Goal: Task Accomplishment & Management: Use online tool/utility

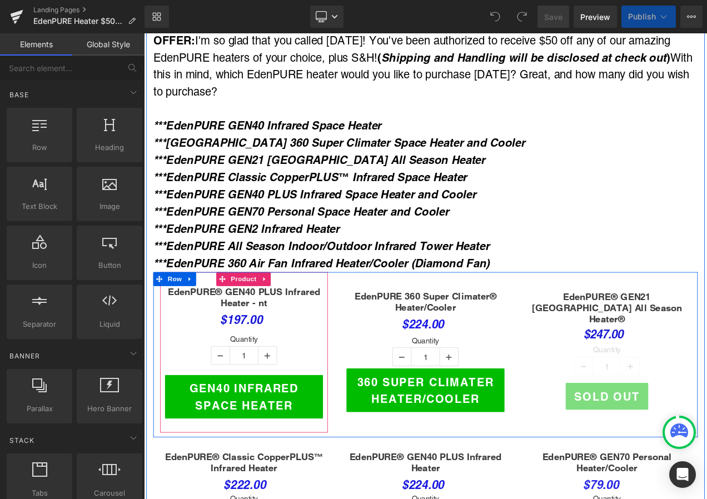
scroll to position [111, 0]
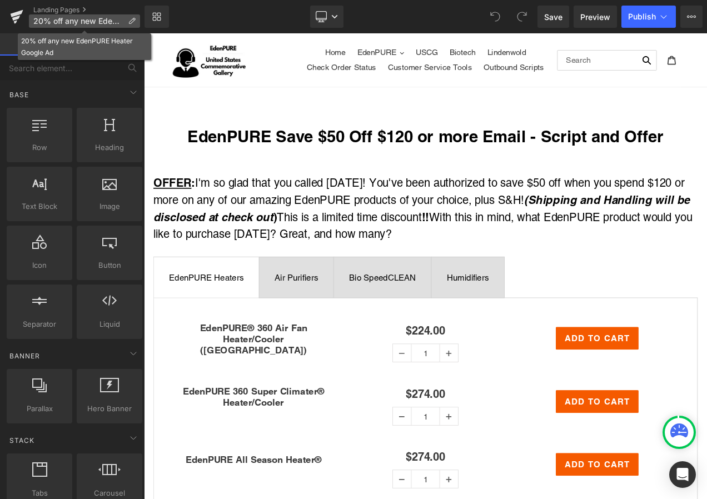
click at [131, 18] on icon at bounding box center [132, 21] width 8 height 8
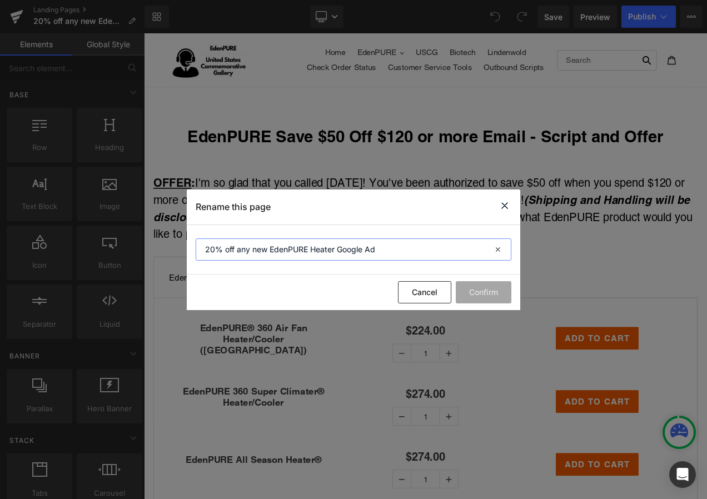
drag, startPoint x: 390, startPoint y: 247, endPoint x: 86, endPoint y: 235, distance: 303.8
click at [86, 235] on div "Rename this page 20% off any new EdenPURE Heater Google Ad Cancel Confirm" at bounding box center [353, 249] width 707 height 499
drag, startPoint x: 420, startPoint y: 293, endPoint x: 91, endPoint y: 147, distance: 359.9
click at [420, 293] on button "Cancel" at bounding box center [424, 292] width 53 height 22
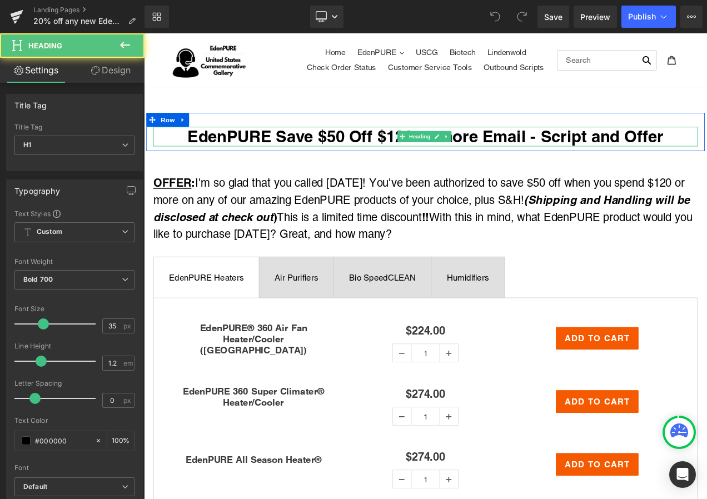
click at [192, 155] on h1 "EdenPURE Save $50 Off $120 or more Email - Script and Offer" at bounding box center [480, 156] width 650 height 23
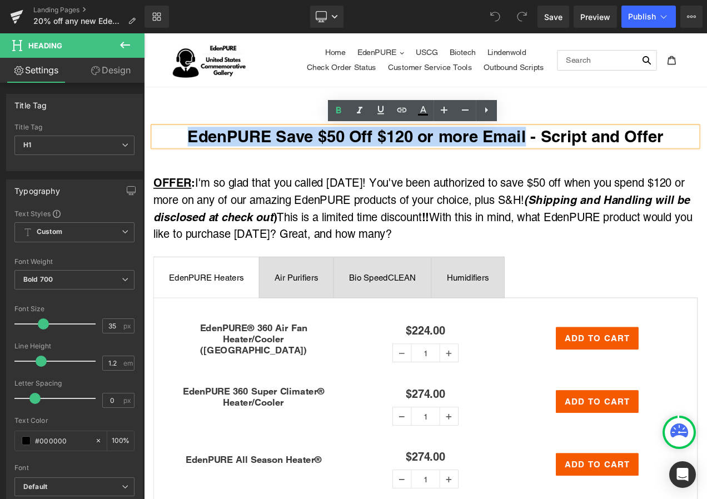
drag, startPoint x: 192, startPoint y: 155, endPoint x: 597, endPoint y: 153, distance: 404.7
click at [597, 153] on h1 "EdenPURE Save $50 Off $120 or more Email - Script and Offer" at bounding box center [480, 156] width 650 height 23
paste div
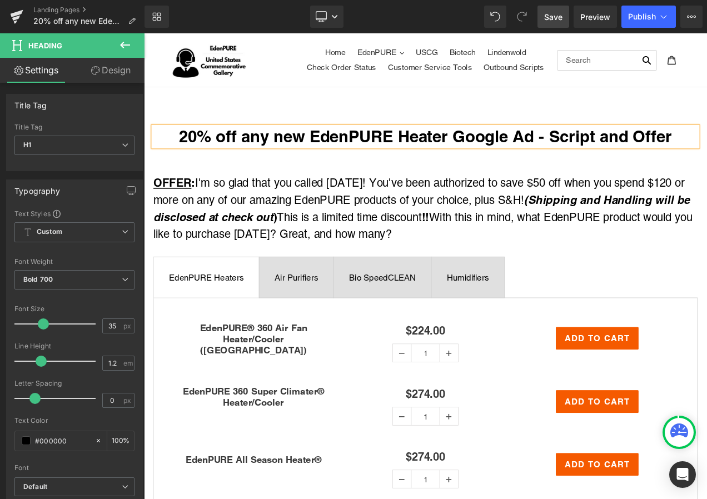
click at [558, 13] on span "Save" at bounding box center [553, 17] width 18 height 12
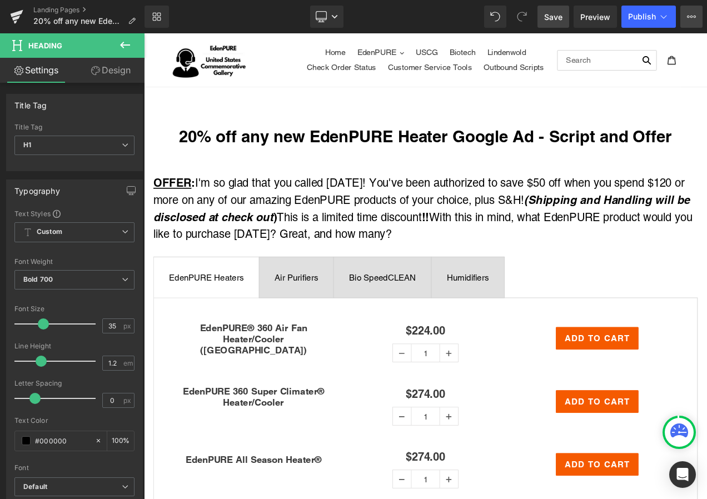
click at [697, 12] on button "View Live Page View with current Template Save Template to Library Schedule Pub…" at bounding box center [692, 17] width 22 height 22
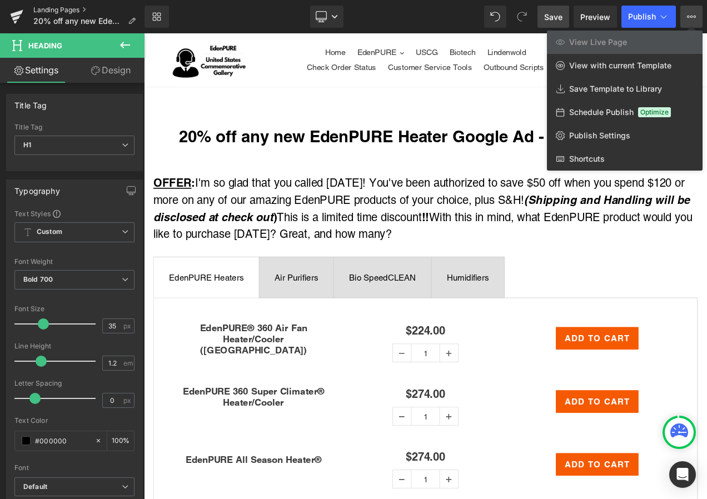
click at [61, 9] on link "Landing Pages" at bounding box center [88, 10] width 111 height 9
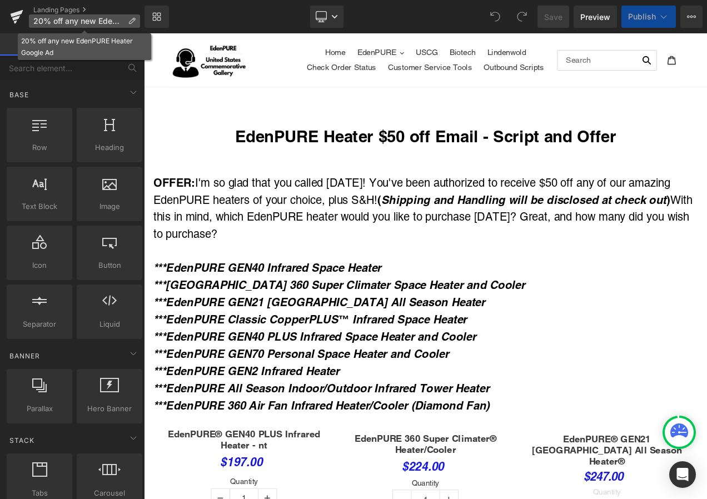
click at [126, 21] on p "20% off any new EdenPURE Heater Google Ad" at bounding box center [84, 20] width 111 height 13
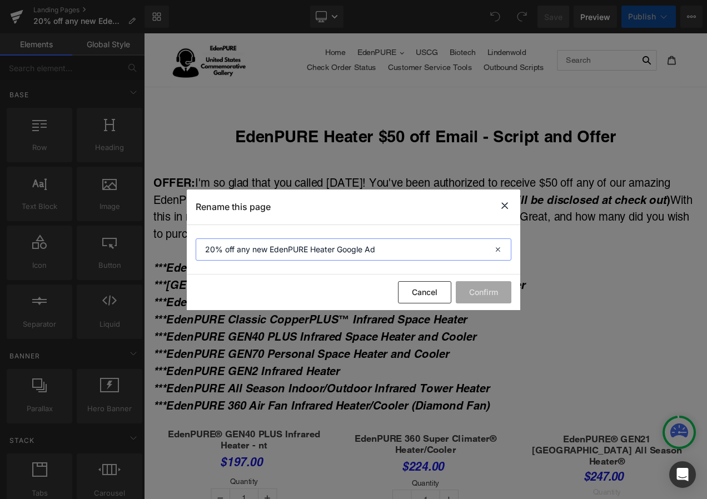
click at [132, 265] on div "Rename this page 20% off any new EdenPURE Heater Google Ad Cancel Confirm" at bounding box center [353, 249] width 707 height 499
drag, startPoint x: 423, startPoint y: 287, endPoint x: 152, endPoint y: 118, distance: 319.2
click at [423, 287] on button "Cancel" at bounding box center [424, 292] width 53 height 22
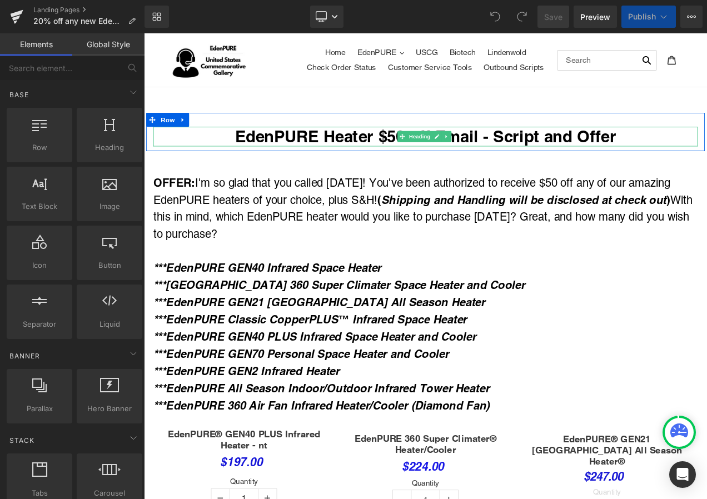
click at [259, 158] on h1 "EdenPURE Heater $50 off Email - Script and Offer" at bounding box center [480, 156] width 650 height 23
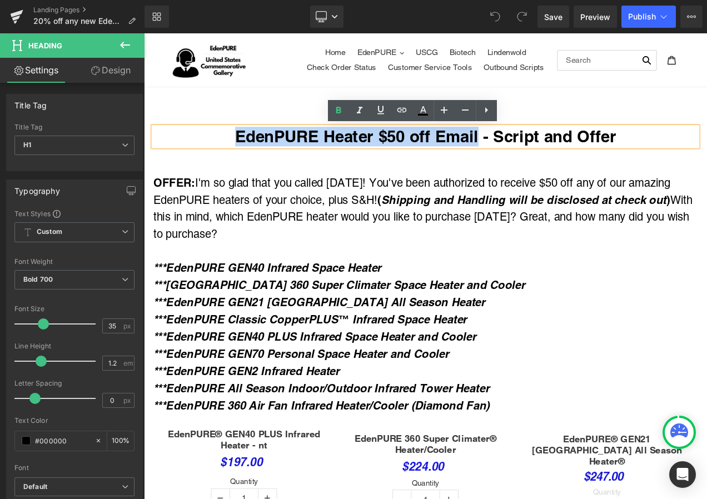
drag, startPoint x: 249, startPoint y: 157, endPoint x: 539, endPoint y: 156, distance: 290.2
click at [539, 156] on h1 "EdenPURE Heater $50 off Email - Script and Offer" at bounding box center [480, 156] width 650 height 23
paste div
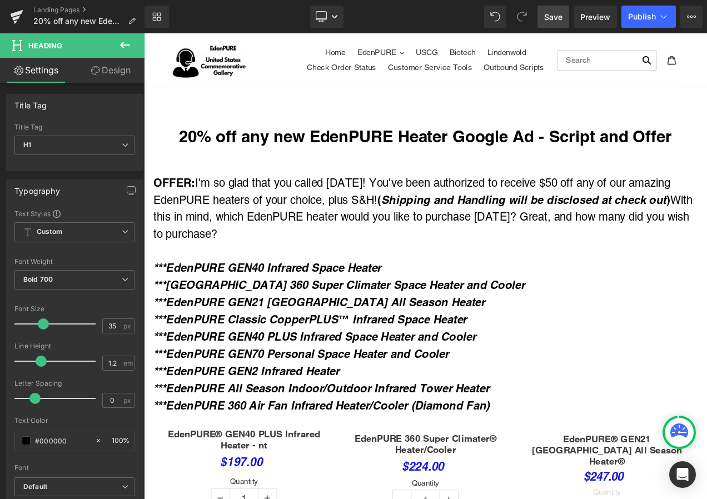
click at [551, 15] on span "Save" at bounding box center [553, 17] width 18 height 12
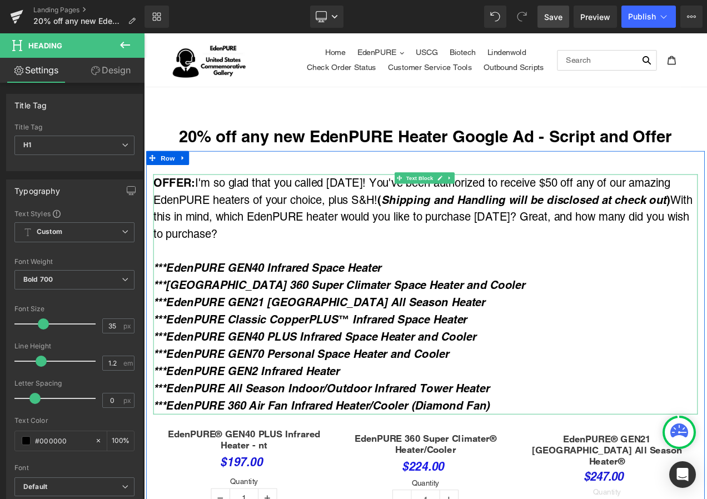
click at [240, 222] on p "OFFER: I'm so glad that you called Today! You've been authorized to receive $50…" at bounding box center [480, 242] width 650 height 81
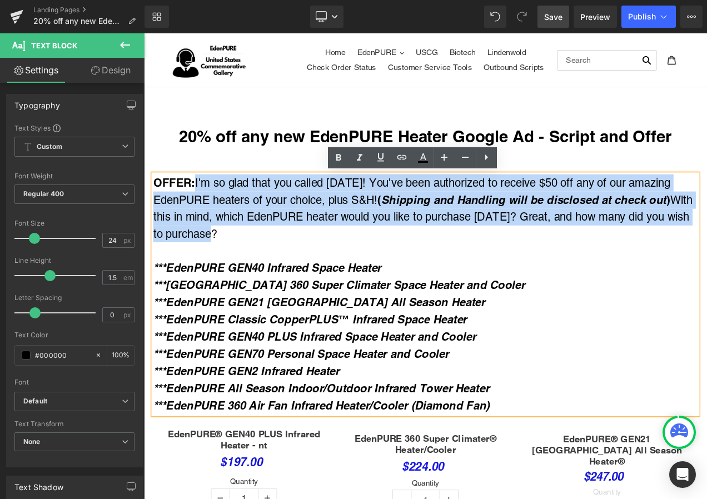
drag, startPoint x: 206, startPoint y: 211, endPoint x: 262, endPoint y: 269, distance: 80.2
click at [262, 269] on p "OFFER: I'm so glad that you called Today! You've been authorized to receive $50…" at bounding box center [480, 242] width 650 height 81
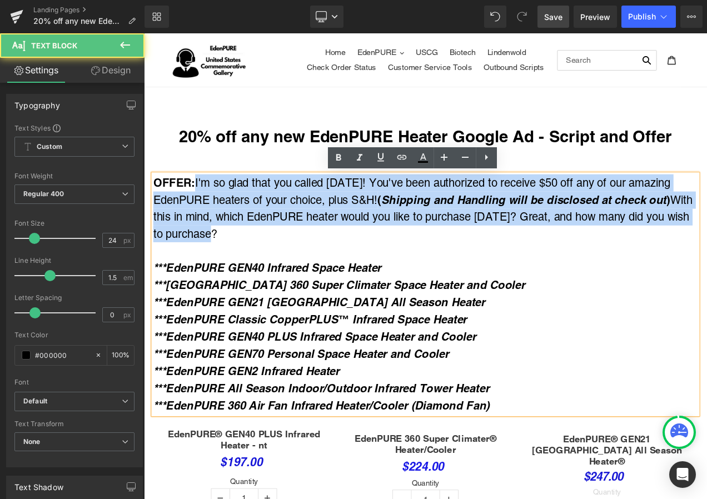
click at [249, 237] on p "OFFER: I'm so glad that you called Today! You've been authorized to receive $50…" at bounding box center [480, 242] width 650 height 81
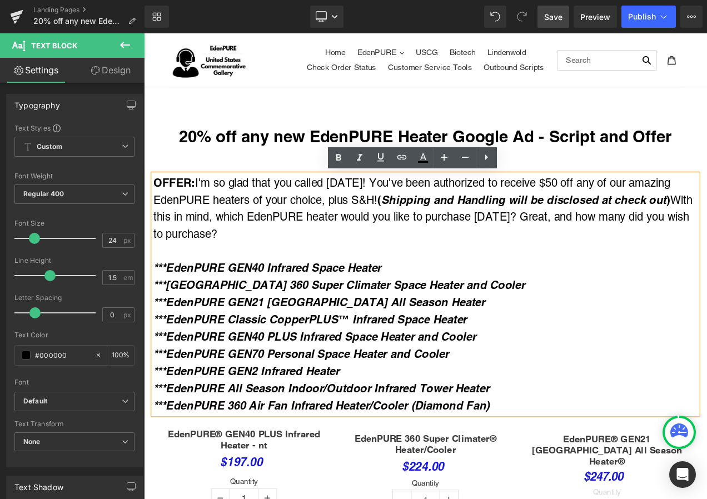
click at [249, 237] on p "OFFER: I'm so glad that you called Today! You've been authorized to receive $50…" at bounding box center [480, 242] width 650 height 81
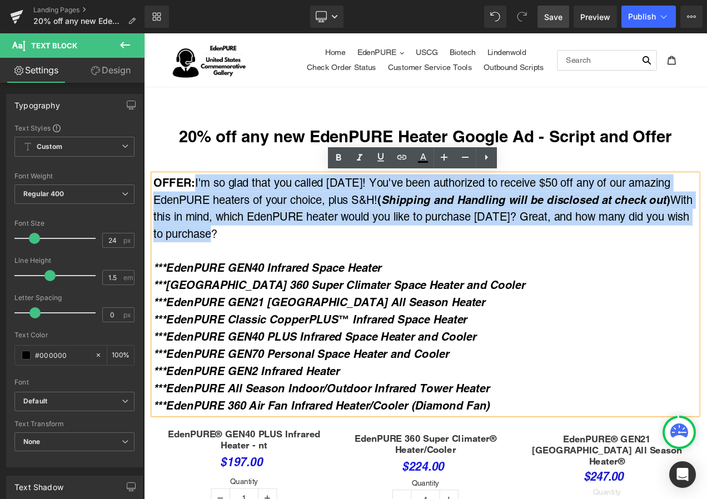
drag, startPoint x: 207, startPoint y: 210, endPoint x: 257, endPoint y: 267, distance: 76.4
click at [257, 267] on p "OFFER: I'm so glad that you called Today! You've been authorized to receive $50…" at bounding box center [480, 242] width 650 height 81
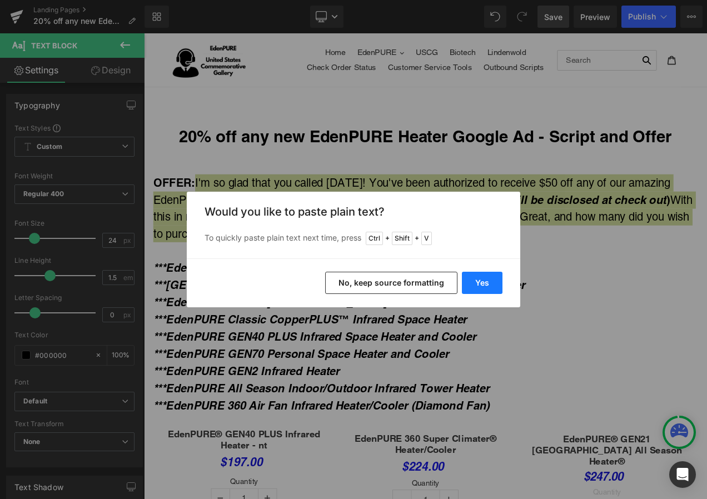
drag, startPoint x: 489, startPoint y: 285, endPoint x: 529, endPoint y: 361, distance: 85.8
click at [0, 0] on button "Yes" at bounding box center [0, 0] width 0 height 0
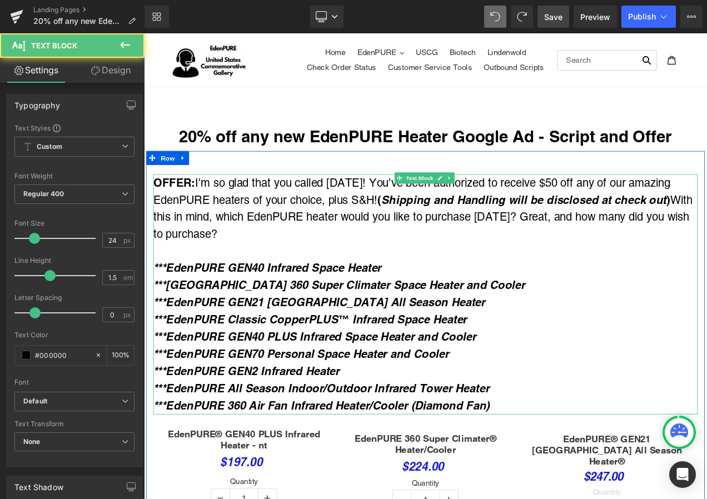
click at [707, 234] on p "OFFER: I'm so glad that you called Today! You've been authorized to receive $50…" at bounding box center [480, 242] width 650 height 81
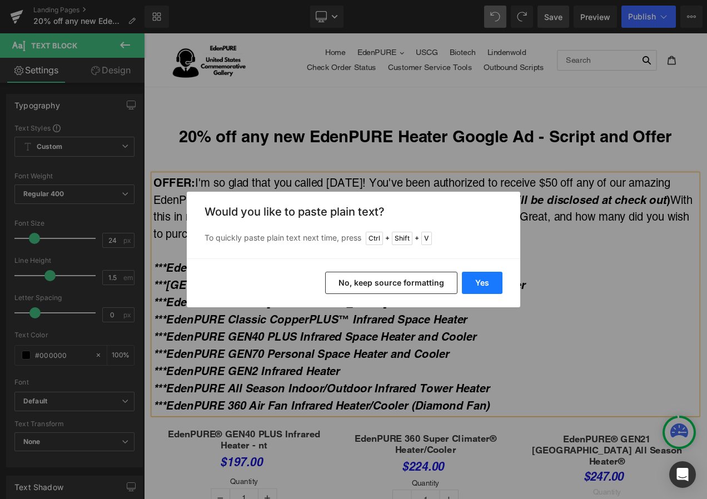
click at [0, 0] on button "Yes" at bounding box center [0, 0] width 0 height 0
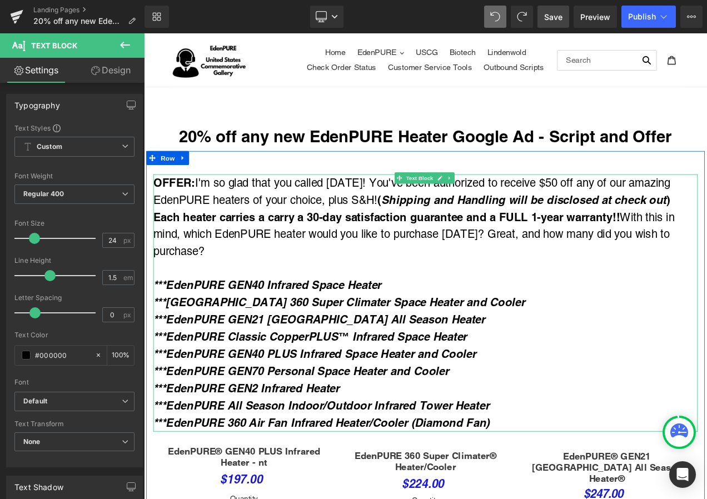
click at [309, 247] on strong "( Shipping and Handling will be disclosed at check out ) Each heater carries a …" at bounding box center [464, 243] width 618 height 36
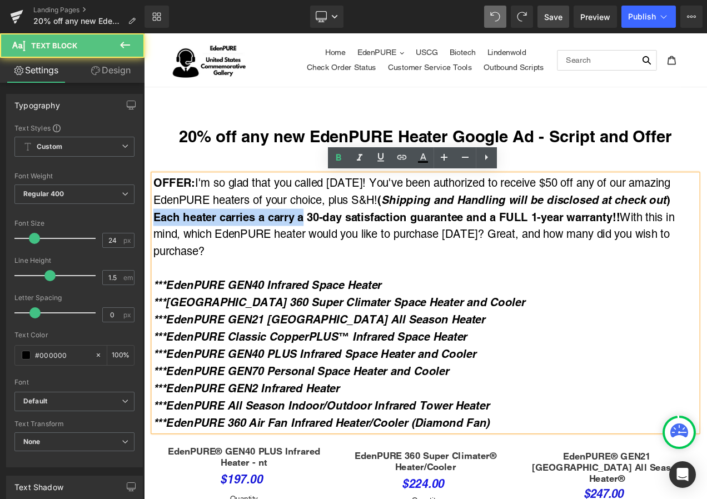
drag, startPoint x: 335, startPoint y: 251, endPoint x: 155, endPoint y: 253, distance: 180.1
click at [155, 253] on strong "( Shipping and Handling will be disclosed at check out ) Each heater carries a …" at bounding box center [464, 243] width 618 height 36
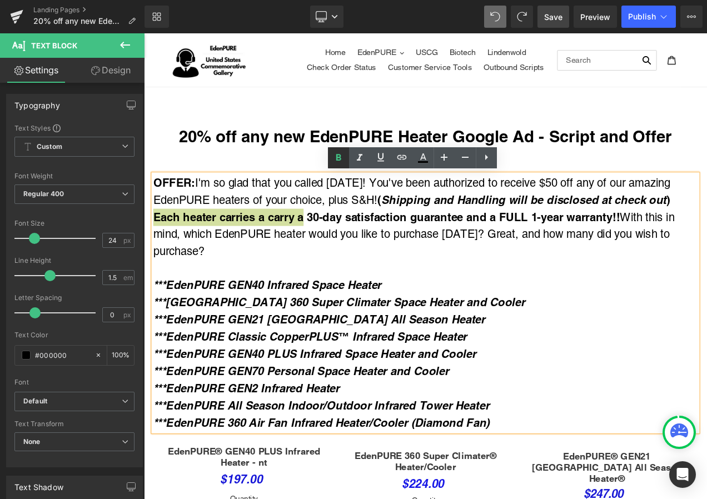
click at [337, 153] on icon at bounding box center [338, 157] width 13 height 13
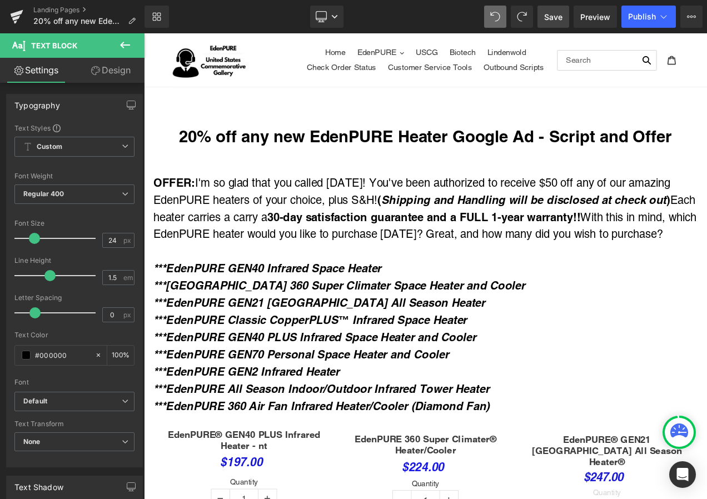
drag, startPoint x: 548, startPoint y: 21, endPoint x: 633, endPoint y: 11, distance: 86.2
click at [548, 21] on span "Save" at bounding box center [553, 17] width 18 height 12
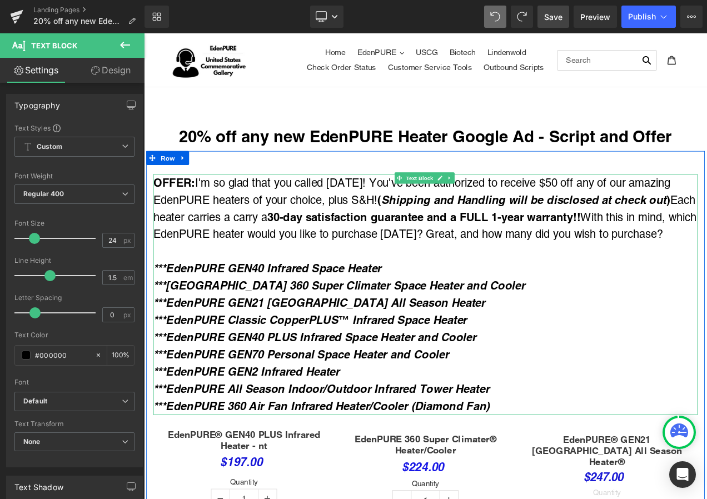
click at [406, 208] on p "OFFER: I'm so glad that you called Today! You've been authorized to receive $50…" at bounding box center [480, 243] width 650 height 82
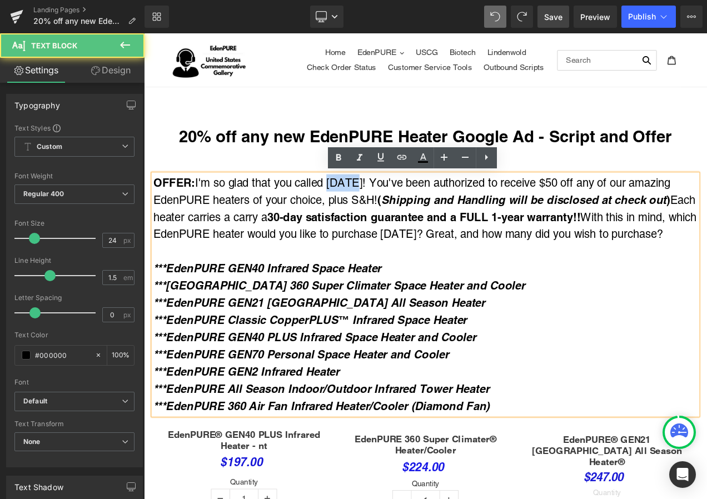
drag, startPoint x: 364, startPoint y: 210, endPoint x: 396, endPoint y: 213, distance: 31.8
click at [396, 213] on p "OFFER: I'm so glad that you called Today! You've been authorized to receive $50…" at bounding box center [480, 243] width 650 height 82
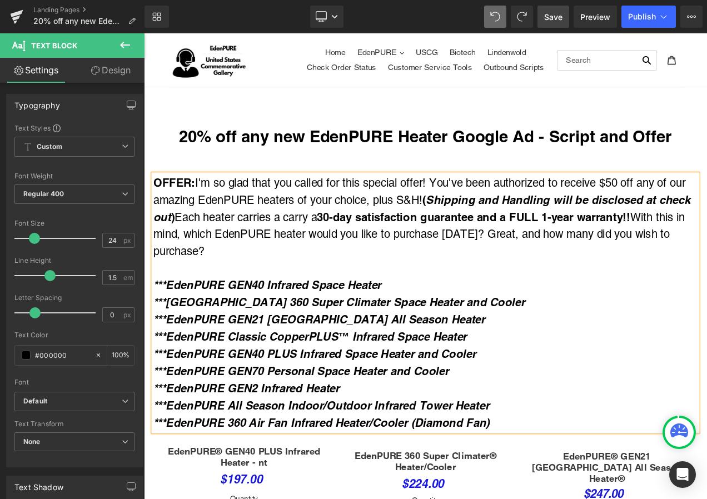
click at [489, 209] on p "OFFER: I'm so glad that you called for this special offer! You've been authoriz…" at bounding box center [480, 253] width 650 height 102
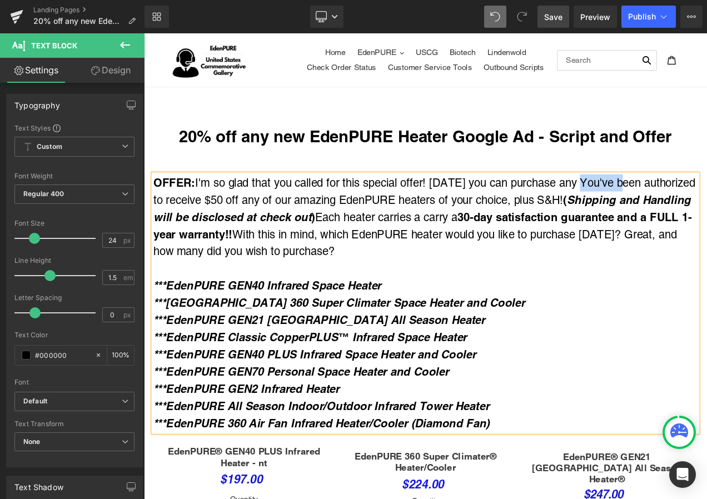
drag, startPoint x: 663, startPoint y: 210, endPoint x: 667, endPoint y: 205, distance: 6.3
click at [707, 215] on p "OFFER: I'm so glad that you called for this special offer! Today you can purcha…" at bounding box center [480, 253] width 650 height 102
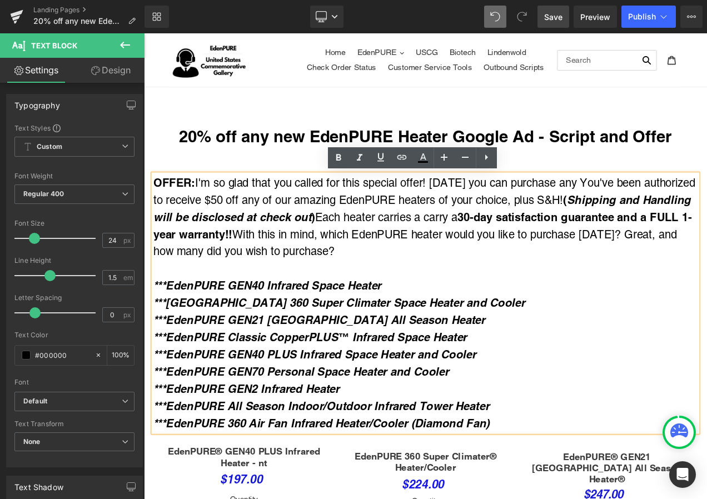
click at [661, 205] on p "OFFER: I'm so glad that you called for this special offer! Today you can purcha…" at bounding box center [480, 253] width 650 height 102
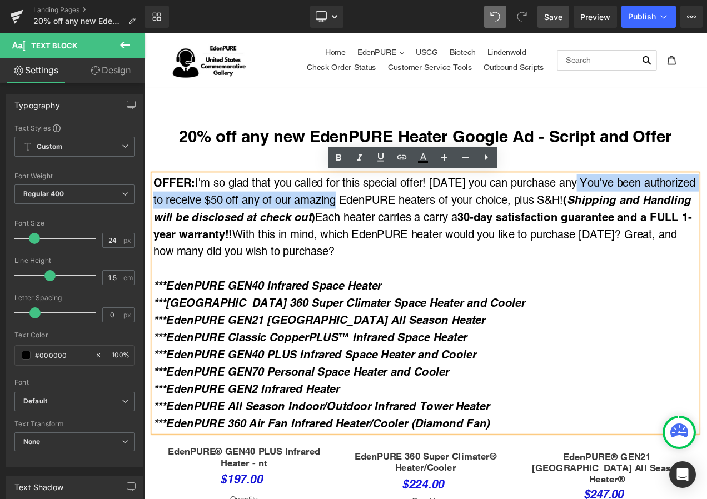
drag, startPoint x: 660, startPoint y: 211, endPoint x: 376, endPoint y: 232, distance: 284.8
click at [376, 232] on p "OFFER: I'm so glad that you called for this special offer! Today you can purcha…" at bounding box center [480, 253] width 650 height 102
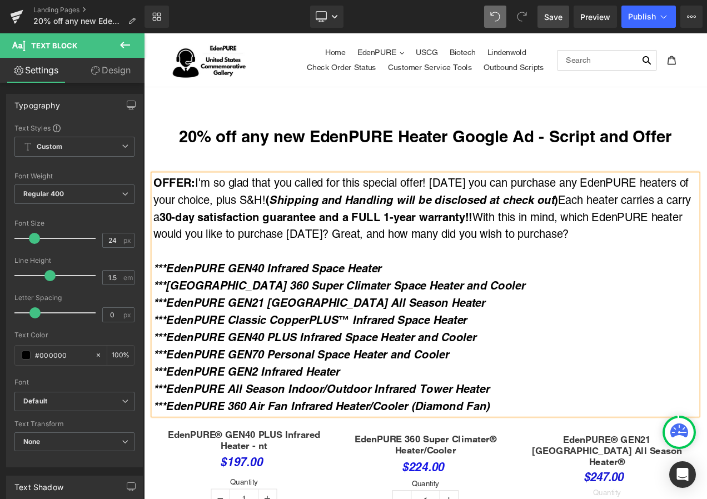
click at [220, 235] on p "OFFER: I'm so glad that you called for this special offer! Today you can purcha…" at bounding box center [480, 243] width 650 height 82
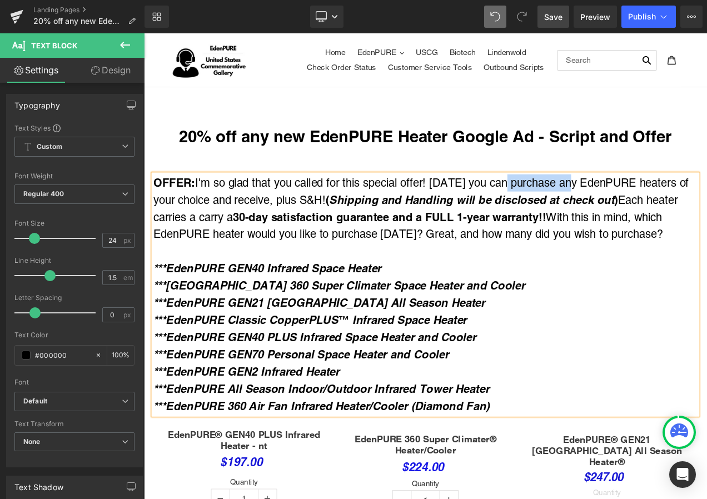
drag, startPoint x: 575, startPoint y: 211, endPoint x: 627, endPoint y: 206, distance: 52.5
click at [655, 212] on p "OFFER: I'm so glad that you called for this special offer! Today you can purcha…" at bounding box center [480, 243] width 650 height 82
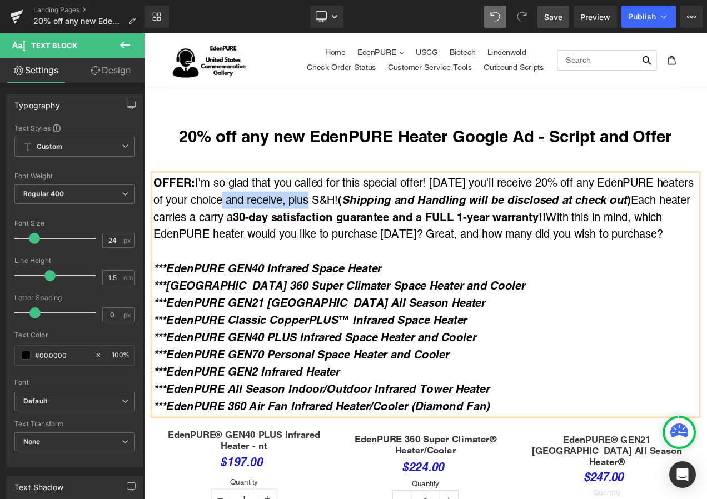
drag, startPoint x: 240, startPoint y: 232, endPoint x: 344, endPoint y: 232, distance: 104.0
click at [344, 232] on p "OFFER: I'm so glad that you called for this special offer! Today you'll receive…" at bounding box center [480, 243] width 650 height 82
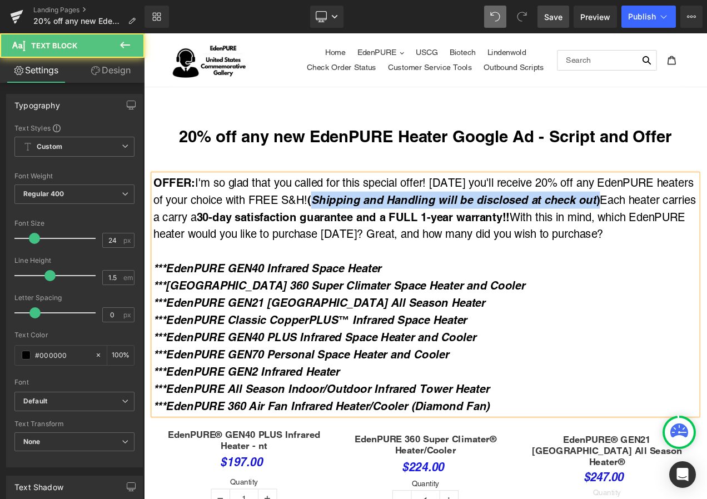
drag, startPoint x: 340, startPoint y: 230, endPoint x: 687, endPoint y: 234, distance: 347.0
click at [687, 234] on strong "( Shipping and Handling will be disclosed at check out )" at bounding box center [514, 233] width 350 height 16
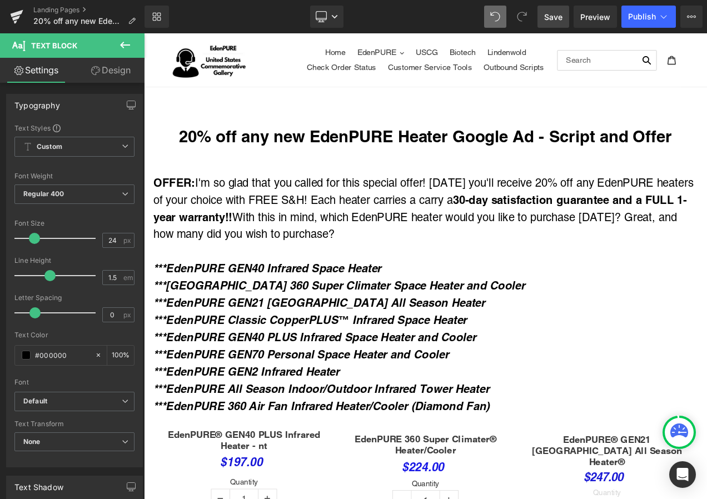
click at [558, 21] on span "Save" at bounding box center [553, 17] width 18 height 12
click at [586, 19] on span "Preview" at bounding box center [595, 17] width 30 height 12
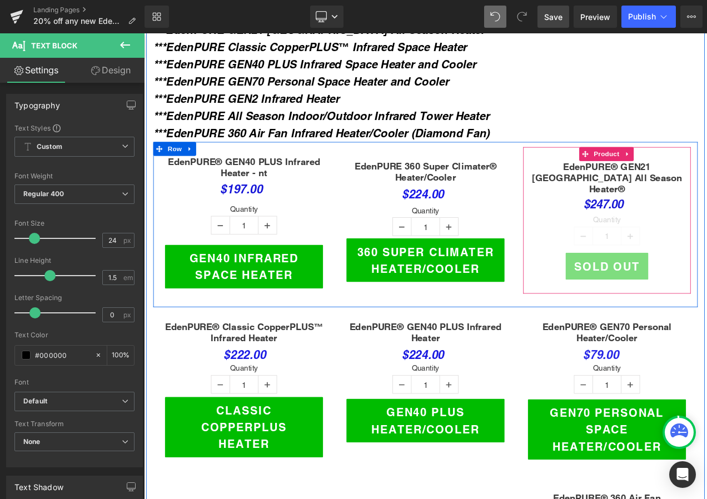
scroll to position [278, 0]
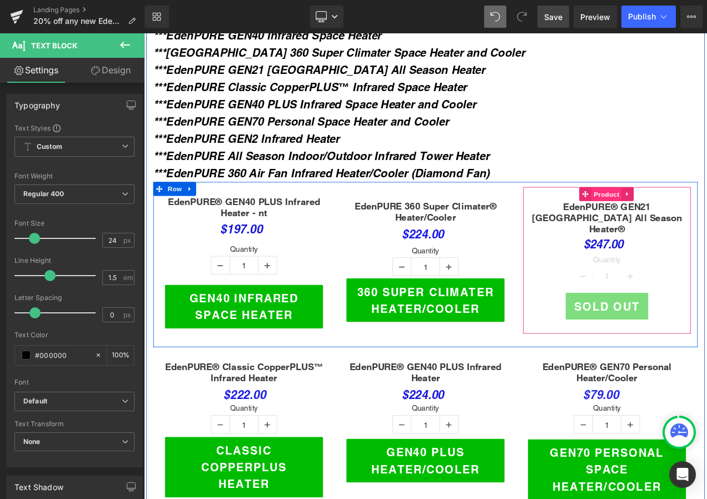
click at [685, 218] on span "Product" at bounding box center [697, 226] width 36 height 17
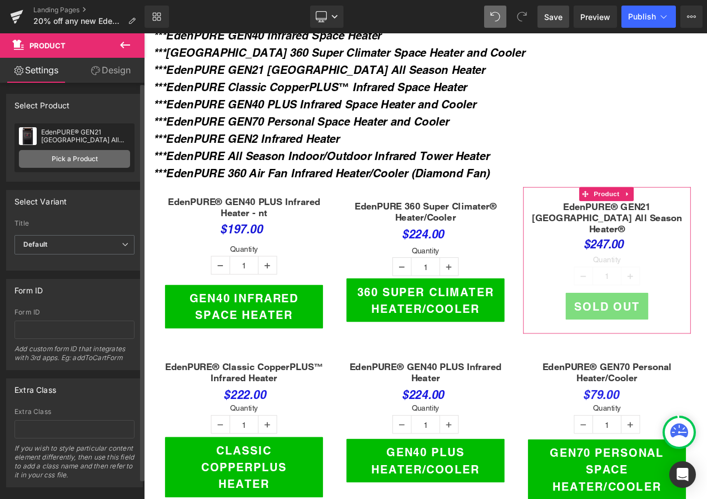
click at [84, 158] on link "Pick a Product" at bounding box center [74, 159] width 111 height 18
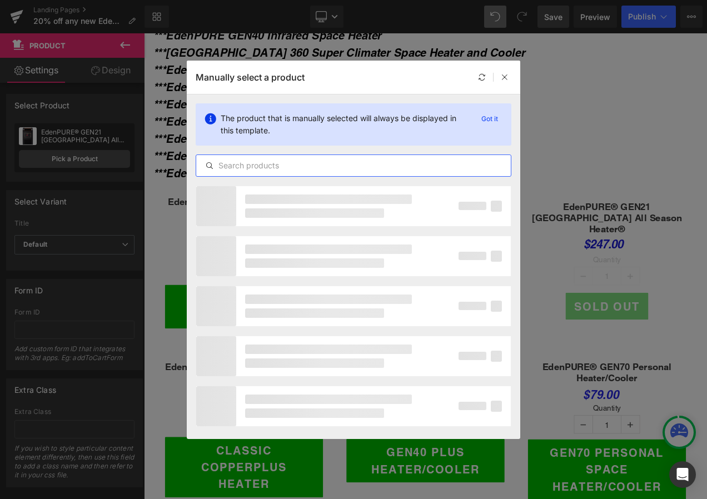
click at [236, 166] on input "text" at bounding box center [353, 165] width 315 height 13
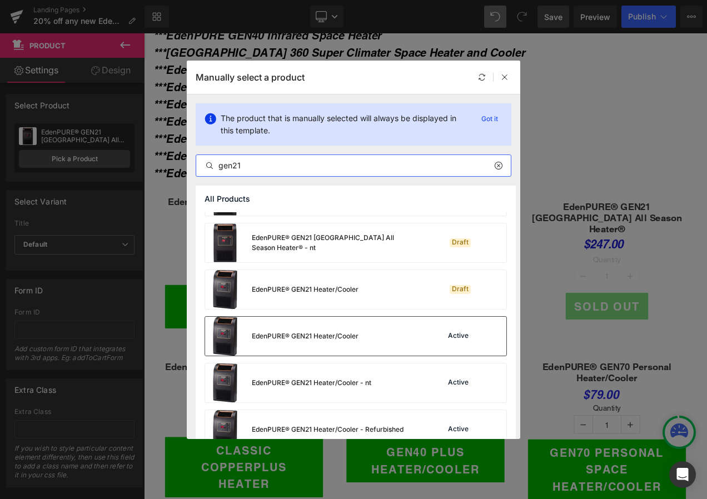
scroll to position [56, 0]
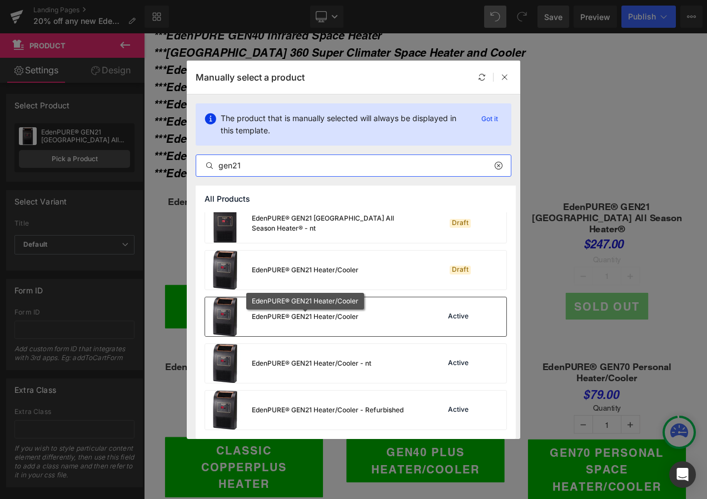
type input "gen21"
click at [333, 321] on div "EdenPURE® GEN21 Heater/Cooler" at bounding box center [305, 317] width 107 height 10
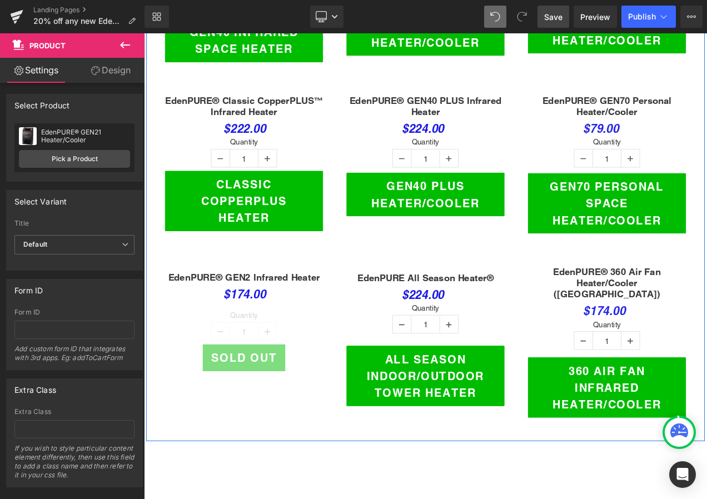
scroll to position [612, 0]
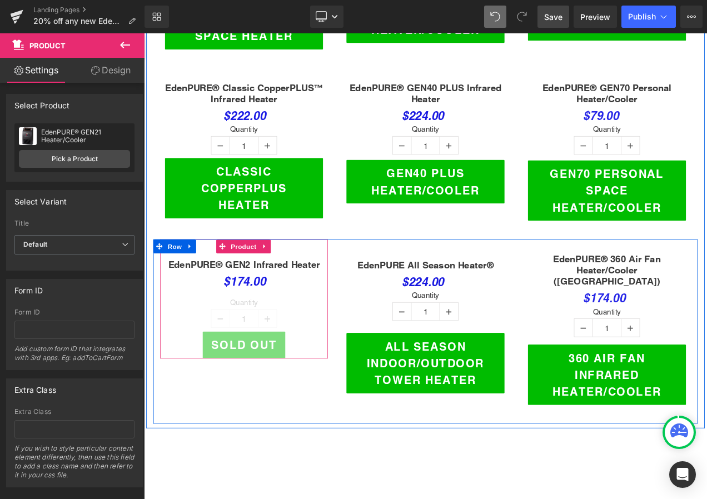
drag, startPoint x: 255, startPoint y: 276, endPoint x: 240, endPoint y: 274, distance: 14.7
click at [255, 280] on div "EdenPURE® GEN2 Infrared Heater (P) Title $174.00 Text Block Quantity 1 (P) Quan…" at bounding box center [480, 390] width 650 height 220
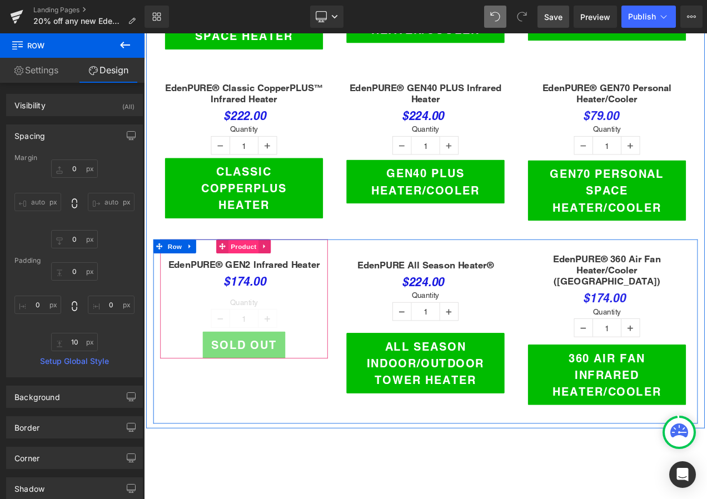
click at [262, 284] on span "Product" at bounding box center [263, 288] width 36 height 17
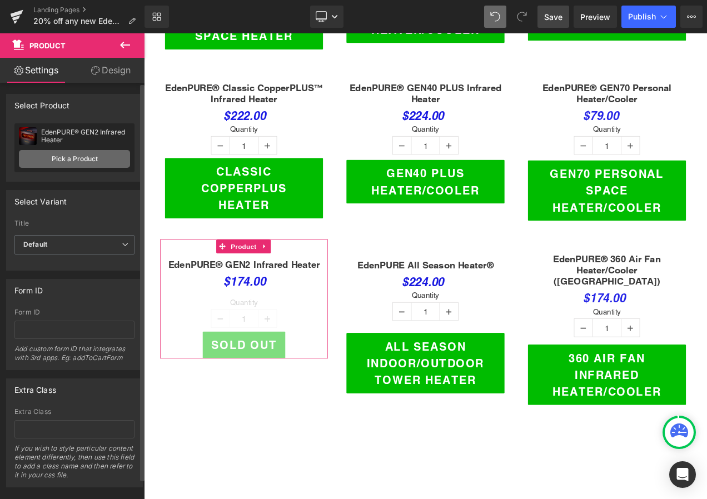
click at [81, 153] on link "Pick a Product" at bounding box center [74, 159] width 111 height 18
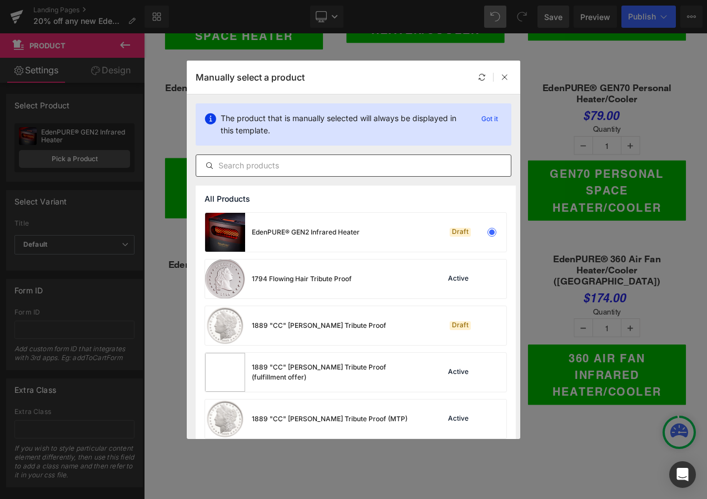
click at [0, 0] on input "text" at bounding box center [0, 0] width 0 height 0
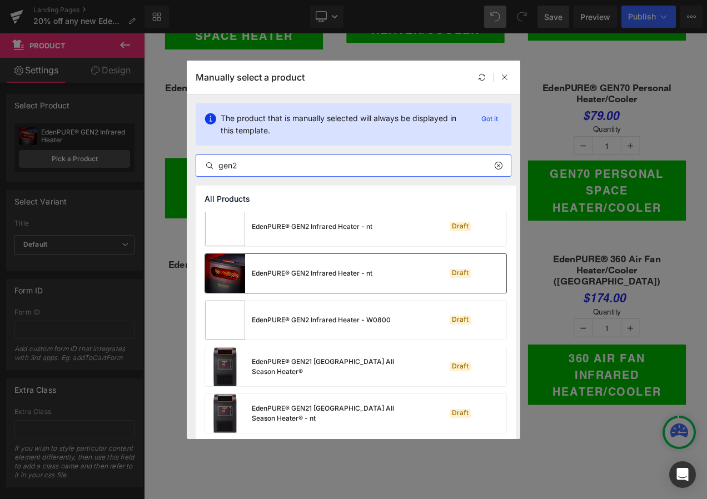
scroll to position [0, 0]
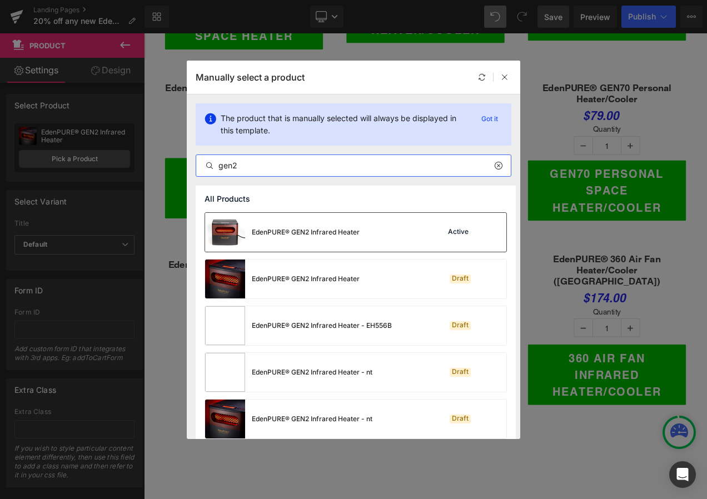
type input "gen2"
click at [296, 234] on div "EdenPURE® GEN2 Infrared Heater" at bounding box center [306, 232] width 108 height 10
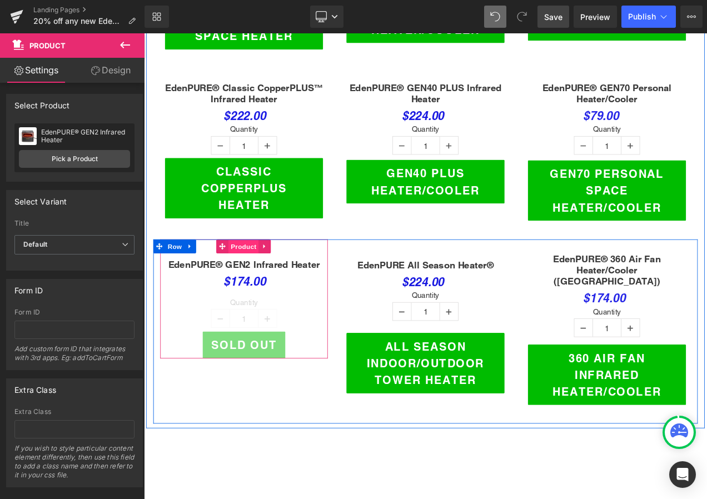
click at [261, 281] on span "Product" at bounding box center [263, 288] width 36 height 17
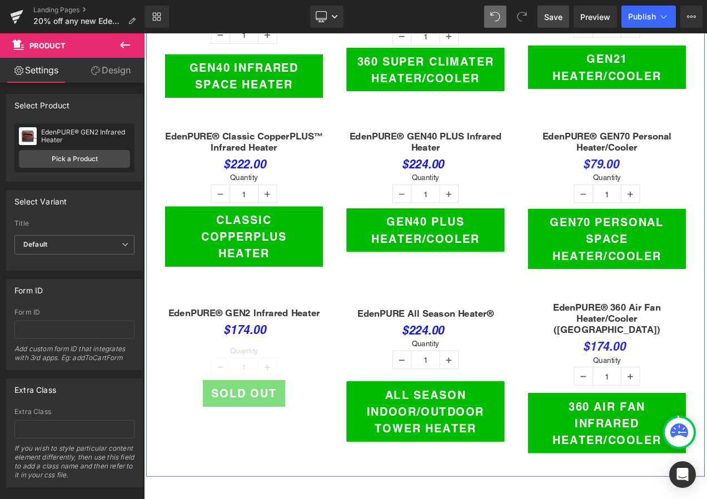
scroll to position [445, 0]
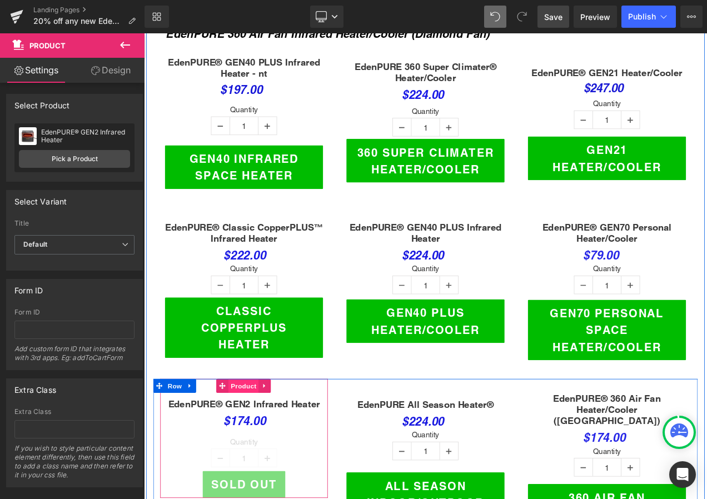
click at [265, 446] on span "Product" at bounding box center [263, 454] width 36 height 17
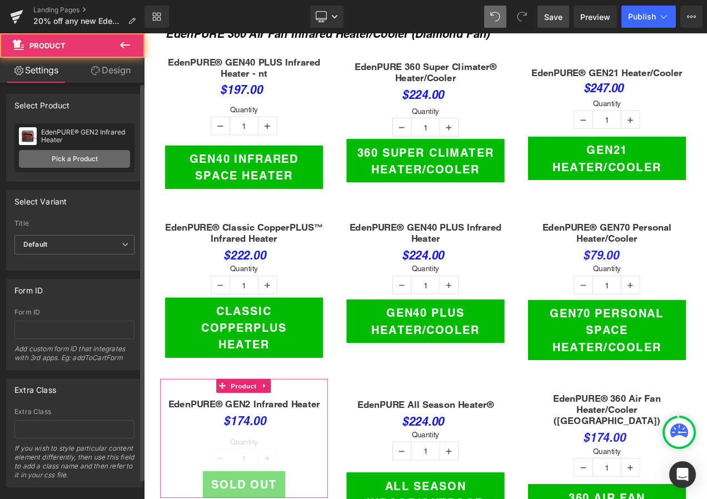
click at [61, 155] on link "Pick a Product" at bounding box center [74, 159] width 111 height 18
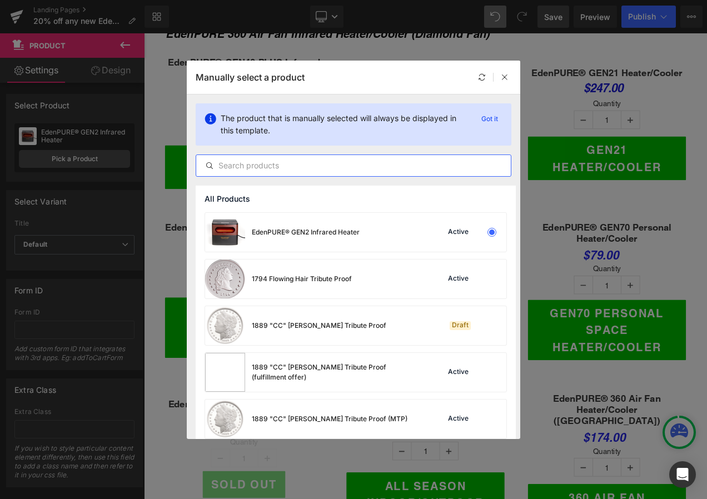
click at [0, 0] on input "text" at bounding box center [0, 0] width 0 height 0
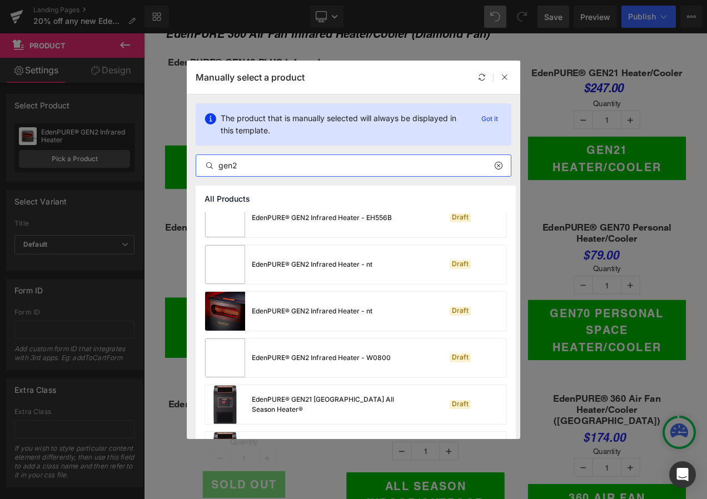
scroll to position [0, 0]
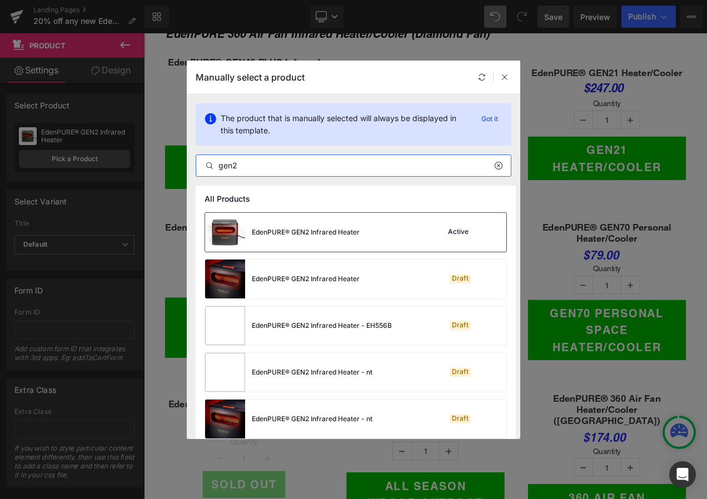
type input "gen2"
drag, startPoint x: 272, startPoint y: 227, endPoint x: 152, endPoint y: 231, distance: 119.6
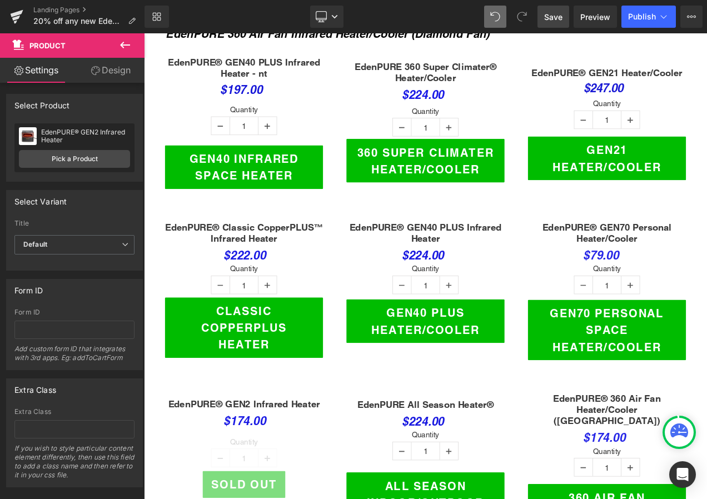
click at [552, 15] on span "Save" at bounding box center [553, 17] width 18 height 12
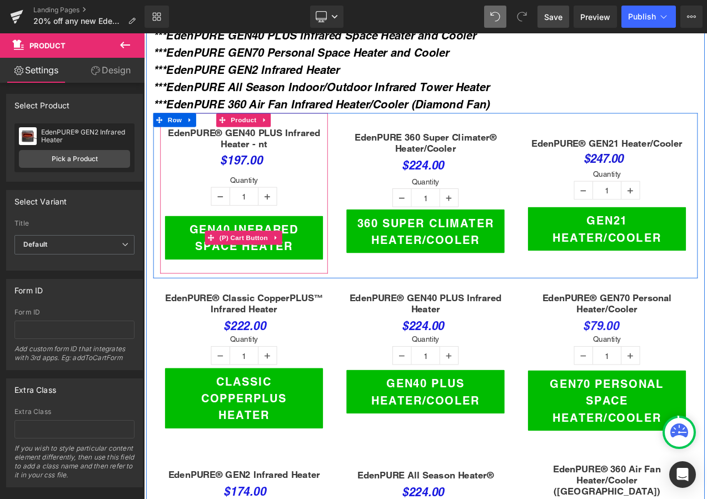
scroll to position [334, 0]
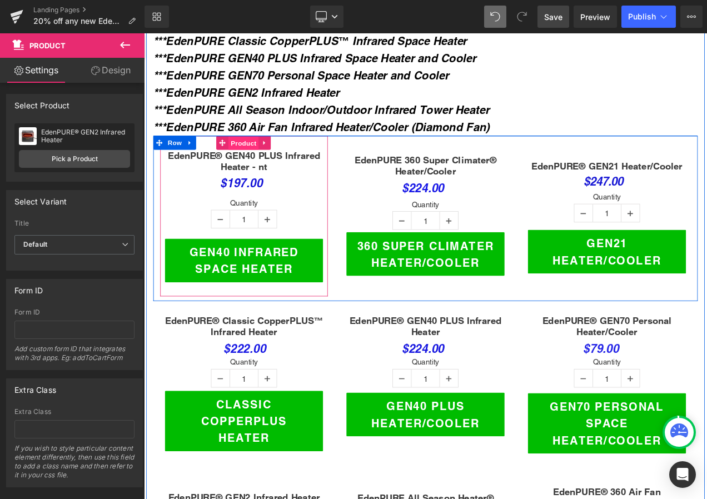
click at [251, 156] on span "Product" at bounding box center [263, 164] width 36 height 17
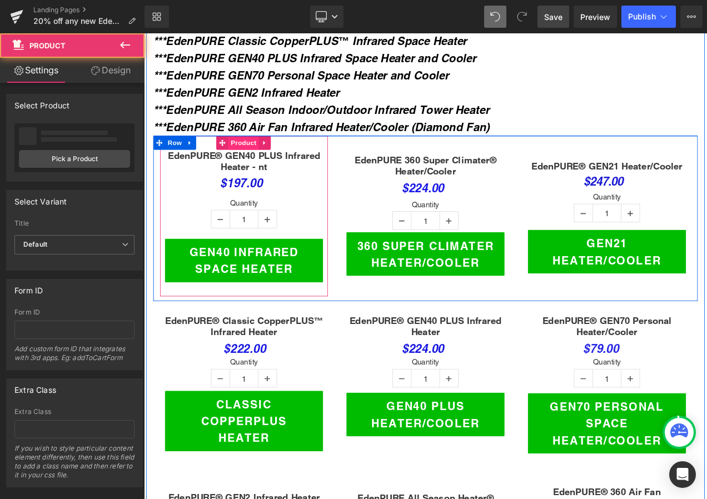
click at [254, 159] on span "Product" at bounding box center [263, 164] width 36 height 17
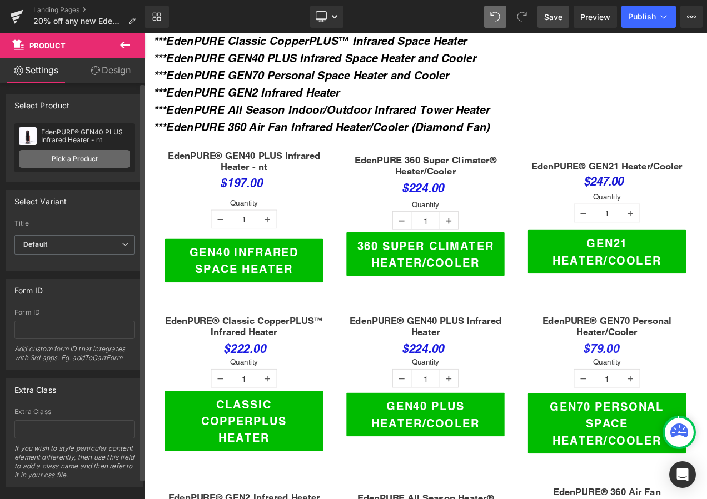
click at [97, 156] on link "Pick a Product" at bounding box center [74, 159] width 111 height 18
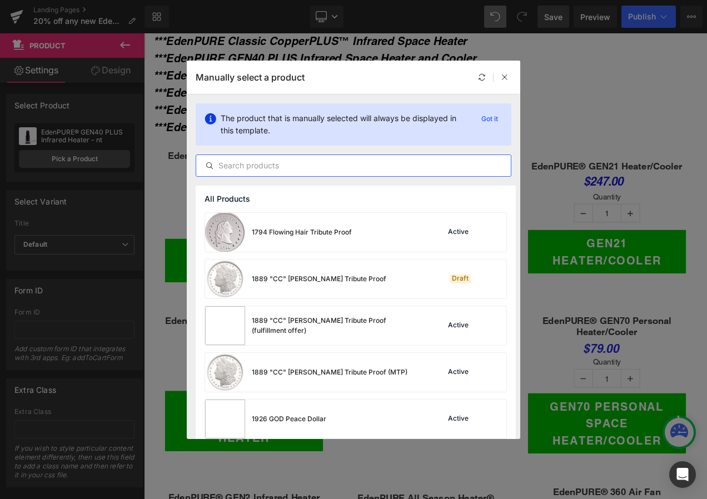
click at [0, 0] on input "text" at bounding box center [0, 0] width 0 height 0
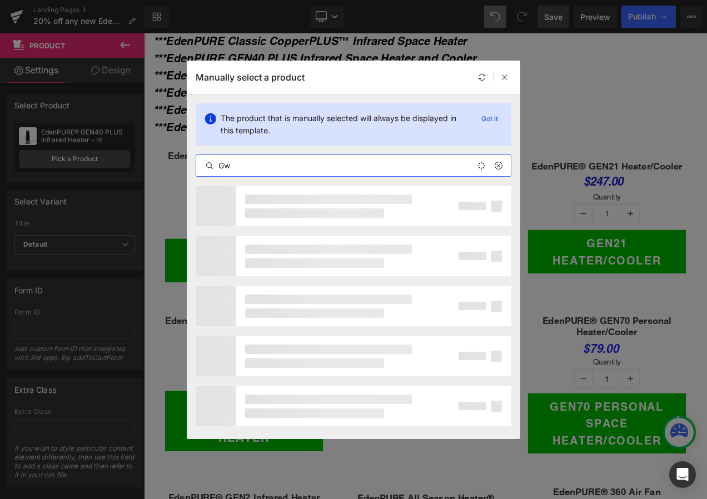
type input "G"
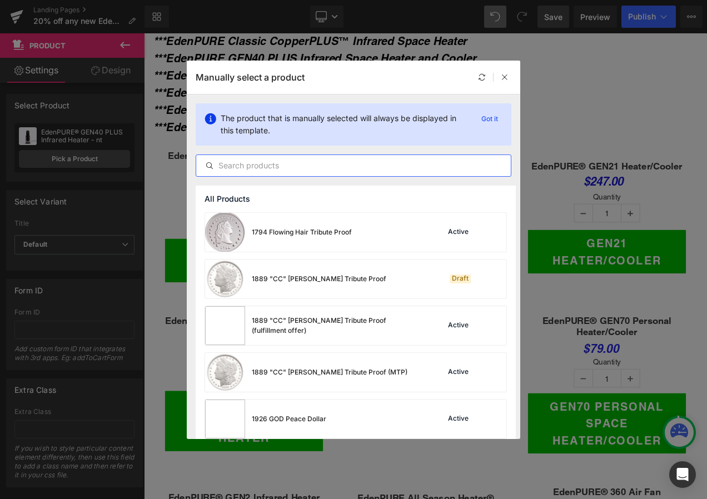
type input "e"
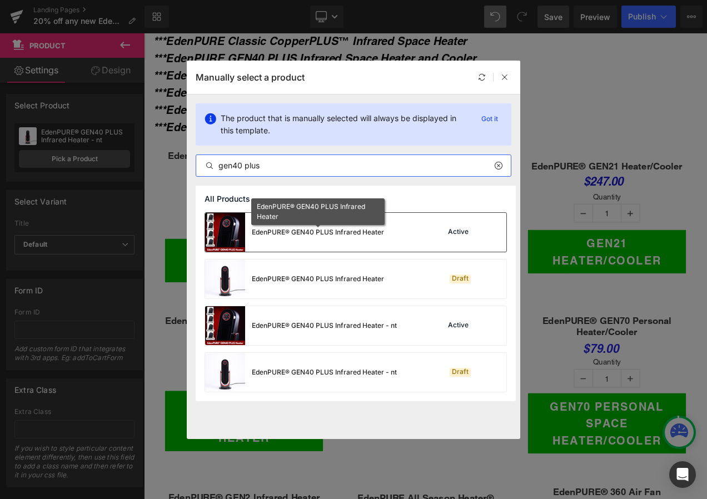
type input "gen40 plus"
click at [0, 0] on div "EdenPURE® GEN40 PLUS Infrared Heater" at bounding box center [0, 0] width 0 height 0
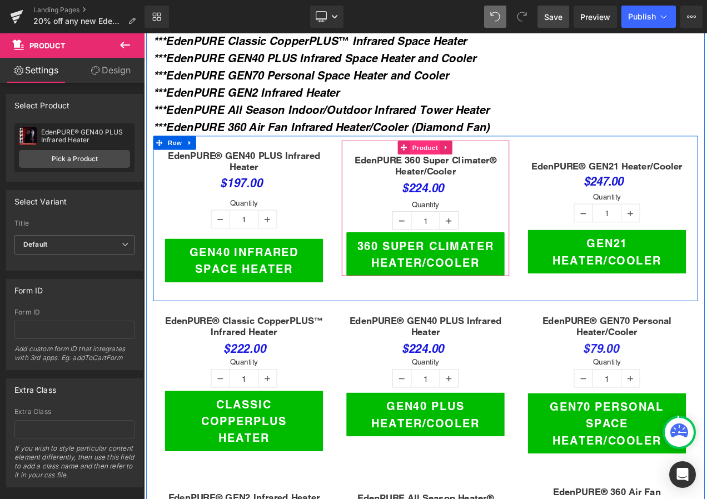
click at [479, 161] on span "Product" at bounding box center [480, 169] width 36 height 17
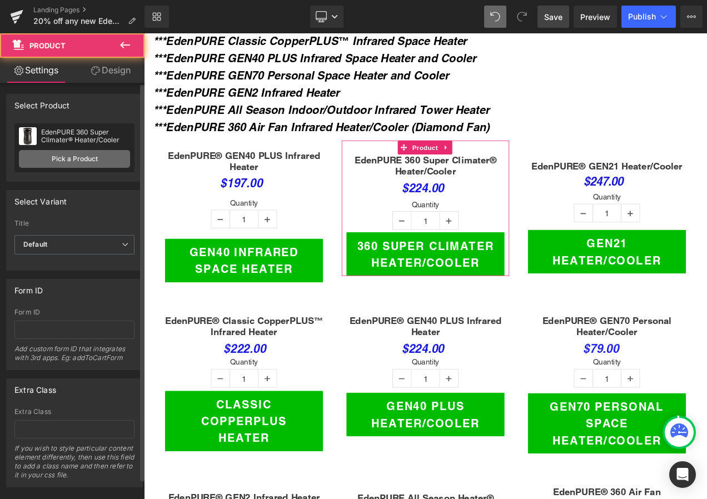
click at [58, 152] on link "Pick a Product" at bounding box center [74, 159] width 111 height 18
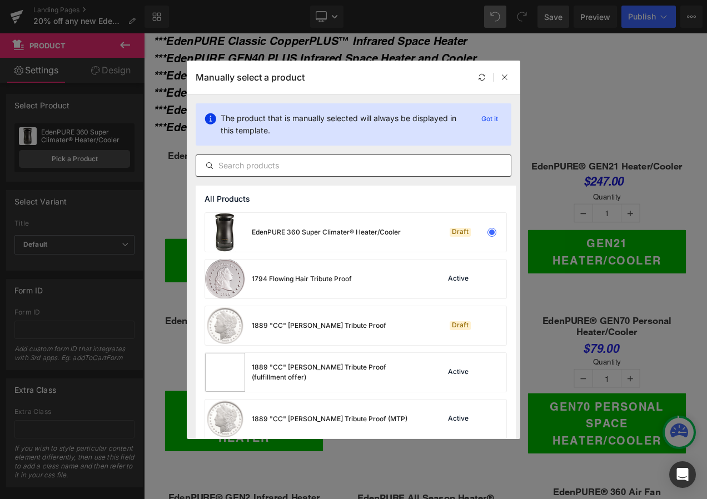
click at [0, 0] on input "text" at bounding box center [0, 0] width 0 height 0
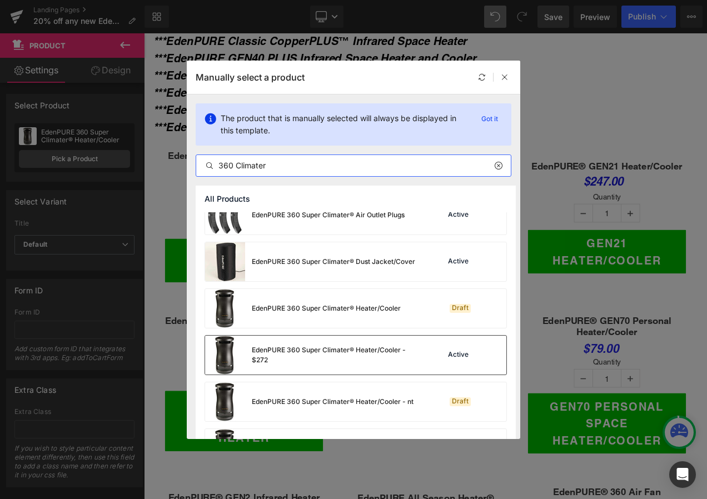
scroll to position [102, 0]
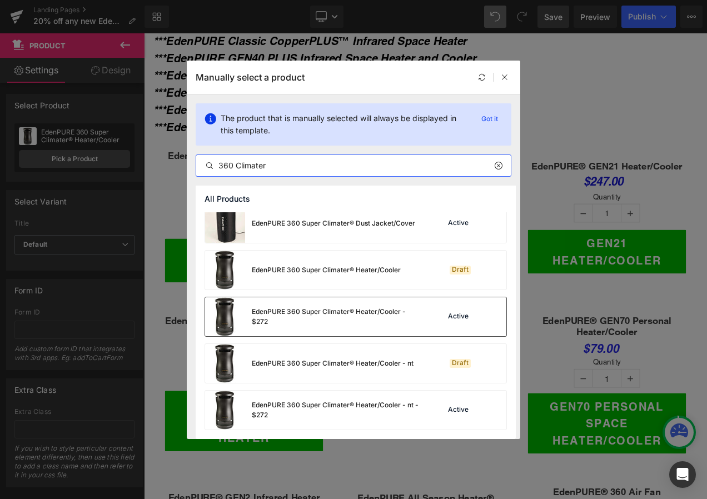
type input "360 Climater"
click at [0, 0] on div "EdenPURE 360 Super Climater® Heater/Cooler - $272" at bounding box center [0, 0] width 0 height 0
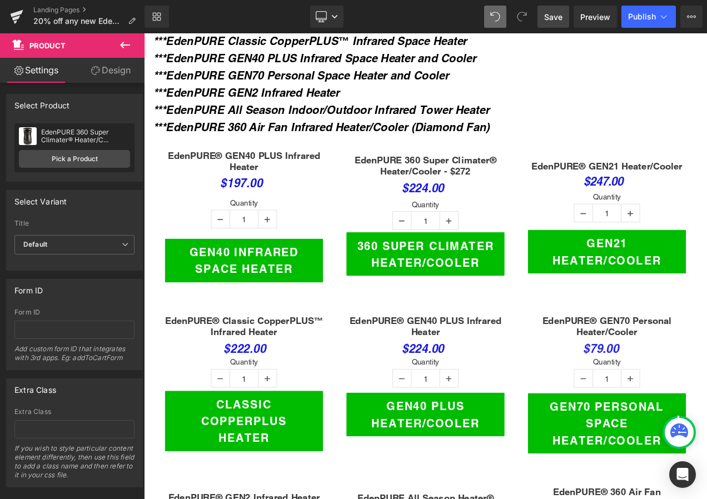
click at [559, 20] on span "Save" at bounding box center [553, 17] width 18 height 12
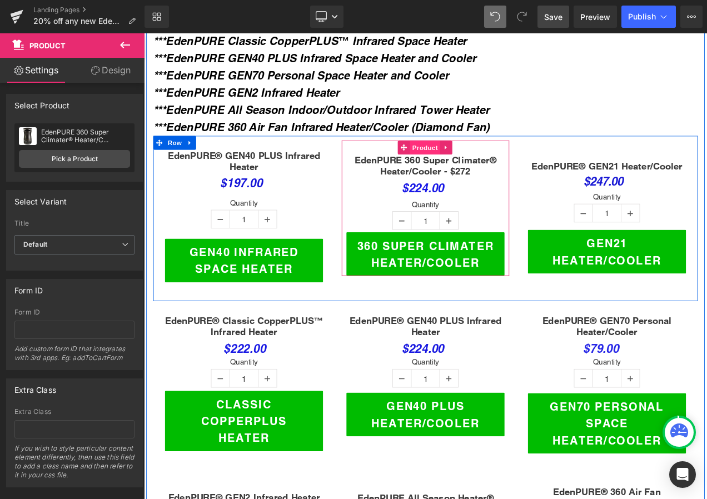
click at [470, 164] on span "Product" at bounding box center [480, 170] width 36 height 17
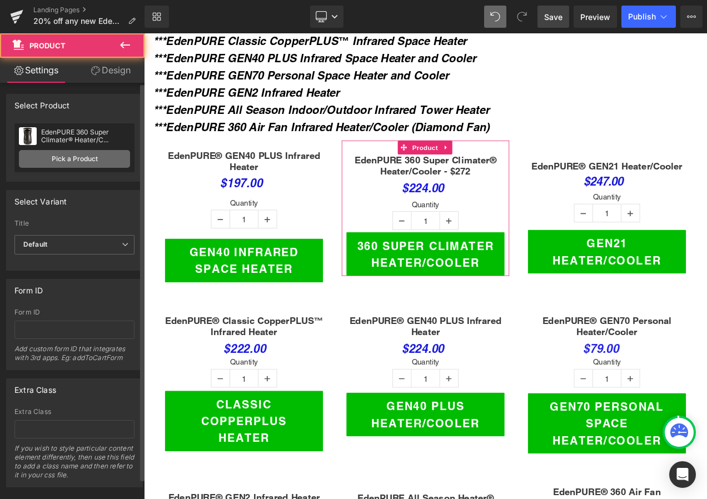
click at [73, 158] on link "Pick a Product" at bounding box center [74, 159] width 111 height 18
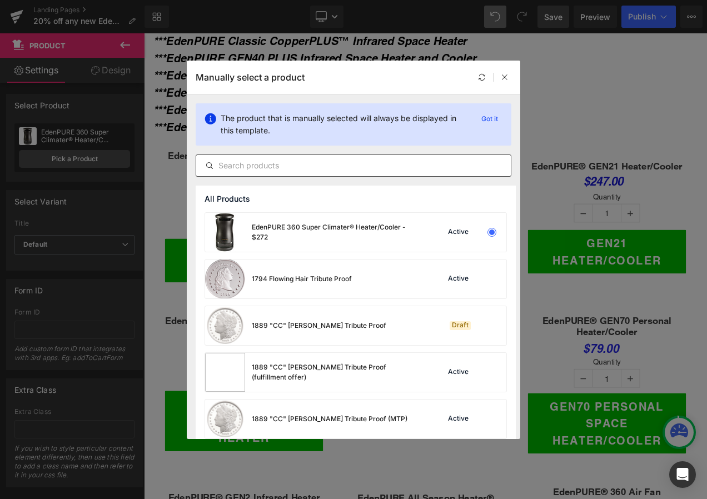
click at [0, 0] on div at bounding box center [0, 0] width 0 height 0
click at [0, 0] on input "text" at bounding box center [0, 0] width 0 height 0
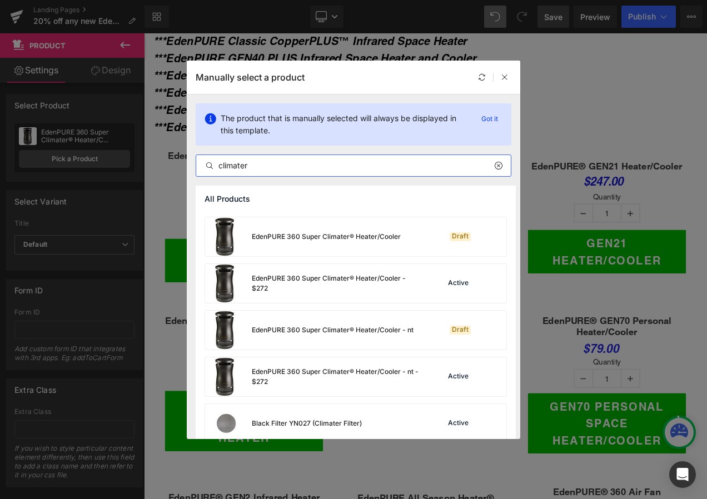
scroll to position [149, 0]
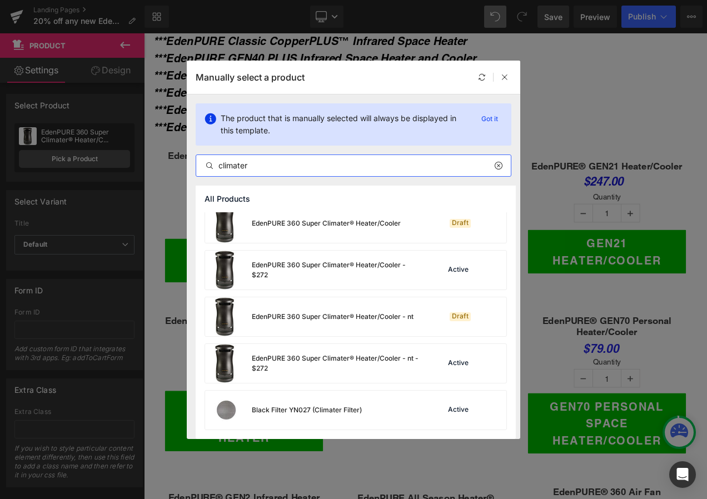
drag, startPoint x: 294, startPoint y: 167, endPoint x: 136, endPoint y: 140, distance: 160.8
click at [0, 0] on div "Manually select a product The product that is manually selected will always be …" at bounding box center [0, 0] width 0 height 0
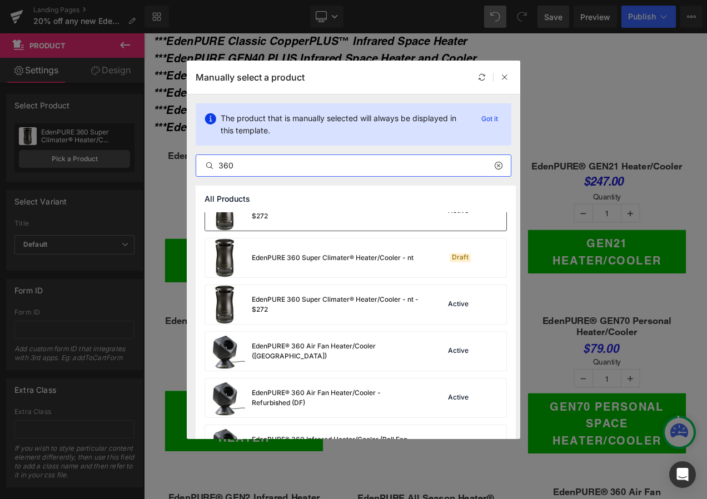
scroll to position [330, 0]
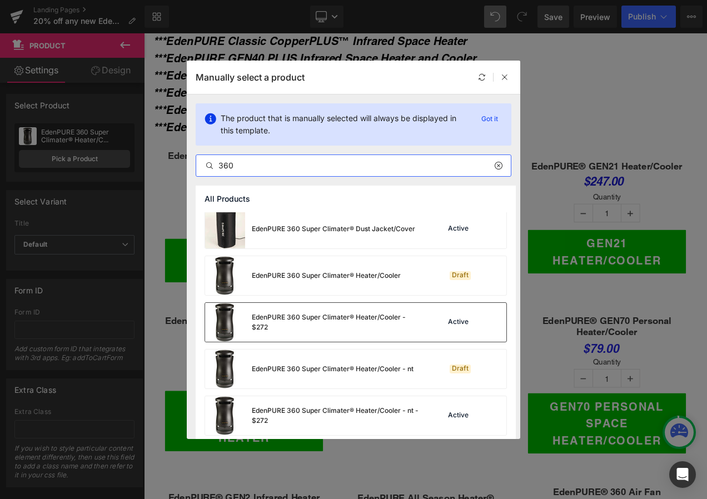
type input "360"
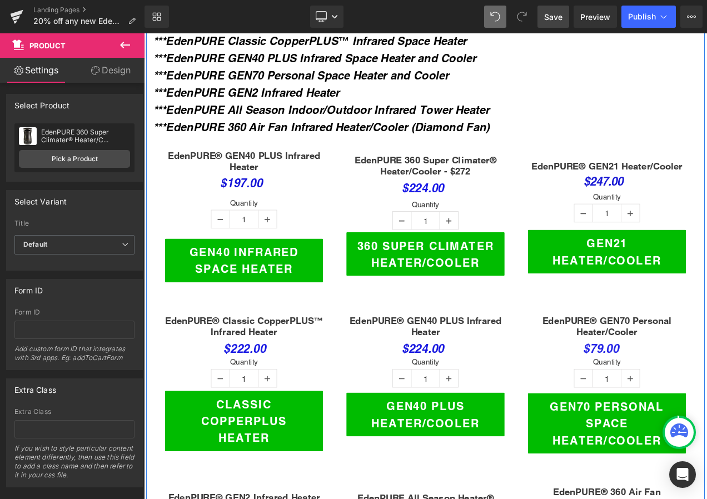
scroll to position [167, 0]
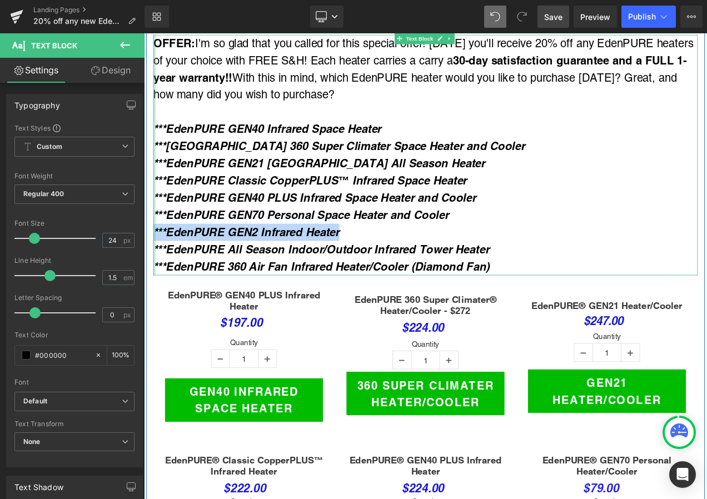
drag, startPoint x: 389, startPoint y: 268, endPoint x: 153, endPoint y: 260, distance: 235.9
click at [155, 260] on div "OFFER: I'm so glad that you called for this special offer! Today you'll receive…" at bounding box center [480, 178] width 650 height 287
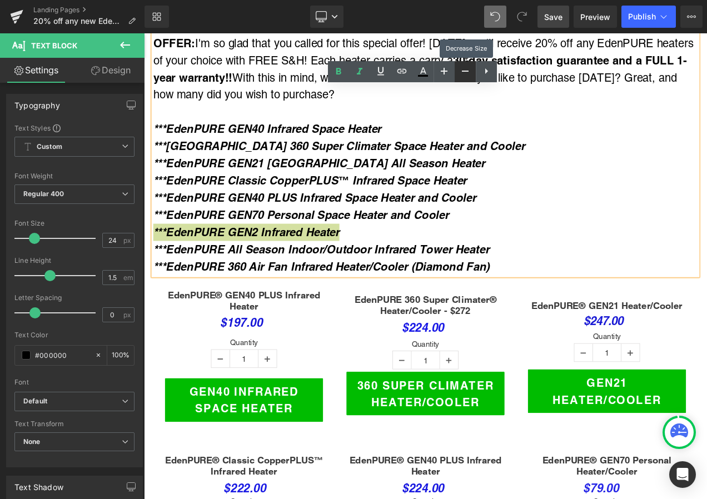
click at [465, 72] on icon at bounding box center [465, 71] width 7 height 1
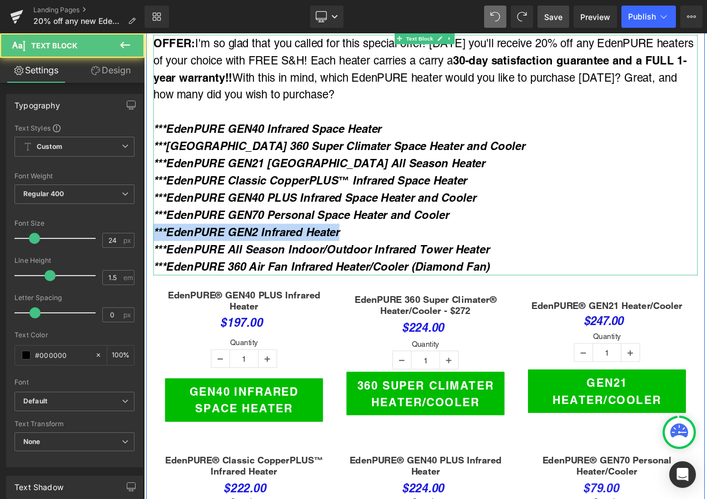
click at [388, 264] on p "***EdenPURE GEN2 Infrared Heater" at bounding box center [480, 271] width 650 height 21
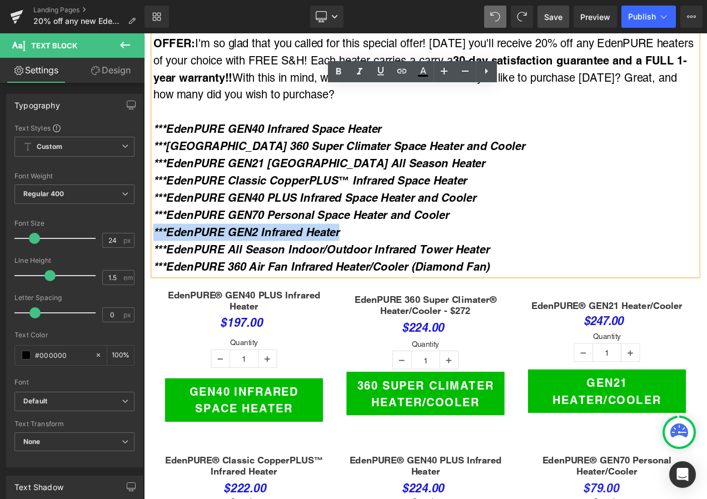
drag, startPoint x: 388, startPoint y: 264, endPoint x: 155, endPoint y: 263, distance: 233.5
click at [155, 263] on p "***EdenPURE GEN2 Infrared Heater" at bounding box center [480, 271] width 650 height 21
click at [483, 69] on icon at bounding box center [486, 70] width 13 height 13
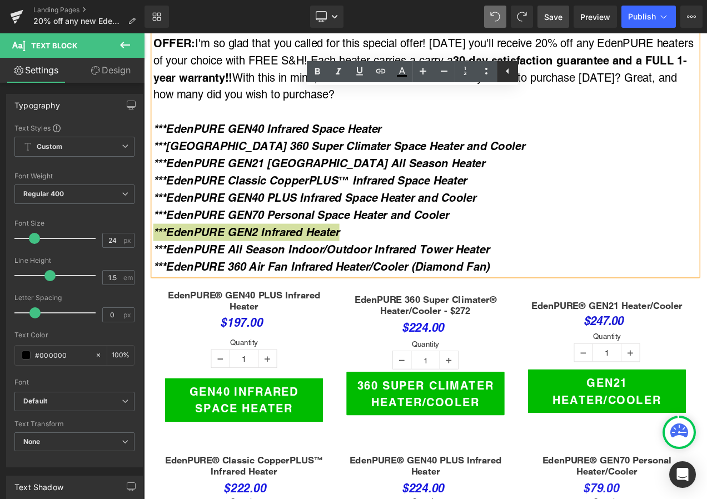
click at [503, 69] on icon at bounding box center [507, 70] width 13 height 13
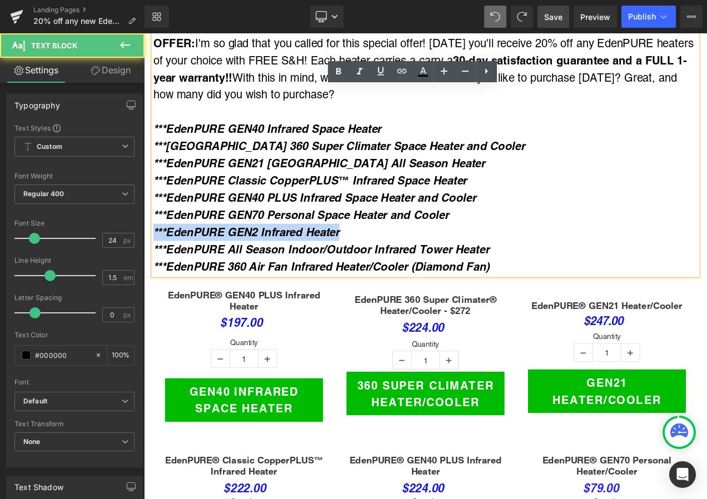
click at [382, 267] on p "***EdenPURE GEN2 Infrared Heater" at bounding box center [480, 271] width 650 height 21
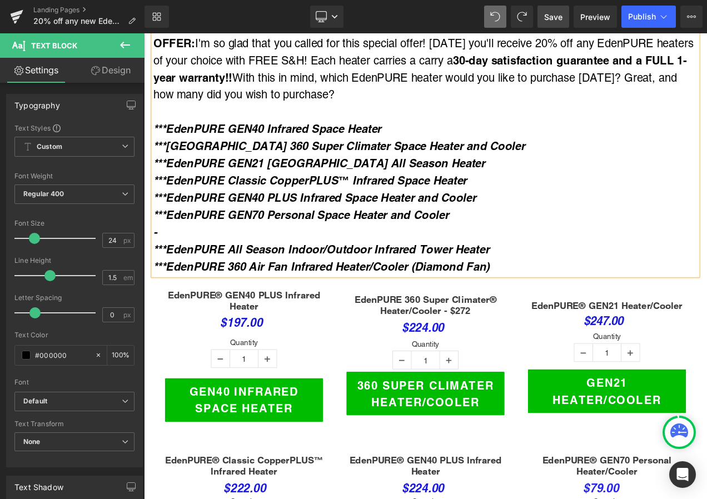
drag, startPoint x: 382, startPoint y: 267, endPoint x: 153, endPoint y: 266, distance: 229.1
click at [155, 266] on p "-" at bounding box center [480, 271] width 650 height 21
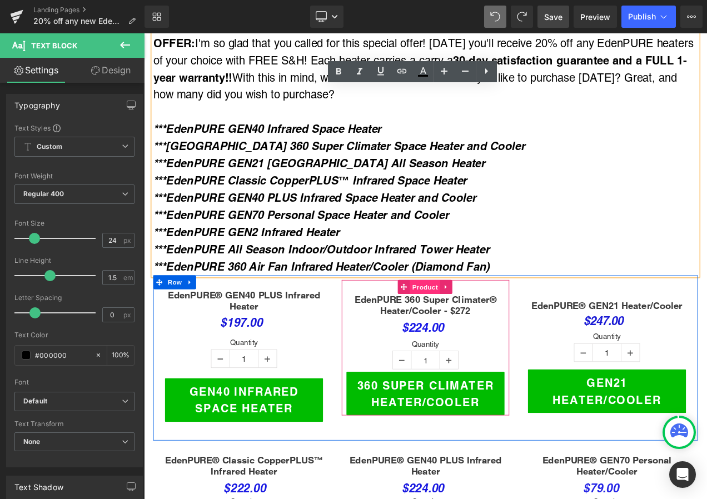
click at [474, 328] on span "Product" at bounding box center [480, 336] width 36 height 17
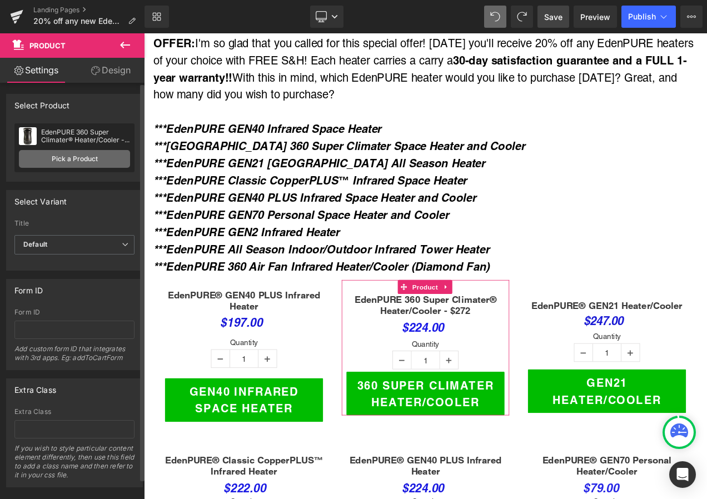
click at [78, 153] on link "Pick a Product" at bounding box center [74, 159] width 111 height 18
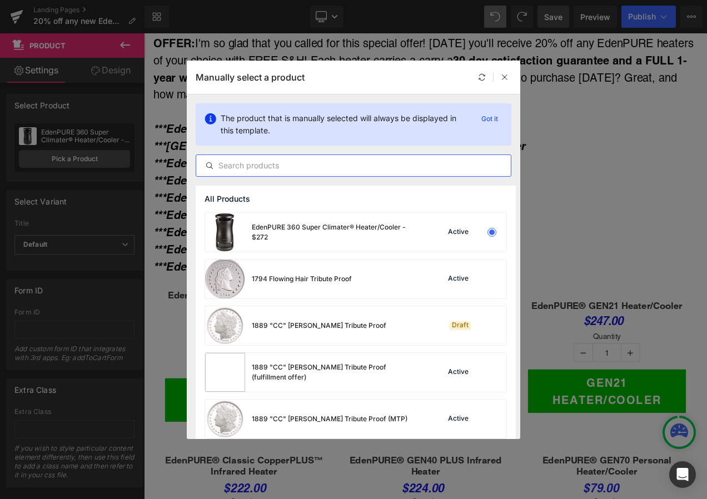
click at [252, 159] on input "text" at bounding box center [353, 165] width 315 height 13
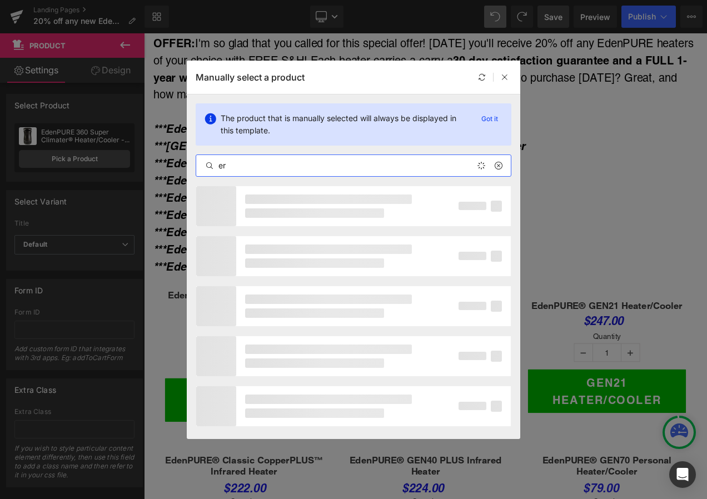
type input "r"
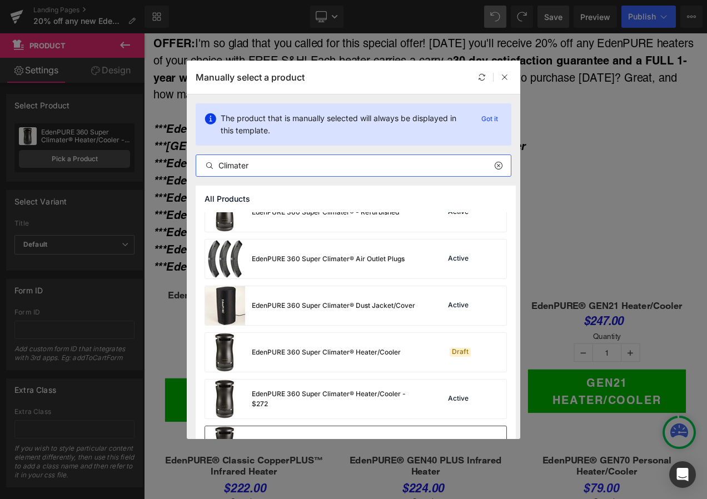
scroll to position [0, 0]
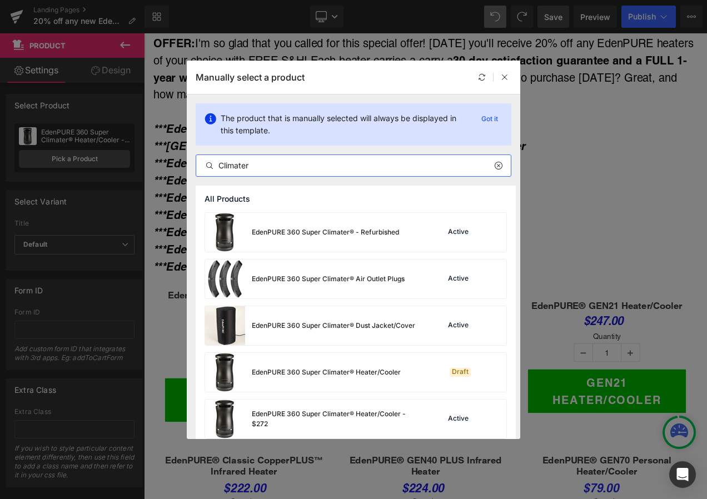
type input "Climater"
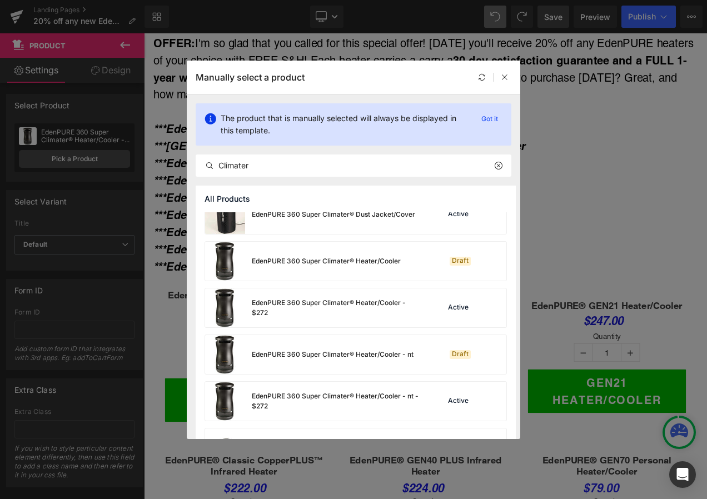
scroll to position [149, 0]
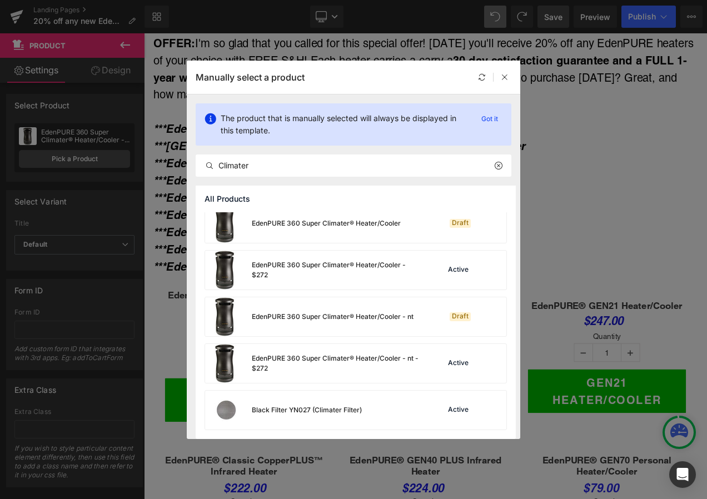
click at [203, 301] on div "EdenPURE 360 Super Climater® - Refurbished Active EdenPURE 360 Super Climater® …" at bounding box center [356, 251] width 320 height 376
click at [505, 76] on icon at bounding box center [505, 77] width 8 height 8
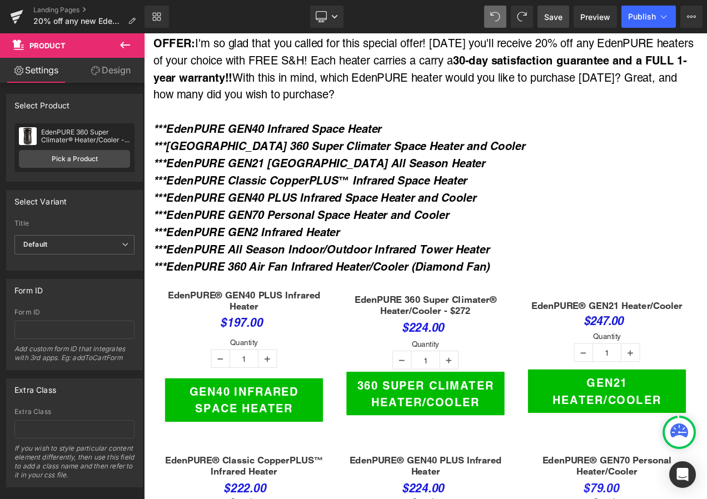
click at [547, 22] on span "Save" at bounding box center [553, 17] width 18 height 12
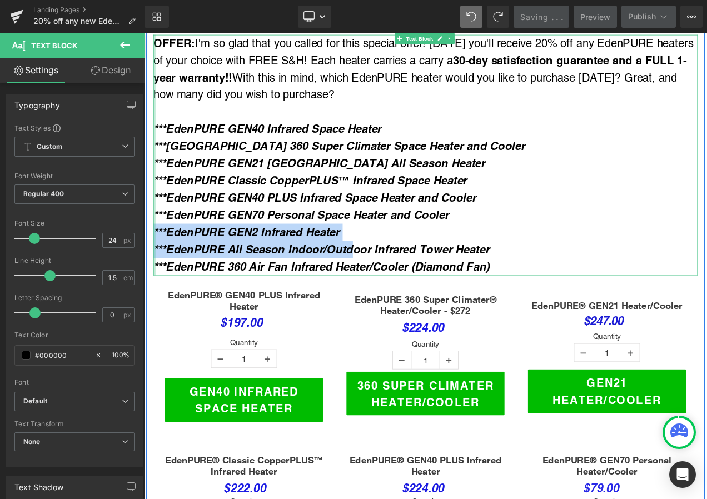
drag, startPoint x: 391, startPoint y: 275, endPoint x: 152, endPoint y: 264, distance: 239.3
click at [155, 264] on div "OFFER: I'm so glad that you called for this special offer! Today you'll receive…" at bounding box center [480, 178] width 650 height 287
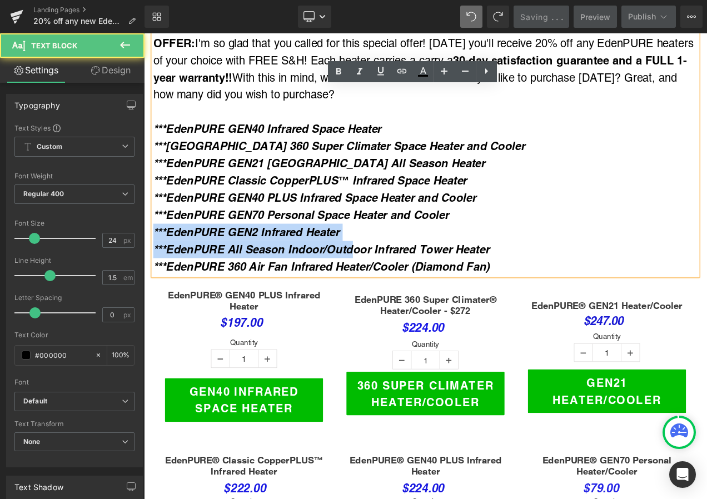
click at [185, 266] on strong "***EdenPURE GEN2 Infrared Heater" at bounding box center [266, 271] width 222 height 16
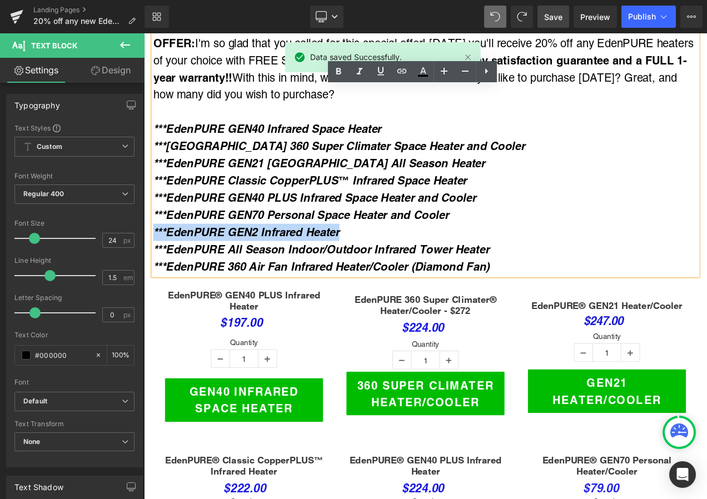
drag, startPoint x: 388, startPoint y: 266, endPoint x: 145, endPoint y: 263, distance: 243.0
click at [147, 263] on div "OFFER: I'm so glad that you called for this special offer! Today you'll receive…" at bounding box center [480, 484] width 667 height 921
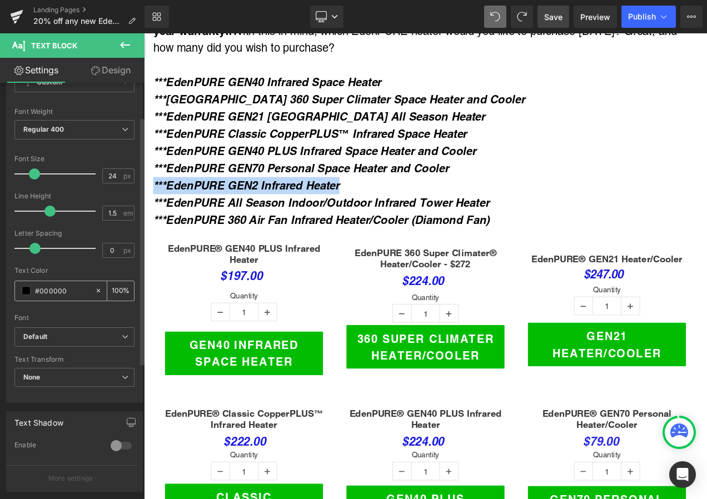
scroll to position [0, 0]
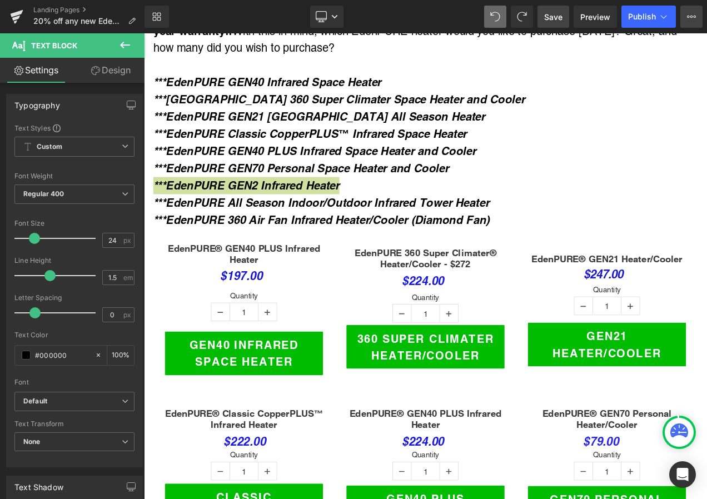
click at [693, 12] on icon at bounding box center [691, 16] width 9 height 9
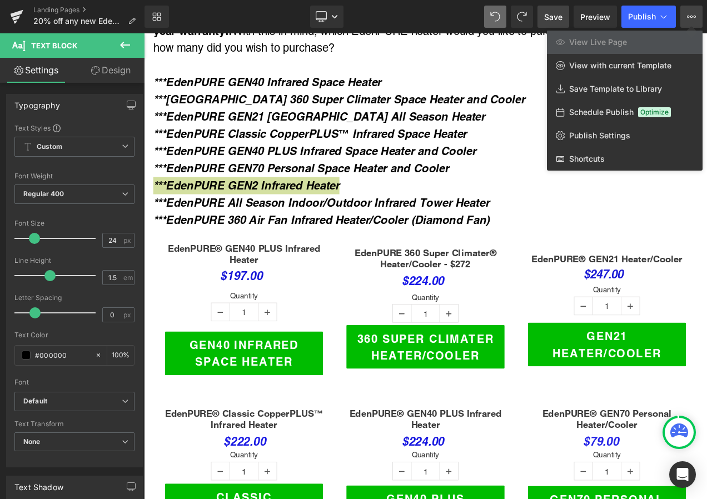
click at [321, 171] on div at bounding box center [425, 266] width 563 height 466
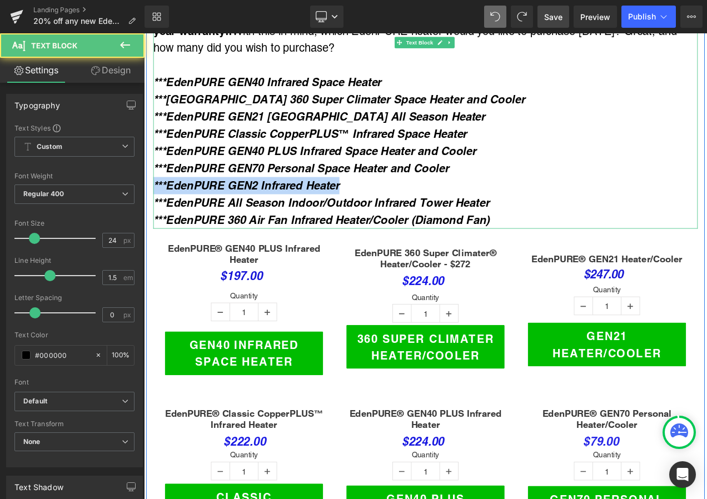
click at [373, 207] on strong "***EdenPURE GEN2 Infrared Heater" at bounding box center [266, 215] width 222 height 16
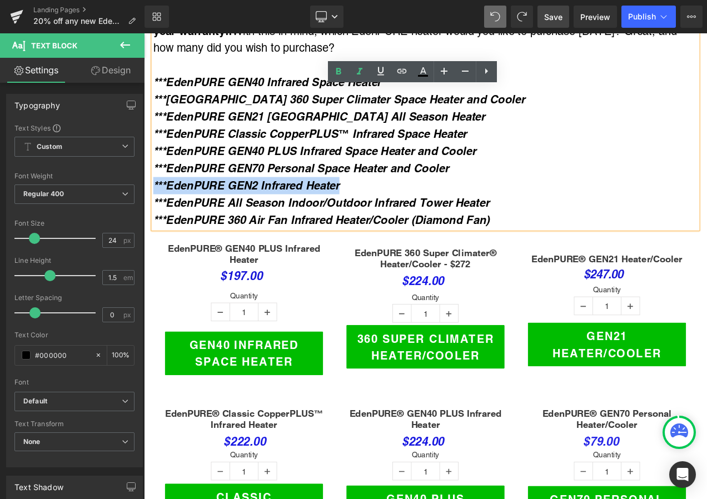
drag, startPoint x: 385, startPoint y: 212, endPoint x: 145, endPoint y: 205, distance: 239.7
click at [147, 205] on div "OFFER: I'm so glad that you called for this special offer! Today you'll receive…" at bounding box center [480, 428] width 667 height 921
click at [374, 210] on strong "***EdenPURE GEN2 Infrared Heater" at bounding box center [266, 215] width 222 height 16
drag, startPoint x: 388, startPoint y: 208, endPoint x: 152, endPoint y: 203, distance: 235.2
click at [155, 205] on p "***EdenPURE GEN2 Infrared Heater" at bounding box center [480, 215] width 650 height 21
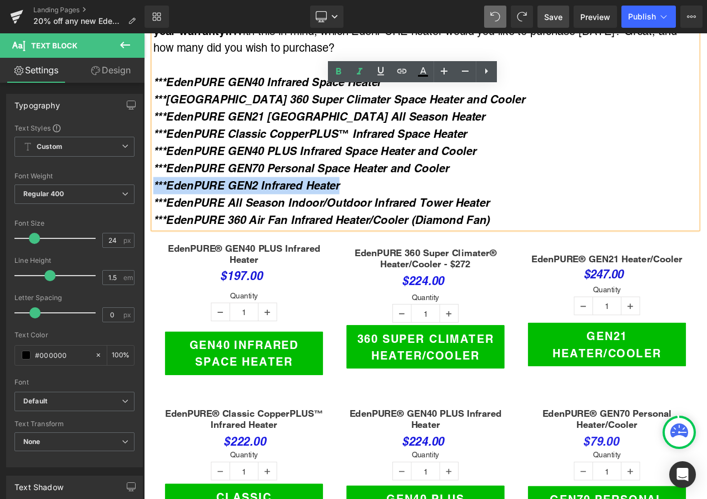
copy strong "***EdenPURE GEN2 Infrared Heater"
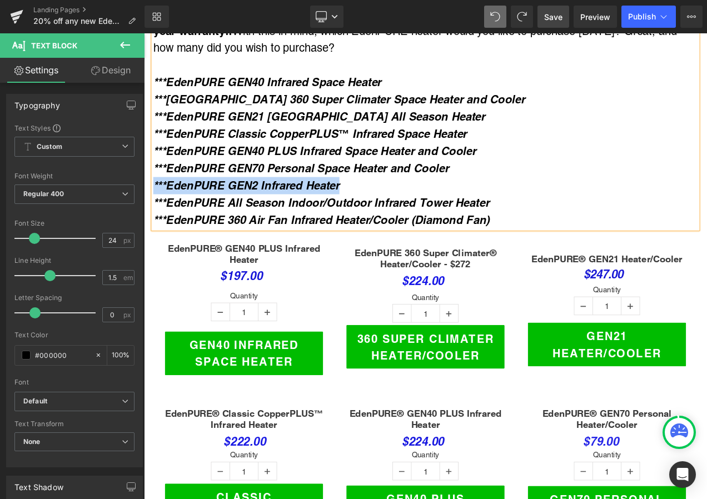
click at [390, 209] on p "***EdenPURE GEN2 Infrared Heater" at bounding box center [480, 215] width 650 height 21
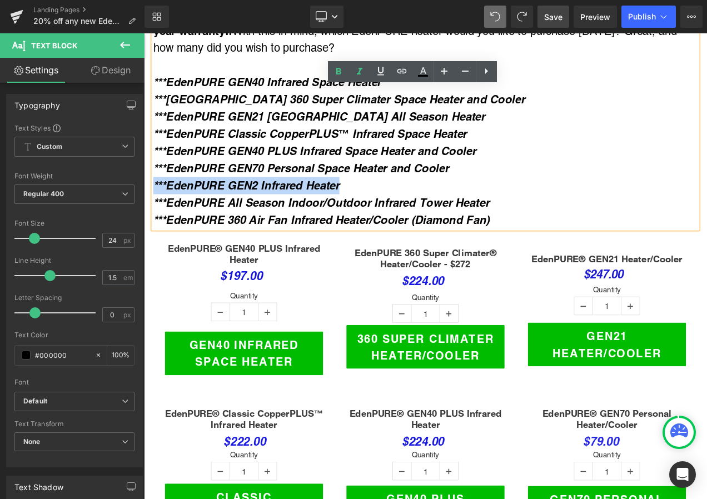
drag, startPoint x: 390, startPoint y: 209, endPoint x: 153, endPoint y: 211, distance: 237.4
click at [155, 211] on p "***EdenPURE GEN2 Infrared Heater" at bounding box center [480, 215] width 650 height 21
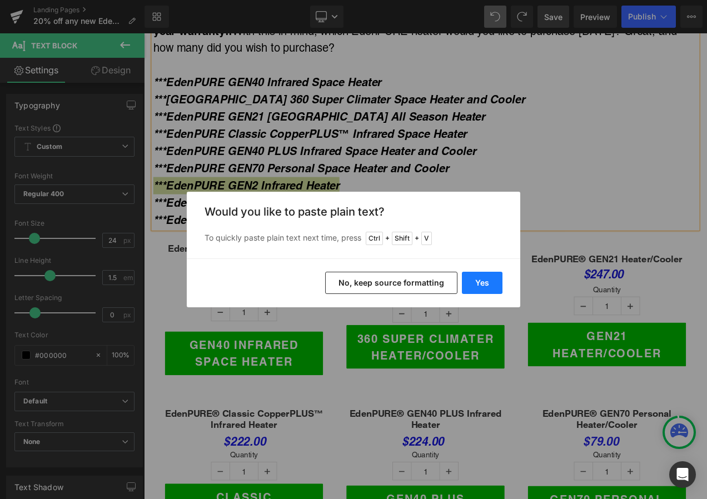
click at [491, 277] on button "Yes" at bounding box center [482, 283] width 41 height 22
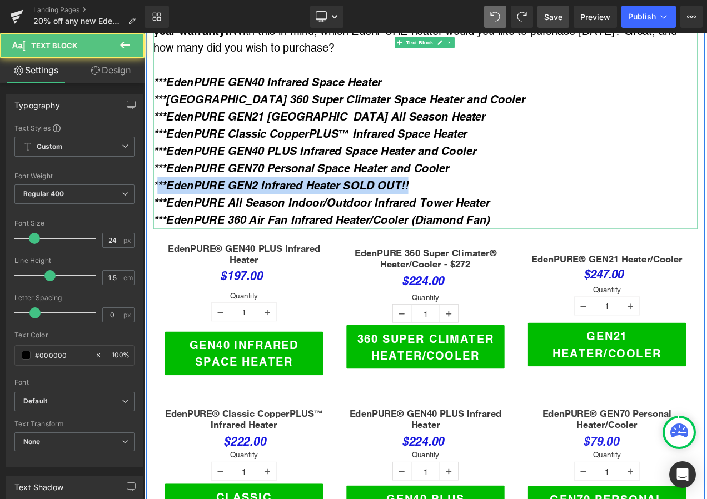
drag, startPoint x: 466, startPoint y: 210, endPoint x: 156, endPoint y: 210, distance: 310.2
click at [156, 210] on p "***EdenPURE GEN2 Infrared Heater SOLD OUT!!" at bounding box center [480, 215] width 650 height 21
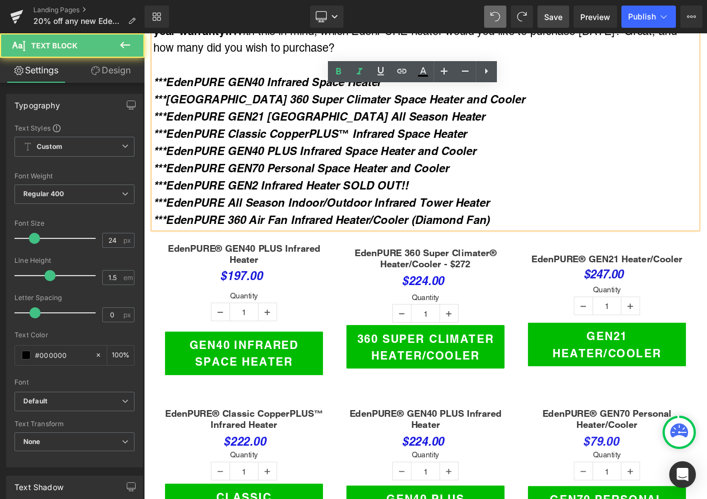
drag, startPoint x: 152, startPoint y: 206, endPoint x: 375, endPoint y: 210, distance: 223.0
click at [375, 210] on icon "***EdenPURE GEN2 Infrared Heater SOLD OUT!!" at bounding box center [307, 215] width 305 height 16
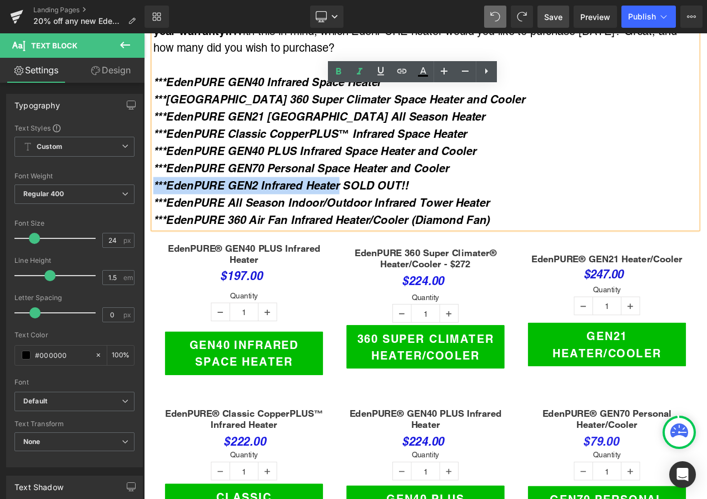
drag, startPoint x: 378, startPoint y: 208, endPoint x: 152, endPoint y: 205, distance: 225.2
click at [155, 207] on icon "***EdenPURE GEN2 Infrared Heater SOLD OUT!!" at bounding box center [307, 215] width 305 height 16
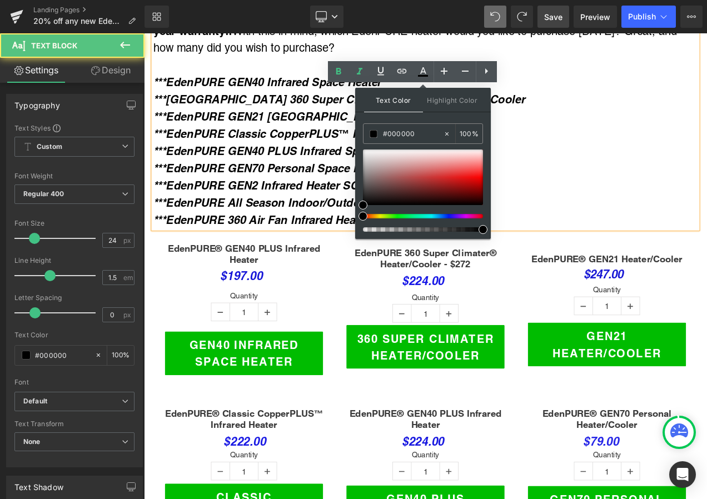
click at [630, 156] on p "***EdenPURE Classic CopperPLUS™ Infrared Space Heater" at bounding box center [480, 153] width 650 height 21
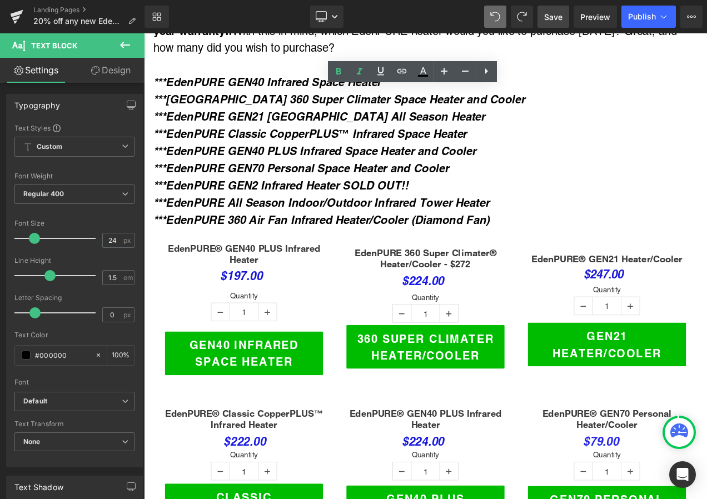
click at [116, 72] on link "Design" at bounding box center [110, 70] width 72 height 25
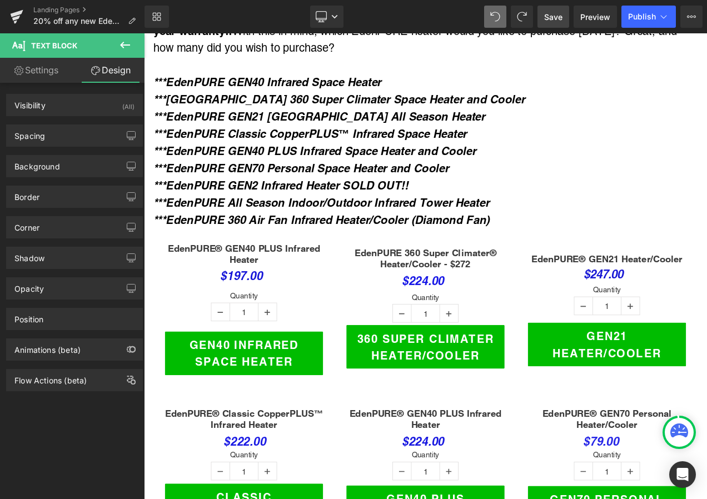
click at [123, 43] on icon at bounding box center [125, 45] width 10 height 7
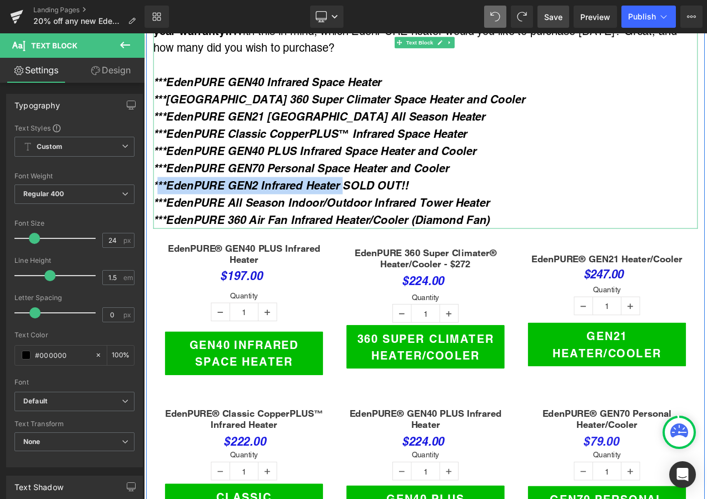
drag, startPoint x: 155, startPoint y: 207, endPoint x: 381, endPoint y: 211, distance: 225.8
click at [381, 211] on icon "***EdenPURE GEN2 Infrared Heater SOLD OUT!!" at bounding box center [307, 215] width 305 height 16
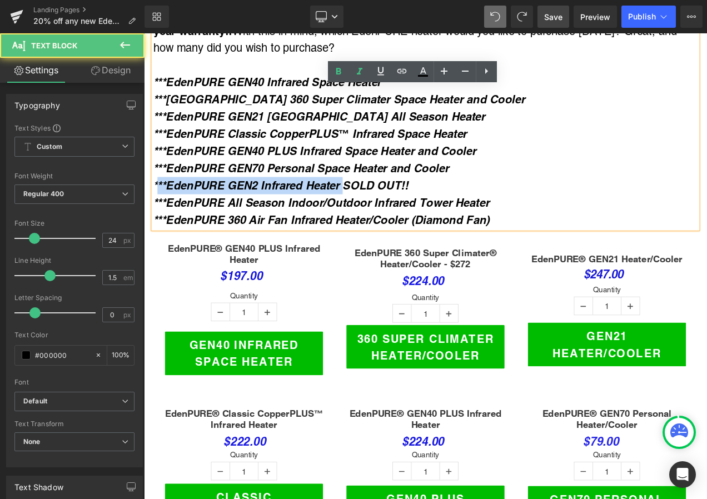
click at [271, 207] on icon "***EdenPURE GEN2 Infrared Heater SOLD OUT!!" at bounding box center [307, 215] width 305 height 16
drag, startPoint x: 152, startPoint y: 209, endPoint x: 359, endPoint y: 201, distance: 207.5
click at [359, 205] on p "***EdenPURE GEN2 Infrared Heater SOLD OUT!!" at bounding box center [480, 215] width 650 height 21
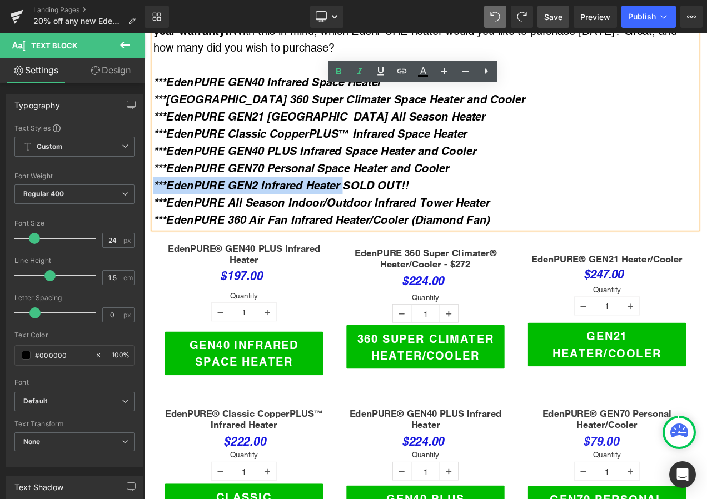
drag, startPoint x: 379, startPoint y: 208, endPoint x: 152, endPoint y: 208, distance: 226.8
click at [155, 208] on icon "***EdenPURE GEN2 Infrared Heater SOLD OUT!!" at bounding box center [307, 215] width 305 height 16
click at [162, 208] on icon "***EdenPURE GEN2 Infrared Heater SOLD OUT!!" at bounding box center [307, 215] width 305 height 16
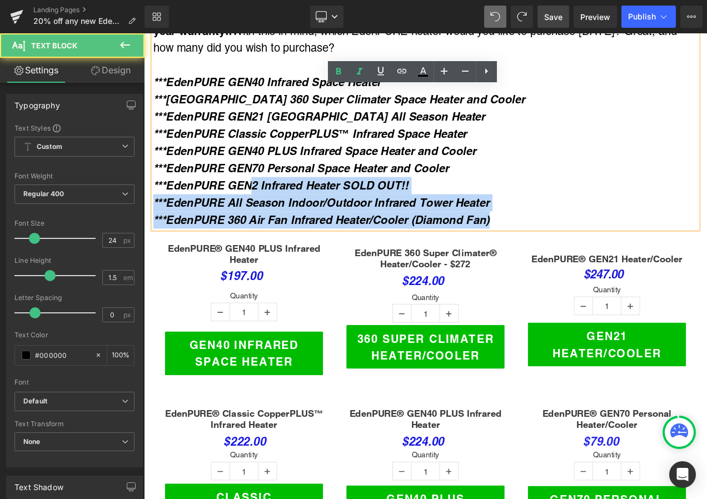
drag, startPoint x: 151, startPoint y: 208, endPoint x: 273, endPoint y: 206, distance: 121.8
click at [273, 206] on div "OFFER: I'm so glad that you called for this special offer! Today you'll receive…" at bounding box center [480, 122] width 650 height 287
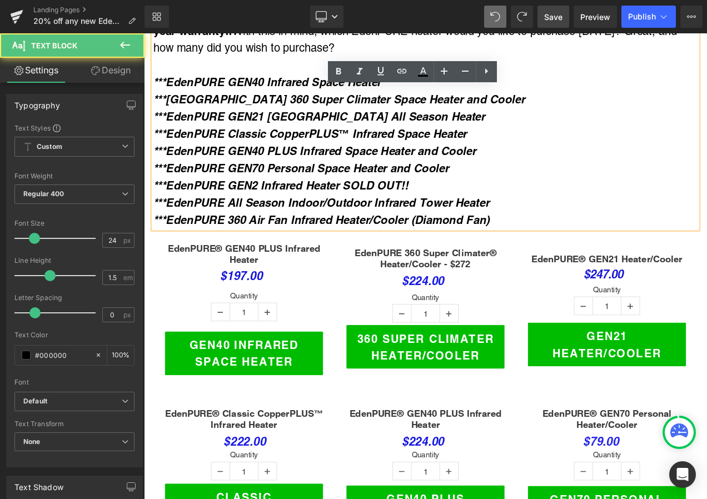
click at [354, 198] on p "***EdenPURE GEN70 Personal Space Heater and Cooler" at bounding box center [480, 195] width 650 height 21
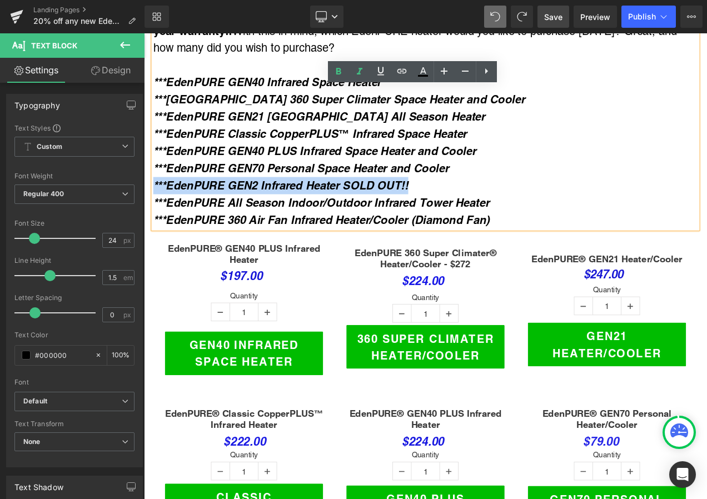
drag, startPoint x: 439, startPoint y: 206, endPoint x: 152, endPoint y: 202, distance: 287.5
click at [155, 205] on p "***EdenPURE GEN2 Infrared Heater SOLD OUT!!" at bounding box center [480, 215] width 650 height 21
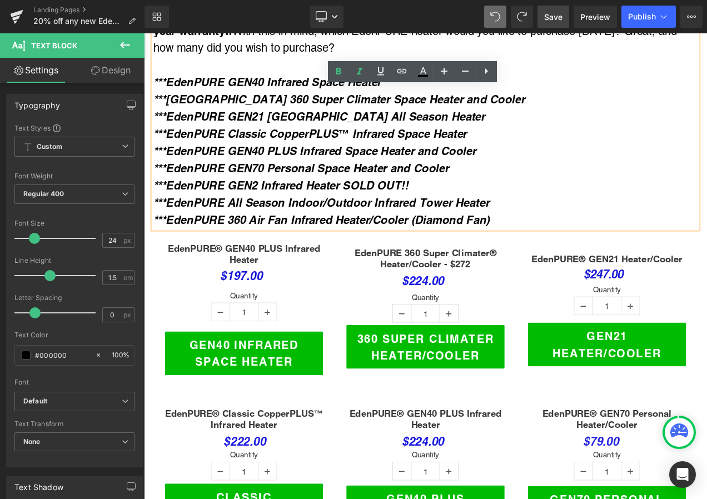
click at [584, 165] on p "***EdenPURE GEN40 PLUS Infrared Space Heater and Cooler" at bounding box center [480, 174] width 650 height 21
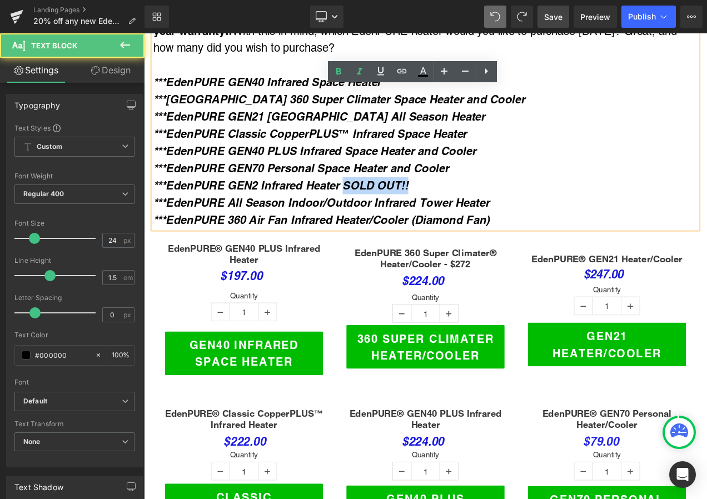
drag, startPoint x: 379, startPoint y: 206, endPoint x: 466, endPoint y: 218, distance: 88.1
click at [466, 218] on p "***EdenPURE GEN2 Infrared Heater SOLD OUT!!" at bounding box center [480, 215] width 650 height 21
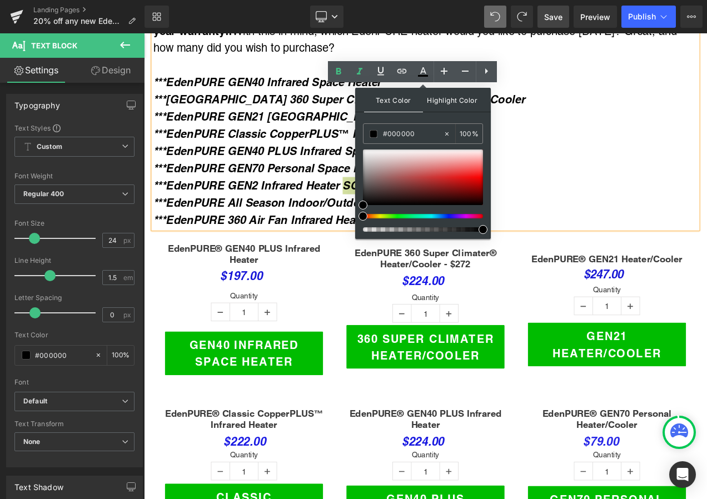
click at [436, 95] on span "Highlight Color" at bounding box center [452, 100] width 59 height 24
drag, startPoint x: 361, startPoint y: 202, endPoint x: 459, endPoint y: 177, distance: 100.5
click at [459, 177] on span at bounding box center [460, 180] width 9 height 9
click at [609, 196] on p "***EdenPURE GEN70 Personal Space Heater and Cooler" at bounding box center [480, 195] width 650 height 21
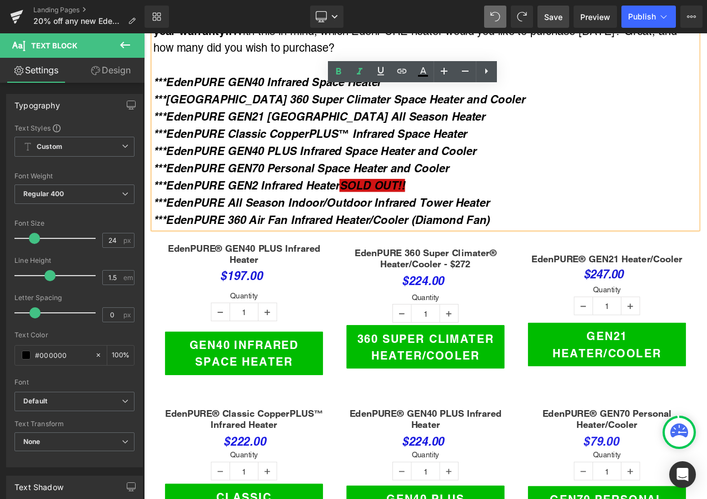
click at [549, 16] on span "Save" at bounding box center [553, 17] width 18 height 12
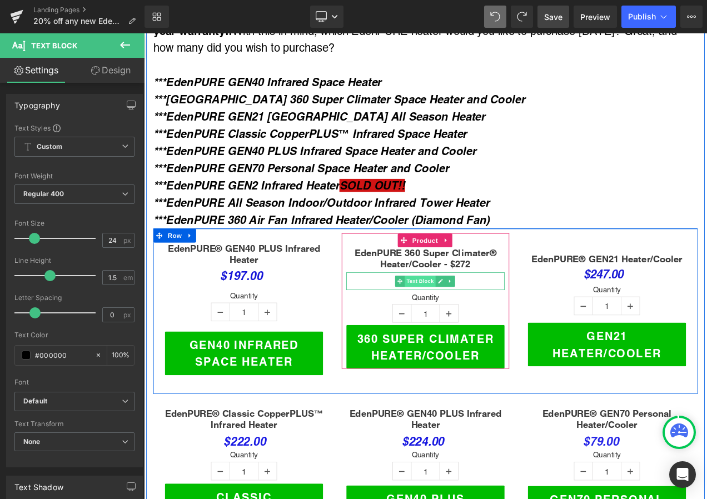
click at [474, 325] on span "Text Block" at bounding box center [474, 329] width 37 height 13
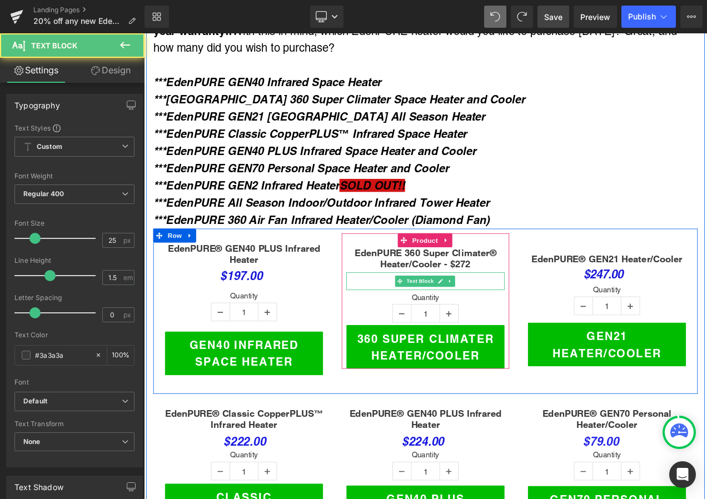
click at [524, 321] on p "$224.00" at bounding box center [480, 329] width 189 height 21
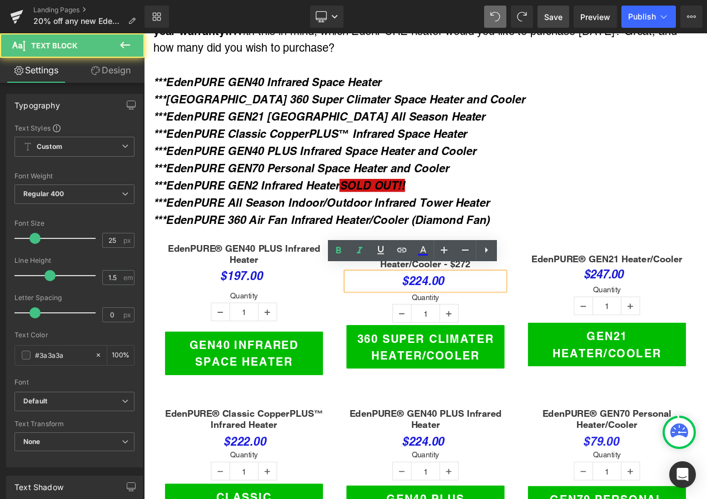
click at [498, 322] on p "$224.00" at bounding box center [480, 329] width 189 height 21
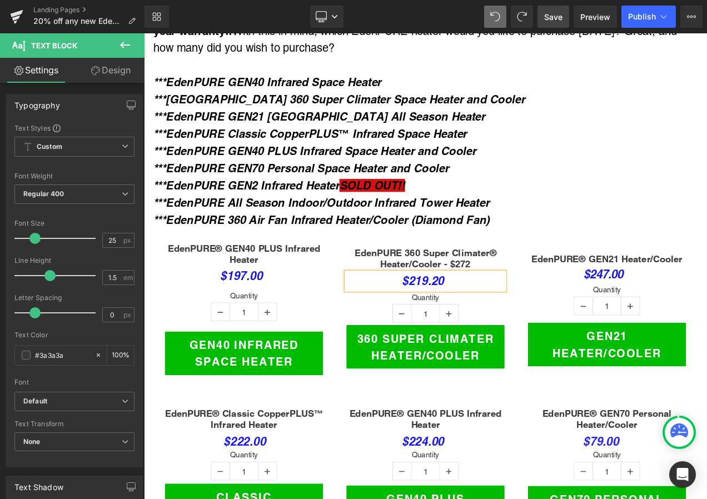
click at [553, 19] on span "Save" at bounding box center [553, 17] width 18 height 12
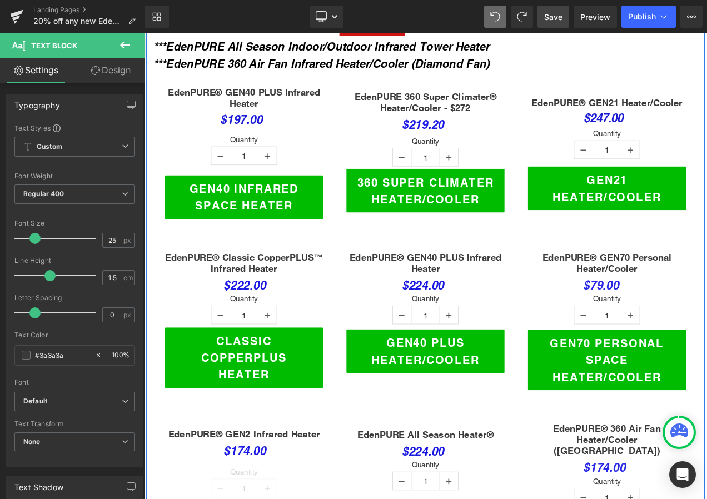
scroll to position [389, 0]
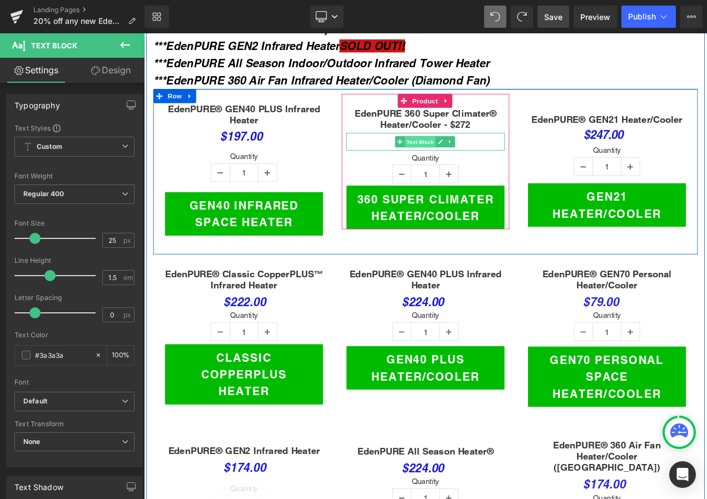
click at [469, 157] on span "Text Block" at bounding box center [474, 163] width 37 height 13
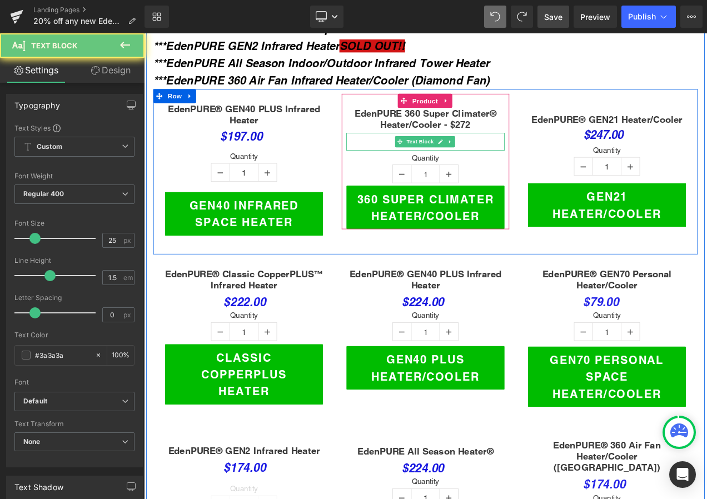
click at [529, 157] on p "$219.20" at bounding box center [480, 162] width 189 height 21
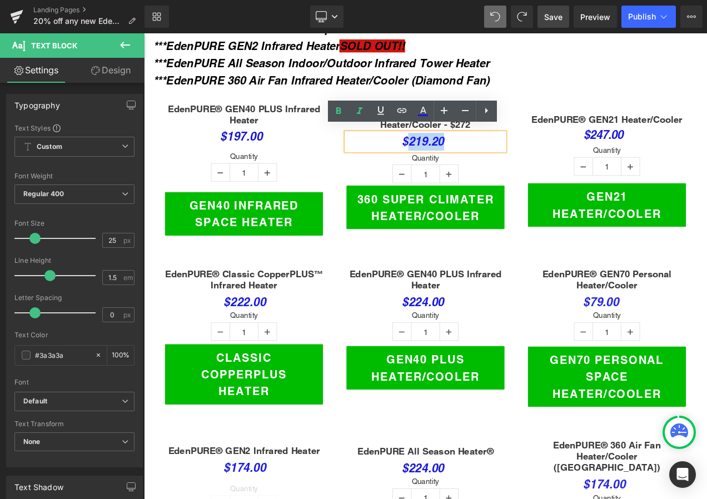
drag, startPoint x: 499, startPoint y: 155, endPoint x: 458, endPoint y: 157, distance: 41.8
click at [458, 157] on p "$219.20" at bounding box center [480, 162] width 189 height 21
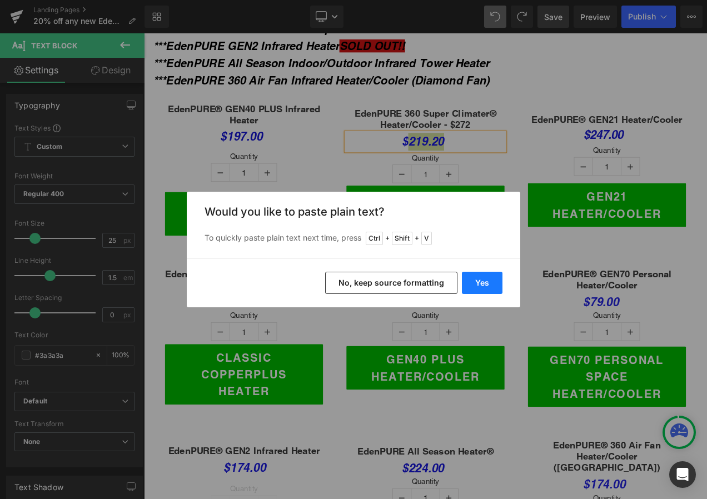
click at [482, 287] on button "Yes" at bounding box center [482, 283] width 41 height 22
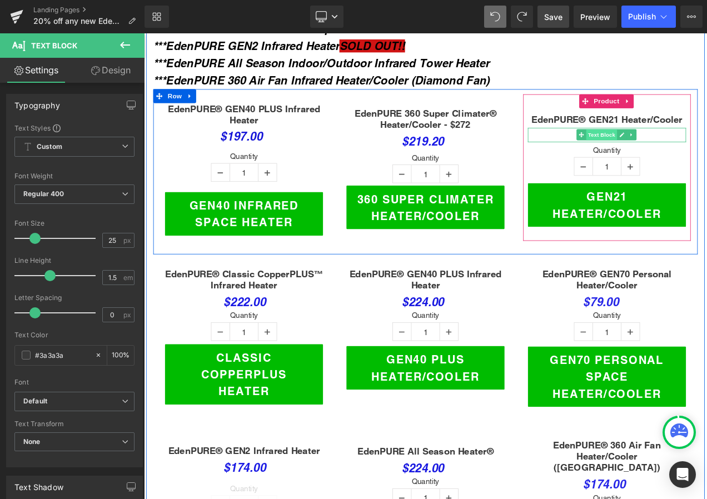
click at [688, 148] on span "Text Block" at bounding box center [691, 154] width 37 height 13
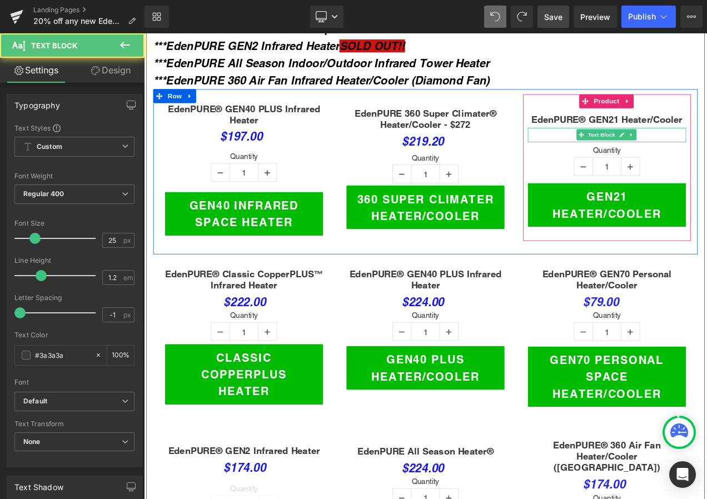
click at [707, 150] on p "$247.00" at bounding box center [697, 154] width 189 height 17
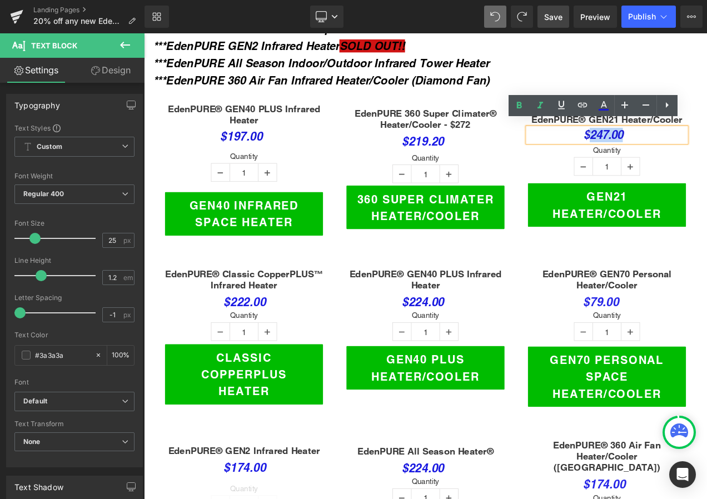
drag, startPoint x: 711, startPoint y: 147, endPoint x: 672, endPoint y: 145, distance: 39.5
click at [672, 146] on p "$247.00" at bounding box center [697, 154] width 189 height 17
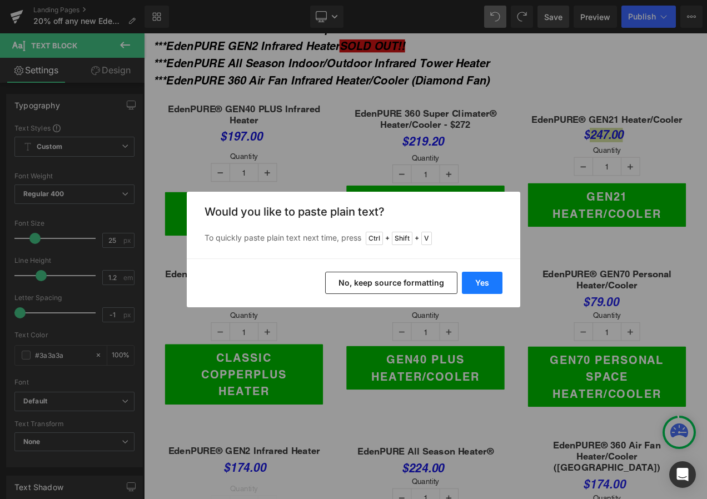
click at [488, 277] on button "Yes" at bounding box center [482, 283] width 41 height 22
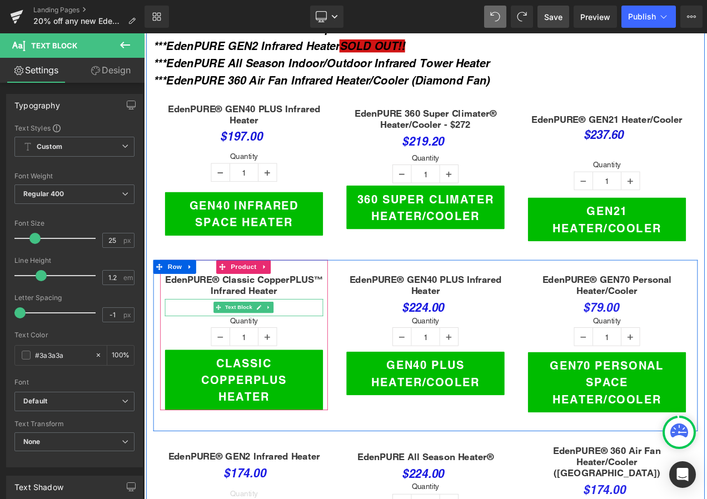
drag, startPoint x: 260, startPoint y: 354, endPoint x: 285, endPoint y: 360, distance: 25.2
click at [260, 354] on span "Text Block" at bounding box center [257, 360] width 37 height 13
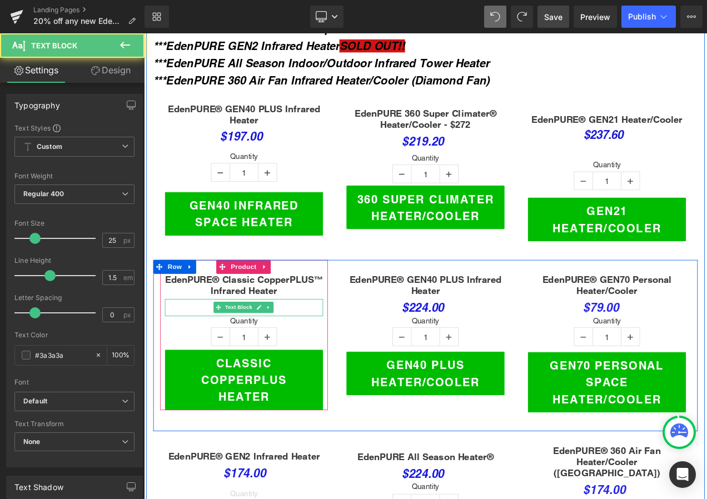
click at [317, 355] on p "$222.00" at bounding box center [263, 361] width 189 height 21
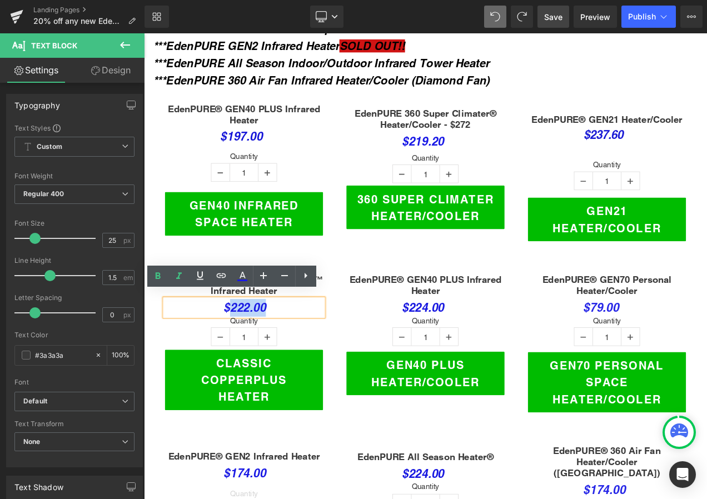
drag, startPoint x: 291, startPoint y: 351, endPoint x: 245, endPoint y: 355, distance: 46.3
click at [245, 355] on p "$222.00" at bounding box center [263, 361] width 189 height 21
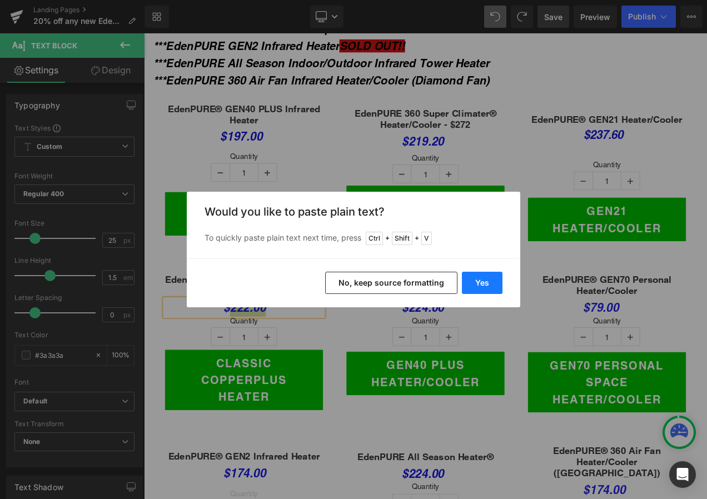
click at [481, 277] on button "Yes" at bounding box center [482, 283] width 41 height 22
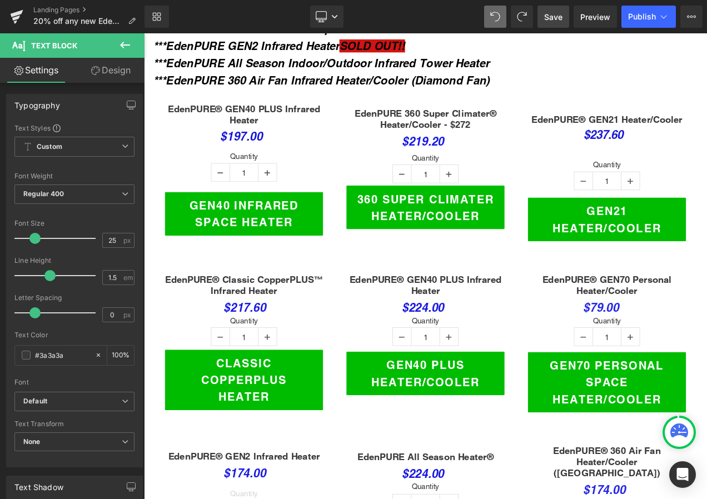
click at [543, 15] on link "Save" at bounding box center [554, 17] width 32 height 22
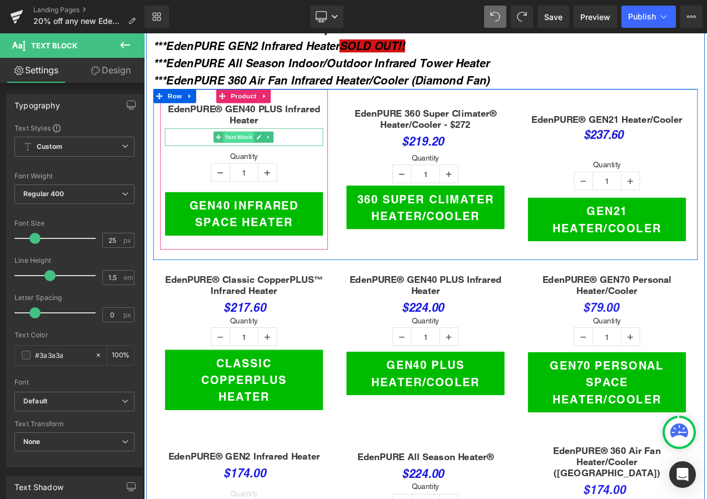
click at [254, 151] on span "Text Block" at bounding box center [257, 157] width 37 height 13
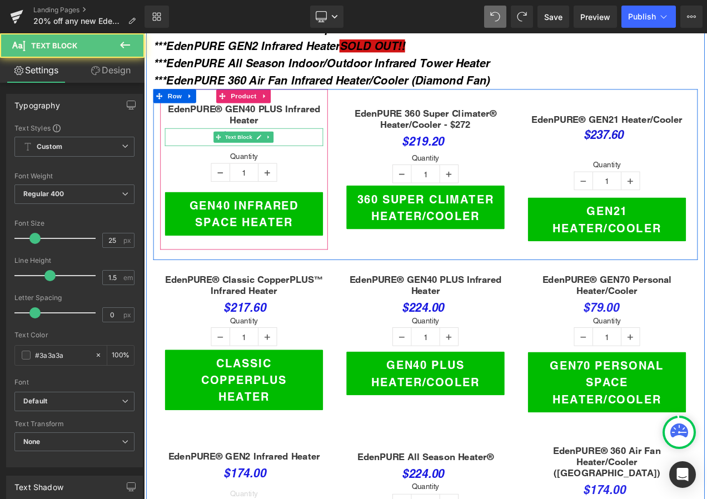
click at [297, 155] on p "$197.00" at bounding box center [263, 157] width 189 height 21
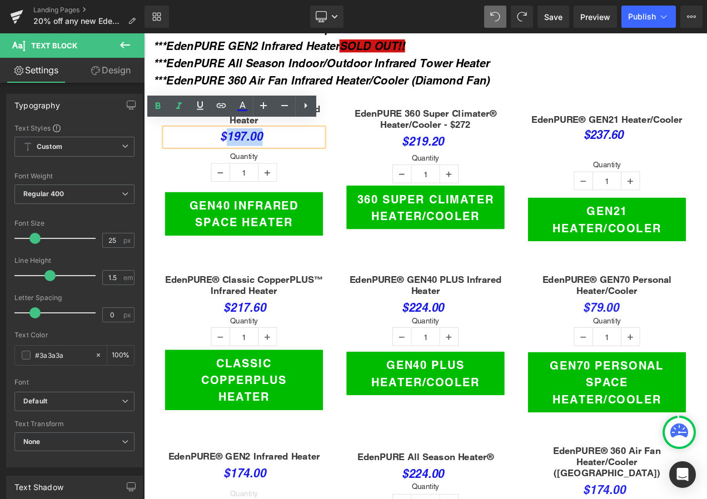
drag, startPoint x: 283, startPoint y: 150, endPoint x: 242, endPoint y: 148, distance: 40.6
click at [242, 148] on p "$197.00" at bounding box center [263, 157] width 189 height 21
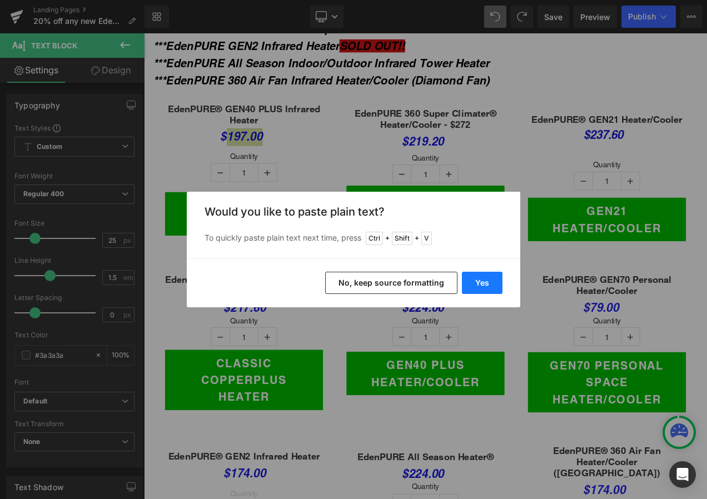
click at [490, 276] on button "Yes" at bounding box center [482, 283] width 41 height 22
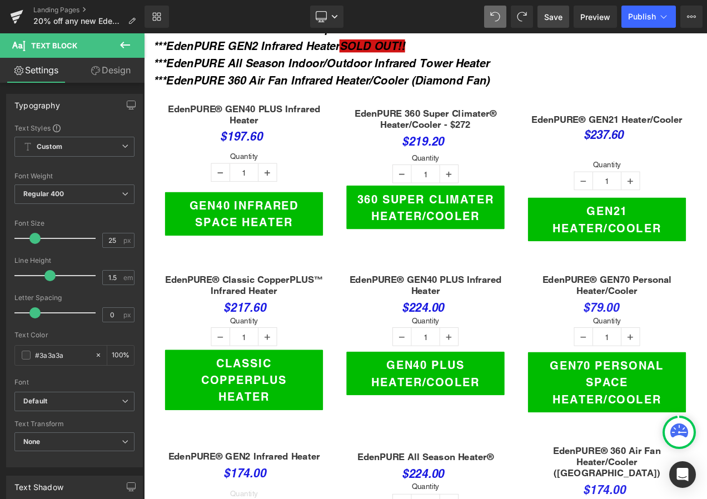
drag, startPoint x: 552, startPoint y: 16, endPoint x: 585, endPoint y: 36, distance: 38.9
click at [552, 16] on span "Save" at bounding box center [553, 17] width 18 height 12
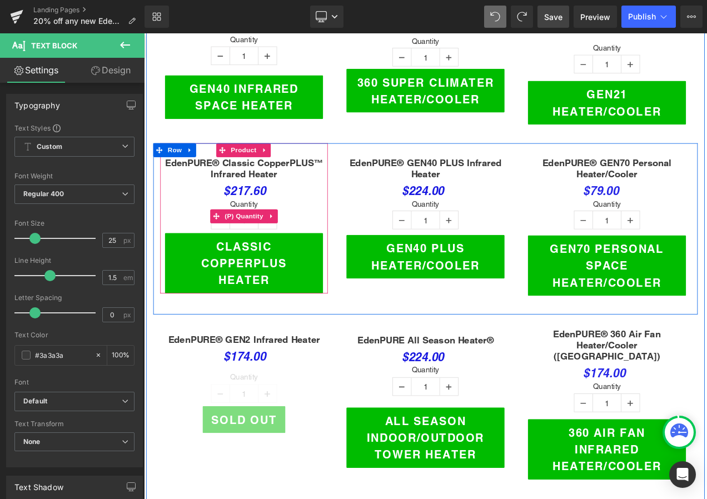
scroll to position [556, 0]
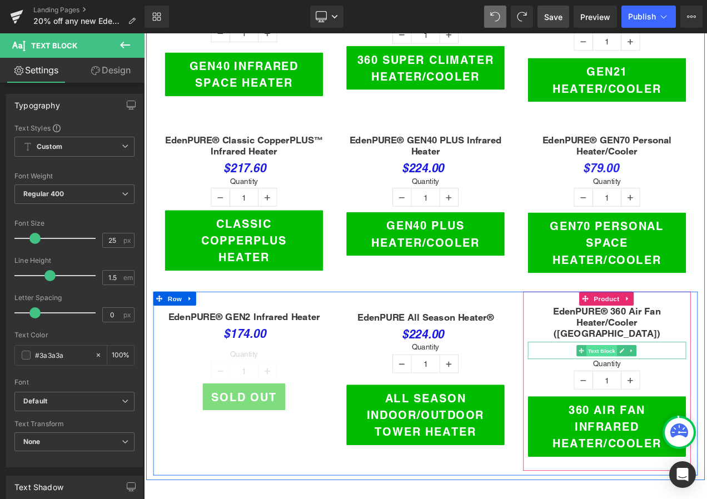
click at [691, 406] on span "Text Block" at bounding box center [691, 412] width 37 height 13
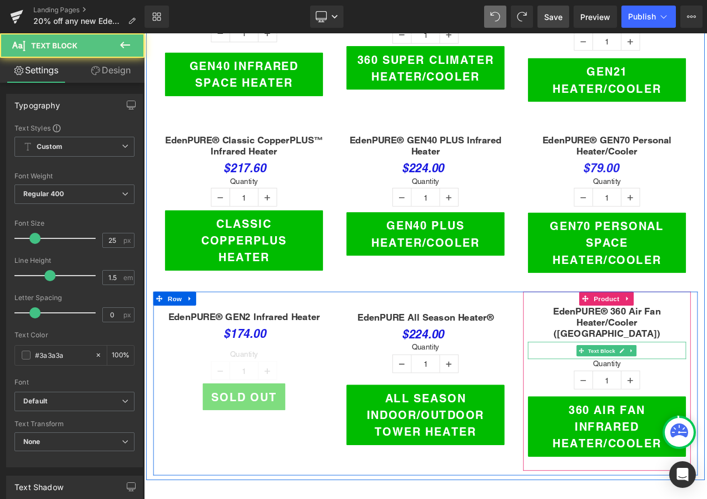
click at [707, 402] on p "$174.00" at bounding box center [697, 412] width 189 height 21
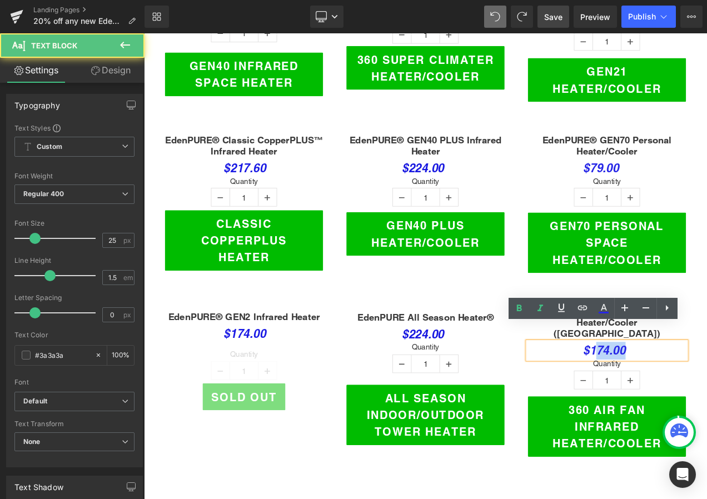
drag, startPoint x: 675, startPoint y: 392, endPoint x: 716, endPoint y: 390, distance: 41.2
click at [707, 402] on p "$174.00" at bounding box center [697, 412] width 189 height 21
click at [677, 404] on span "$174.00" at bounding box center [694, 412] width 51 height 17
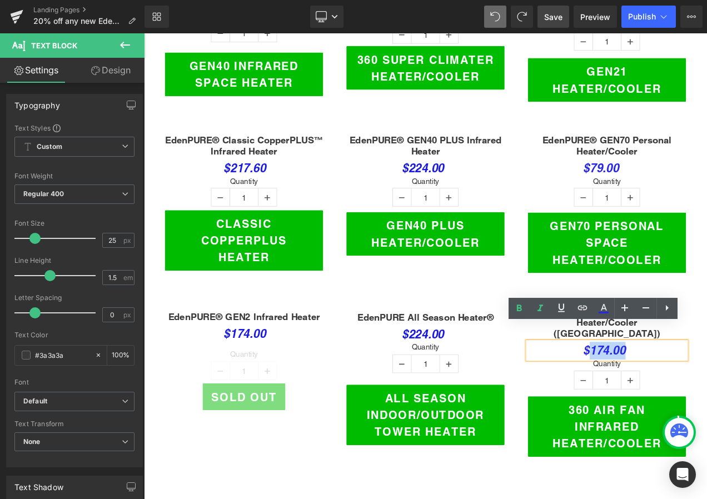
drag, startPoint x: 694, startPoint y: 392, endPoint x: 713, endPoint y: 391, distance: 18.9
click at [707, 404] on span "$174.00" at bounding box center [694, 412] width 51 height 17
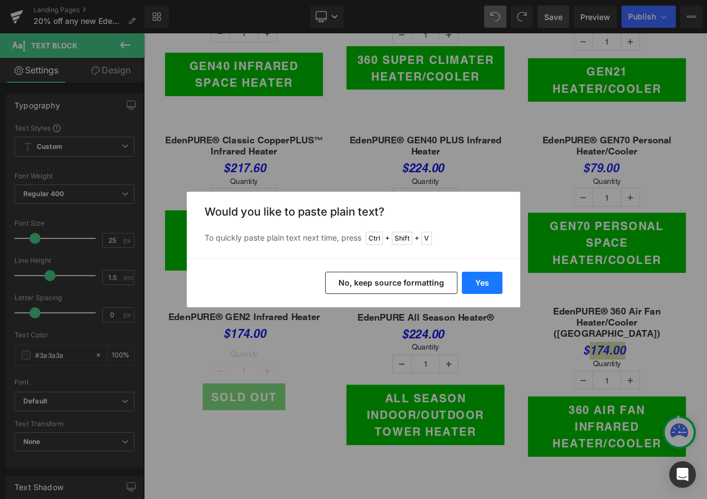
click at [485, 279] on button "Yes" at bounding box center [482, 283] width 41 height 22
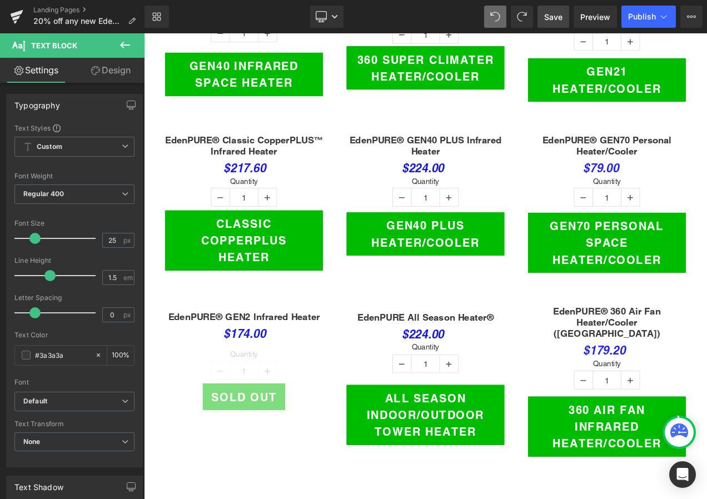
click at [555, 16] on span "Save" at bounding box center [553, 17] width 18 height 12
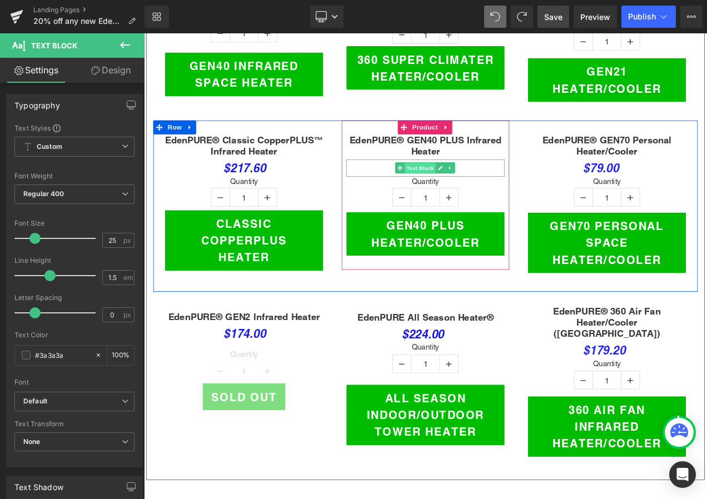
click at [472, 188] on span "Text Block" at bounding box center [474, 194] width 37 height 13
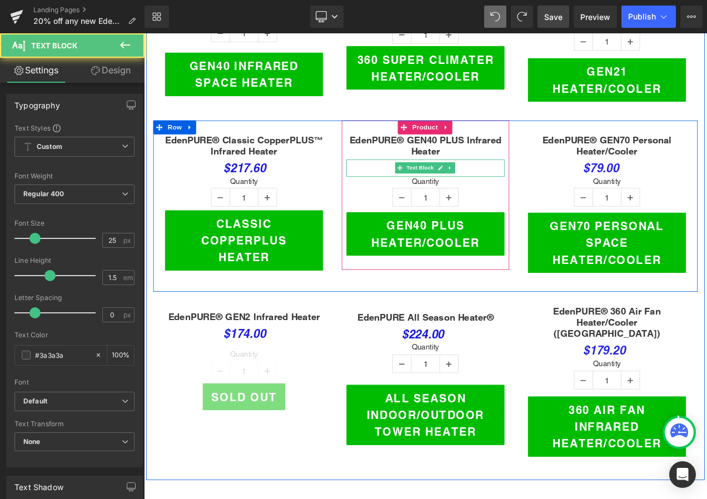
click at [537, 191] on p "$224.00" at bounding box center [480, 194] width 189 height 21
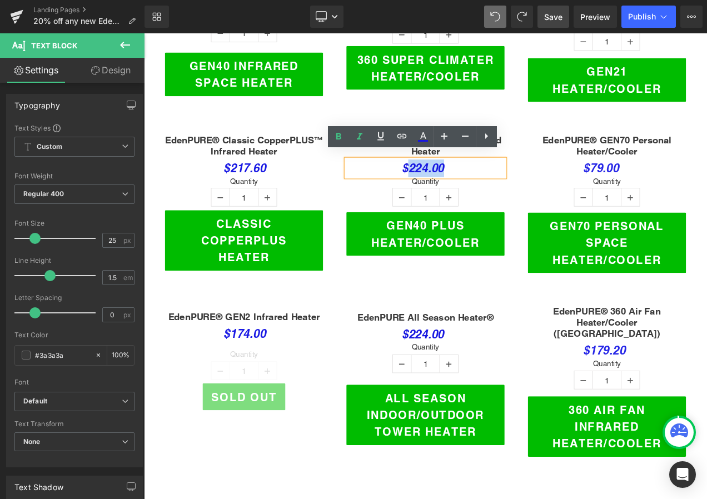
drag, startPoint x: 458, startPoint y: 186, endPoint x: 496, endPoint y: 186, distance: 38.4
click at [496, 186] on span "$224.00" at bounding box center [477, 194] width 51 height 17
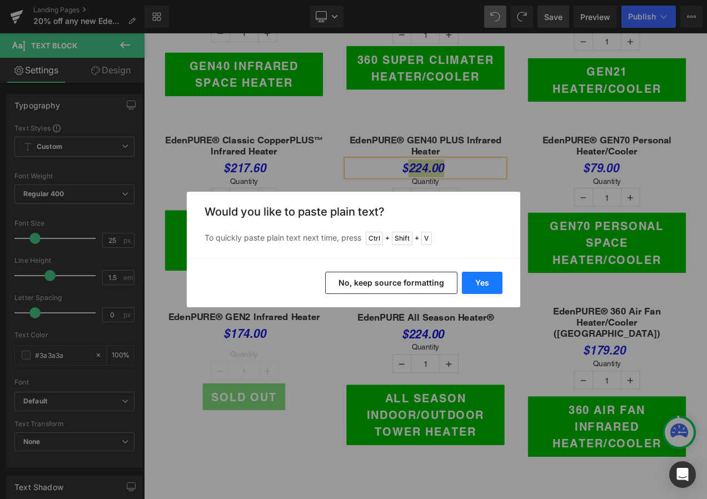
click at [477, 286] on button "Yes" at bounding box center [482, 283] width 41 height 22
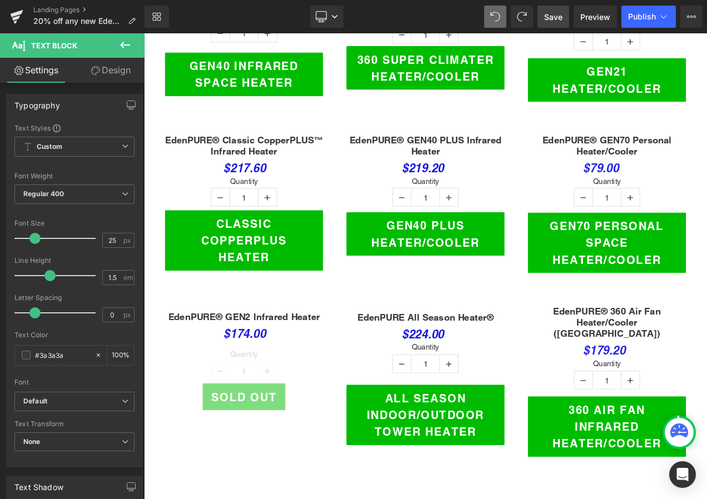
click at [553, 19] on span "Save" at bounding box center [553, 17] width 18 height 12
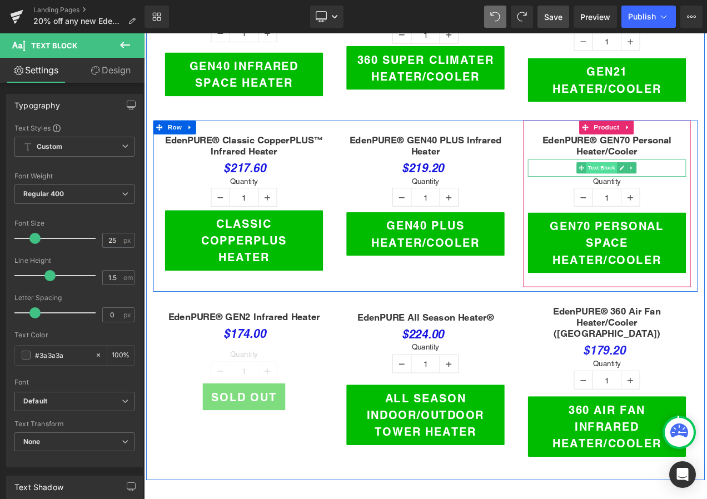
click at [692, 188] on span "Text Block" at bounding box center [691, 193] width 37 height 13
click at [683, 187] on span "Text Block" at bounding box center [691, 193] width 37 height 13
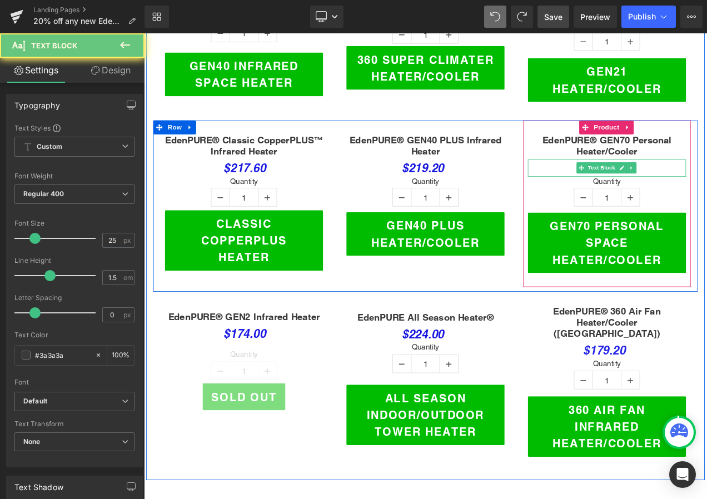
click at [707, 184] on p "$79.00" at bounding box center [697, 194] width 189 height 21
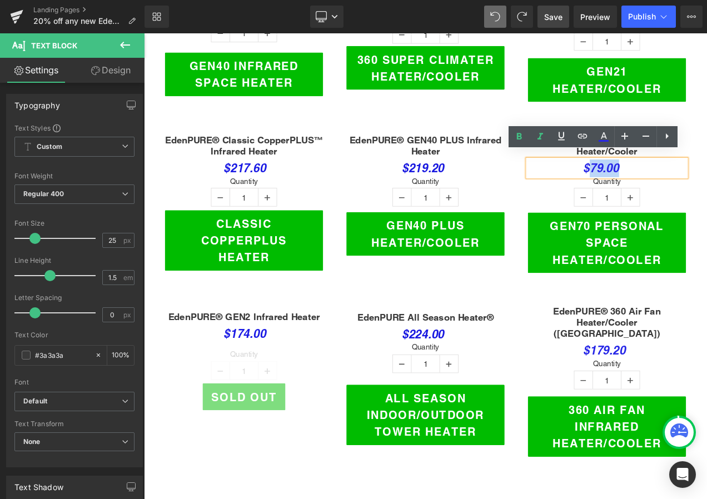
drag, startPoint x: 673, startPoint y: 186, endPoint x: 706, endPoint y: 186, distance: 32.8
click at [706, 186] on span "$79.00" at bounding box center [690, 194] width 43 height 17
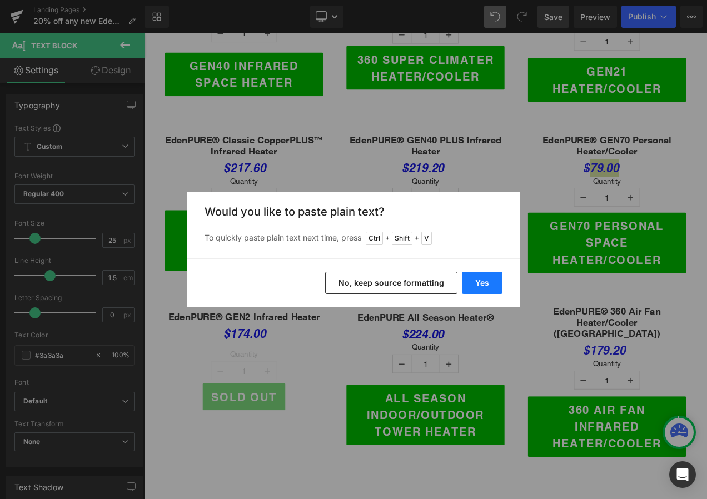
click at [487, 277] on button "Yes" at bounding box center [482, 283] width 41 height 22
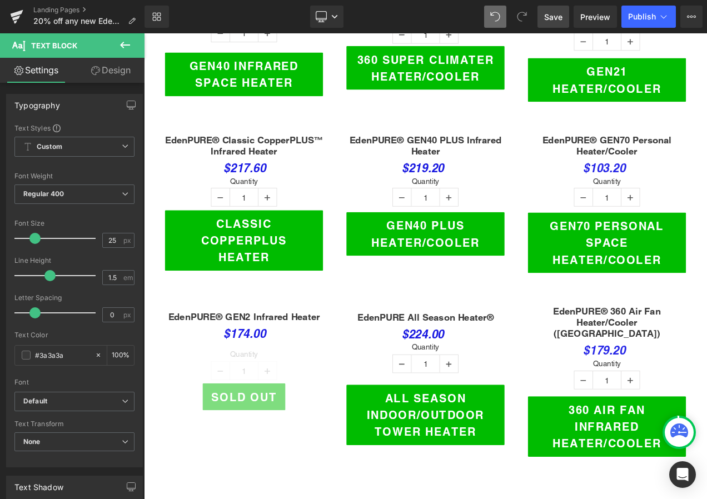
click at [547, 18] on span "Save" at bounding box center [553, 17] width 18 height 12
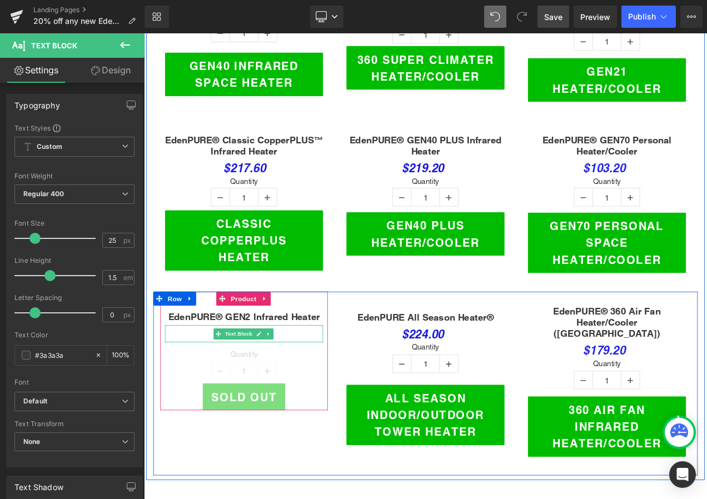
click at [290, 389] on icon at bounding box center [293, 392] width 6 height 7
click at [296, 389] on icon at bounding box center [299, 392] width 6 height 6
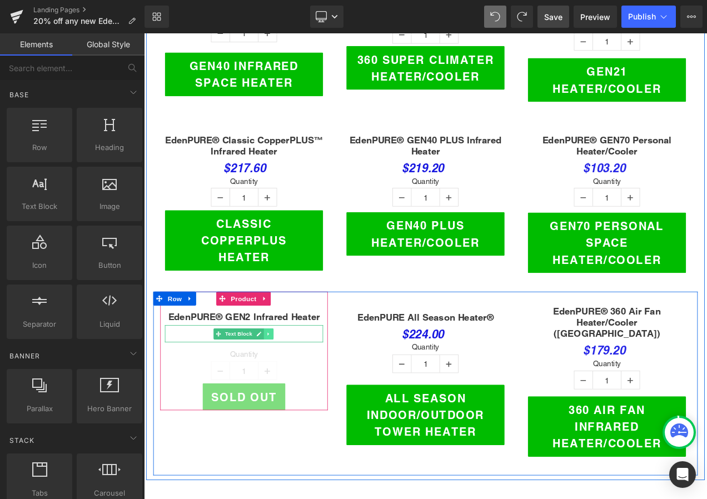
click at [290, 389] on icon at bounding box center [293, 392] width 6 height 7
click at [293, 386] on link at bounding box center [299, 392] width 12 height 13
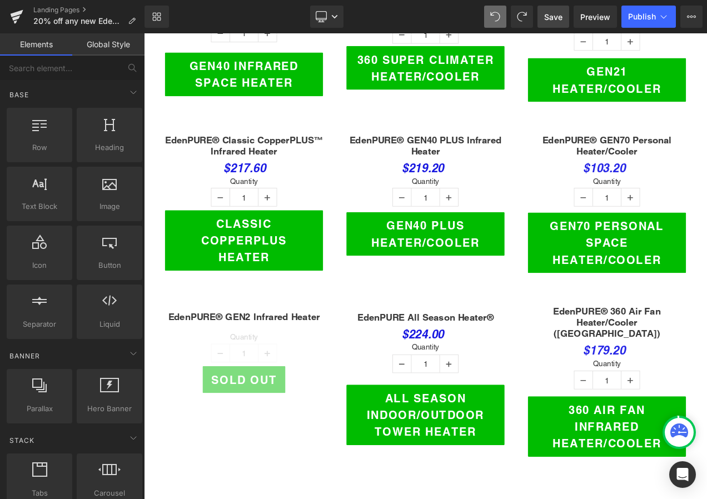
click at [548, 17] on span "Save" at bounding box center [553, 17] width 18 height 12
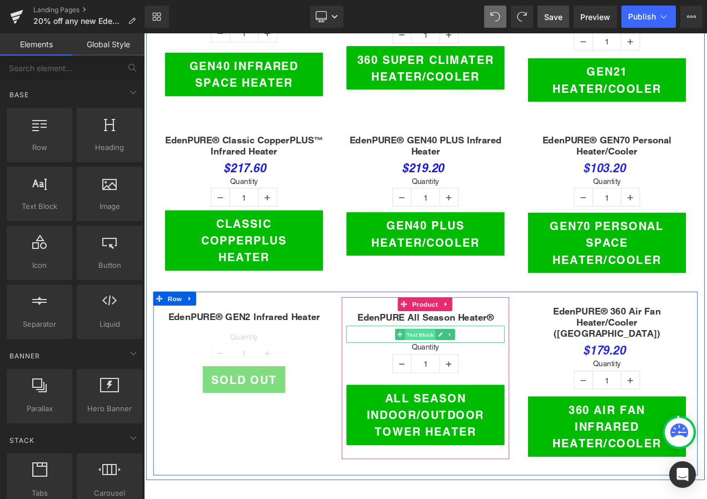
click at [473, 387] on span "Text Block" at bounding box center [474, 392] width 37 height 13
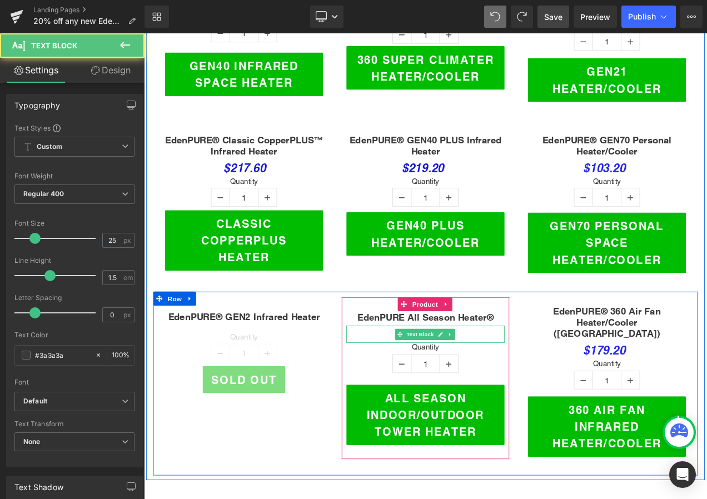
click at [520, 390] on p "$224.00" at bounding box center [480, 393] width 189 height 21
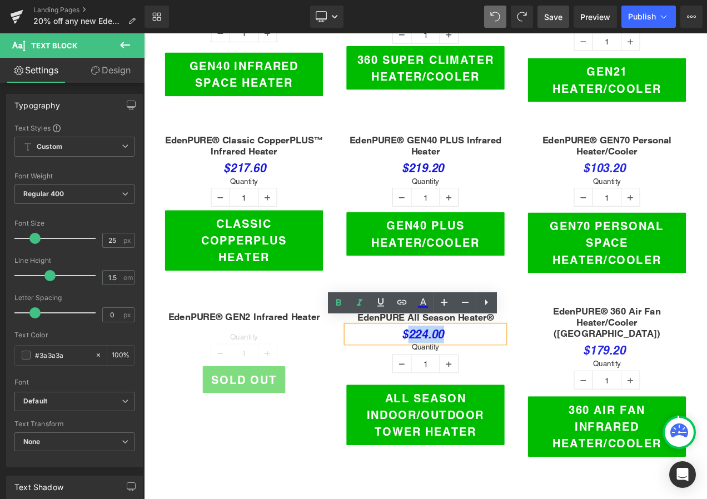
drag, startPoint x: 456, startPoint y: 384, endPoint x: 496, endPoint y: 383, distance: 40.6
click at [496, 384] on span "$224.00" at bounding box center [477, 392] width 51 height 17
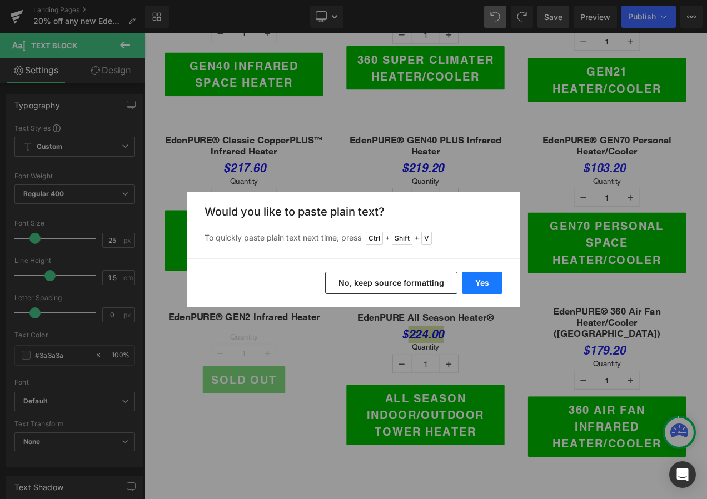
click at [493, 283] on button "Yes" at bounding box center [482, 283] width 41 height 22
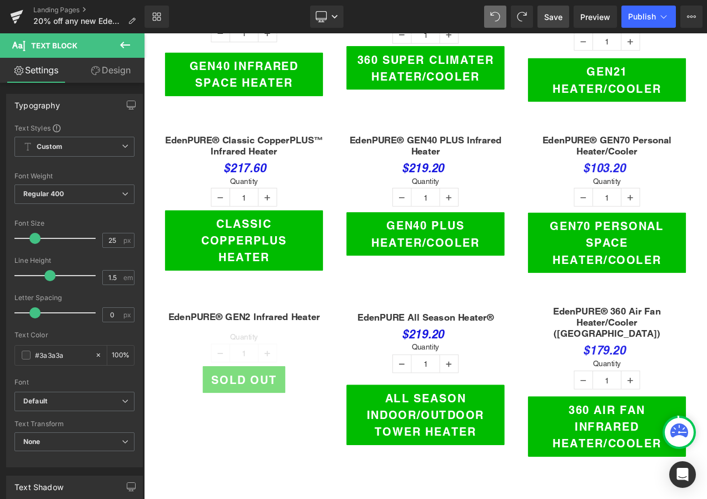
click at [558, 8] on link "Save" at bounding box center [554, 17] width 32 height 22
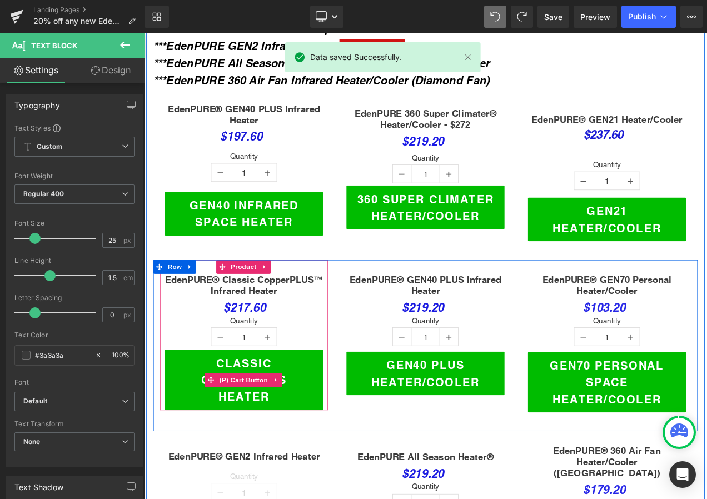
scroll to position [334, 0]
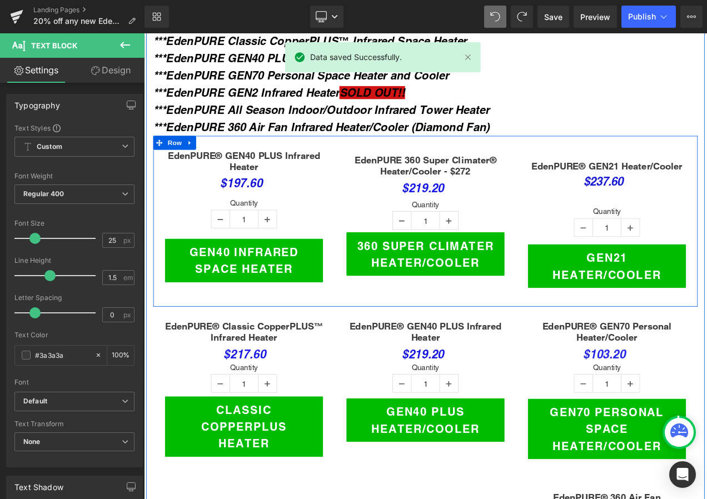
click at [397, 310] on button "360 Super Climater Heater/Cooler" at bounding box center [480, 297] width 189 height 52
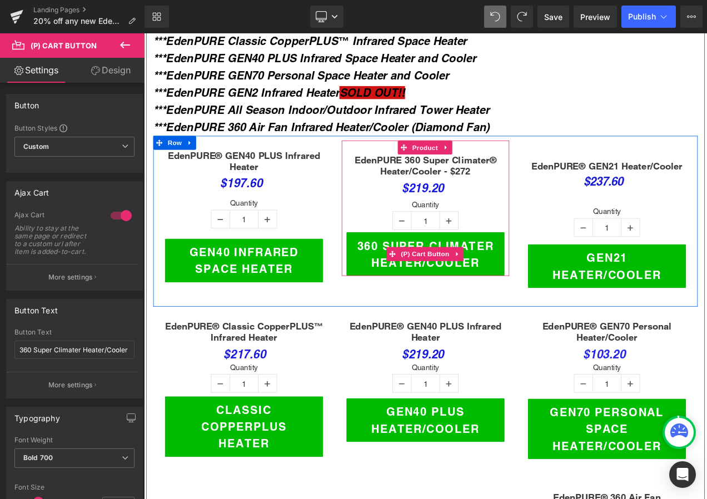
click at [399, 283] on button "360 Super Climater Heater/Cooler" at bounding box center [480, 297] width 189 height 52
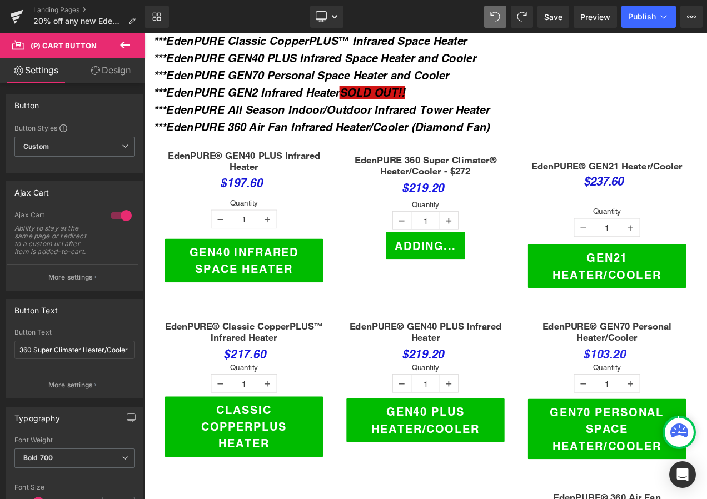
click at [132, 71] on link "Design" at bounding box center [110, 70] width 72 height 25
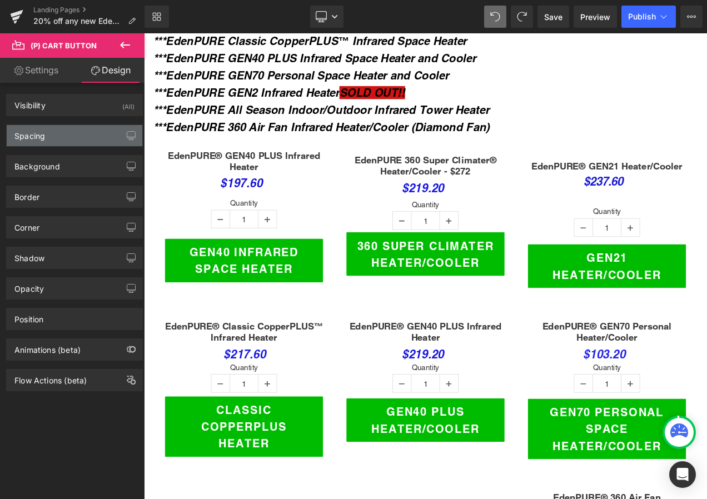
click at [106, 130] on div "Spacing" at bounding box center [75, 135] width 136 height 21
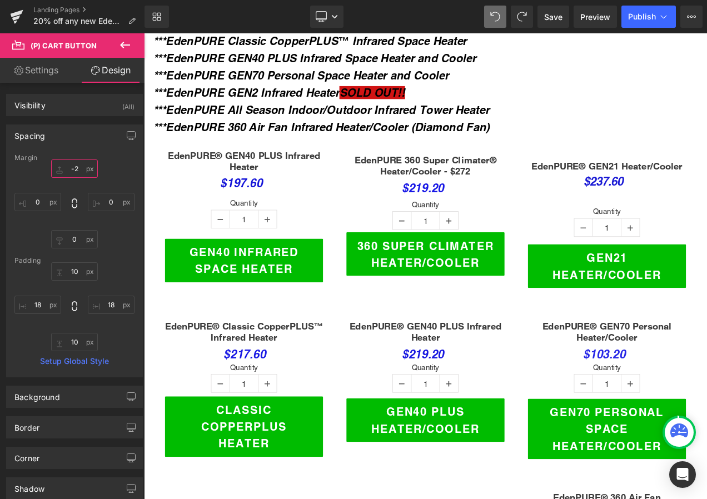
click at [77, 166] on input "-2" at bounding box center [74, 169] width 47 height 18
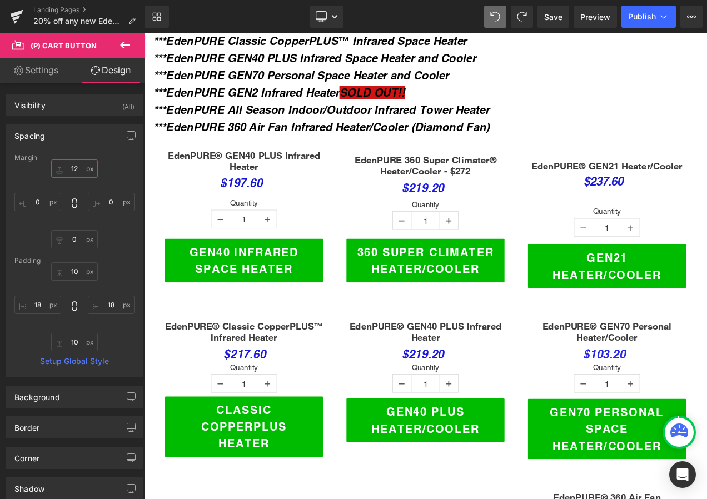
type input "13"
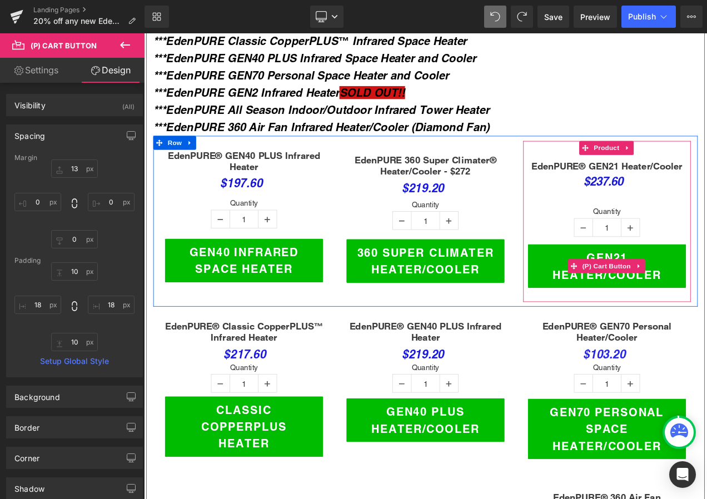
click at [614, 285] on button "GEN21 Heater/Cooler" at bounding box center [697, 311] width 189 height 52
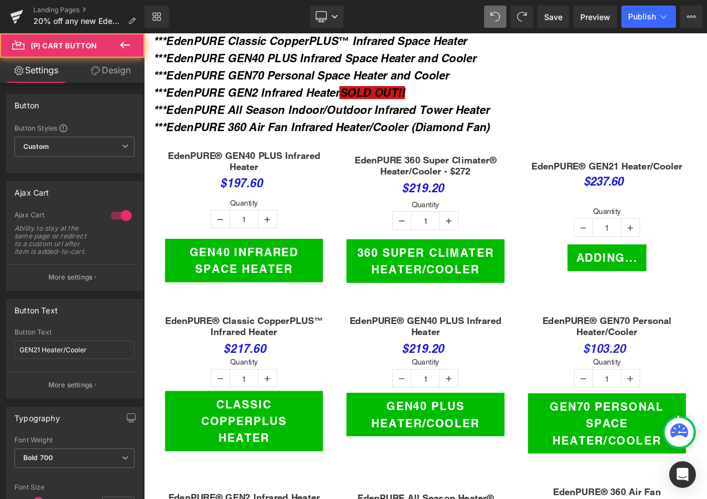
click at [114, 73] on link "Design" at bounding box center [110, 70] width 72 height 25
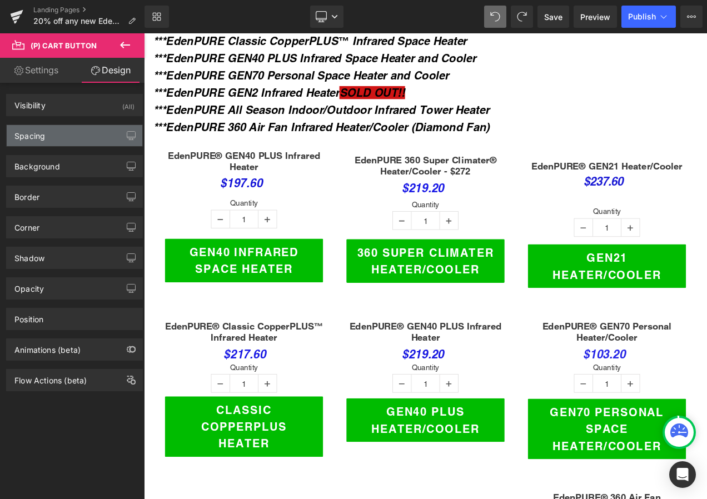
click at [69, 138] on div "Spacing" at bounding box center [75, 135] width 136 height 21
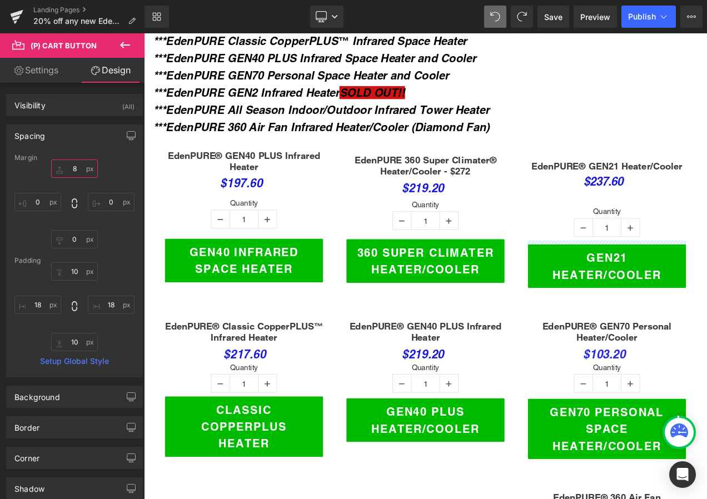
click at [80, 170] on input "text" at bounding box center [74, 169] width 47 height 18
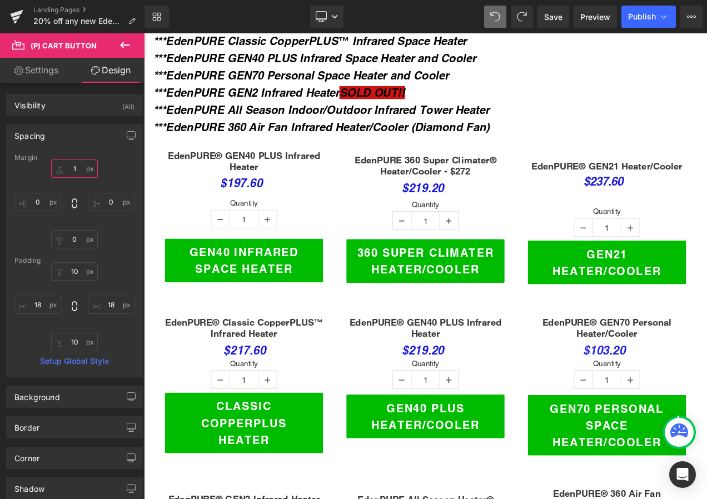
type input "0"
click at [542, 25] on link "Save" at bounding box center [554, 17] width 32 height 22
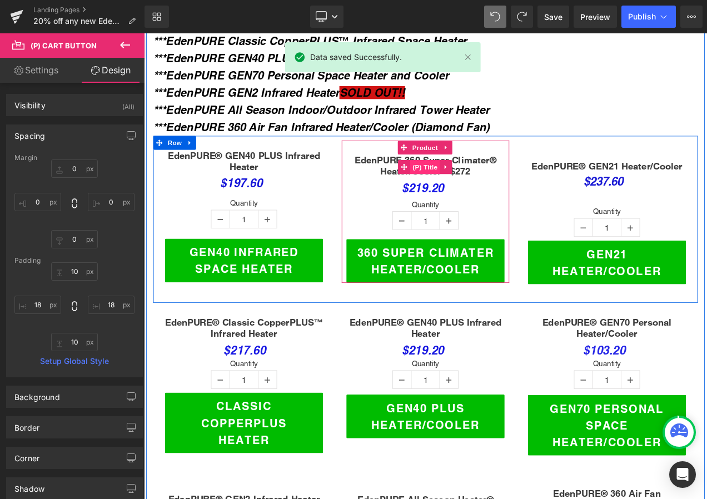
click at [481, 185] on span "(P) Title" at bounding box center [480, 193] width 36 height 17
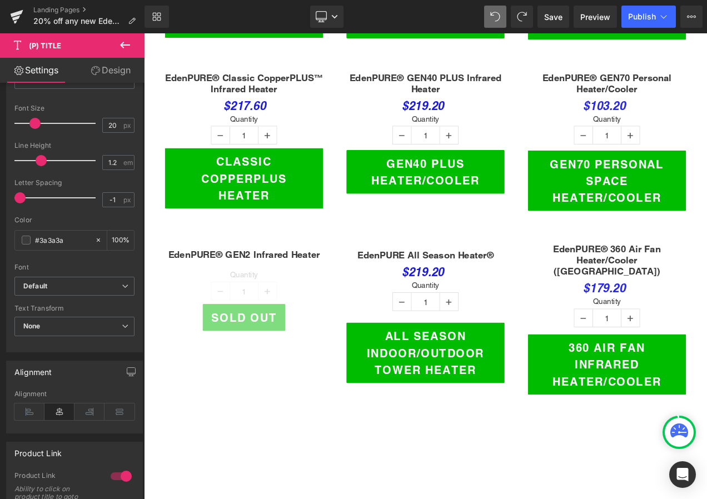
scroll to position [667, 0]
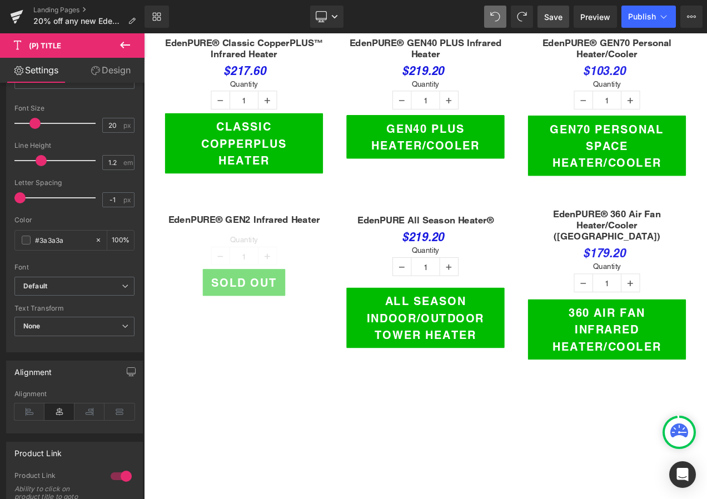
drag, startPoint x: 553, startPoint y: 15, endPoint x: 439, endPoint y: 295, distance: 302.5
click at [553, 15] on span "Save" at bounding box center [553, 17] width 18 height 12
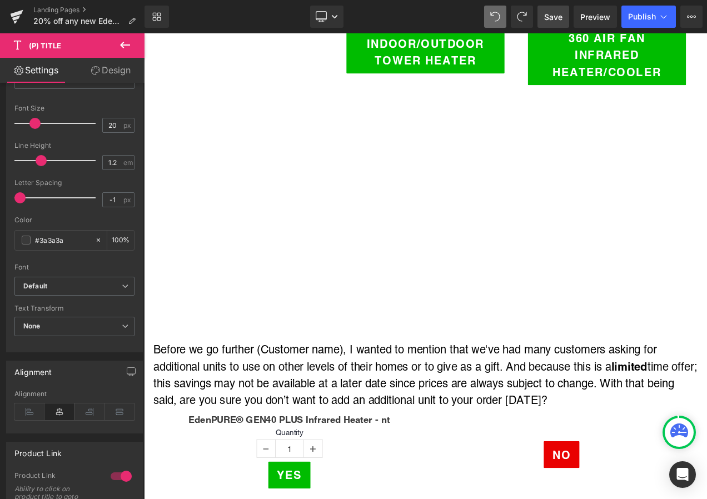
scroll to position [1001, 0]
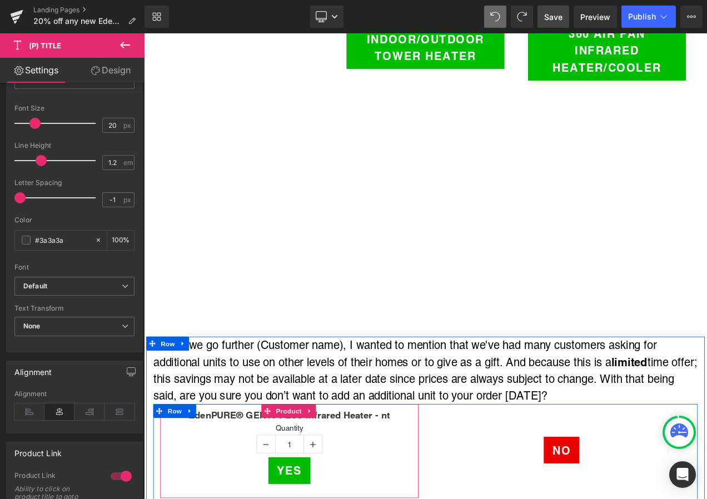
click at [308, 476] on span "Product" at bounding box center [317, 484] width 36 height 17
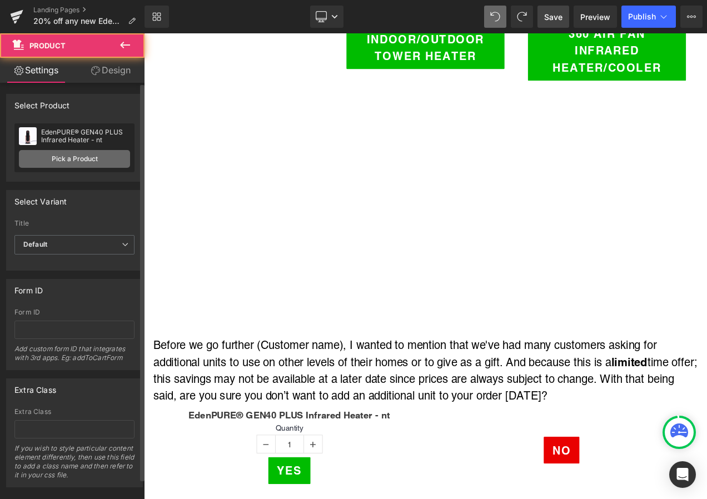
click at [68, 153] on link "Pick a Product" at bounding box center [74, 159] width 111 height 18
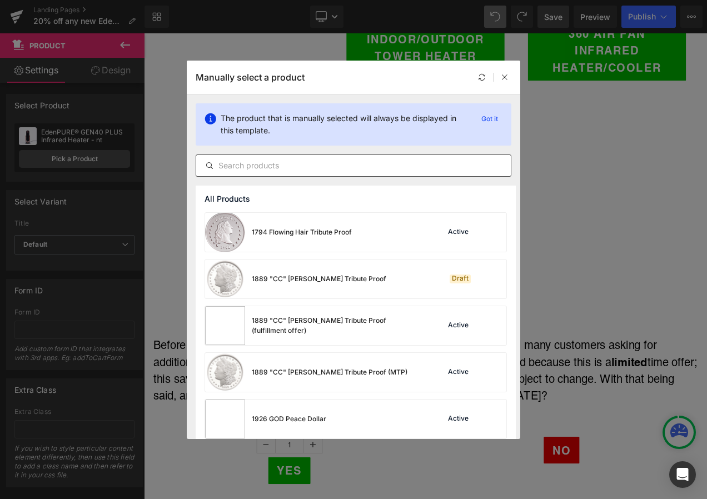
click at [277, 165] on input "text" at bounding box center [353, 165] width 315 height 13
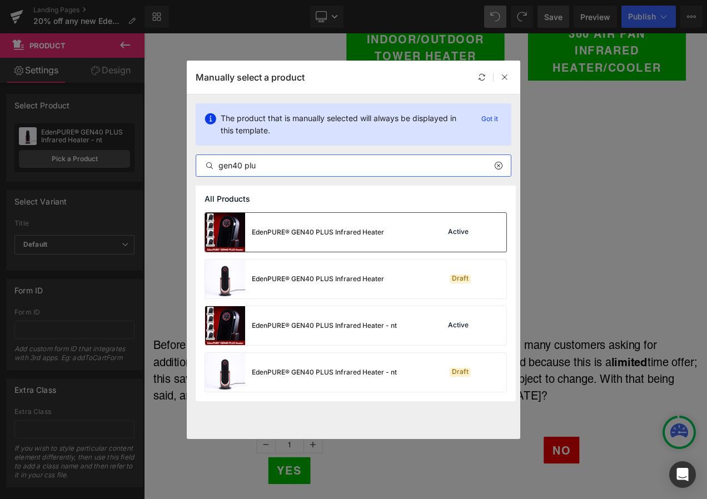
type input "gen40 plu"
click at [312, 231] on div "EdenPURE® GEN40 PLUS Infrared Heater" at bounding box center [318, 232] width 132 height 10
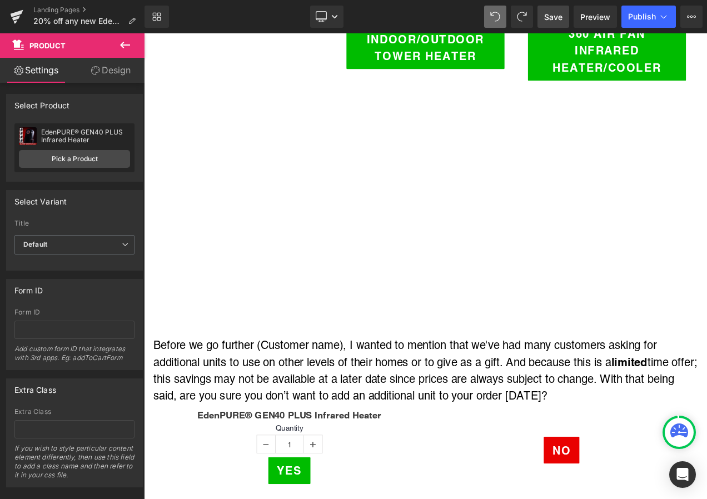
click at [555, 17] on span "Save" at bounding box center [553, 17] width 18 height 12
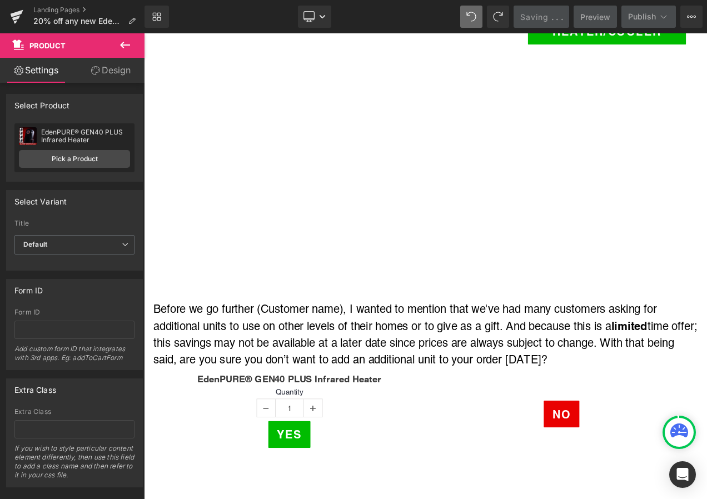
scroll to position [1223, 0]
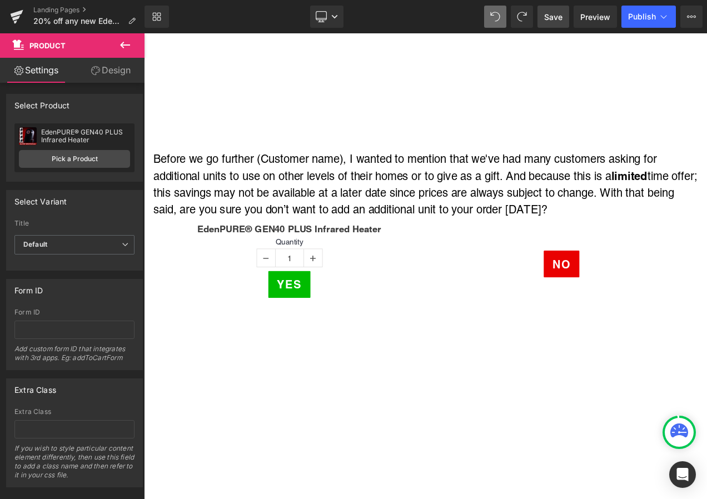
click at [552, 16] on span "Save" at bounding box center [553, 17] width 18 height 12
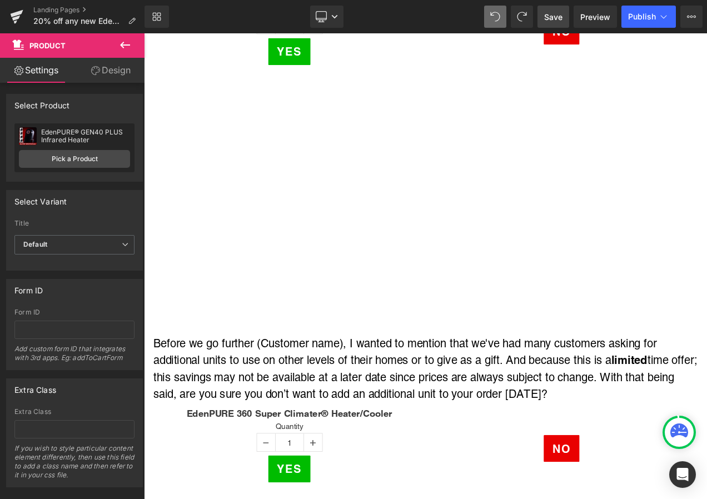
scroll to position [1557, 0]
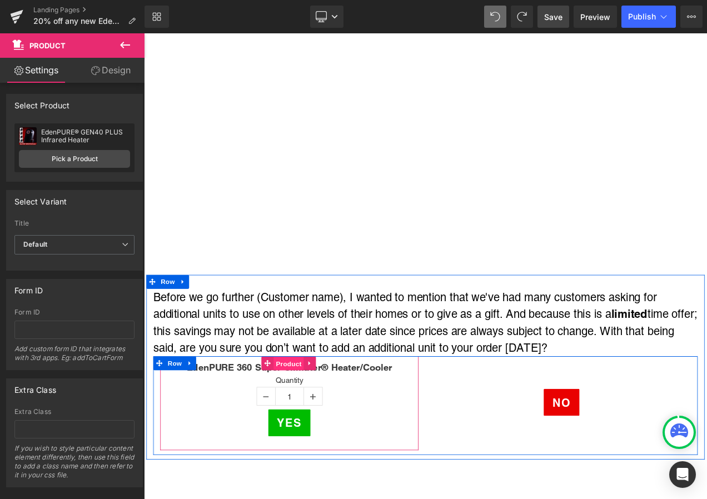
click at [307, 420] on span "Product" at bounding box center [317, 428] width 36 height 17
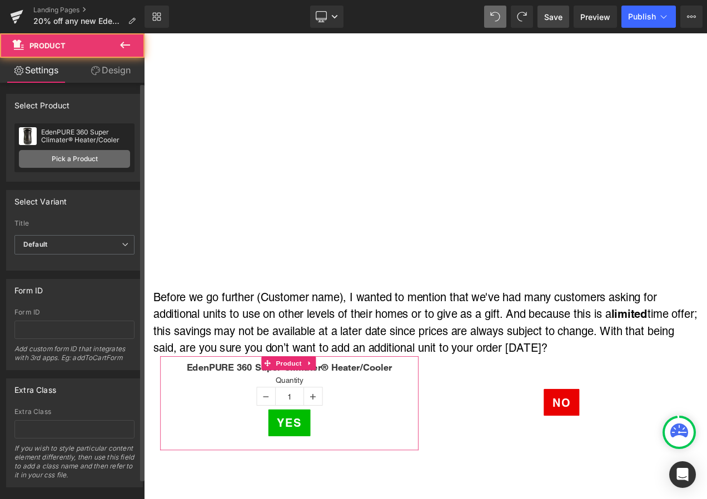
click at [92, 157] on link "Pick a Product" at bounding box center [74, 159] width 111 height 18
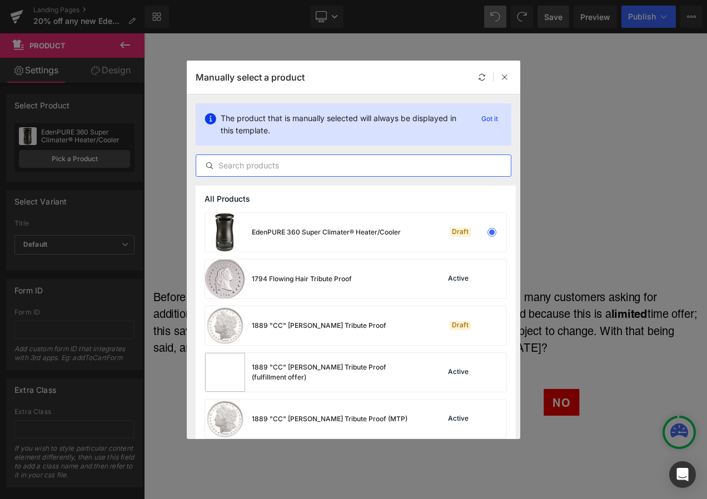
click at [239, 164] on input "text" at bounding box center [353, 165] width 315 height 13
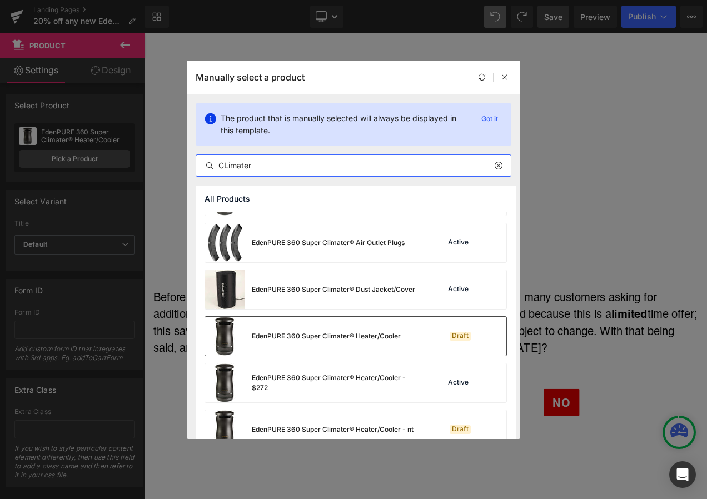
scroll to position [56, 0]
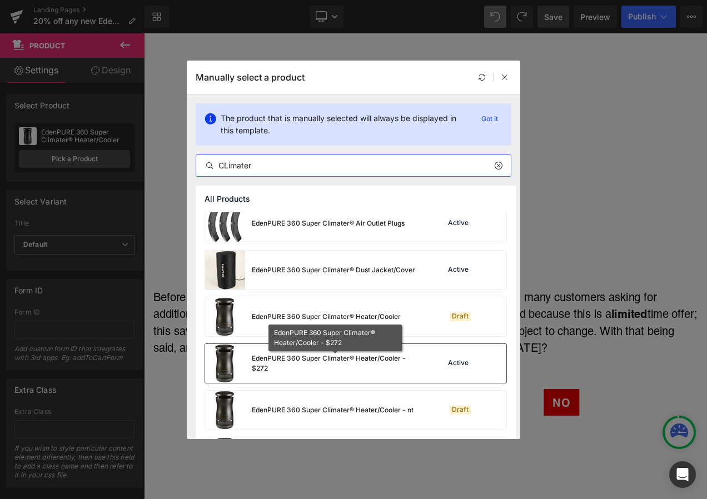
type input "CLimater"
click at [297, 355] on div "EdenPURE 360 Super Climater® Heater/Cooler - $272" at bounding box center [335, 364] width 167 height 20
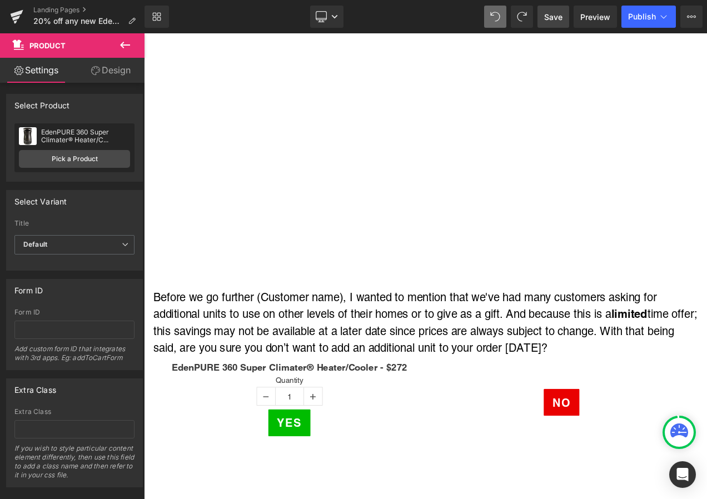
click at [553, 17] on span "Save" at bounding box center [553, 17] width 18 height 12
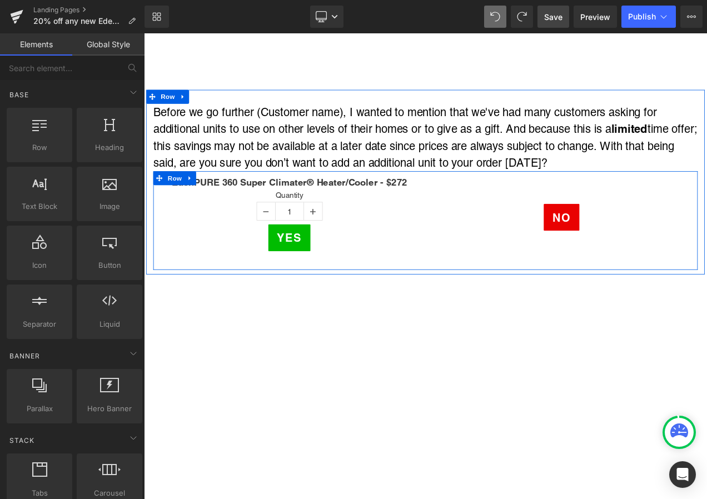
scroll to position [1779, 0]
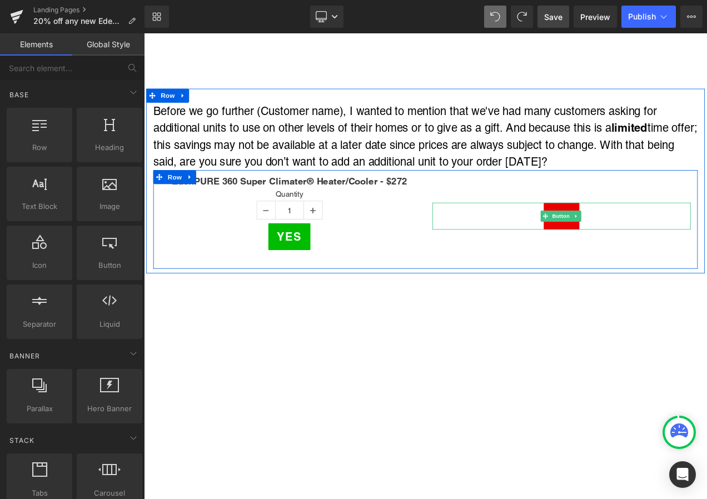
click at [597, 236] on div "No" at bounding box center [643, 252] width 309 height 32
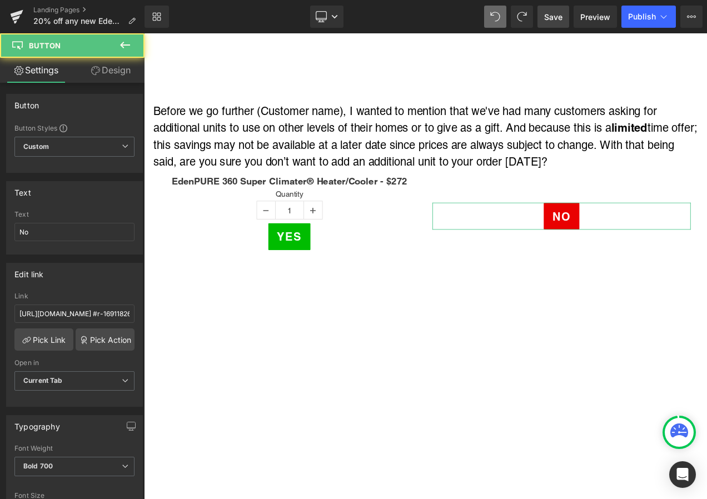
click at [126, 66] on link "Design" at bounding box center [110, 70] width 72 height 25
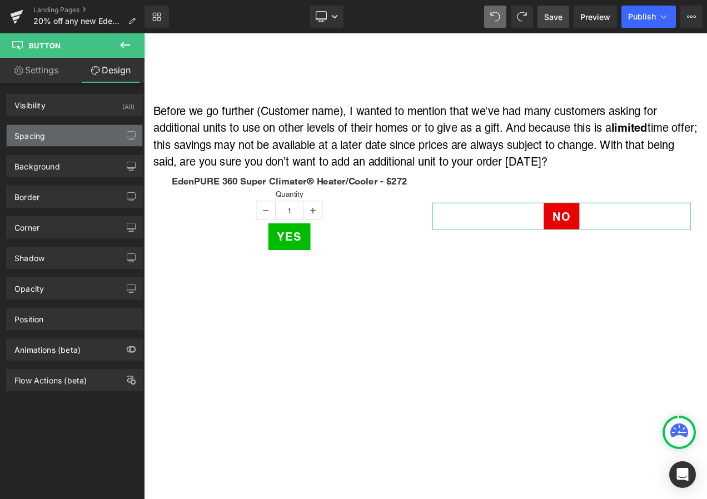
click at [76, 137] on div "Spacing" at bounding box center [75, 135] width 136 height 21
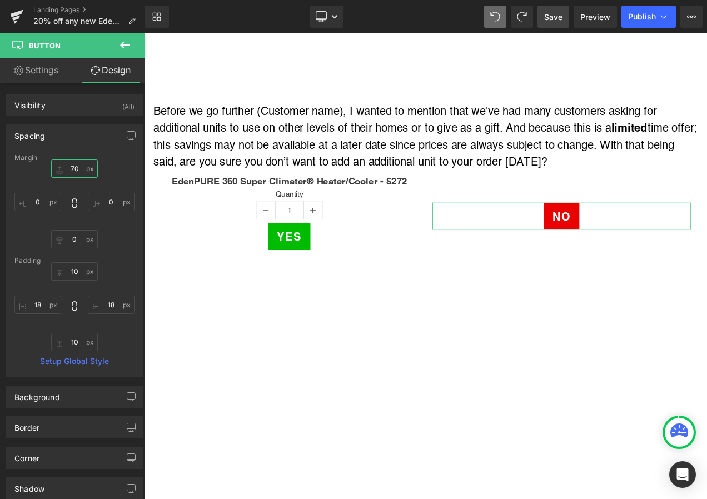
click at [77, 171] on input "70" at bounding box center [74, 169] width 47 height 18
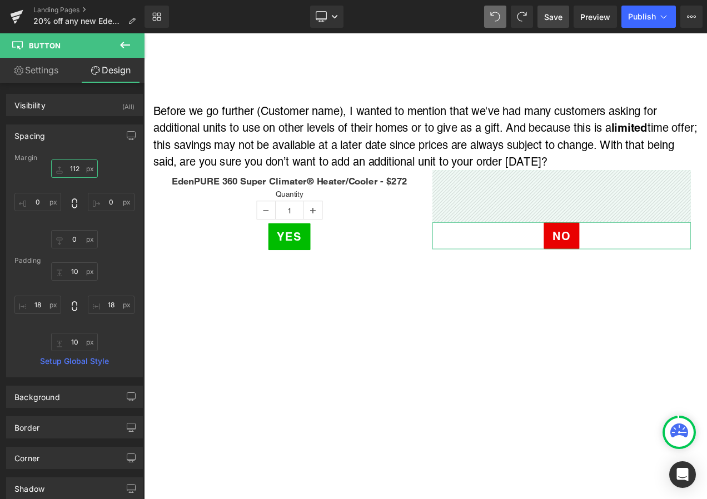
type input "111"
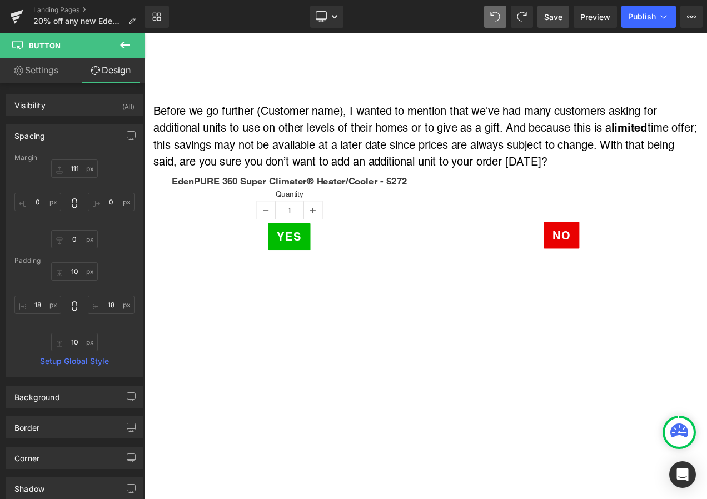
click at [550, 18] on span "Save" at bounding box center [553, 17] width 18 height 12
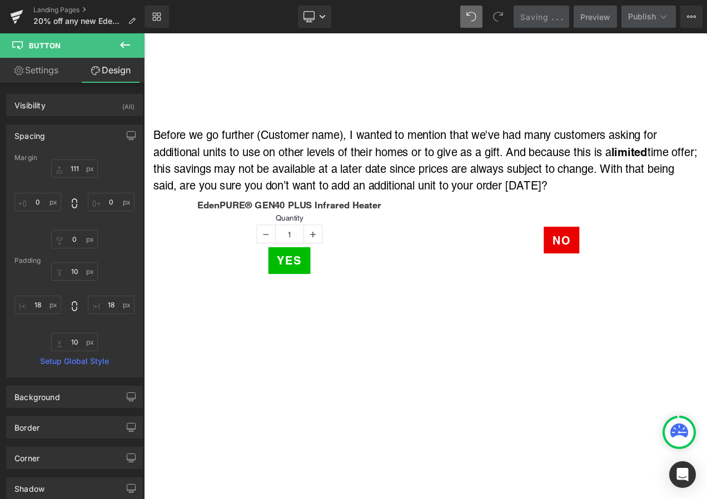
scroll to position [1168, 0]
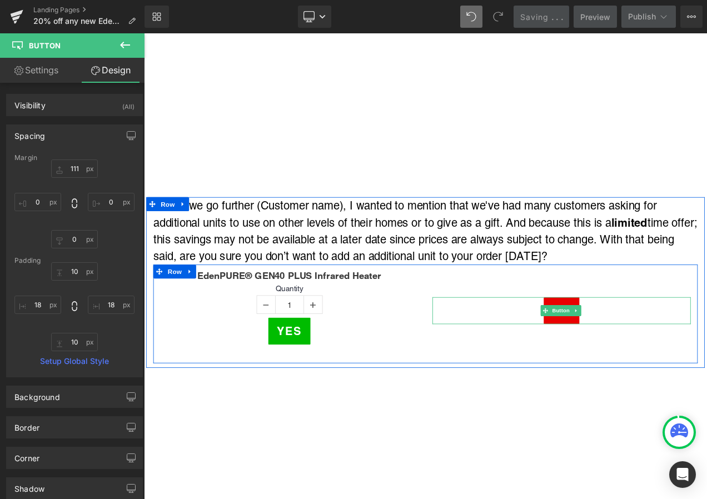
click at [548, 349] on div "No" at bounding box center [643, 365] width 309 height 32
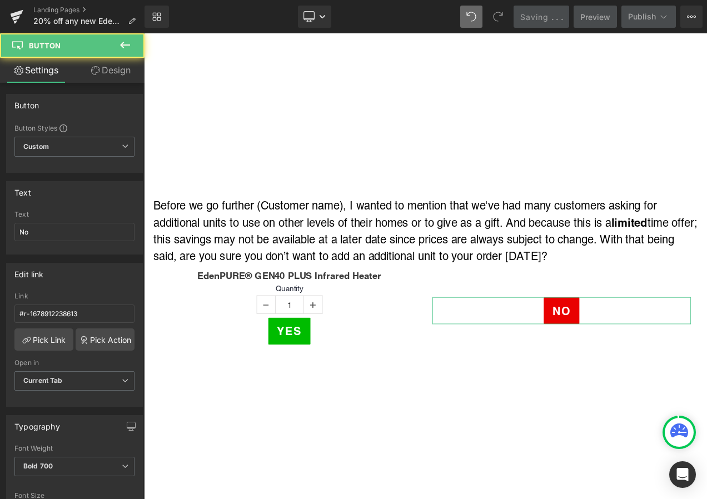
click at [101, 63] on link "Design" at bounding box center [110, 70] width 72 height 25
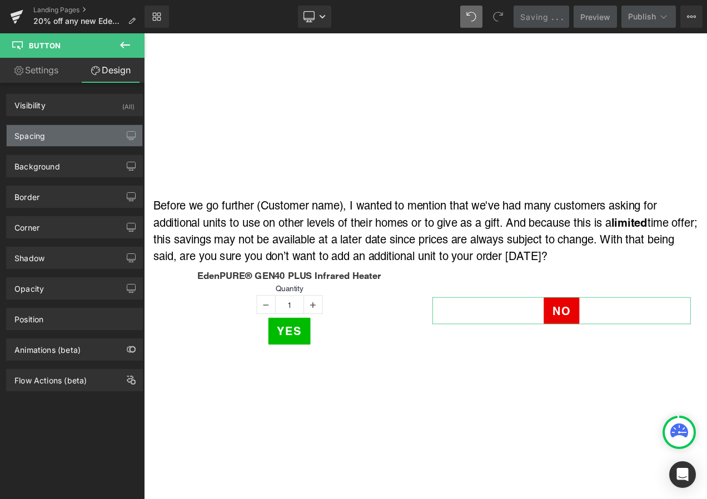
click at [71, 134] on div "Spacing" at bounding box center [75, 135] width 136 height 21
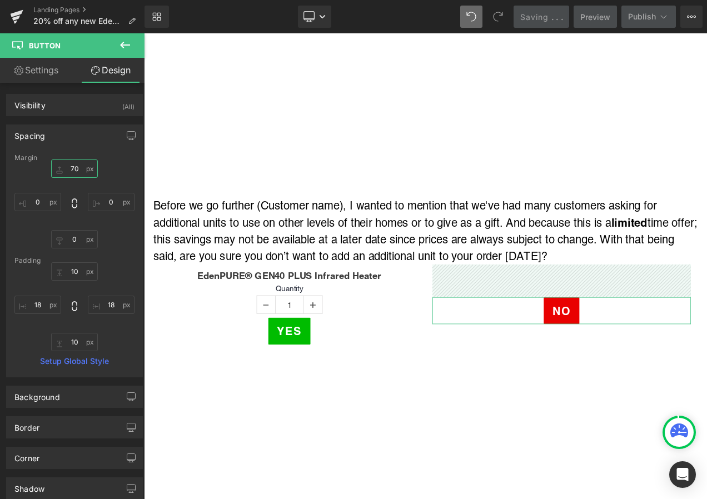
click at [81, 172] on input "70" at bounding box center [74, 169] width 47 height 18
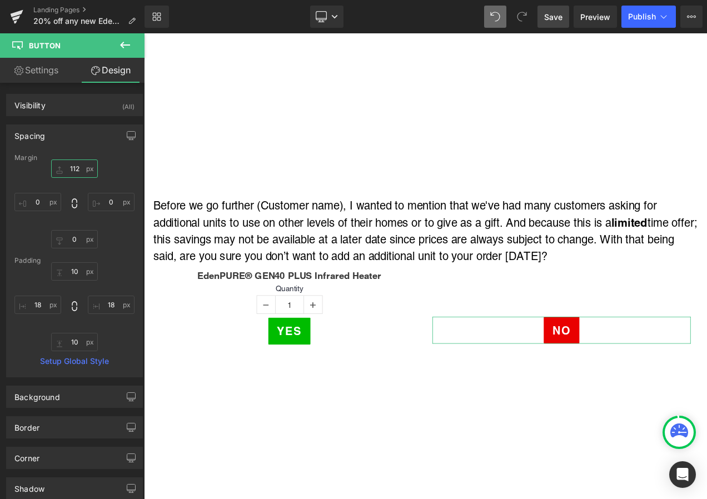
type input "111"
drag, startPoint x: 554, startPoint y: 16, endPoint x: 344, endPoint y: 239, distance: 306.4
click at [554, 16] on span "Save" at bounding box center [553, 17] width 18 height 12
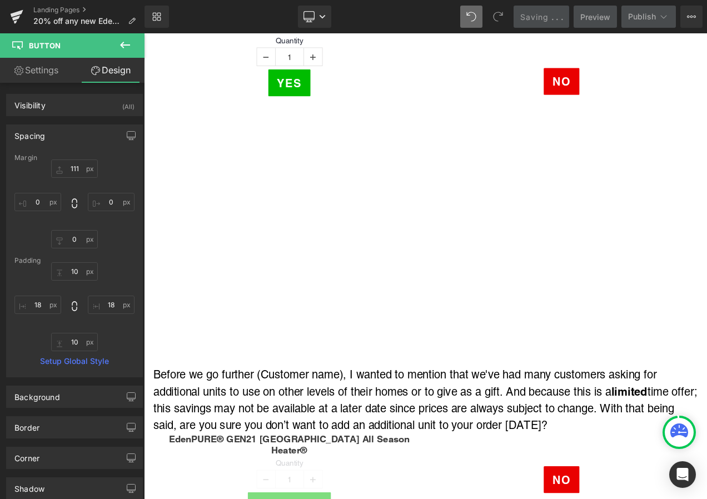
scroll to position [2724, 0]
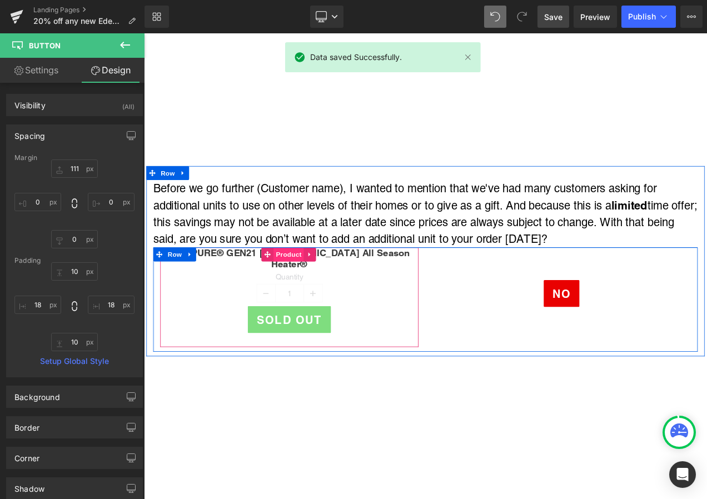
click at [317, 289] on span "Product" at bounding box center [317, 297] width 36 height 17
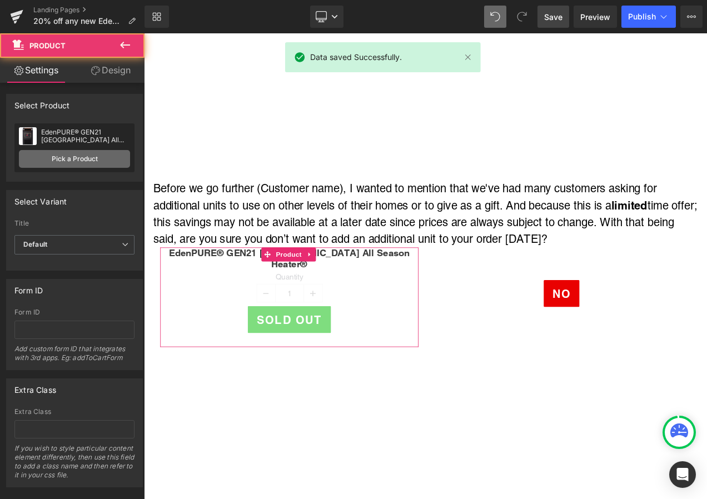
click at [95, 155] on link "Pick a Product" at bounding box center [74, 159] width 111 height 18
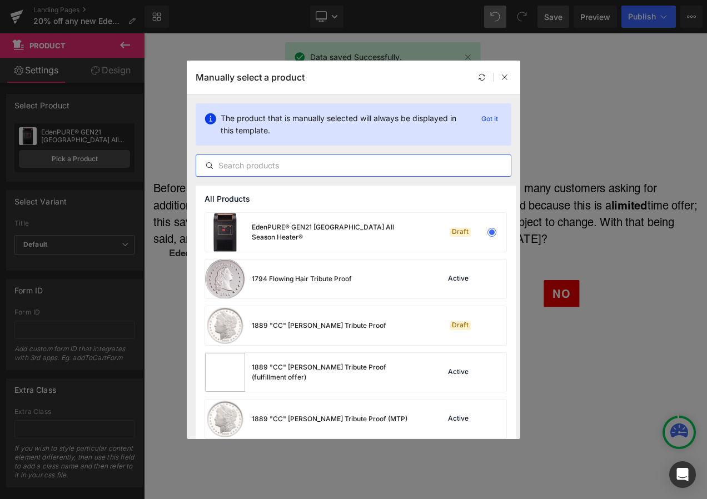
click at [237, 162] on input "text" at bounding box center [353, 165] width 315 height 13
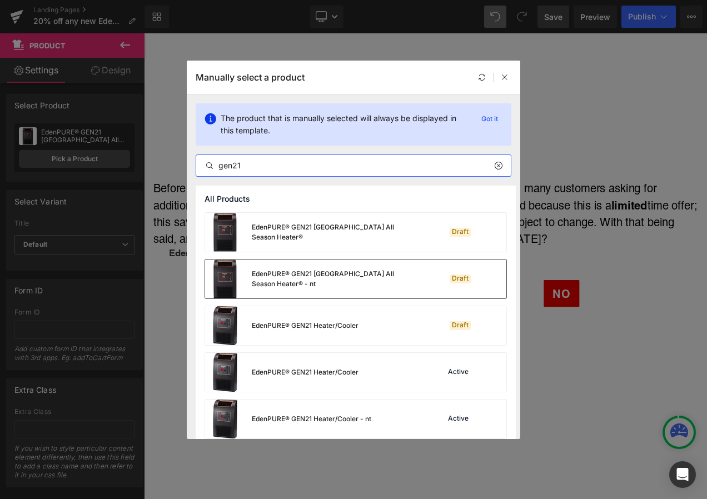
scroll to position [56, 0]
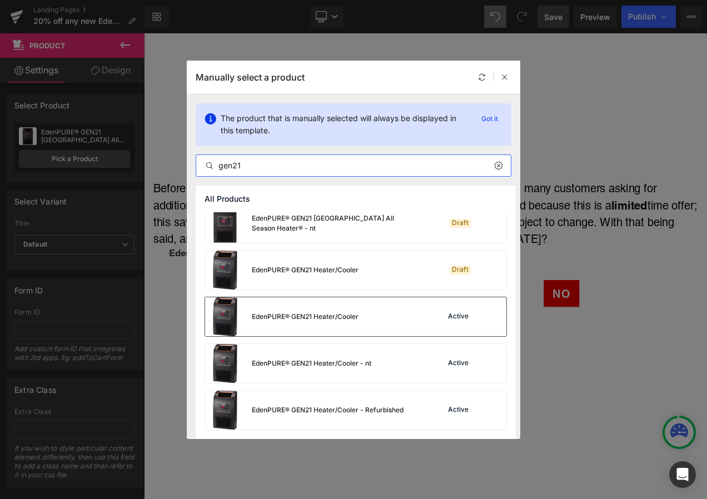
type input "gen21"
click at [331, 304] on div "EdenPURE® GEN21 Heater/Cooler" at bounding box center [281, 316] width 153 height 39
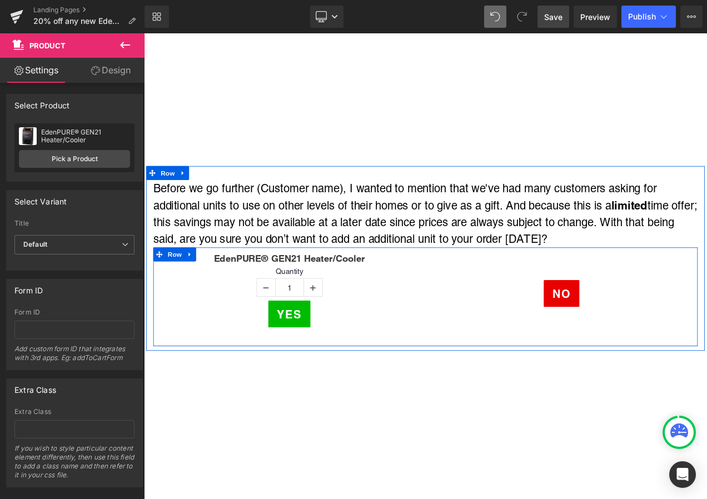
click at [587, 331] on div "No" at bounding box center [643, 344] width 309 height 32
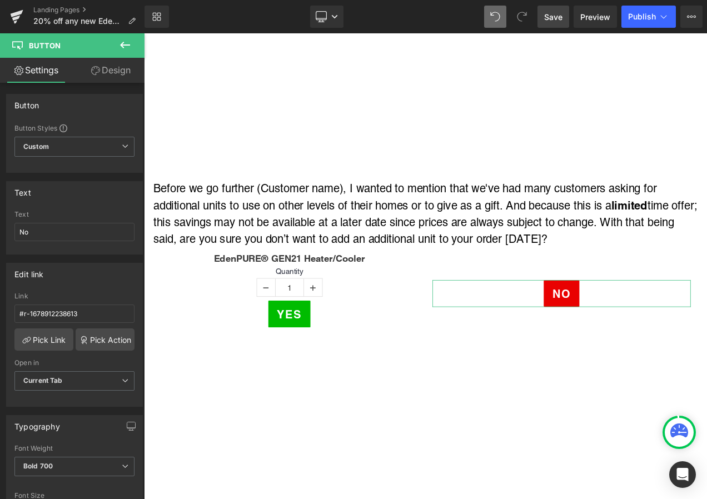
click at [122, 69] on link "Design" at bounding box center [110, 70] width 72 height 25
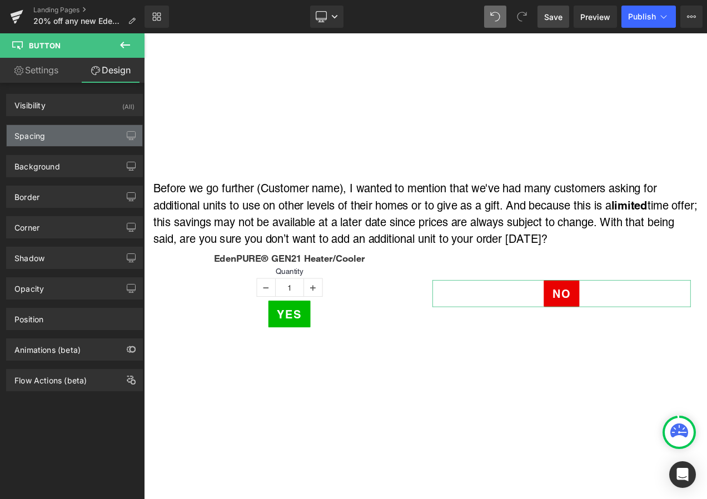
click at [81, 130] on div "Spacing" at bounding box center [75, 135] width 136 height 21
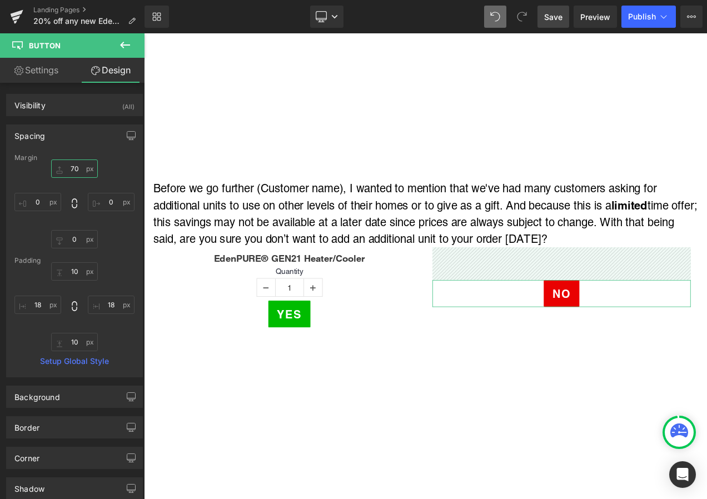
click at [83, 167] on input "70" at bounding box center [74, 169] width 47 height 18
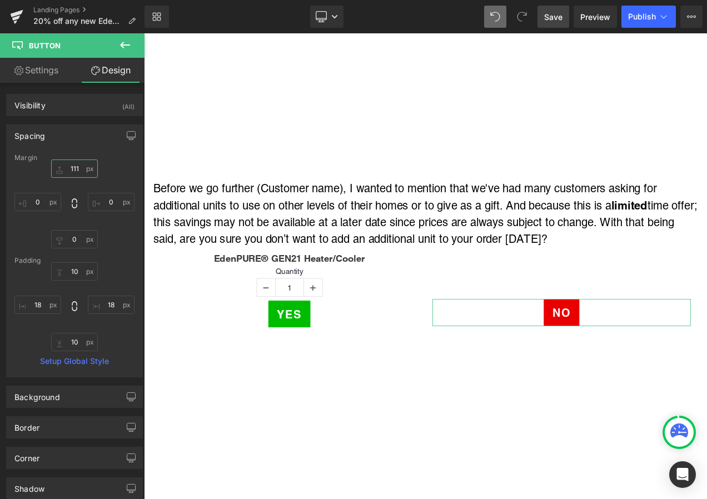
type input "112"
click at [564, 16] on link "Save" at bounding box center [554, 17] width 32 height 22
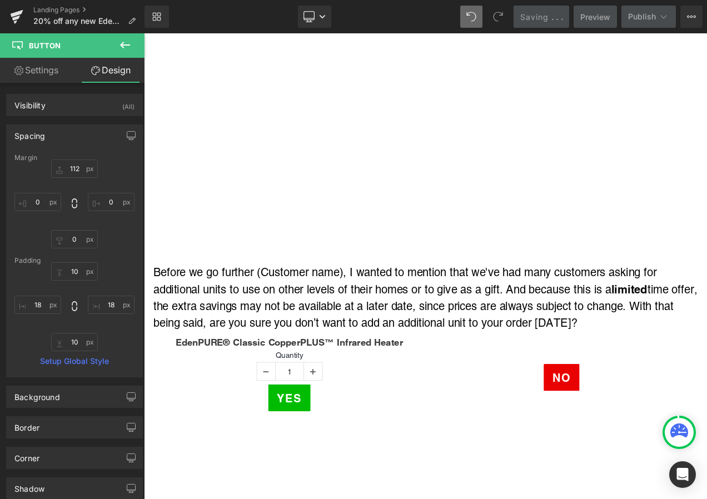
scroll to position [3169, 0]
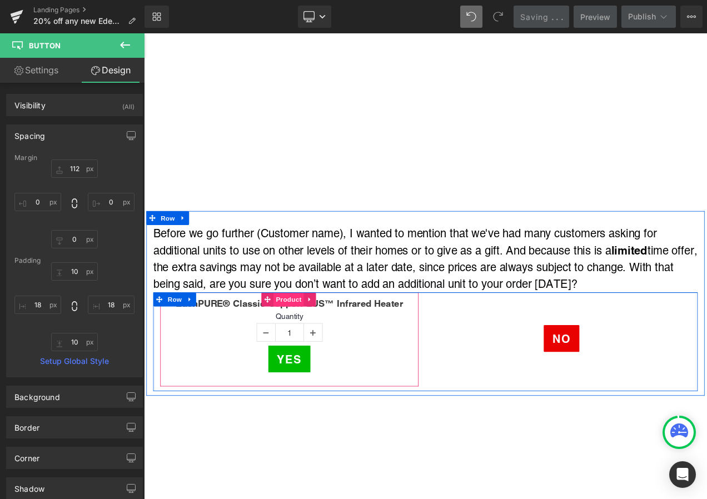
click at [311, 343] on span "Product" at bounding box center [317, 351] width 36 height 17
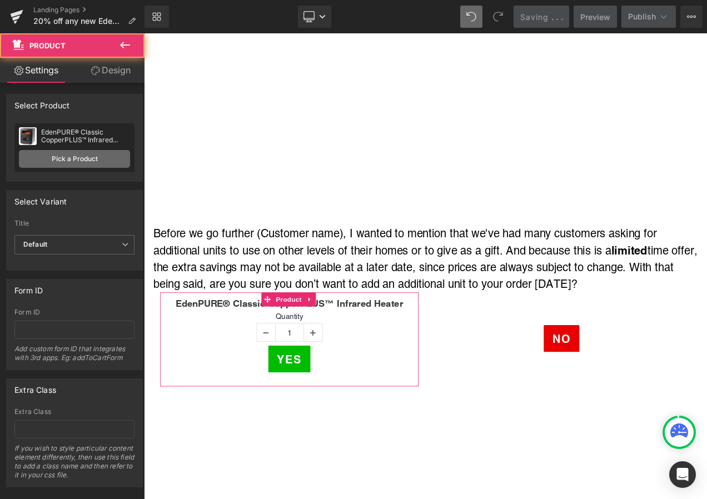
click at [80, 158] on link "Pick a Product" at bounding box center [74, 159] width 111 height 18
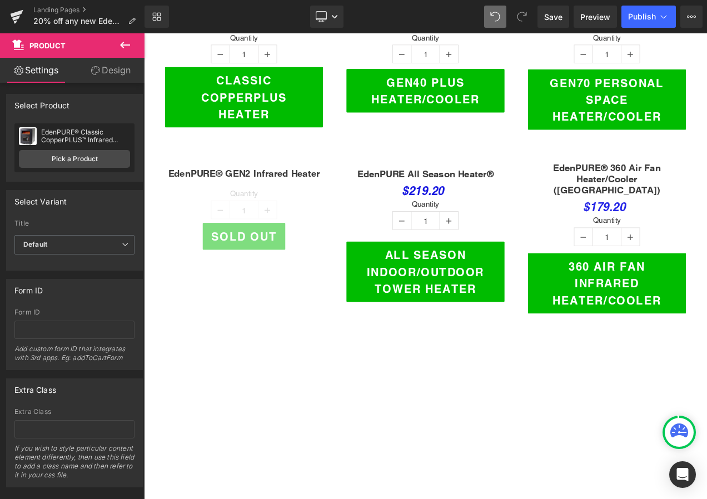
scroll to position [500, 0]
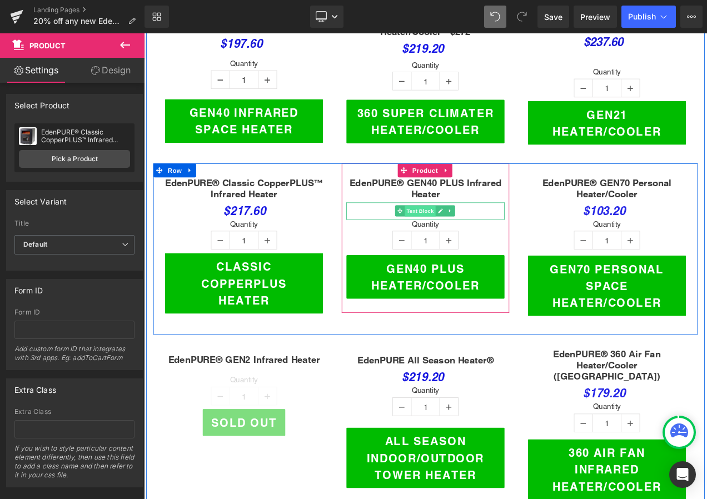
click at [471, 239] on span "Text Block" at bounding box center [474, 245] width 37 height 13
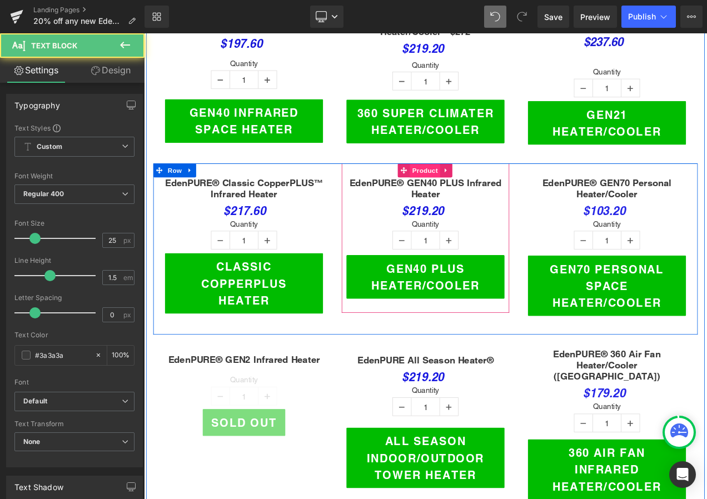
click at [470, 188] on span "Product" at bounding box center [480, 196] width 36 height 17
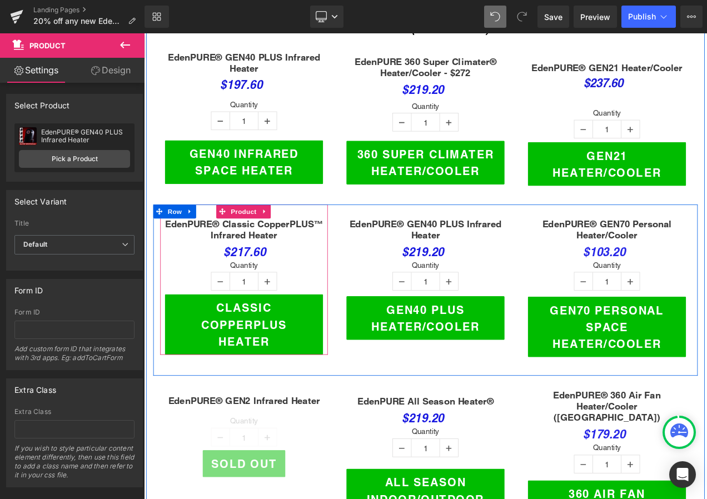
scroll to position [389, 0]
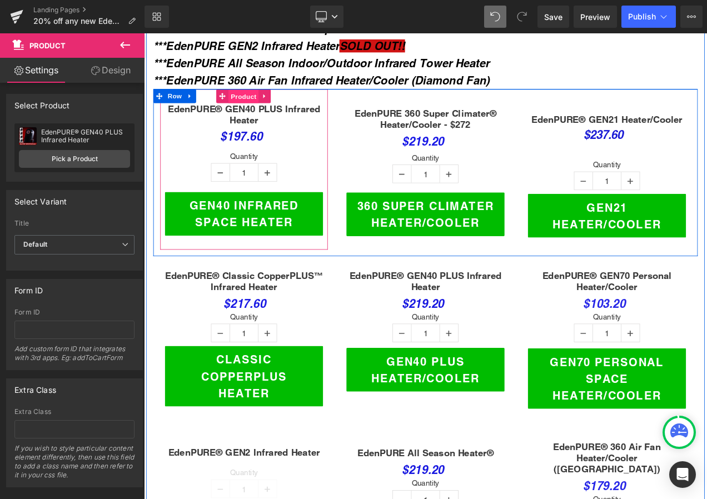
click at [258, 101] on span "Product" at bounding box center [263, 109] width 36 height 17
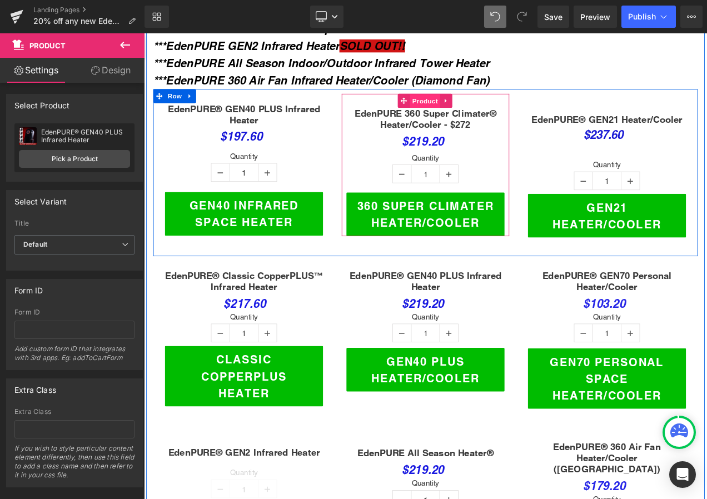
click at [467, 106] on span "Product" at bounding box center [480, 114] width 36 height 17
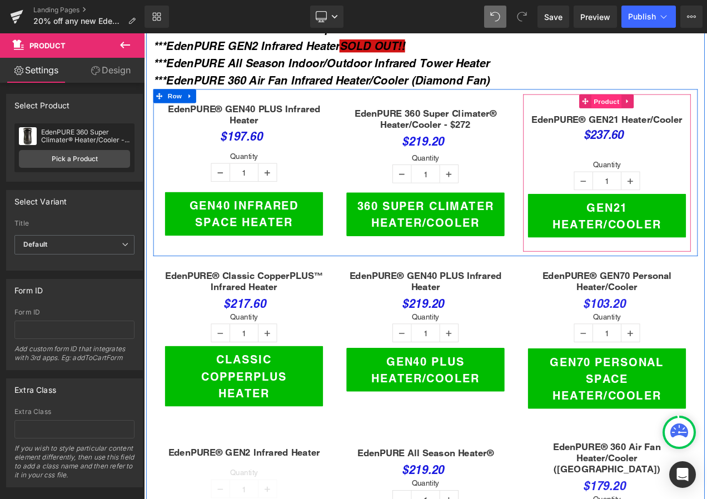
click at [684, 107] on span "Product" at bounding box center [697, 115] width 36 height 17
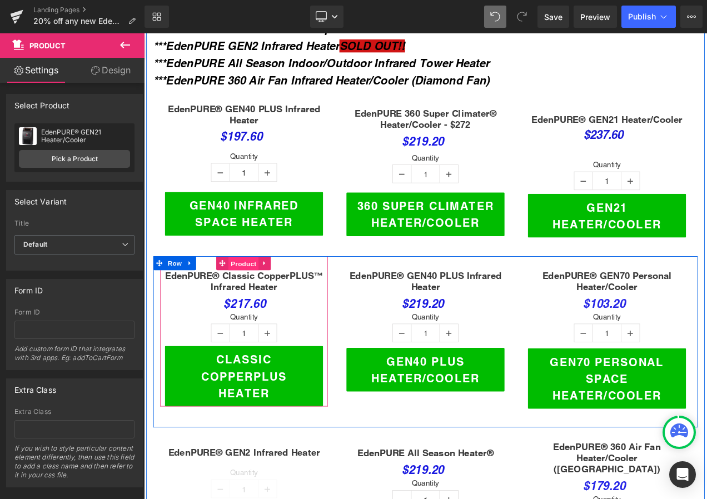
click at [259, 300] on span "Product" at bounding box center [263, 308] width 36 height 17
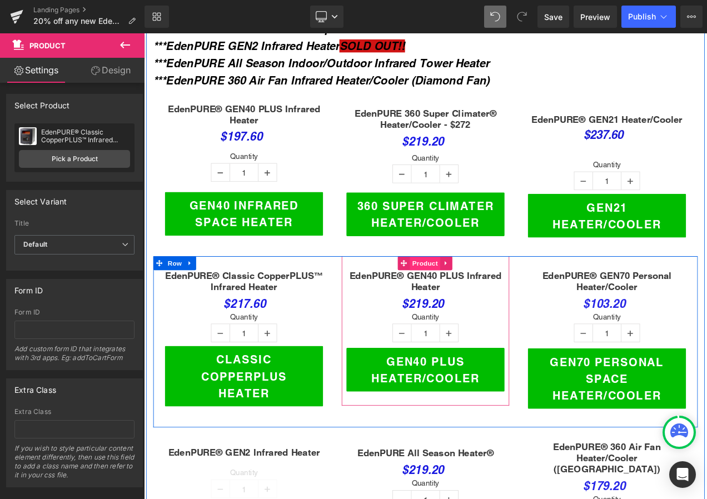
click at [473, 300] on span "Product" at bounding box center [480, 308] width 36 height 17
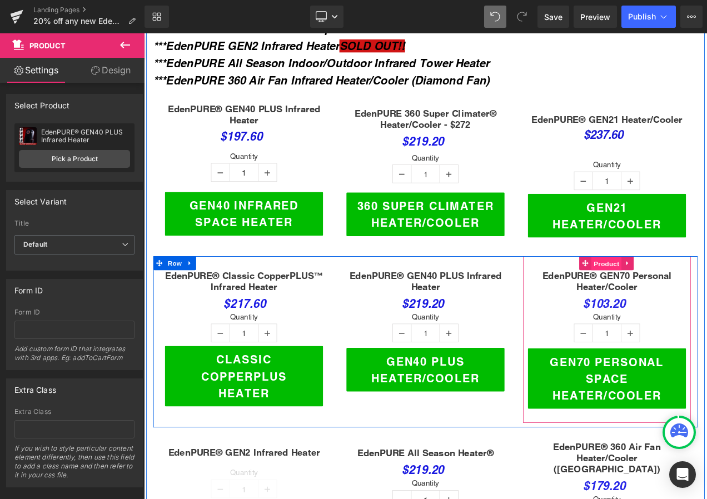
click at [689, 301] on span "Product" at bounding box center [697, 308] width 36 height 17
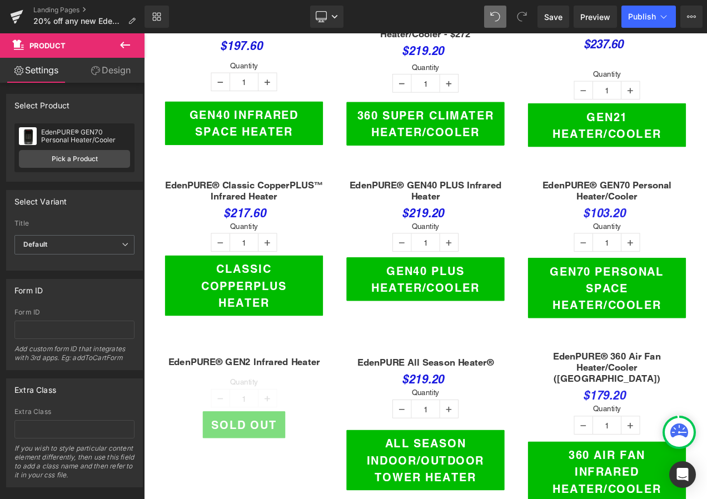
scroll to position [612, 0]
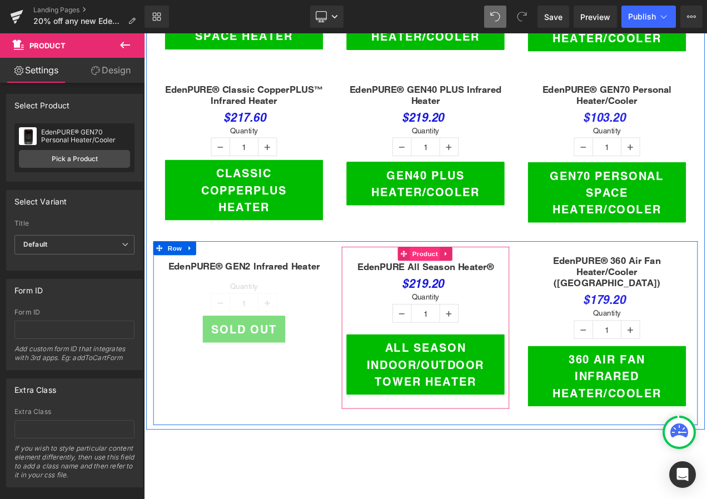
click at [474, 289] on span "Product" at bounding box center [480, 297] width 36 height 17
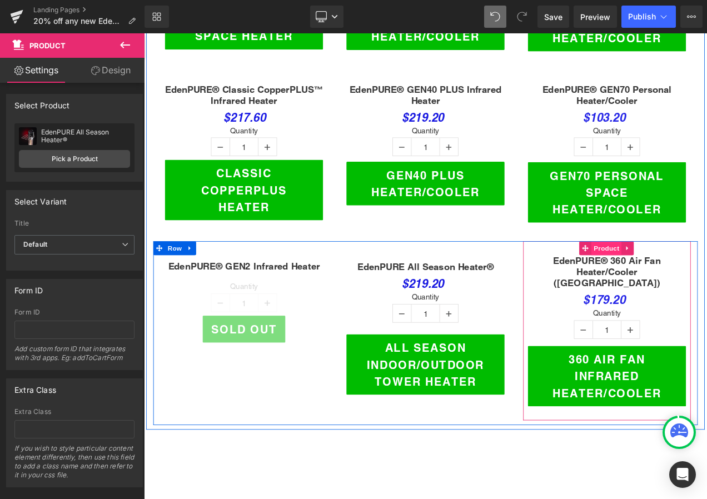
click at [698, 282] on span "Product" at bounding box center [697, 290] width 36 height 17
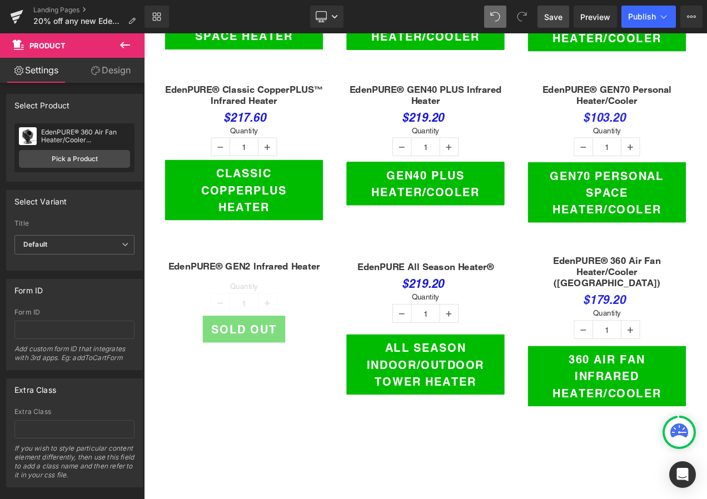
drag, startPoint x: 553, startPoint y: 14, endPoint x: 61, endPoint y: 528, distance: 711.7
click at [553, 14] on span "Save" at bounding box center [553, 17] width 18 height 12
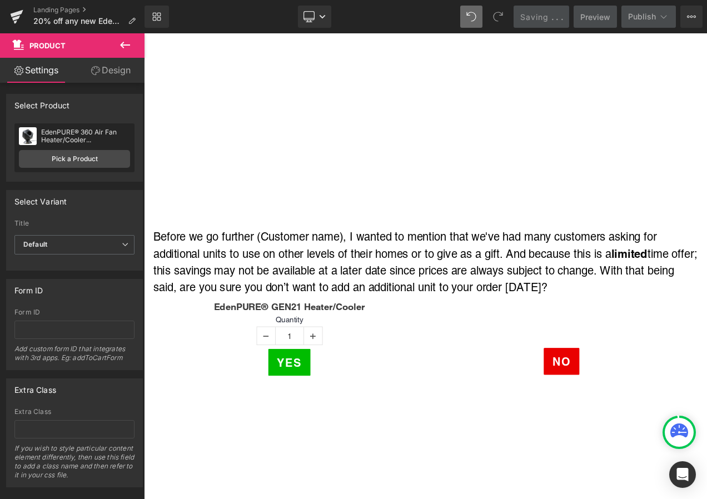
scroll to position [2669, 0]
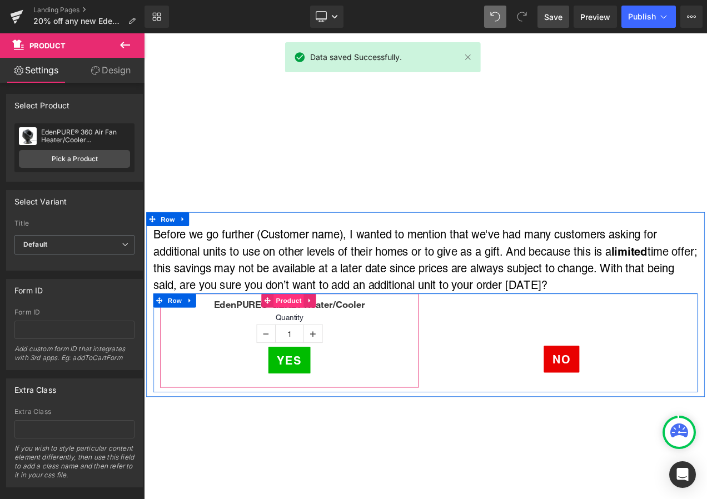
click at [306, 345] on span "Product" at bounding box center [317, 353] width 36 height 17
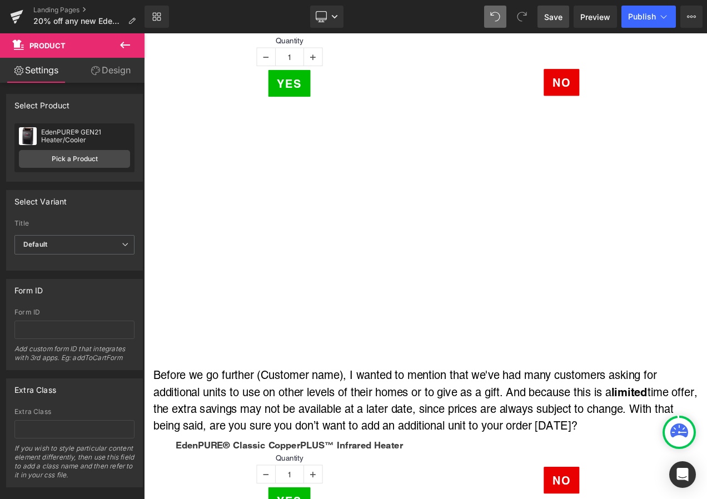
scroll to position [3113, 0]
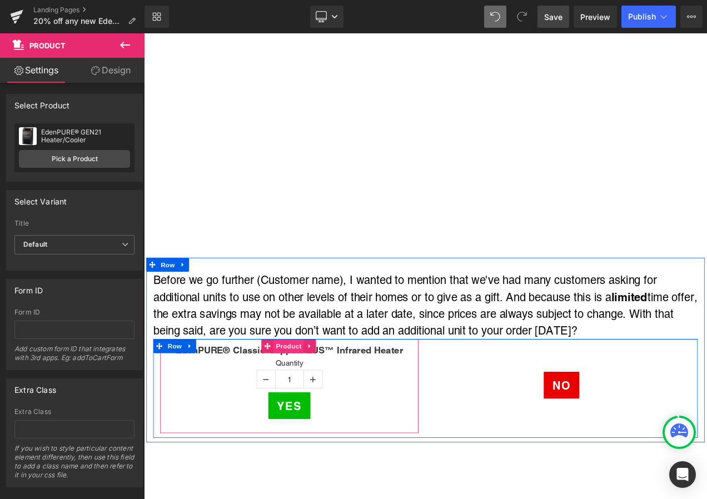
click at [309, 399] on span "Product" at bounding box center [317, 407] width 36 height 17
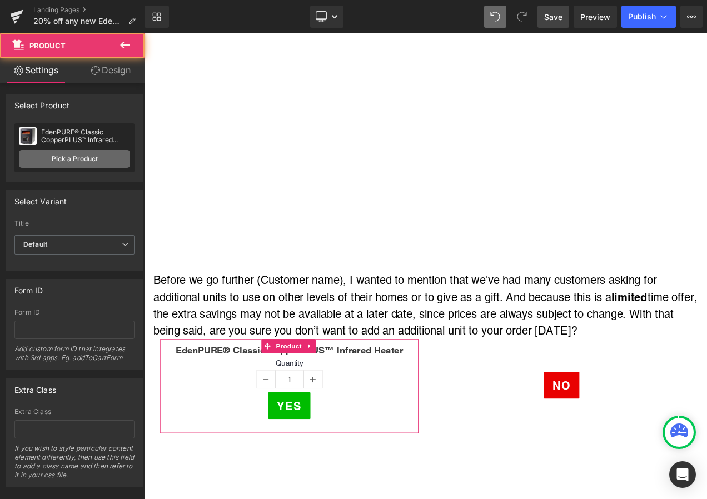
click at [91, 154] on link "Pick a Product" at bounding box center [74, 159] width 111 height 18
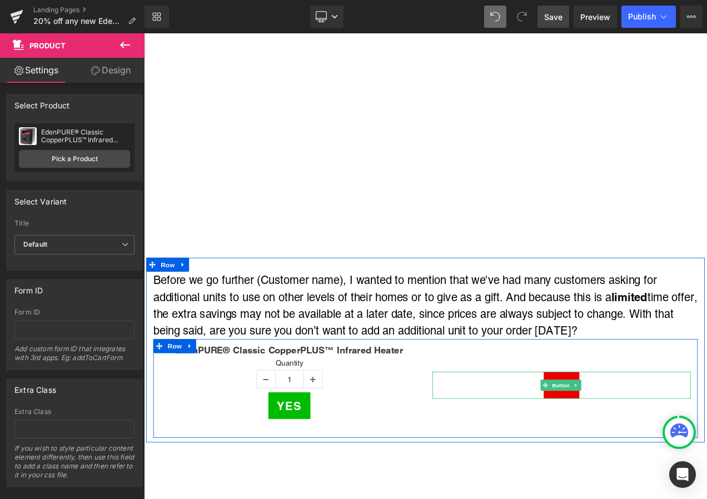
click at [596, 438] on div "No" at bounding box center [643, 454] width 309 height 32
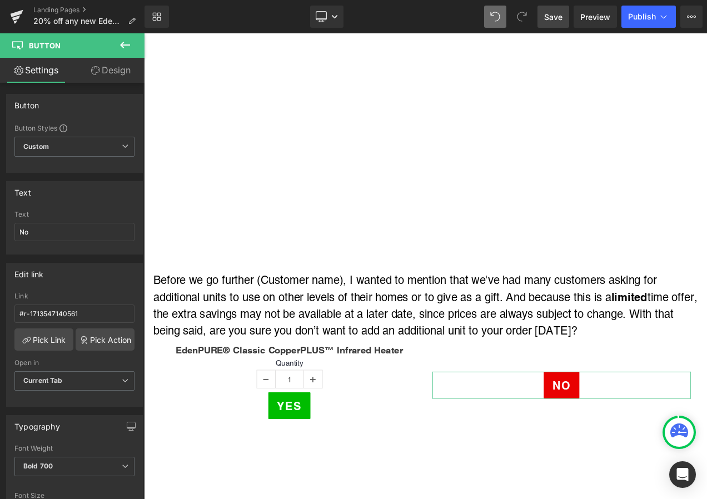
click at [112, 72] on link "Design" at bounding box center [110, 70] width 72 height 25
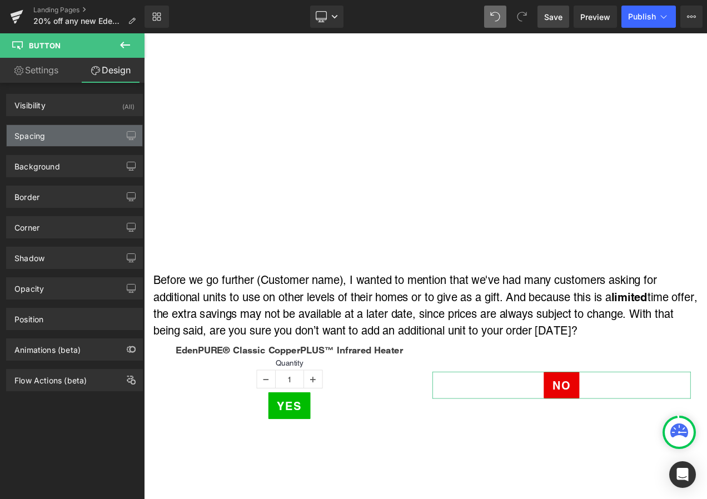
click at [88, 129] on div "Spacing" at bounding box center [75, 135] width 136 height 21
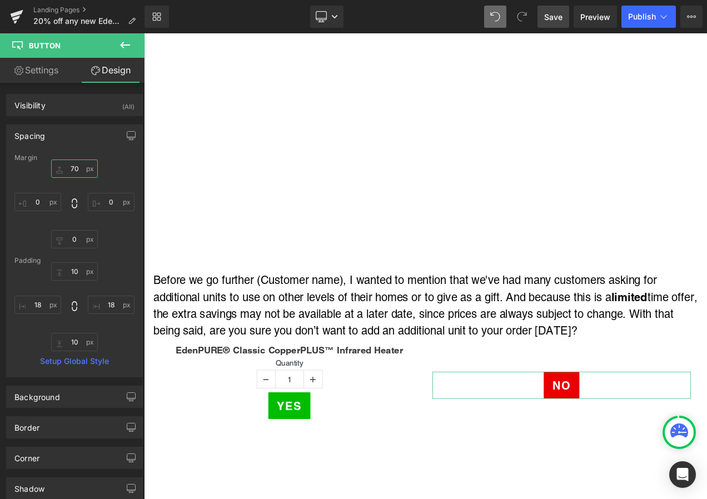
click at [80, 169] on input "70" at bounding box center [74, 169] width 47 height 18
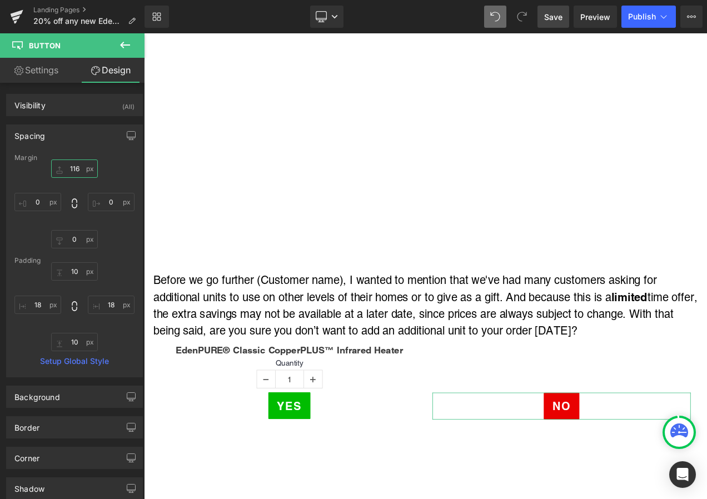
type input "115"
drag, startPoint x: 548, startPoint y: 13, endPoint x: 453, endPoint y: 161, distance: 175.3
click at [548, 13] on span "Save" at bounding box center [553, 17] width 18 height 12
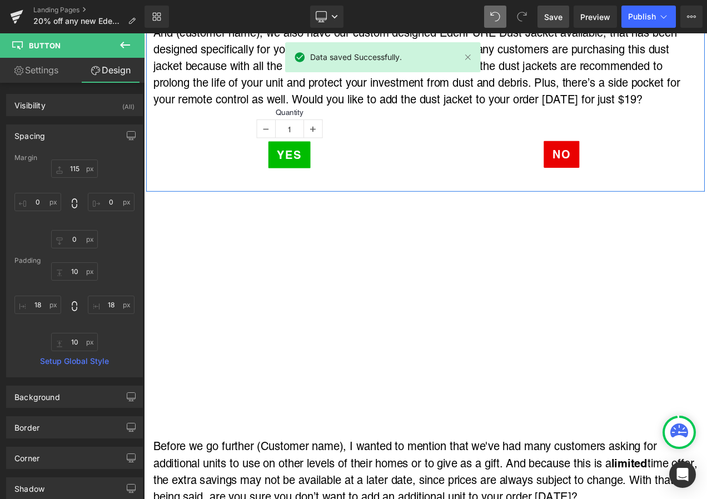
scroll to position [4170, 0]
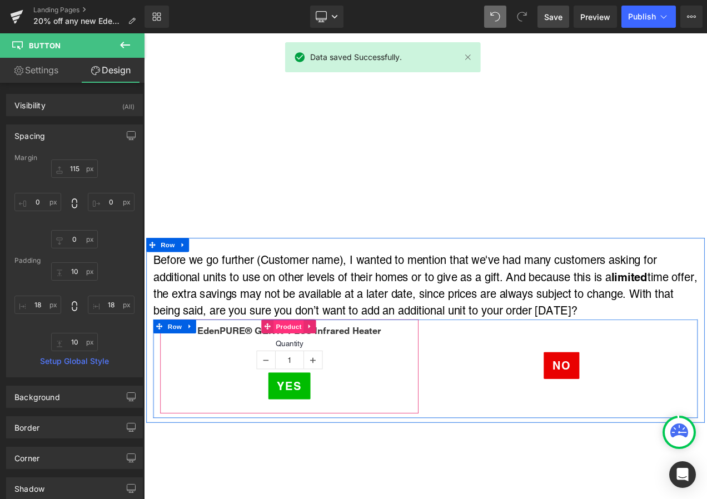
click at [313, 375] on span "Product" at bounding box center [317, 383] width 36 height 17
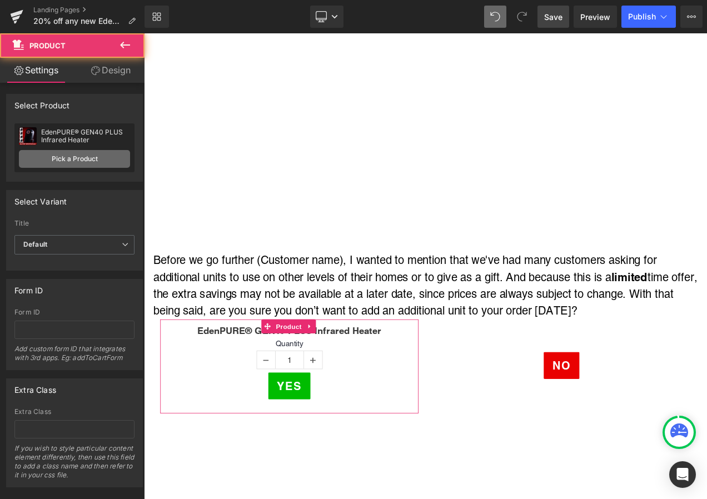
click at [87, 152] on link "Pick a Product" at bounding box center [74, 159] width 111 height 18
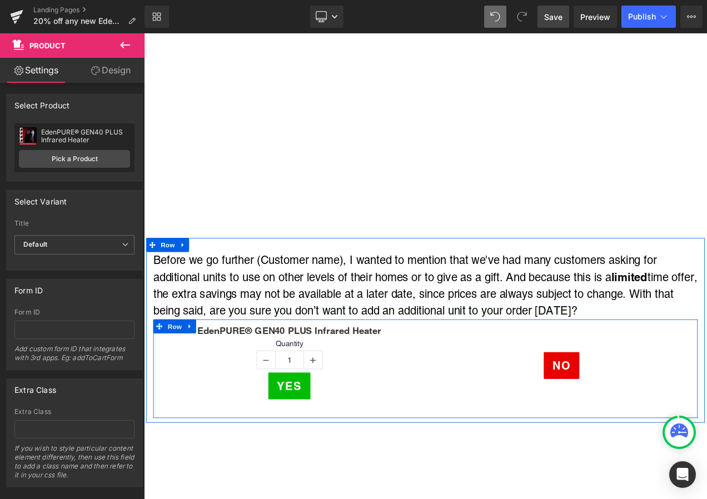
click at [589, 414] on div "No" at bounding box center [643, 430] width 309 height 32
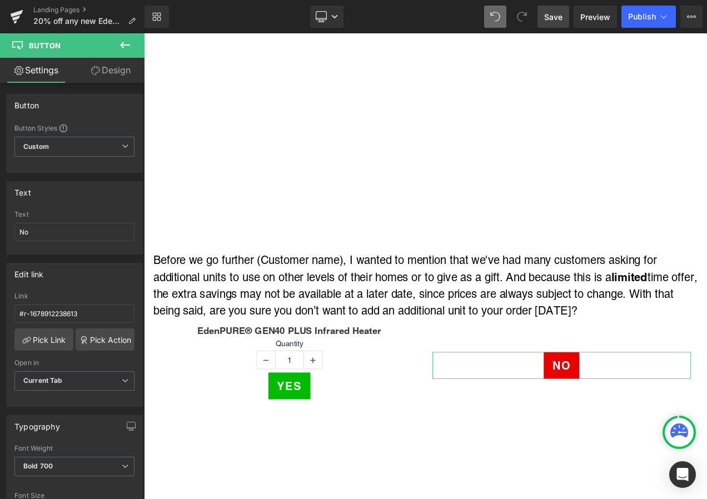
click at [110, 71] on link "Design" at bounding box center [110, 70] width 72 height 25
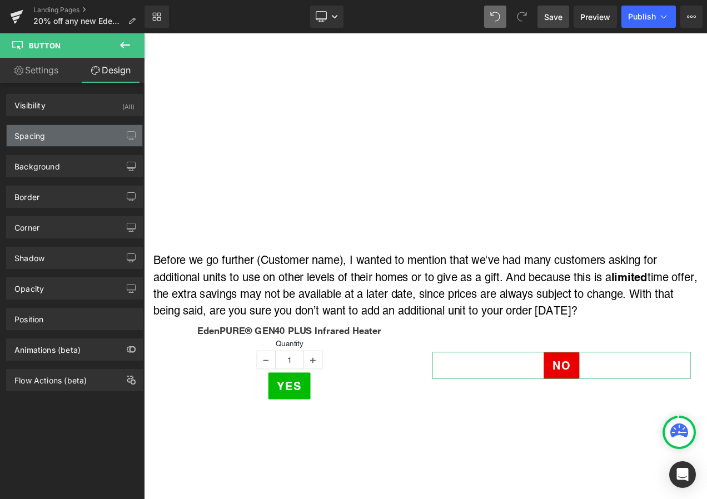
click at [63, 130] on div "Spacing" at bounding box center [75, 135] width 136 height 21
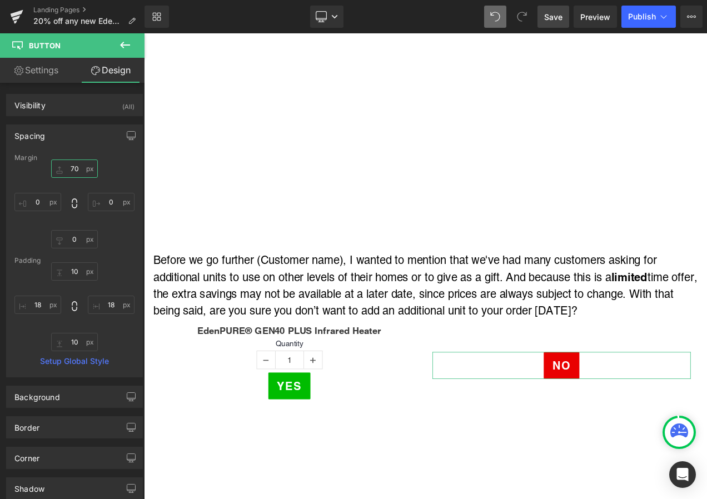
click at [78, 168] on input "70" at bounding box center [74, 169] width 47 height 18
type input "105"
click at [549, 15] on span "Save" at bounding box center [553, 17] width 18 height 12
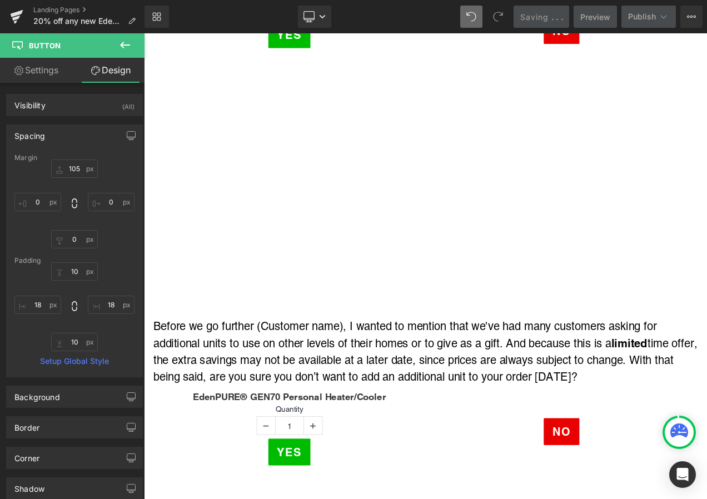
scroll to position [4670, 0]
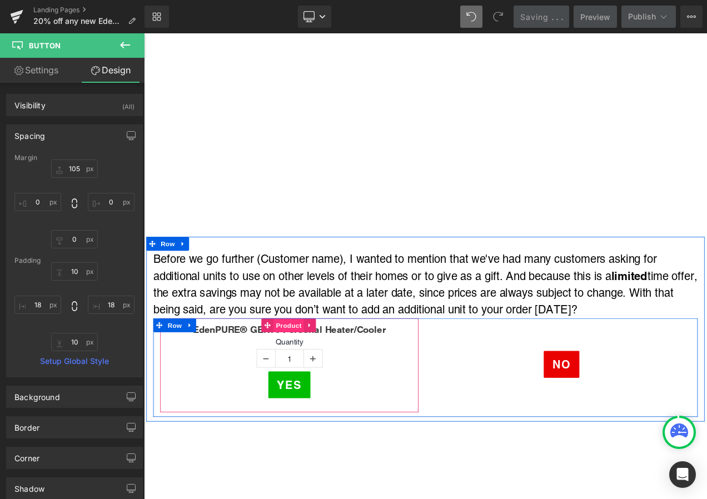
click at [316, 374] on span "Product" at bounding box center [317, 382] width 36 height 17
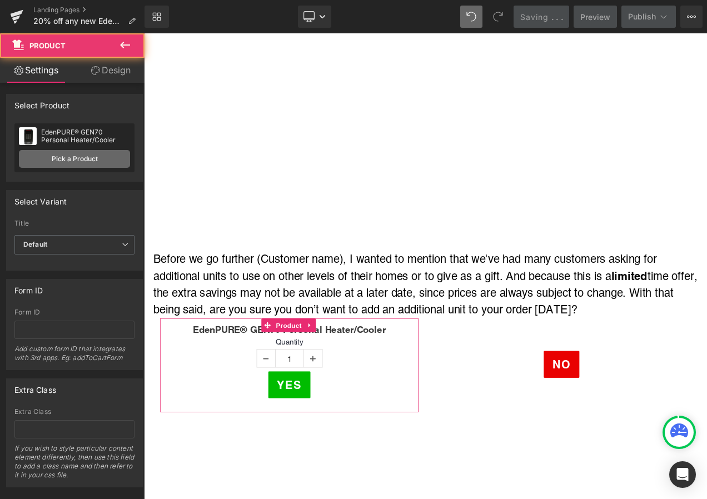
click at [86, 152] on link "Pick a Product" at bounding box center [74, 159] width 111 height 18
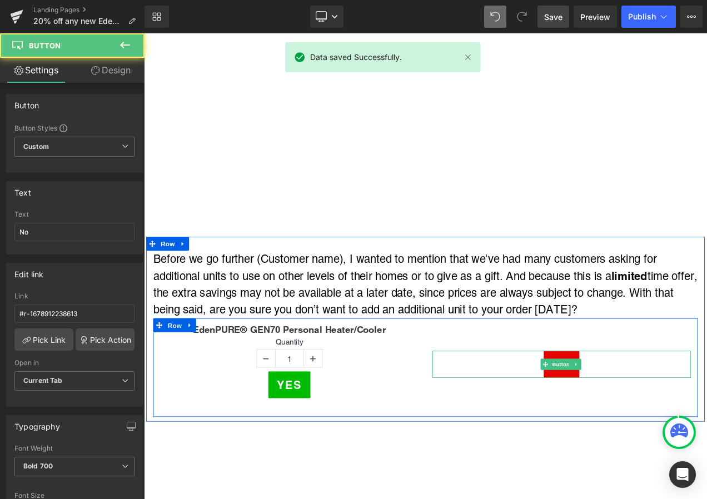
click at [588, 413] on div "No" at bounding box center [643, 429] width 309 height 32
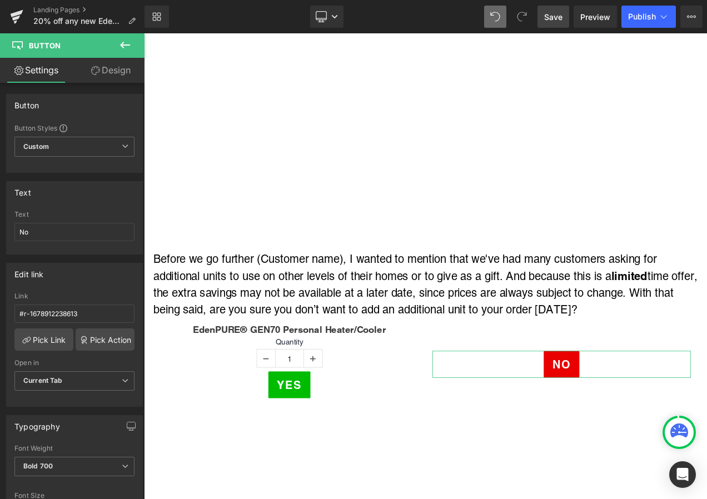
click at [115, 74] on link "Design" at bounding box center [110, 70] width 72 height 25
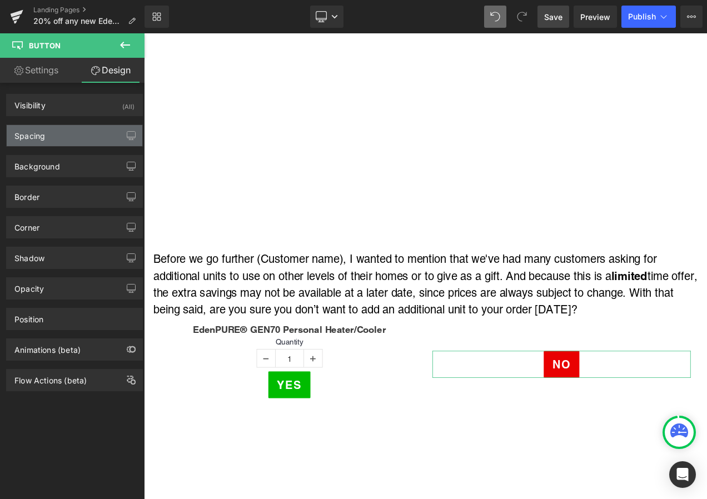
click at [93, 132] on div "Spacing" at bounding box center [75, 135] width 136 height 21
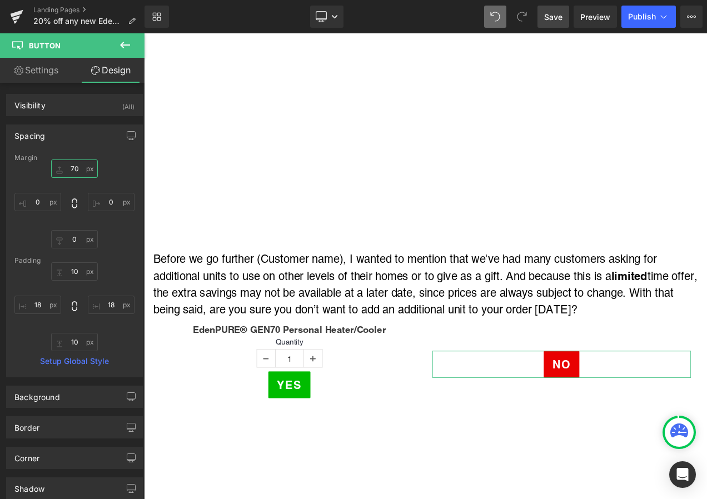
click at [80, 174] on input "70" at bounding box center [74, 169] width 47 height 18
click at [555, 25] on link "Save" at bounding box center [554, 17] width 32 height 22
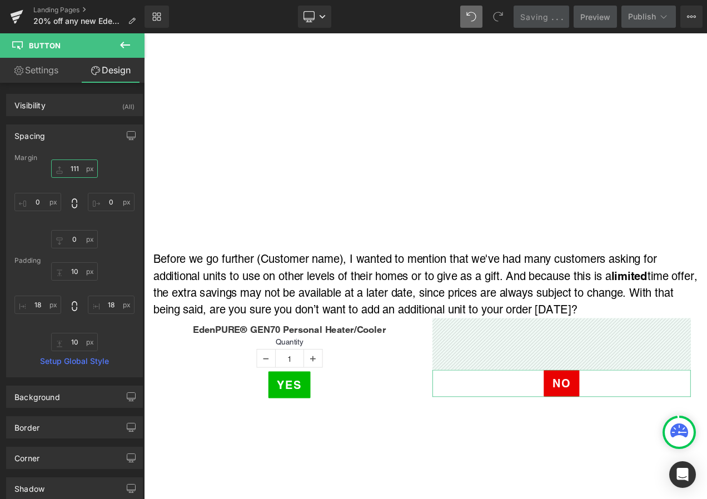
click at [84, 171] on input "111" at bounding box center [74, 169] width 47 height 18
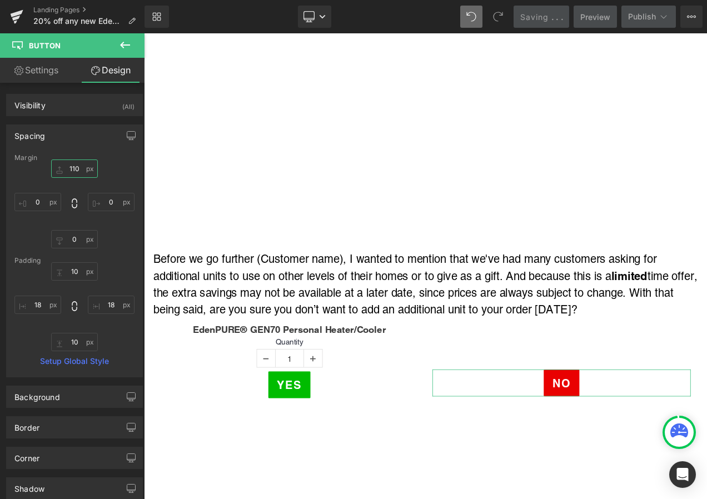
type input "109"
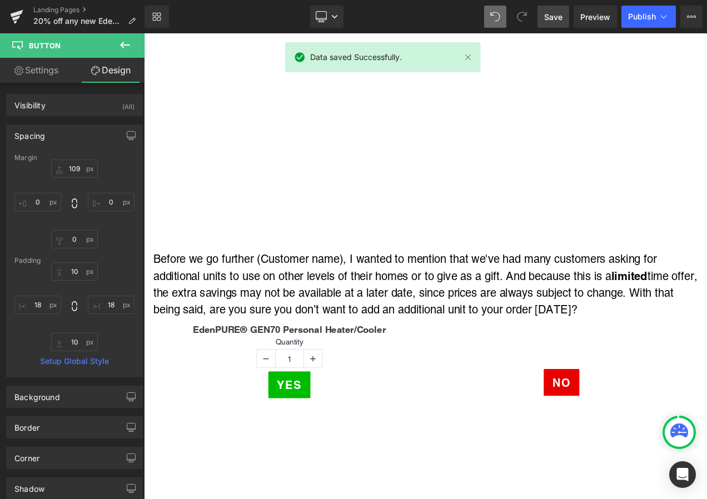
drag, startPoint x: 551, startPoint y: 19, endPoint x: 459, endPoint y: 230, distance: 230.0
click at [551, 19] on span "Save" at bounding box center [553, 17] width 18 height 12
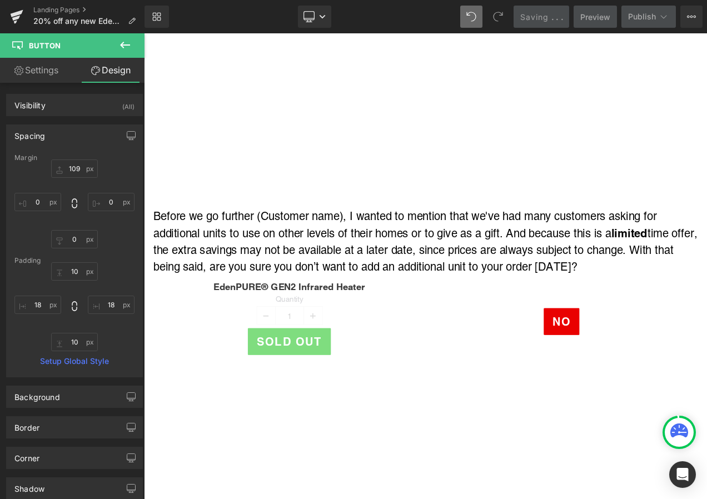
scroll to position [5226, 0]
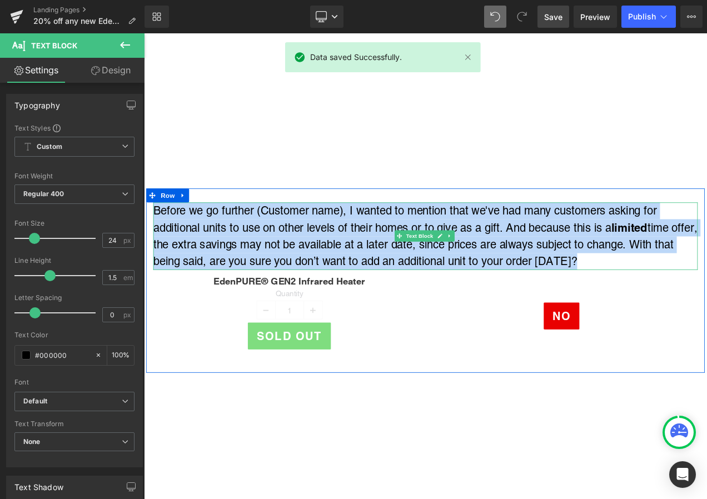
drag, startPoint x: 677, startPoint y: 280, endPoint x: 155, endPoint y: 216, distance: 525.9
click at [155, 236] on p "Before we go further (Customer name), I wanted to mention that we've had many c…" at bounding box center [480, 276] width 650 height 81
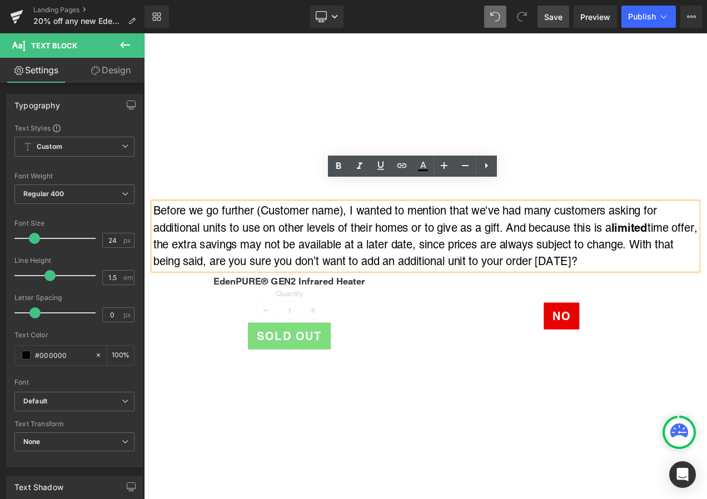
drag, startPoint x: 529, startPoint y: 465, endPoint x: 525, endPoint y: 455, distance: 10.7
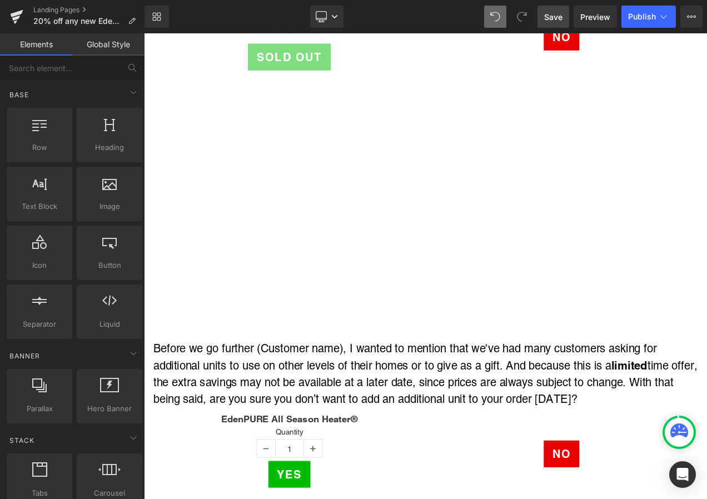
scroll to position [5615, 0]
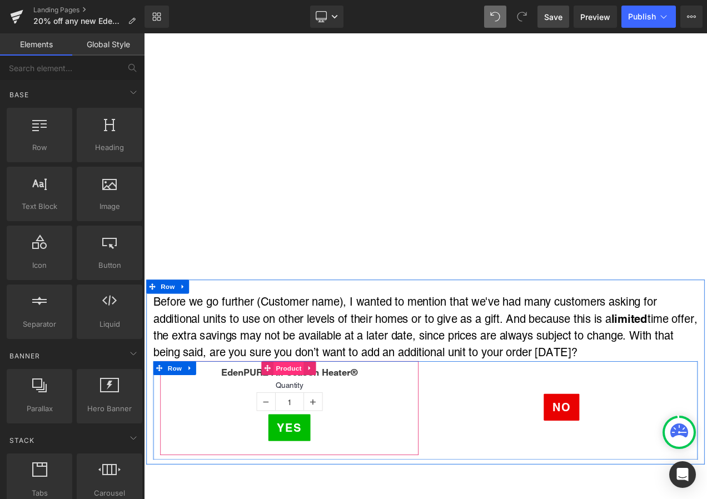
click at [316, 425] on span "Product" at bounding box center [317, 433] width 36 height 17
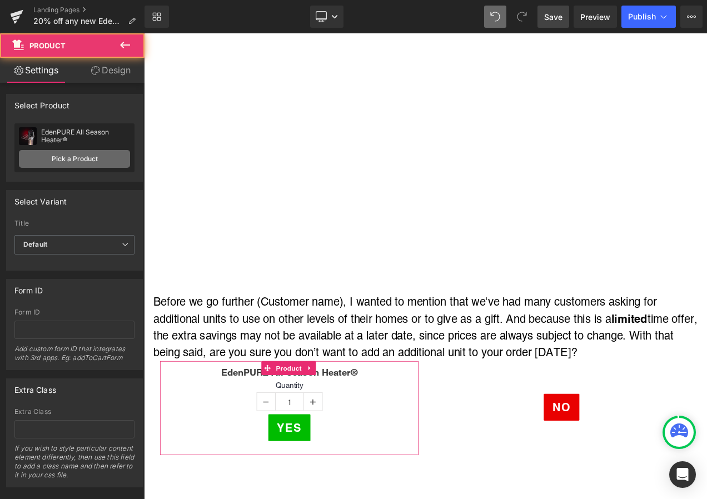
click at [57, 156] on link "Pick a Product" at bounding box center [74, 159] width 111 height 18
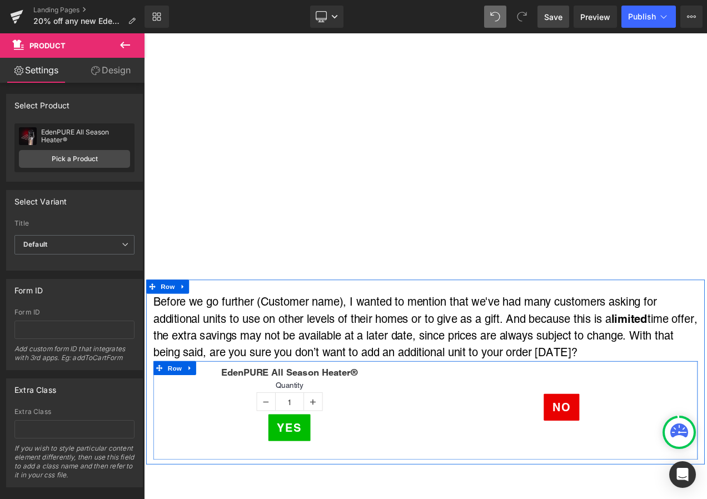
click at [592, 464] on div "No" at bounding box center [643, 480] width 309 height 32
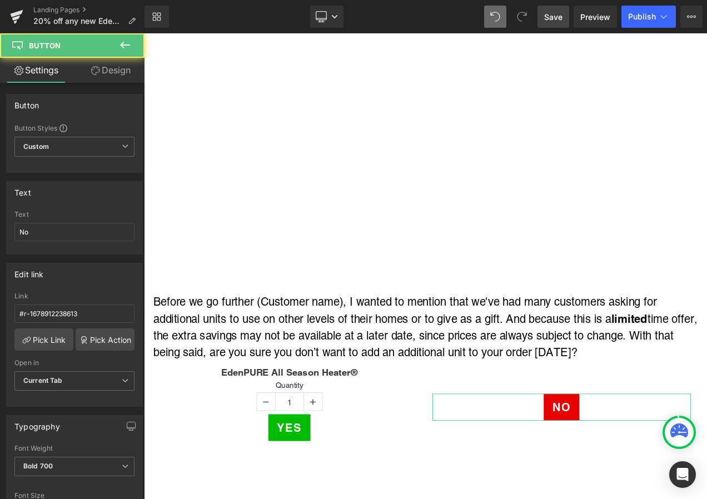
click at [110, 75] on link "Design" at bounding box center [110, 70] width 72 height 25
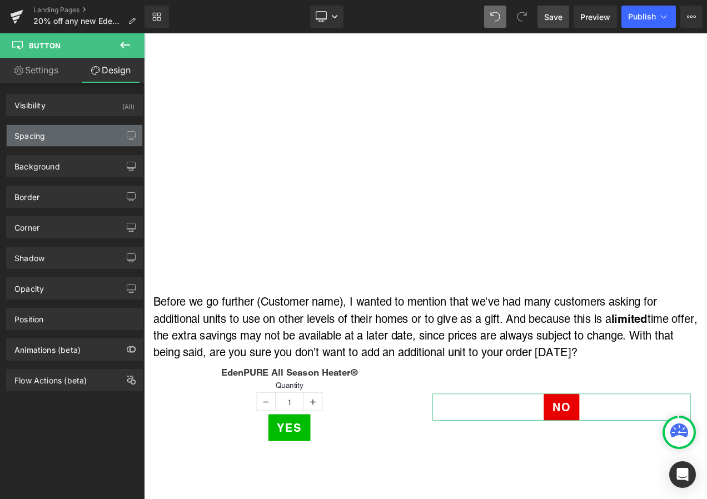
click at [87, 133] on div "Spacing" at bounding box center [75, 135] width 136 height 21
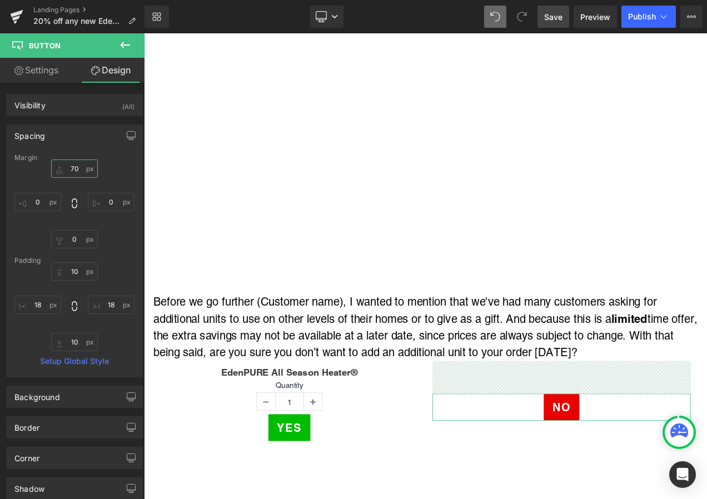
click at [80, 172] on input "70" at bounding box center [74, 169] width 47 height 18
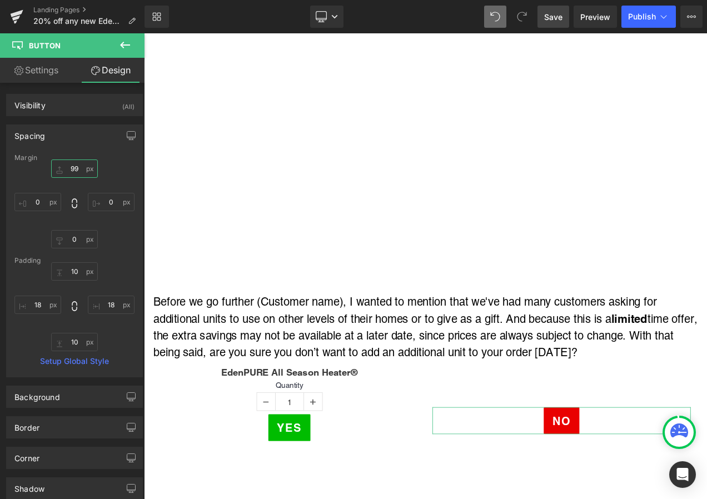
type input "100"
click at [562, 23] on link "Save" at bounding box center [554, 17] width 32 height 22
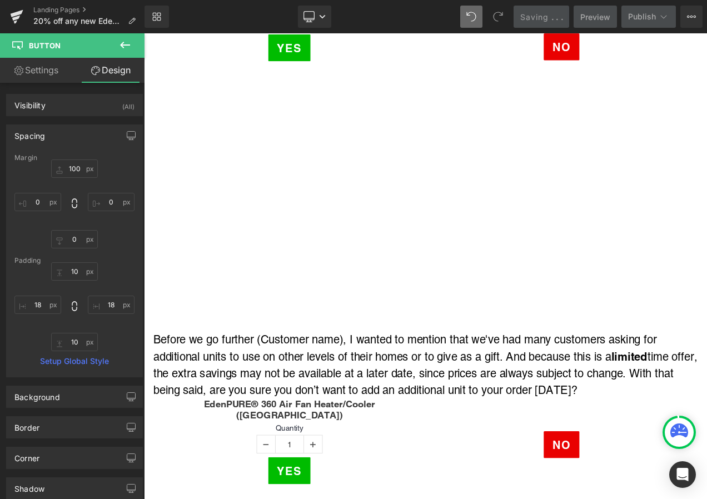
scroll to position [6783, 0]
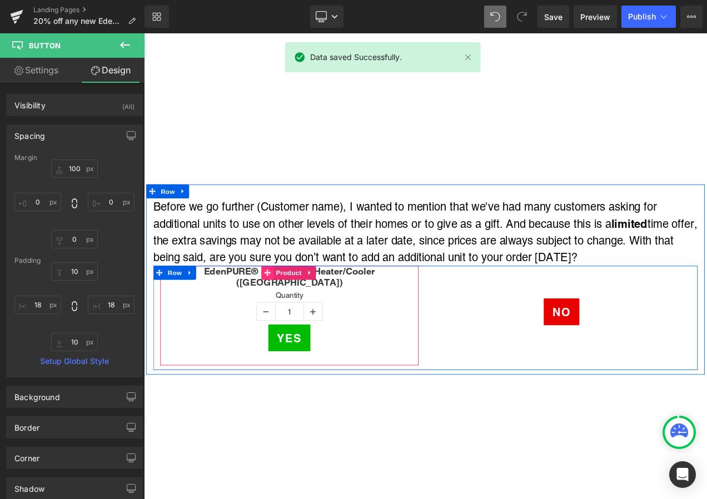
drag, startPoint x: 311, startPoint y: 293, endPoint x: 296, endPoint y: 291, distance: 15.7
click at [311, 311] on span "Product" at bounding box center [317, 319] width 36 height 17
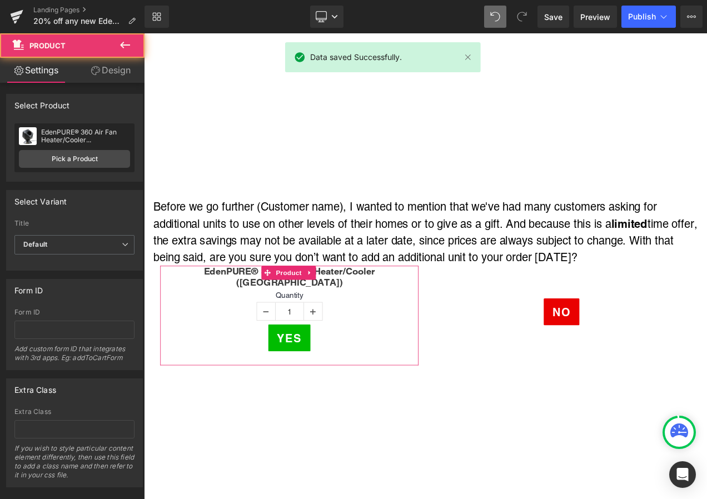
click at [58, 146] on div "EdenPURE® 360 Air Fan Heater/Cooler (DF) EdenPURE® 360 Air Fan Heater/Cooler (D…" at bounding box center [74, 147] width 120 height 49
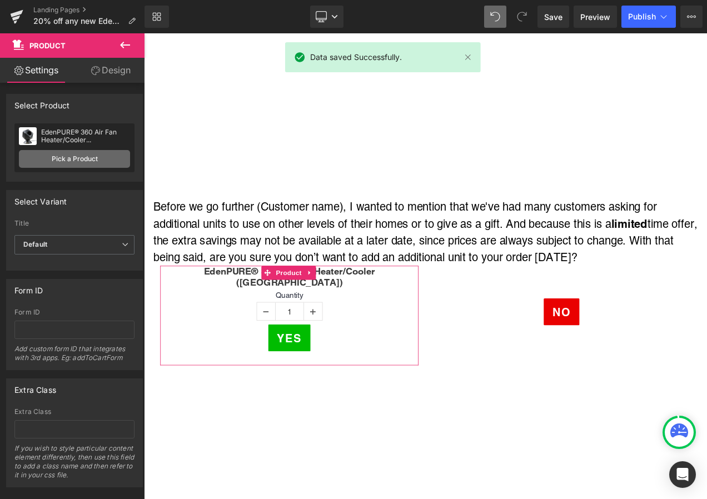
click at [62, 155] on link "Pick a Product" at bounding box center [74, 159] width 111 height 18
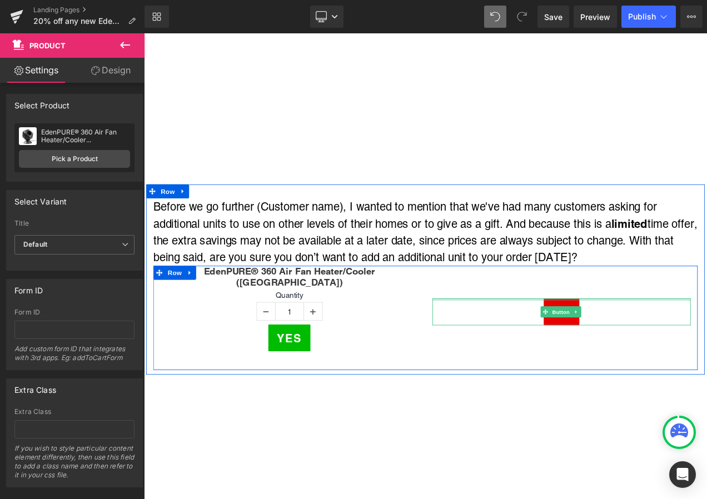
click at [590, 350] on div "No" at bounding box center [643, 366] width 309 height 32
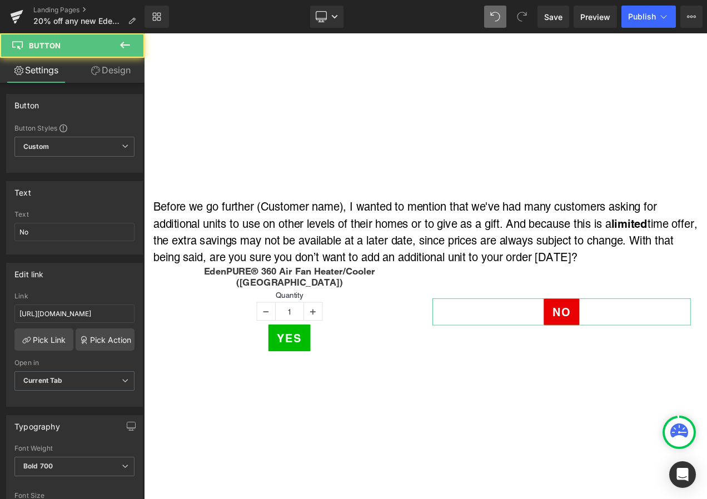
click at [110, 71] on link "Design" at bounding box center [110, 70] width 72 height 25
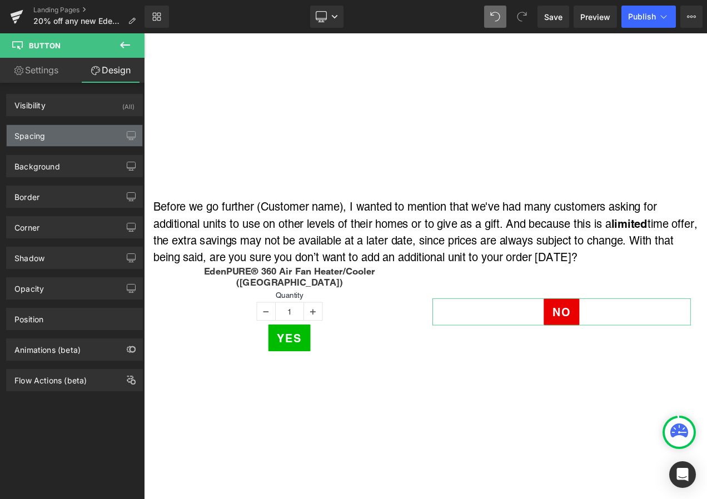
click at [80, 132] on div "Spacing" at bounding box center [75, 135] width 136 height 21
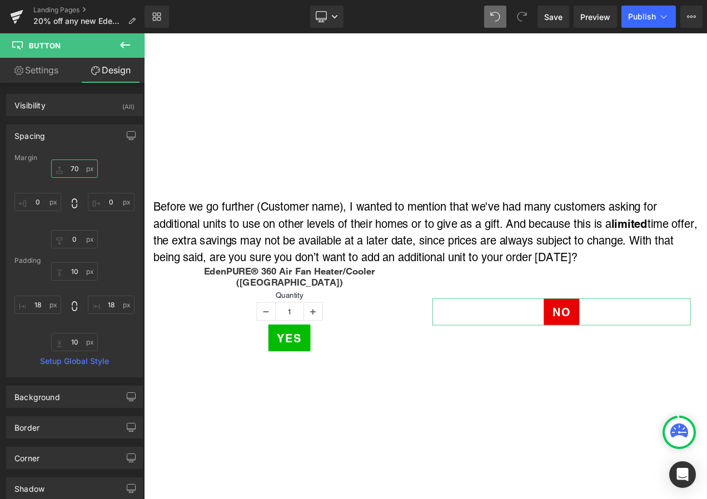
click at [78, 169] on input "70" at bounding box center [74, 169] width 47 height 18
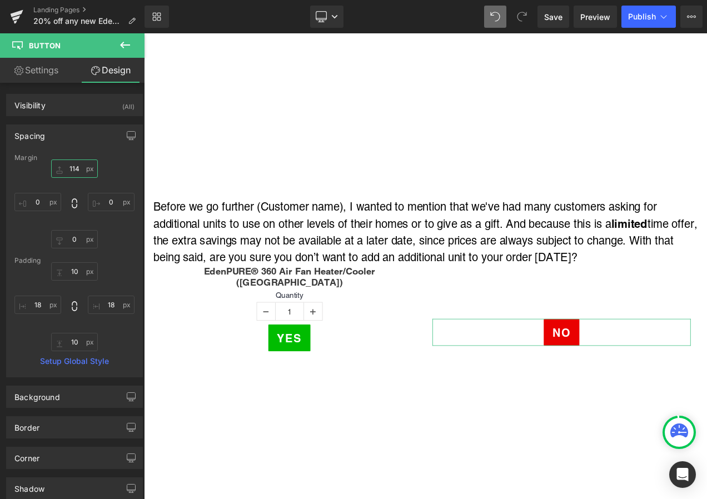
type input "113"
click at [549, 23] on link "Save" at bounding box center [554, 17] width 32 height 22
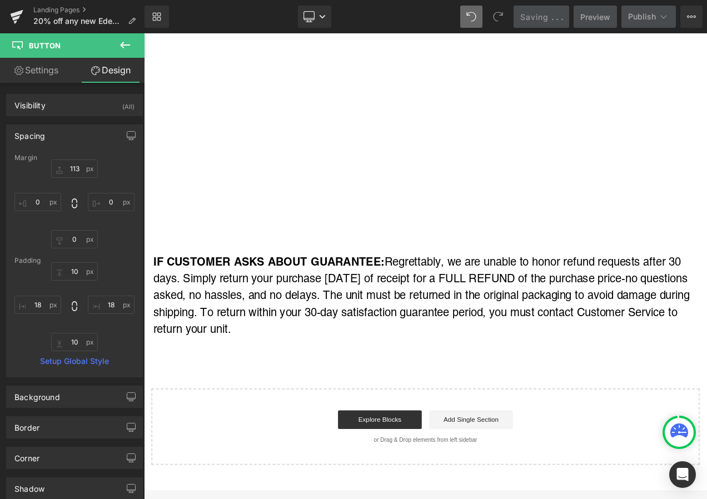
scroll to position [8434, 0]
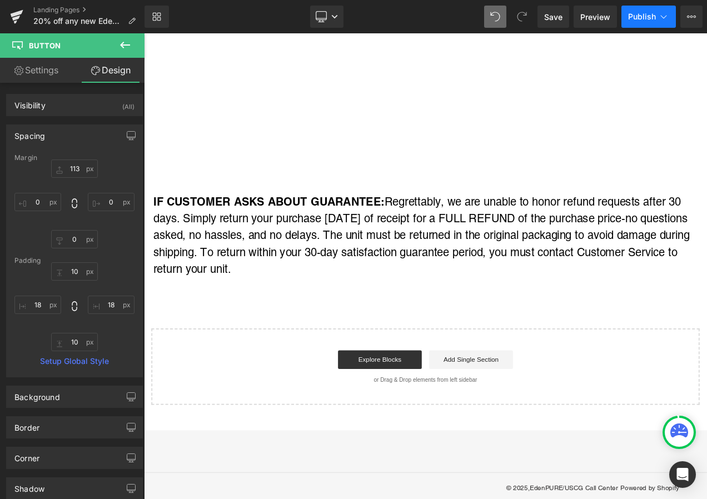
click at [650, 13] on span "Publish" at bounding box center [642, 16] width 28 height 9
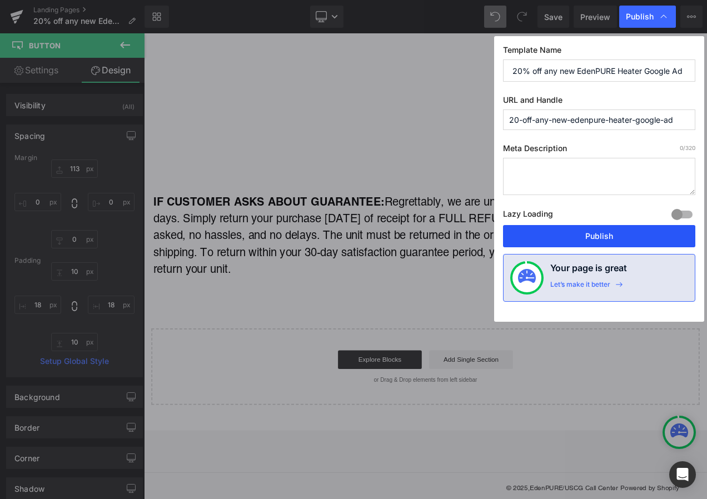
click at [602, 236] on button "Publish" at bounding box center [599, 236] width 192 height 22
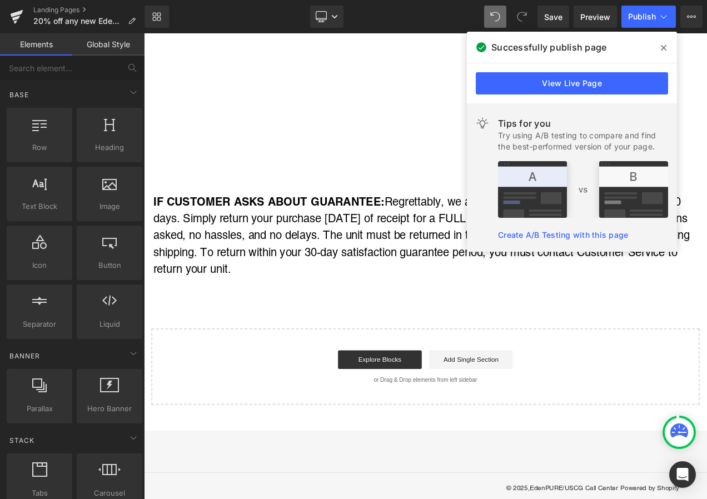
click at [316, 387] on div "Start building your page Explore Blocks Add Single Section or Drag & Drop eleme…" at bounding box center [480, 431] width 653 height 89
click at [663, 50] on icon at bounding box center [664, 47] width 6 height 9
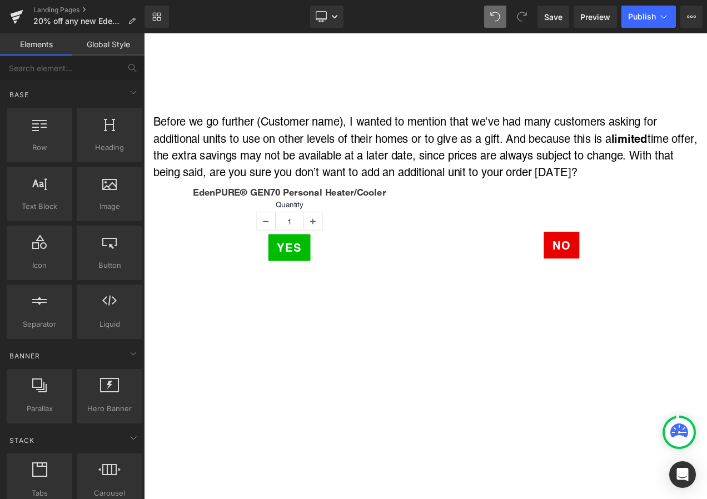
scroll to position [4820, 0]
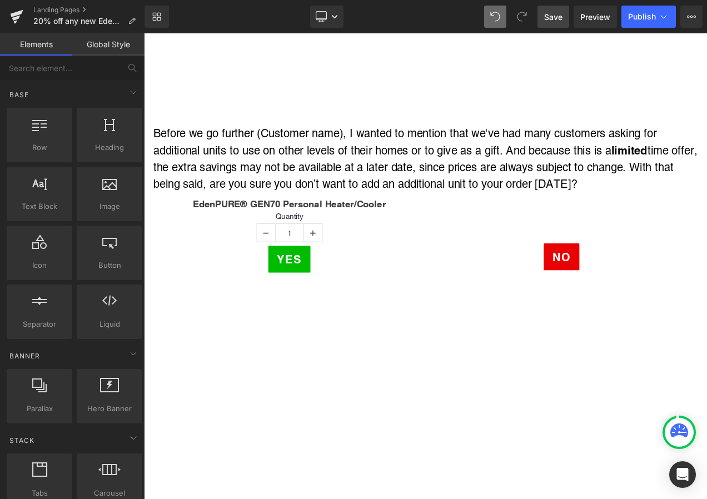
click at [549, 16] on span "Save" at bounding box center [553, 17] width 18 height 12
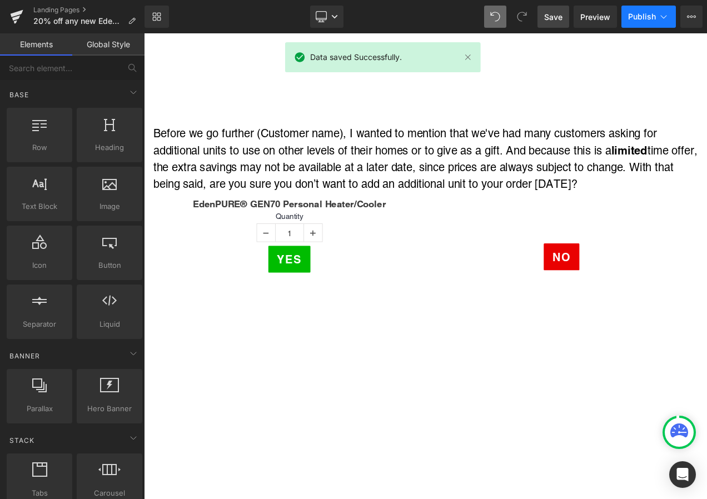
click at [641, 15] on span "Publish" at bounding box center [642, 16] width 28 height 9
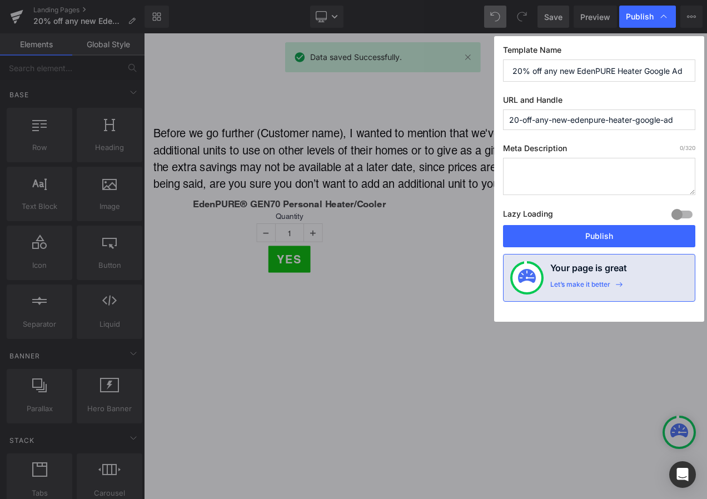
click at [478, 119] on div "Publish Template Name 20% off any new EdenPURE Heater Google Ad URL and Handle …" at bounding box center [353, 249] width 707 height 499
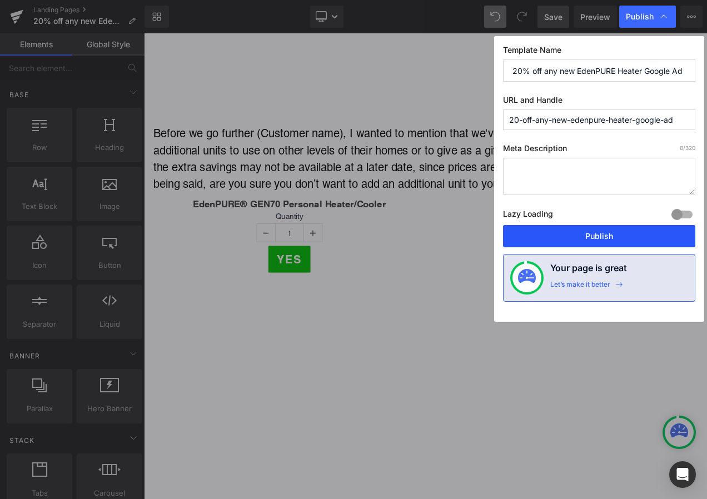
click at [605, 237] on button "Publish" at bounding box center [599, 236] width 192 height 22
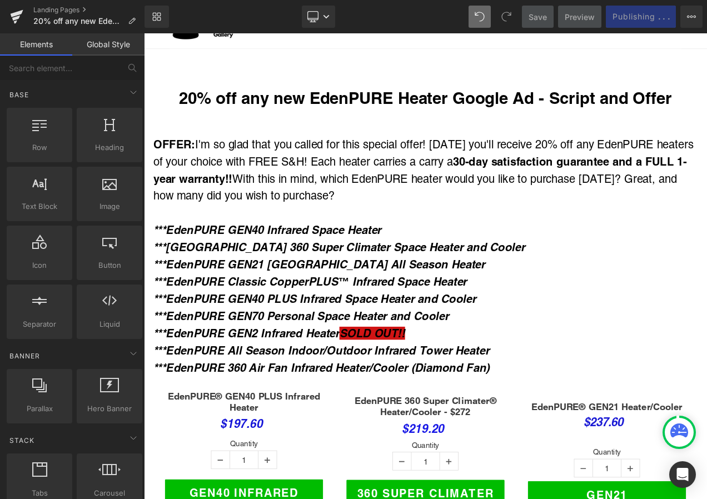
scroll to position [0, 0]
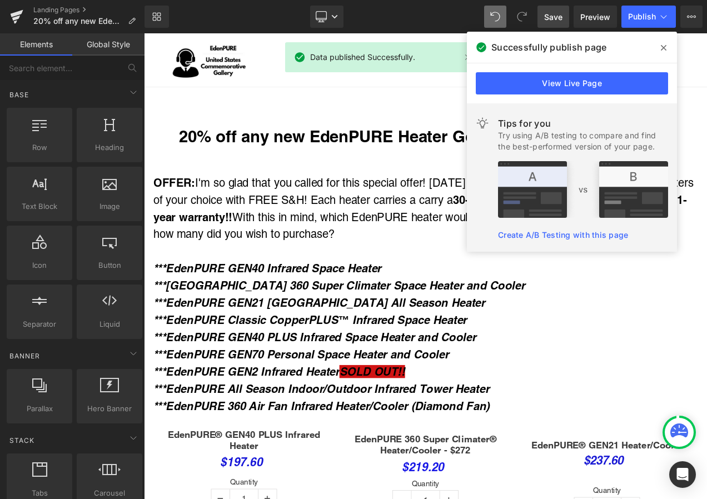
click at [617, 393] on p "***EdenPURE GEN40 PLUS Infrared Space Heater and Cooler" at bounding box center [480, 396] width 650 height 21
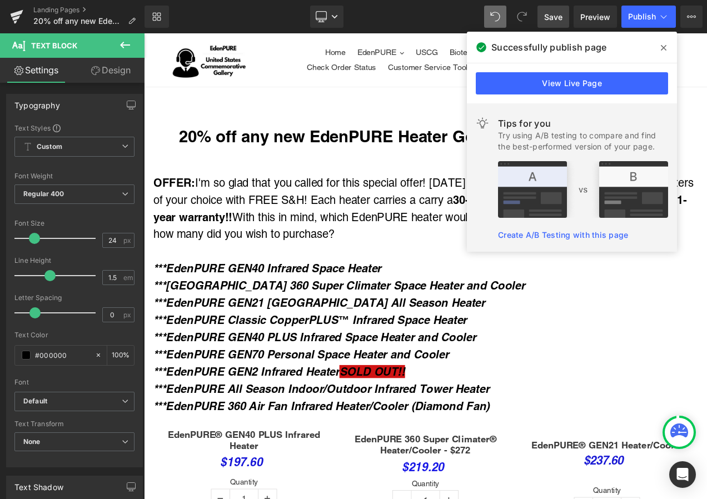
click at [664, 47] on icon at bounding box center [664, 48] width 6 height 6
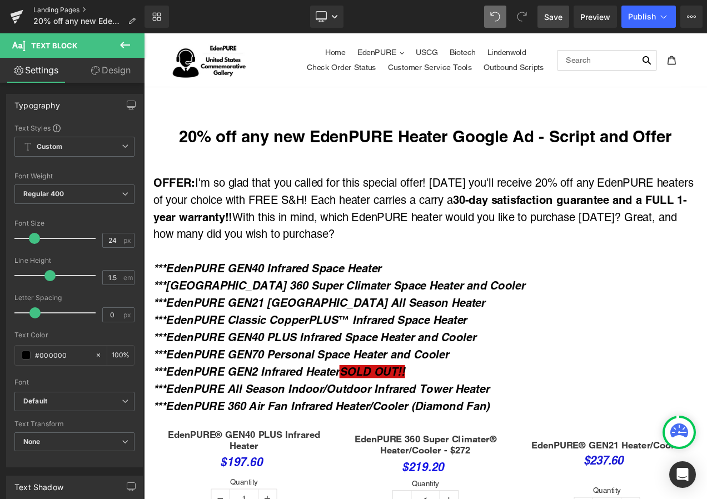
click at [69, 9] on link "Landing Pages" at bounding box center [88, 10] width 111 height 9
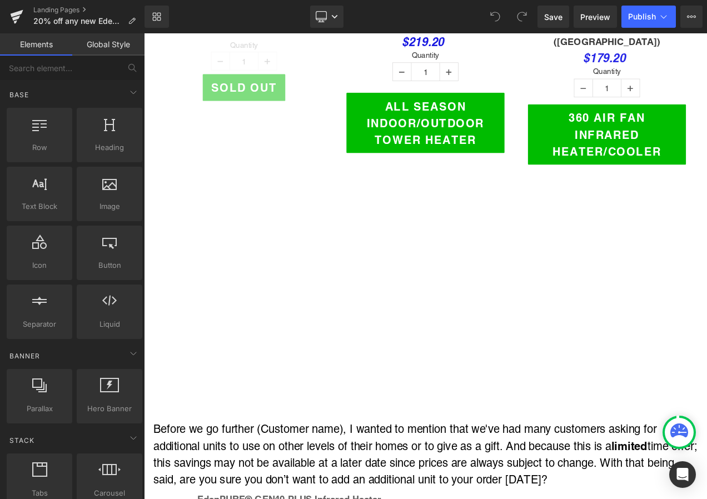
scroll to position [1056, 0]
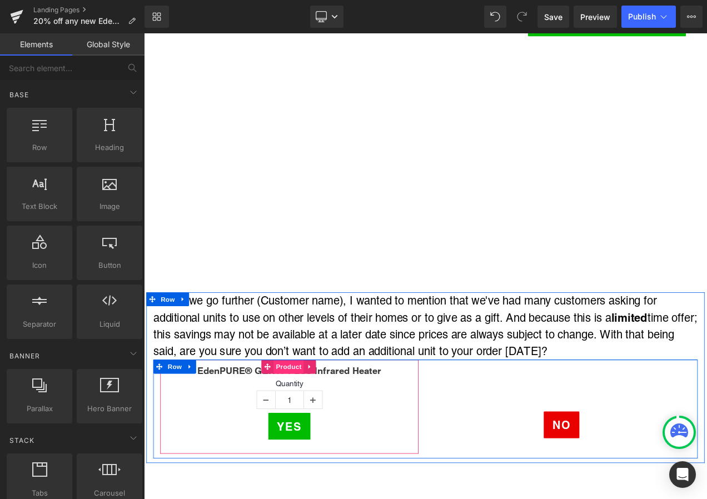
click at [316, 424] on span "Product" at bounding box center [317, 432] width 36 height 17
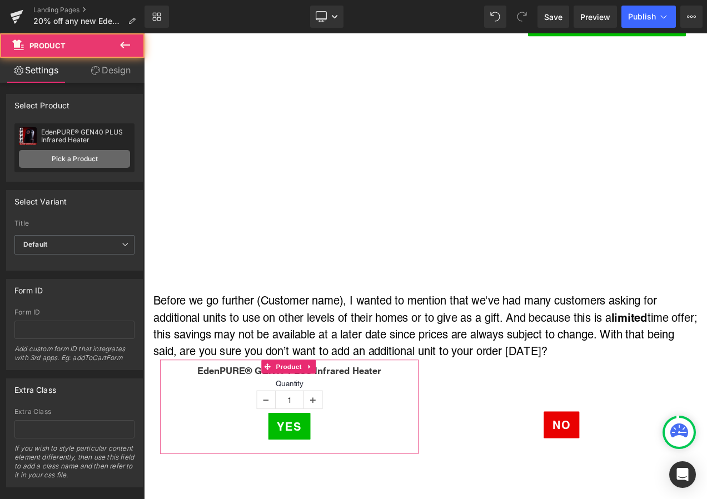
click at [78, 150] on link "Pick a Product" at bounding box center [74, 159] width 111 height 18
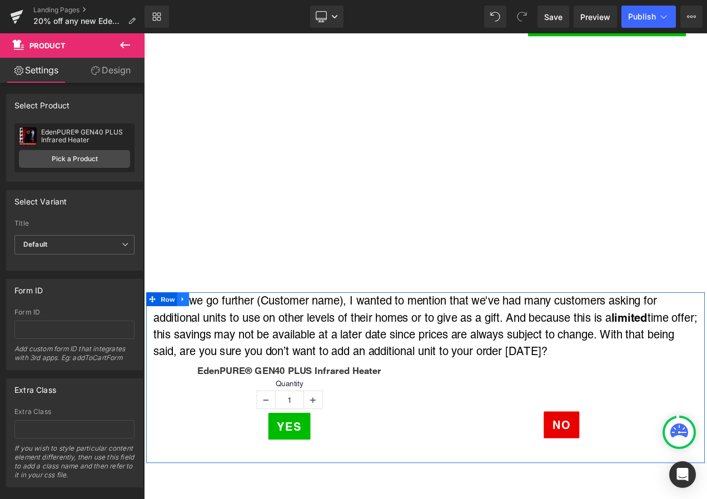
click at [187, 347] on icon at bounding box center [191, 351] width 8 height 8
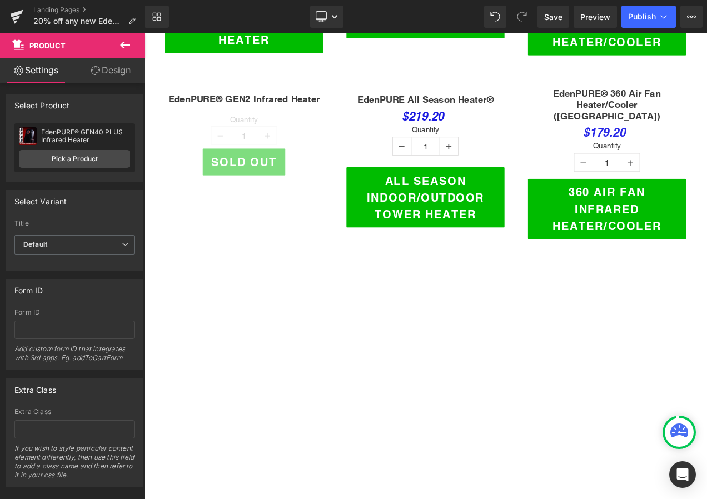
scroll to position [1001, 0]
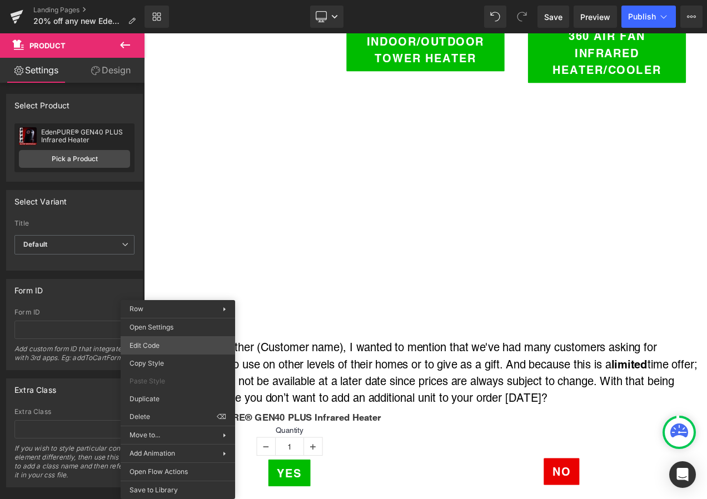
click at [168, 0] on div "Product You are previewing how the will restyle your page. You can not edit Ele…" at bounding box center [353, 0] width 707 height 0
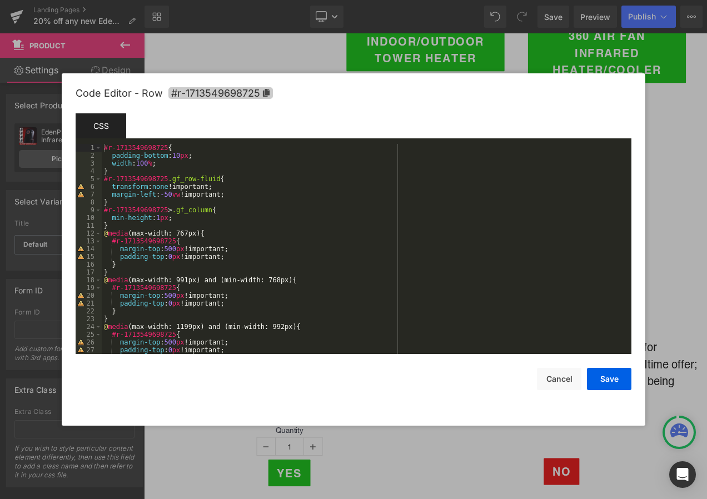
click at [268, 93] on icon at bounding box center [266, 93] width 7 height 8
click at [553, 382] on button "Cancel" at bounding box center [559, 379] width 44 height 22
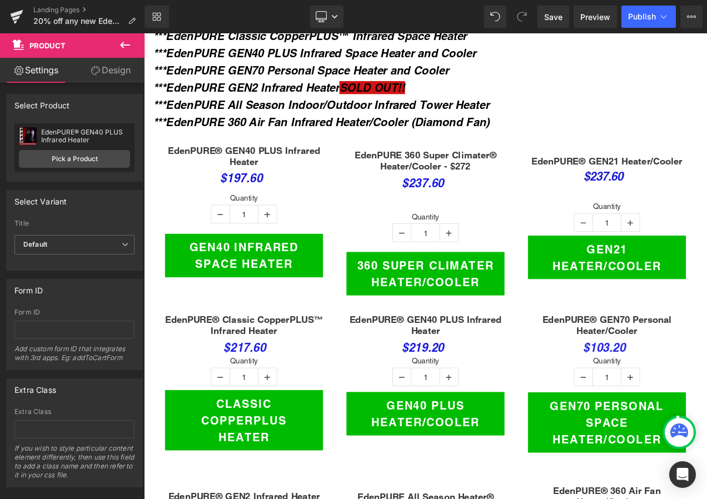
scroll to position [334, 0]
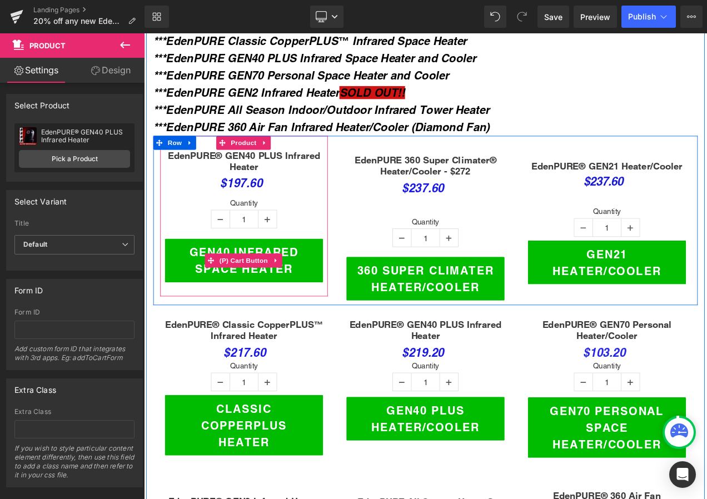
click at [261, 296] on span "(P) Cart Button" at bounding box center [262, 304] width 63 height 17
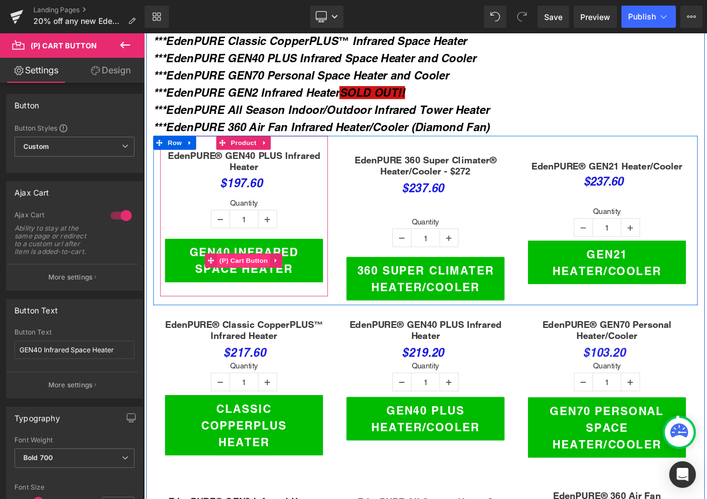
click at [259, 296] on span "(P) Cart Button" at bounding box center [262, 304] width 63 height 17
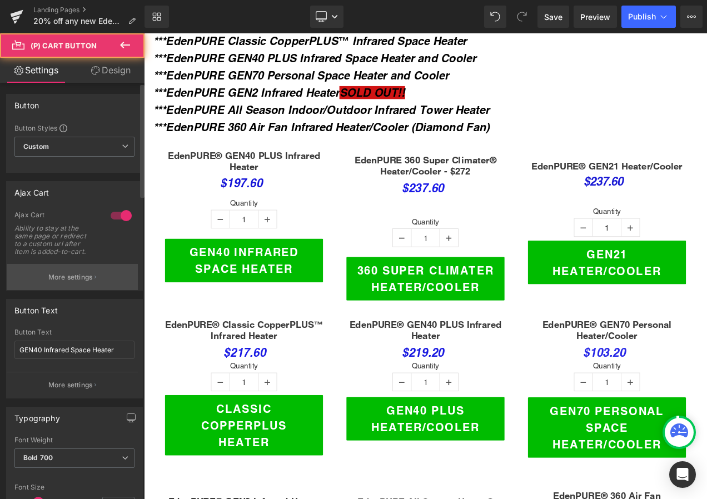
click at [77, 281] on p "More settings" at bounding box center [70, 277] width 44 height 10
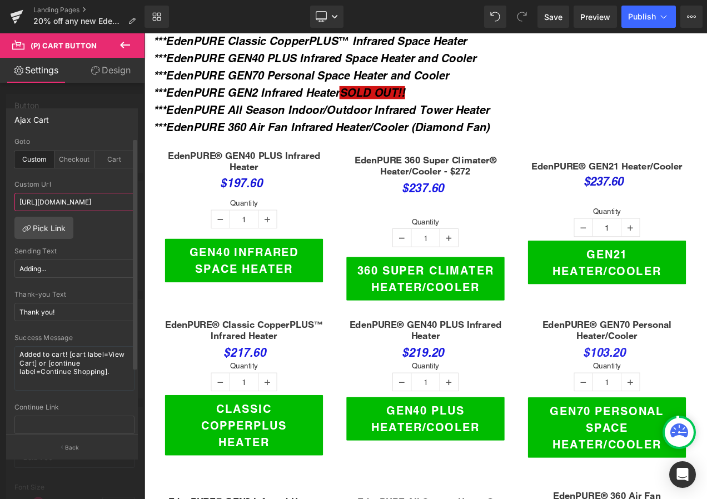
scroll to position [0, 235]
drag, startPoint x: 106, startPoint y: 198, endPoint x: 128, endPoint y: 198, distance: 22.2
click at [128, 198] on input "https://shopsecurenow.com/pages/edenpure-heater-50-off-tv-ad?utm_medium=TV$50/#…" at bounding box center [74, 202] width 120 height 18
click at [123, 200] on input "https://shopsecurenow.com/pages/edenpure-heater-50-off-tv-ad?utm_medium=TV$50/#…" at bounding box center [74, 202] width 120 height 18
click at [125, 201] on input "https://shopsecurenow.com/pages/edenpure-heater-50-off-tv-ad?utm_medium=TV$50/#…" at bounding box center [74, 202] width 120 height 18
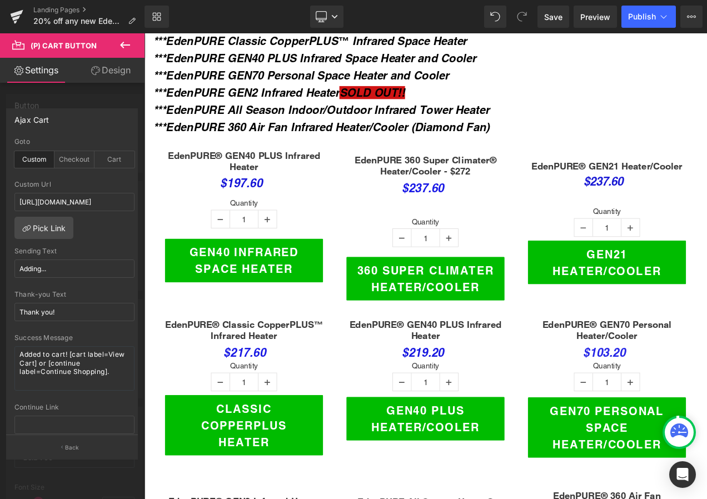
scroll to position [0, 0]
drag, startPoint x: 256, startPoint y: 236, endPoint x: 162, endPoint y: 239, distance: 94.6
click at [93, 197] on input "https://shopsecurenow.com/pages/edenpure-heater-50-off-tv-ad?utm_medium=TV$50/#…" at bounding box center [74, 202] width 120 height 18
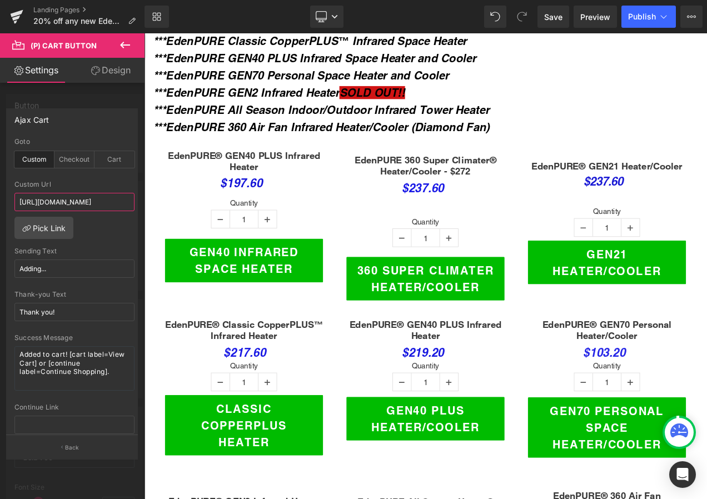
drag, startPoint x: 62, startPoint y: 201, endPoint x: -2, endPoint y: 198, distance: 64.0
click at [0, 198] on html "(P) Cart Button You are previewing how the will restyle your page. You can not …" at bounding box center [353, 249] width 707 height 499
paste input "20-off-any-new-edenpure-heater-google-ad?utm_campaign=HEAT22"
type input "https://shopsecurenow.com/pages/20-off-any-new-edenpure-heater-google-ad?utm_ca…"
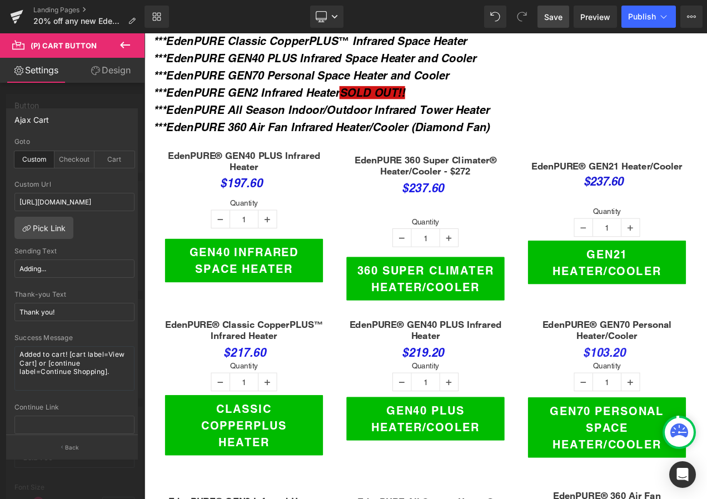
scroll to position [0, 0]
click at [551, 15] on span "Save" at bounding box center [553, 17] width 18 height 12
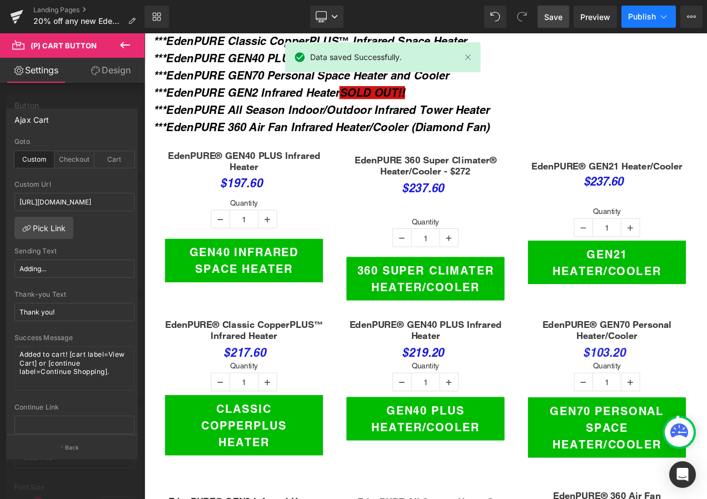
click at [650, 18] on span "Publish" at bounding box center [642, 16] width 28 height 9
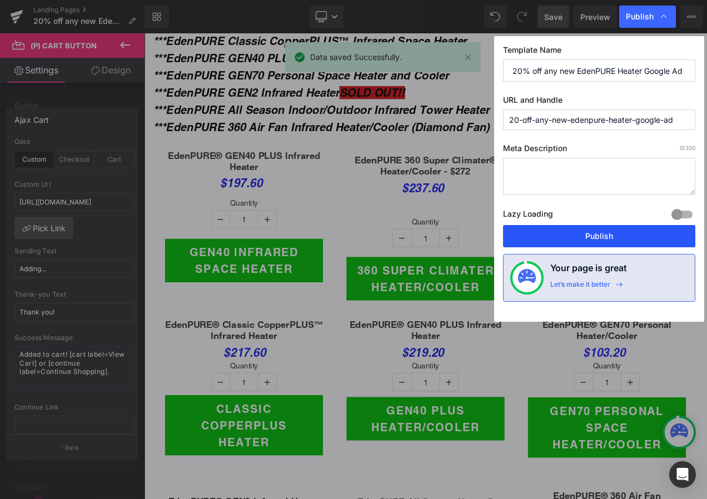
drag, startPoint x: 632, startPoint y: 235, endPoint x: 582, endPoint y: 237, distance: 49.5
click at [632, 235] on button "Publish" at bounding box center [599, 236] width 192 height 22
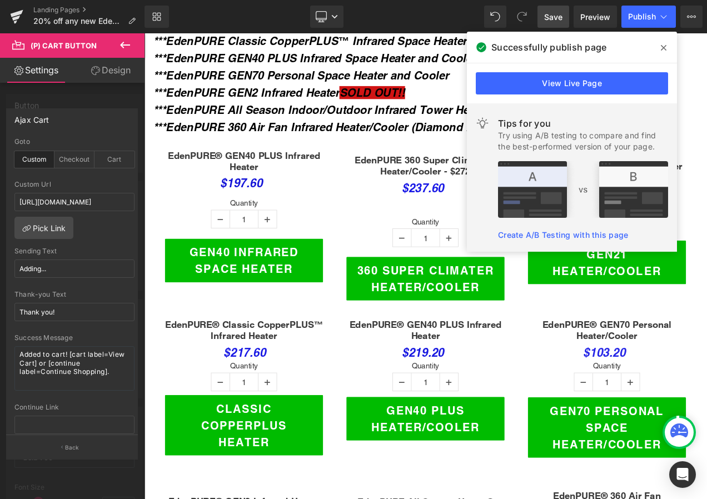
click at [663, 45] on icon at bounding box center [664, 47] width 6 height 9
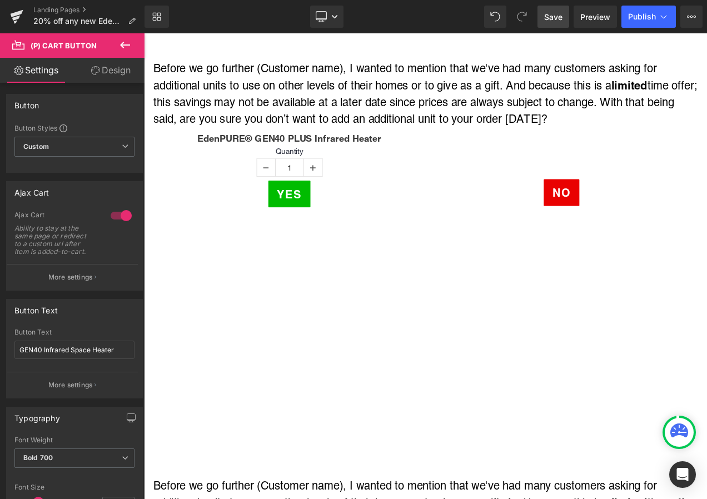
scroll to position [1612, 0]
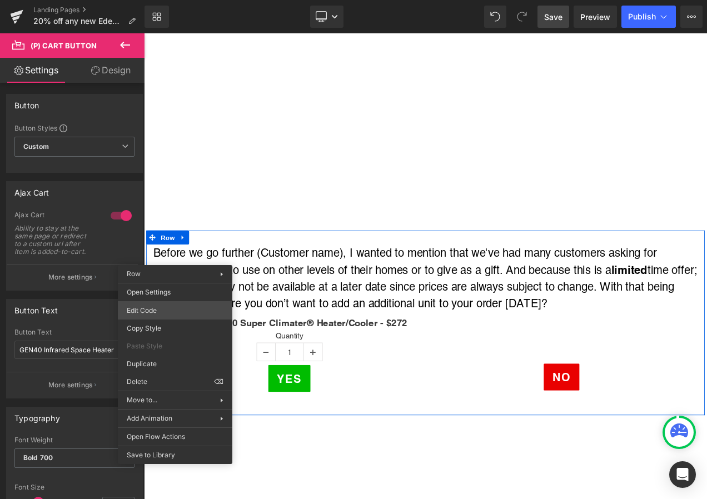
click at [166, 0] on div "(P) Cart Button You are previewing how the will restyle your page. You can not …" at bounding box center [353, 0] width 707 height 0
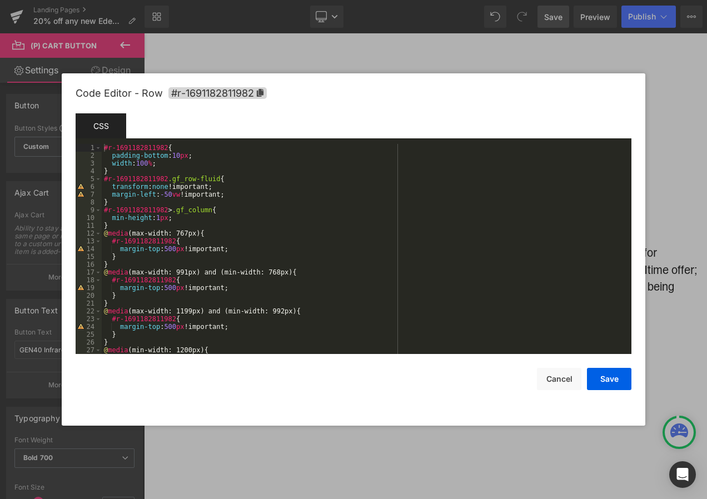
click at [660, 163] on div at bounding box center [353, 249] width 707 height 499
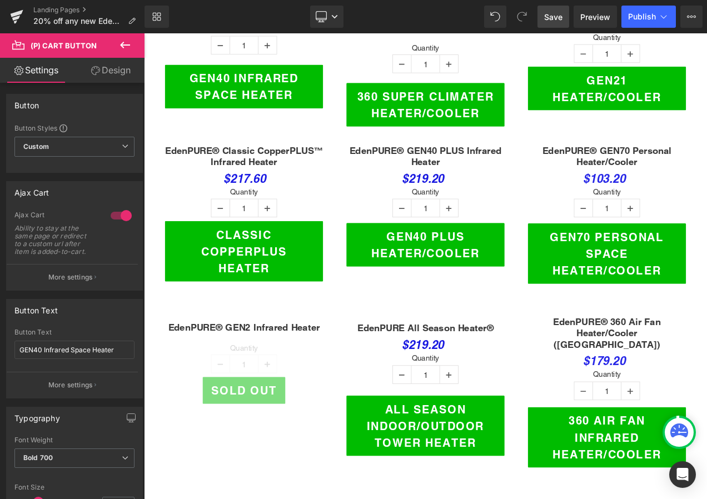
scroll to position [445, 0]
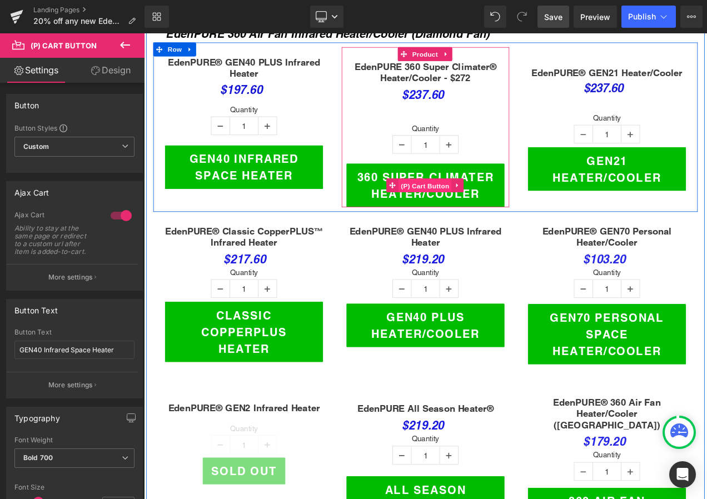
click at [474, 207] on span "(P) Cart Button" at bounding box center [479, 215] width 63 height 17
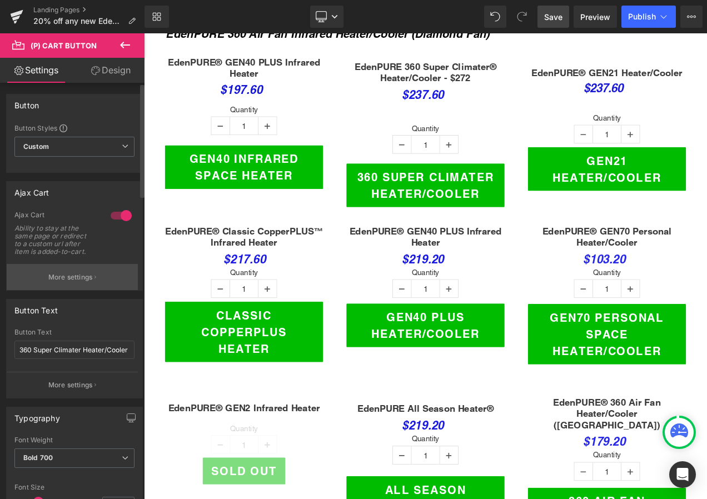
click at [99, 282] on button "More settings" at bounding box center [72, 277] width 131 height 26
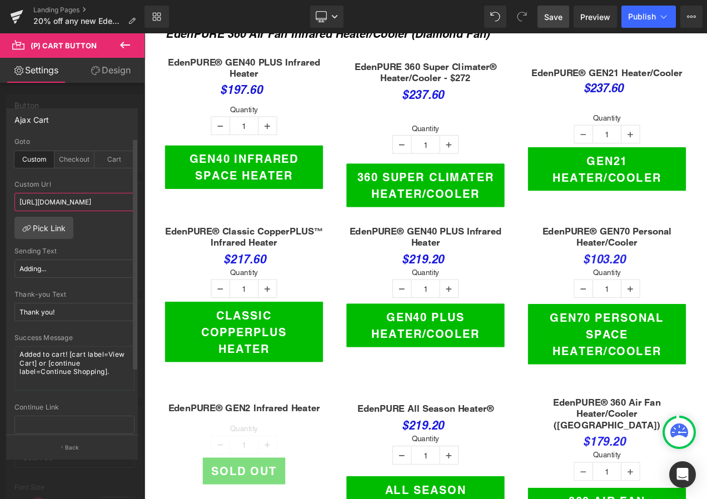
scroll to position [0, 232]
drag, startPoint x: 19, startPoint y: 199, endPoint x: 65, endPoint y: 204, distance: 46.4
click at [65, 204] on input "https://shopsecurenow.com/pages/edenpure-heater-50-off-tv-ad?utm_medium=TV$50/#…" at bounding box center [74, 202] width 120 height 18
paste input "20-off-any-new-edenpure-heater-google-ad?utm_campaign=HEAT22"
type input "https://shopsecurenow.com/pages/20-off-any-new-edenpure-heater-google-ad?utm_ca…"
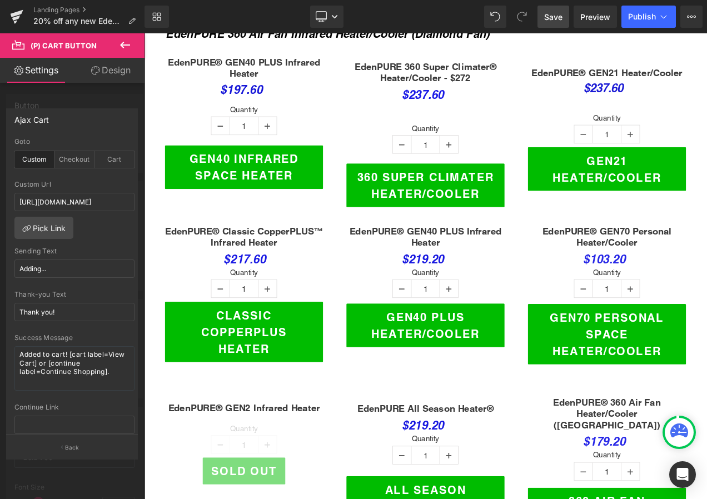
scroll to position [0, 0]
click at [548, 17] on span "Save" at bounding box center [553, 17] width 18 height 12
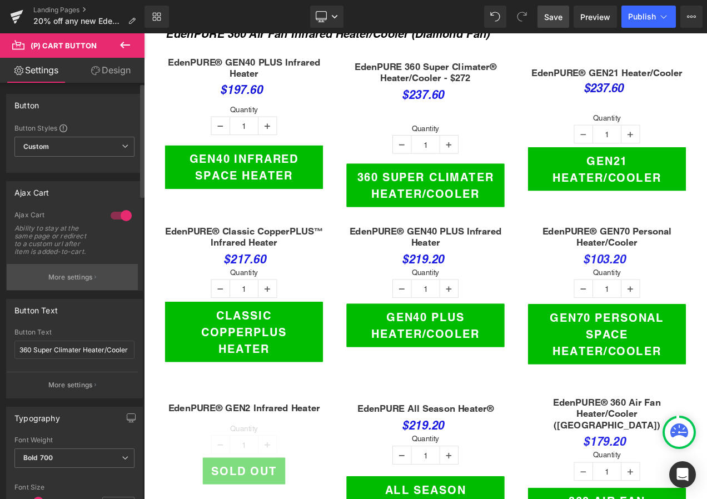
click at [102, 265] on button "More settings" at bounding box center [72, 277] width 131 height 26
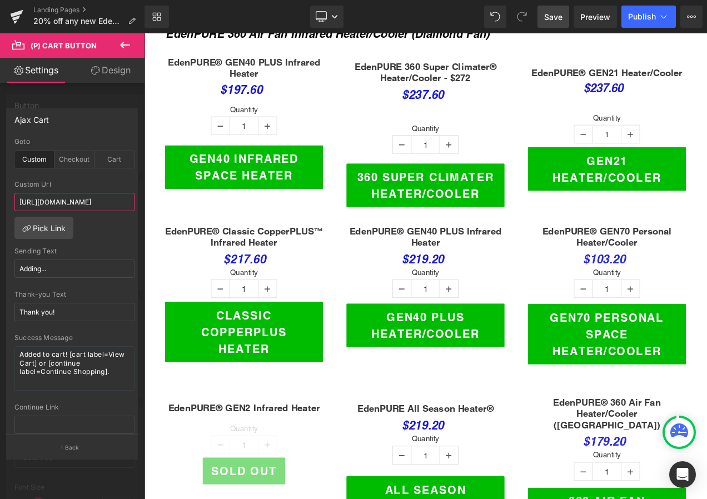
scroll to position [0, 288]
drag, startPoint x: 16, startPoint y: 201, endPoint x: 64, endPoint y: 202, distance: 48.4
click at [64, 202] on input "https://shopsecurenow.com/pages/20-off-any-new-edenpure-heater-google-ad?utm_ca…" at bounding box center [74, 202] width 120 height 18
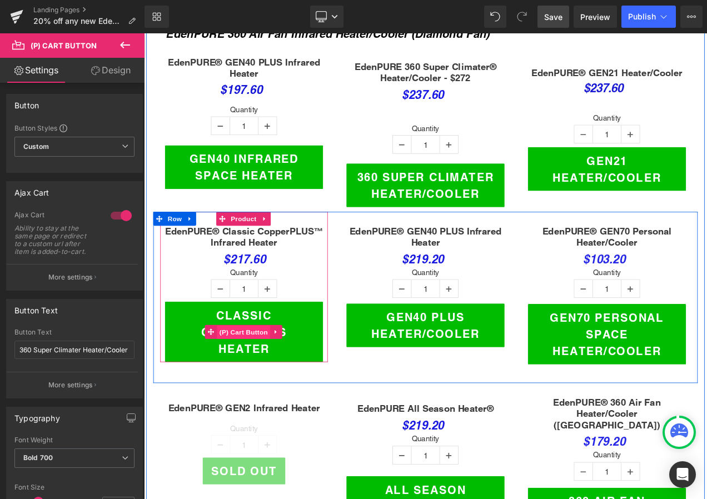
click at [262, 383] on span "(P) Cart Button" at bounding box center [262, 391] width 63 height 17
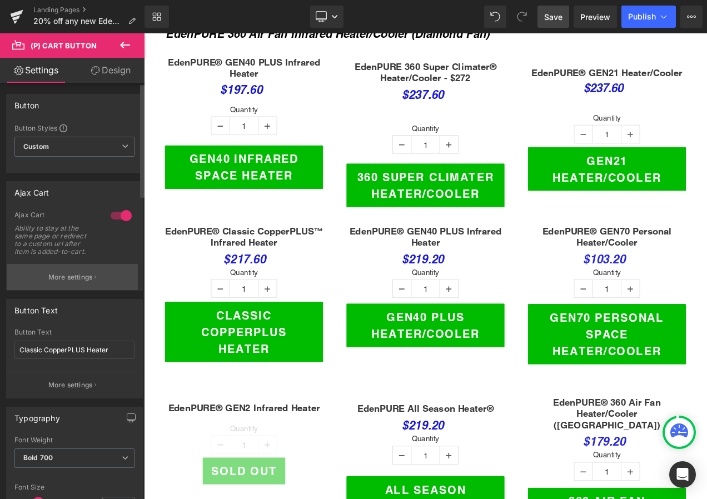
click at [85, 276] on p "More settings" at bounding box center [70, 277] width 44 height 10
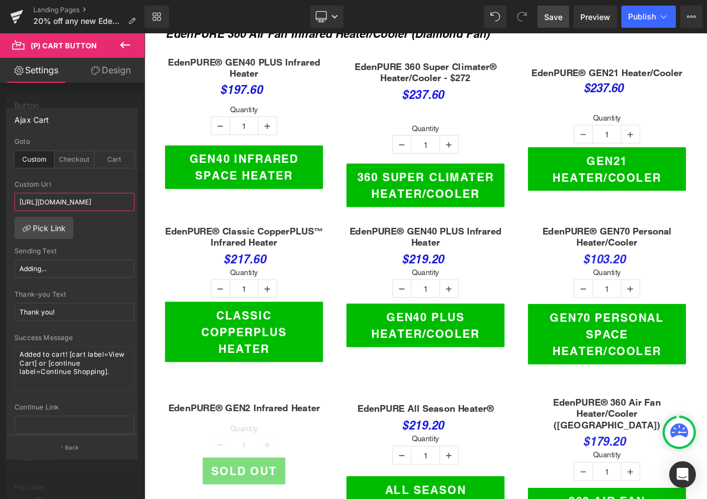
scroll to position [0, 235]
drag, startPoint x: 19, startPoint y: 199, endPoint x: 64, endPoint y: 207, distance: 45.8
click at [63, 206] on input "https://shopsecurenow.com/pages/edenpure-heater-50-off-tv-ad?utm_medium=TV$50/#…" at bounding box center [74, 202] width 120 height 18
paste input "20-off-any-new-edenpure-heater-google-ad?utm_campaign=HEAT22"
type input "[URL][DOMAIN_NAME]"
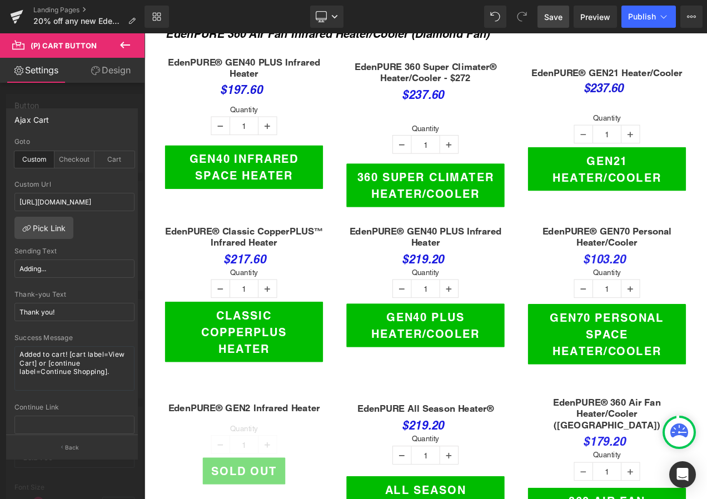
click at [559, 15] on span "Save" at bounding box center [553, 17] width 18 height 12
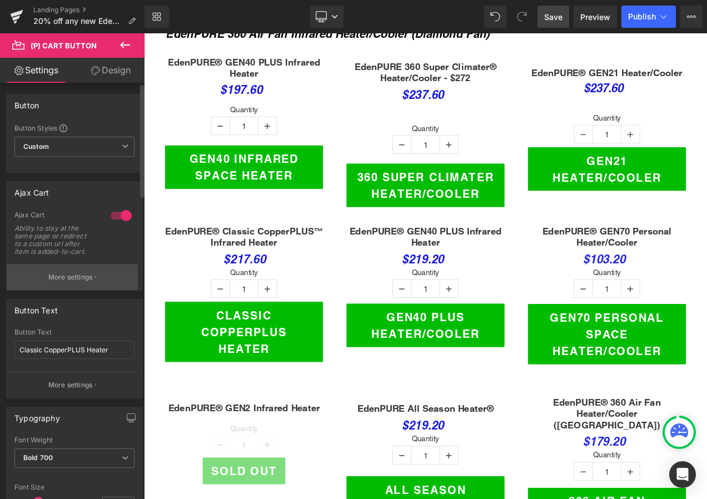
click at [85, 273] on p "More settings" at bounding box center [70, 277] width 44 height 10
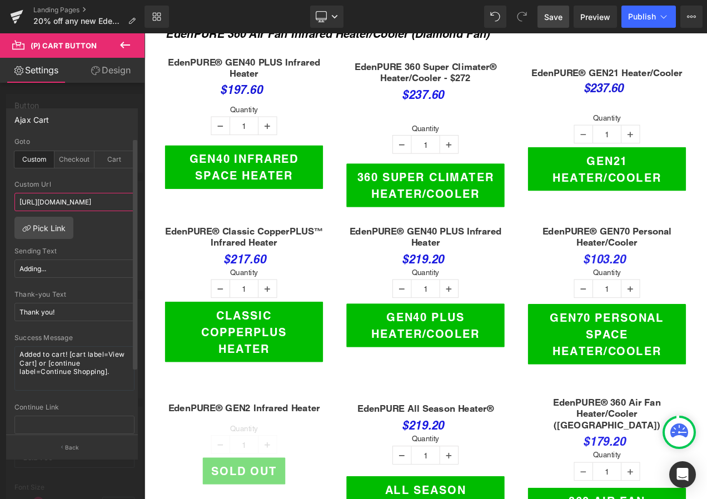
scroll to position [0, 292]
drag, startPoint x: 19, startPoint y: 199, endPoint x: 122, endPoint y: 206, distance: 103.1
click at [122, 206] on input "[URL][DOMAIN_NAME]" at bounding box center [74, 202] width 120 height 18
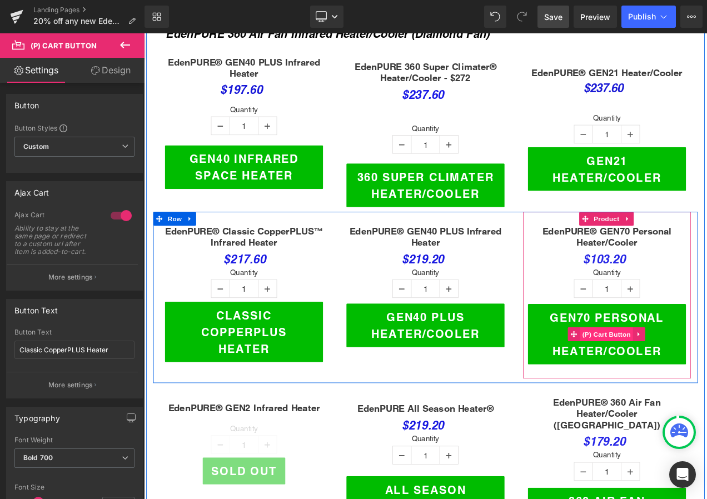
click at [687, 385] on span "(P) Cart Button" at bounding box center [696, 393] width 63 height 17
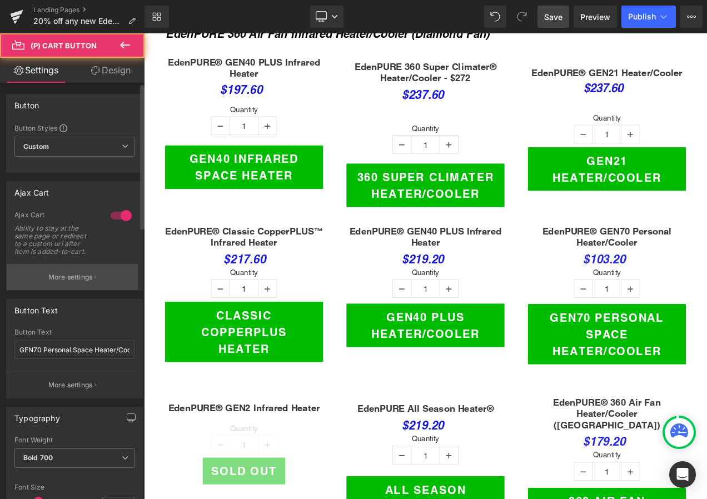
click at [71, 276] on p "More settings" at bounding box center [70, 277] width 44 height 10
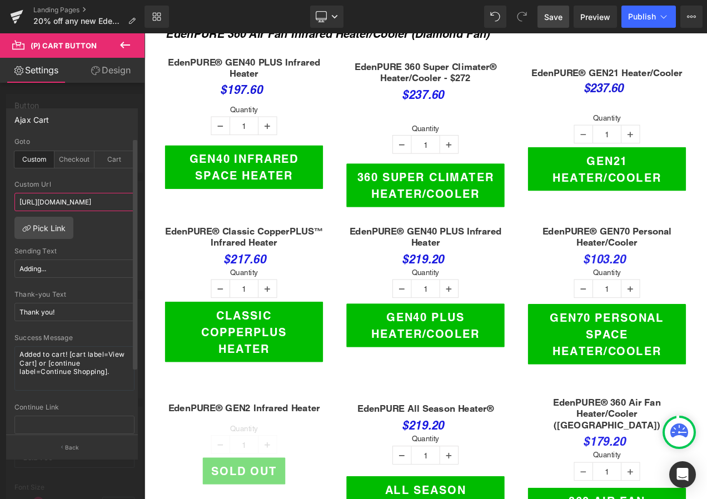
scroll to position [0, 237]
drag, startPoint x: 17, startPoint y: 201, endPoint x: 59, endPoint y: 201, distance: 42.3
click at [59, 201] on input "https://shopsecurenow.com/pages/edenpure-heater-50-off-tv-ad?utm_medium=TV$50/#…" at bounding box center [74, 202] width 120 height 18
paste input "20-off-any-new-edenpure-heater-google-ad?utm_campaign=HEAT22"
type input "[URL][DOMAIN_NAME]"
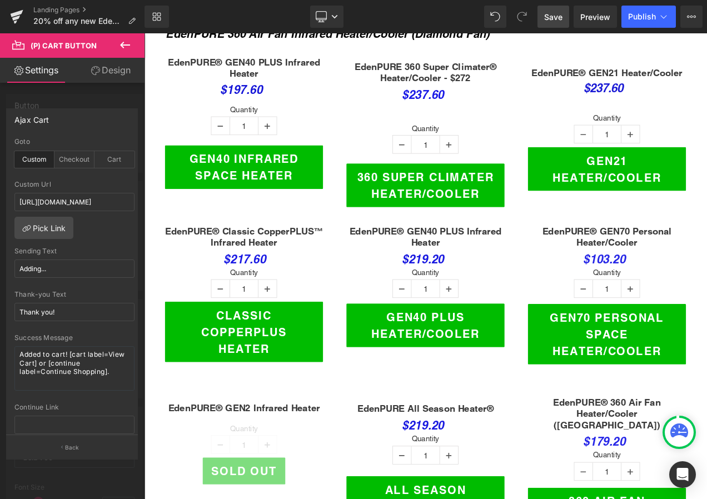
click at [550, 18] on span "Save" at bounding box center [553, 17] width 18 height 12
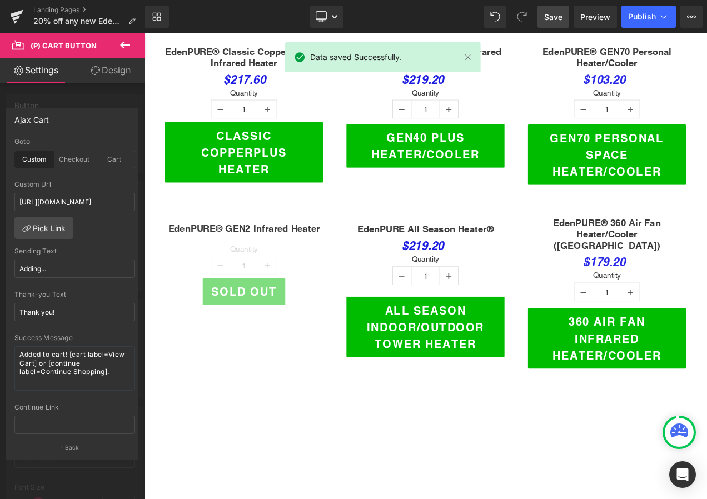
scroll to position [667, 0]
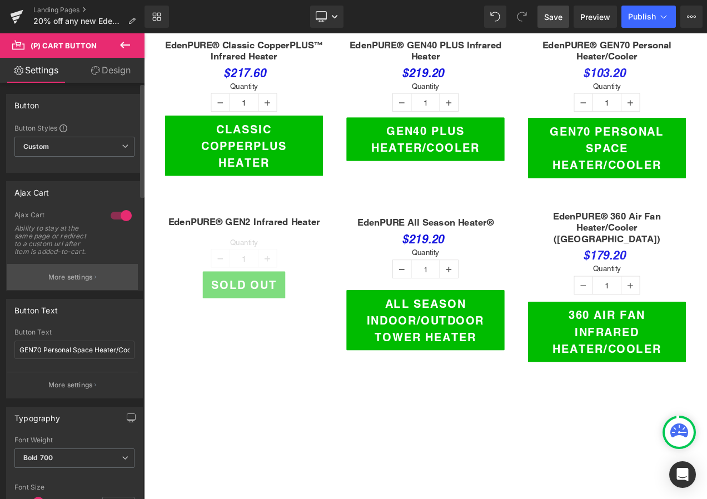
click at [54, 276] on p "More settings" at bounding box center [70, 277] width 44 height 10
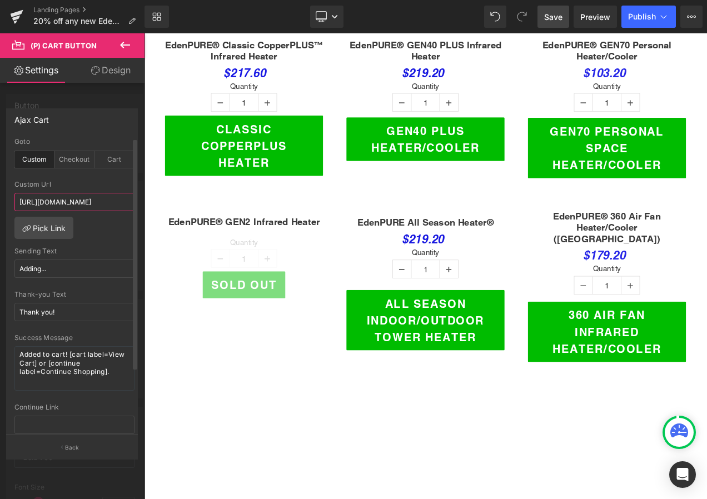
scroll to position [0, 293]
drag, startPoint x: 18, startPoint y: 202, endPoint x: 130, endPoint y: 200, distance: 111.8
click at [130, 200] on div "custom Goto Custom Checkout Cart https://shopsecurenow.com/pages/edenpure-heate…" at bounding box center [75, 286] width 136 height 297
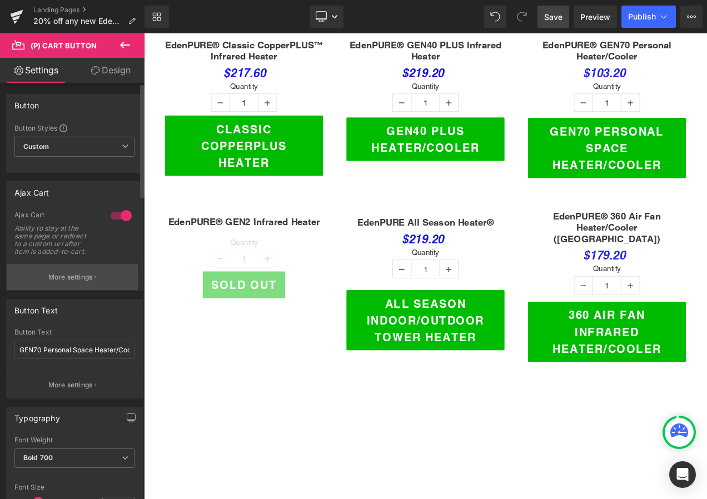
click at [63, 276] on p "More settings" at bounding box center [70, 277] width 44 height 10
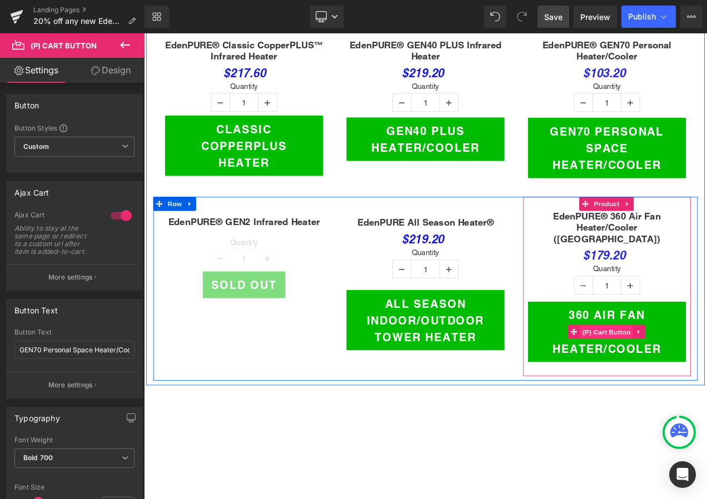
click at [688, 383] on span "(P) Cart Button" at bounding box center [696, 391] width 63 height 17
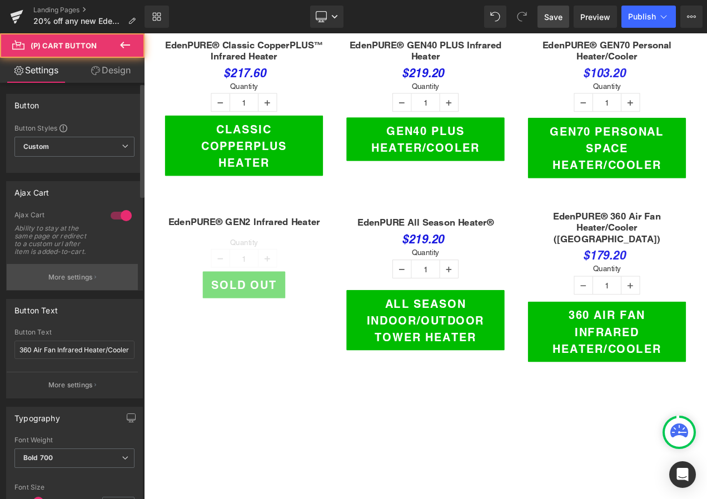
click at [98, 277] on button "More settings" at bounding box center [72, 277] width 131 height 26
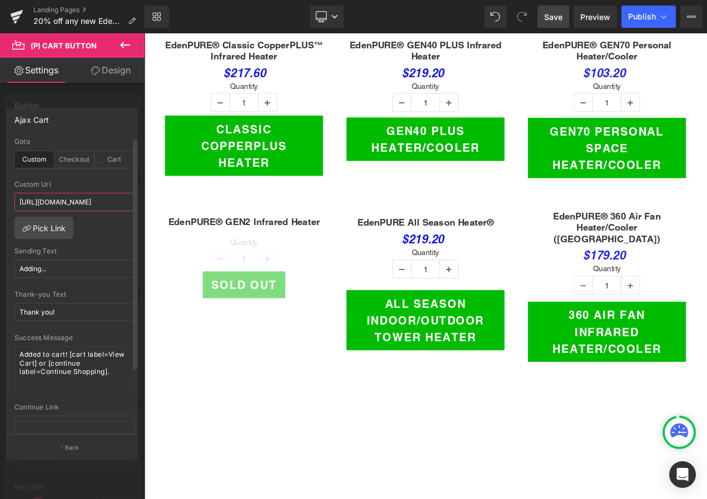
scroll to position [0, 232]
drag, startPoint x: 18, startPoint y: 201, endPoint x: 64, endPoint y: 200, distance: 46.7
click at [64, 200] on input "https://shopsecurenow.com/pages/edenpure-heater-50-off-tv-ad?utm_medium=TV$50/#…" at bounding box center [74, 202] width 120 height 18
paste input "20-off-any-new-edenpure-heater-google-ad?utm_campaign=HEAT22"
type input "https://shopsecurenow.com/pages/20-off-any-new-edenpure-heater-google-ad?utm_ca…"
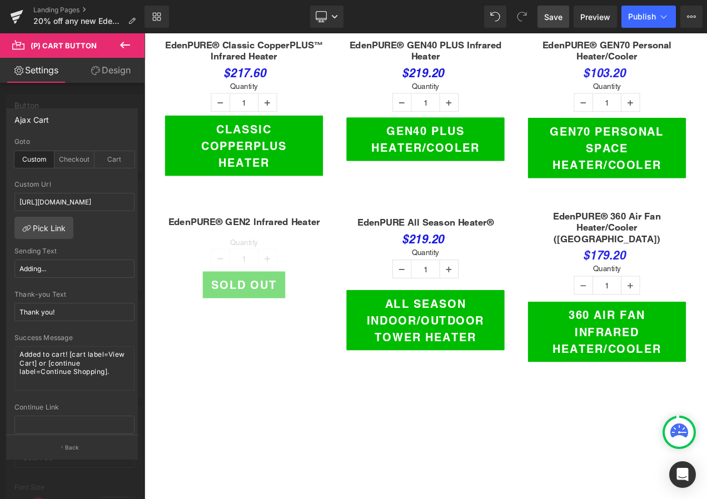
scroll to position [0, 0]
click at [558, 17] on span "Save" at bounding box center [553, 17] width 18 height 12
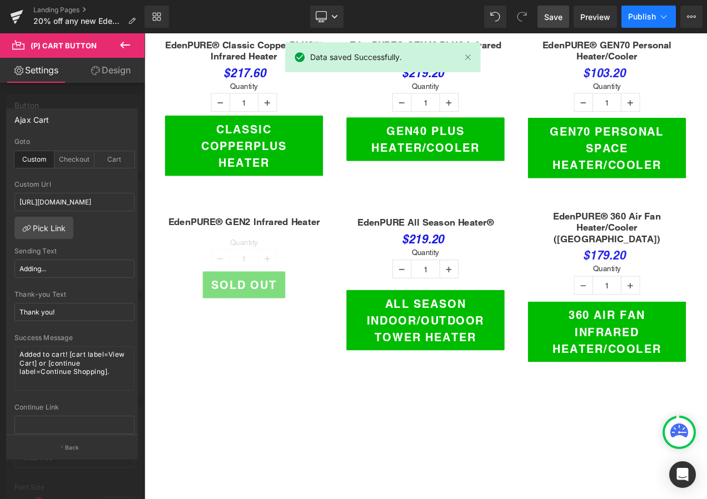
click at [648, 11] on button "Publish" at bounding box center [649, 17] width 54 height 22
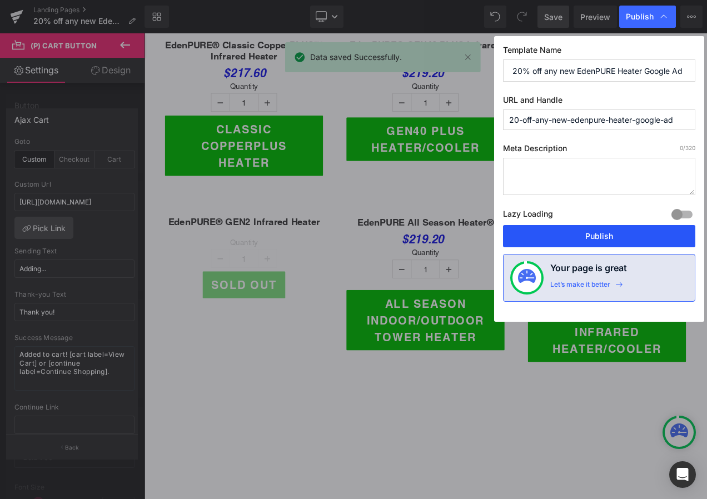
drag, startPoint x: 605, startPoint y: 234, endPoint x: 550, endPoint y: 231, distance: 55.1
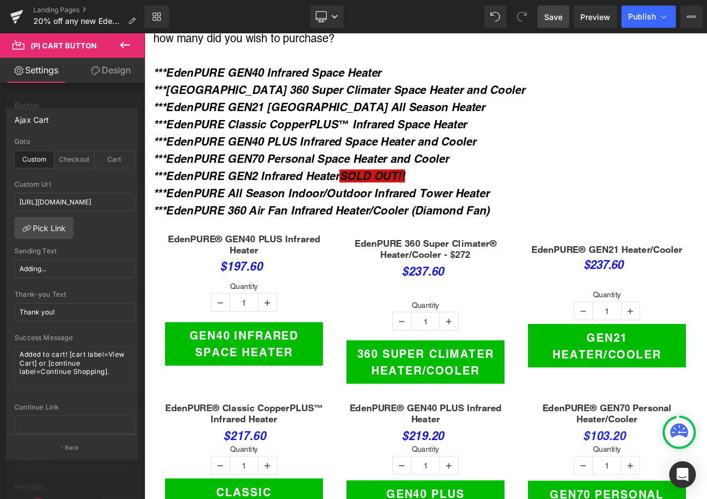
scroll to position [334, 0]
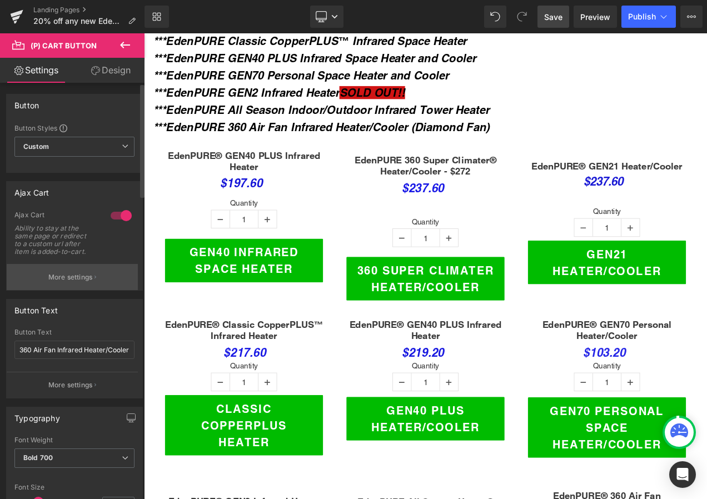
click at [57, 276] on p "More settings" at bounding box center [70, 277] width 44 height 10
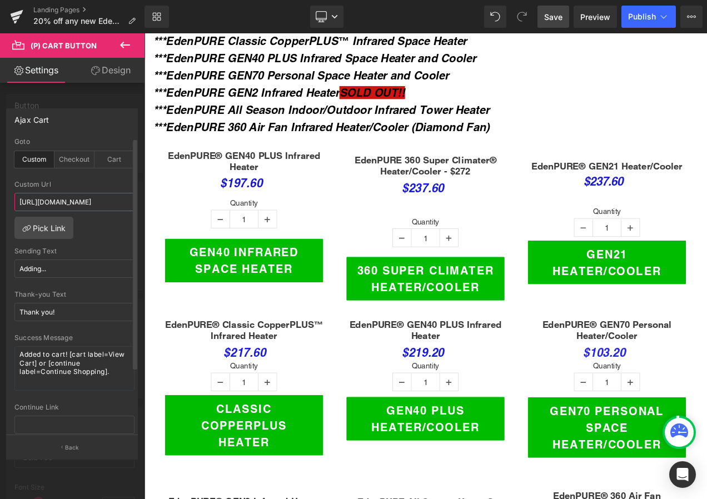
scroll to position [0, 289]
drag, startPoint x: 18, startPoint y: 202, endPoint x: 121, endPoint y: 203, distance: 102.9
click at [121, 203] on input "https://shopsecurenow.com/pages/20-off-any-new-edenpure-heater-google-ad?utm_ca…" at bounding box center [74, 202] width 120 height 18
click at [548, 23] on link "Save" at bounding box center [554, 17] width 32 height 22
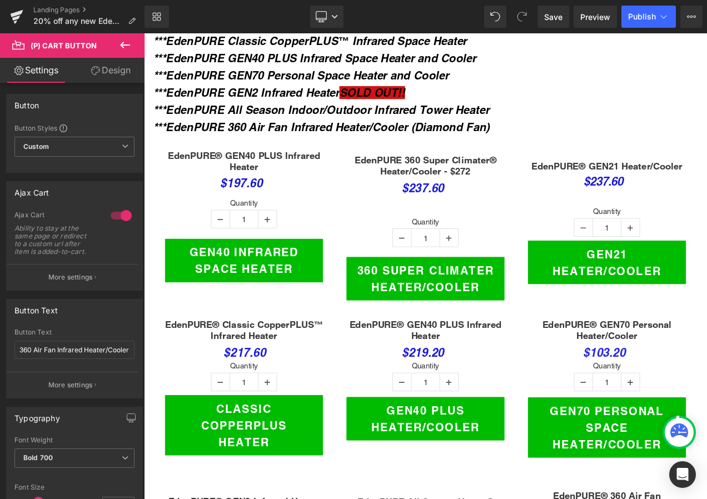
click at [63, 282] on p "More settings" at bounding box center [70, 277] width 44 height 10
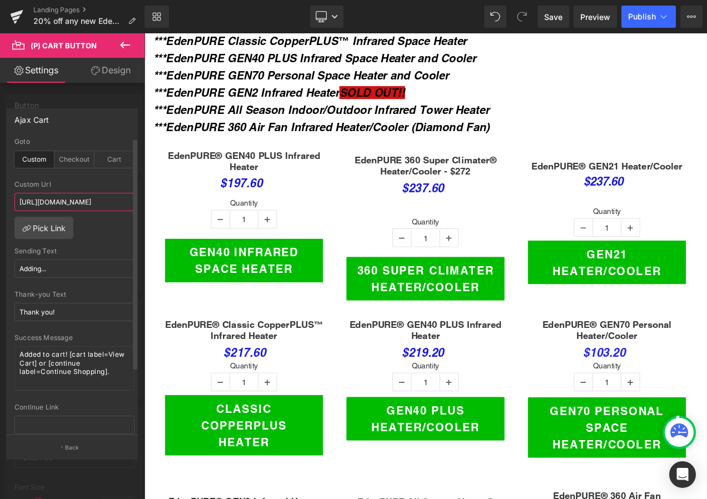
click at [22, 199] on input "https://shopsecurenow.com/pages/20-off-any-new-edenpure-heater-google-ad?utm_ca…" at bounding box center [74, 202] width 120 height 18
drag, startPoint x: 18, startPoint y: 201, endPoint x: 66, endPoint y: 205, distance: 47.9
click at [66, 205] on input "https://shopsecurenow.com/pages/20-off-any-new-edenpure-heater-google-ad?utm_ca…" at bounding box center [74, 202] width 120 height 18
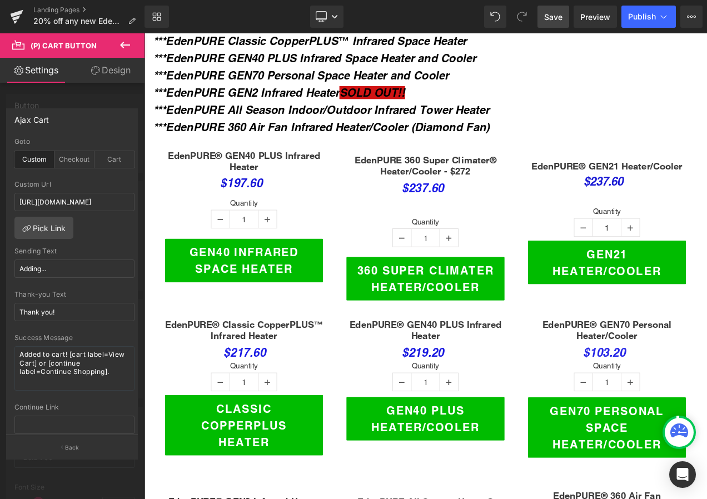
click at [555, 15] on span "Save" at bounding box center [553, 17] width 18 height 12
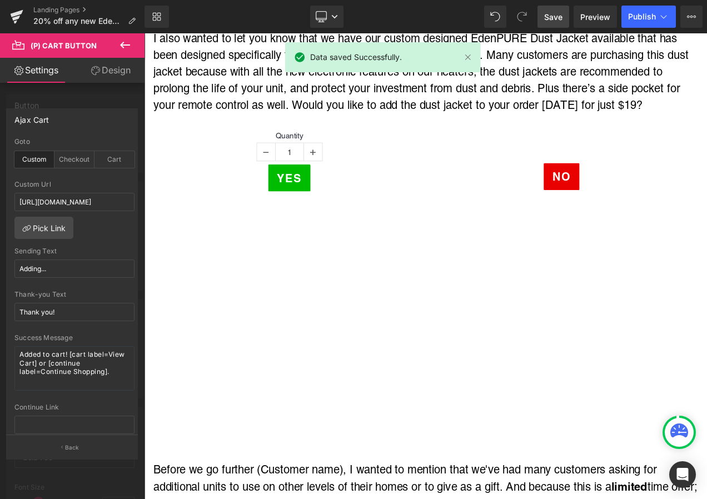
scroll to position [2557, 0]
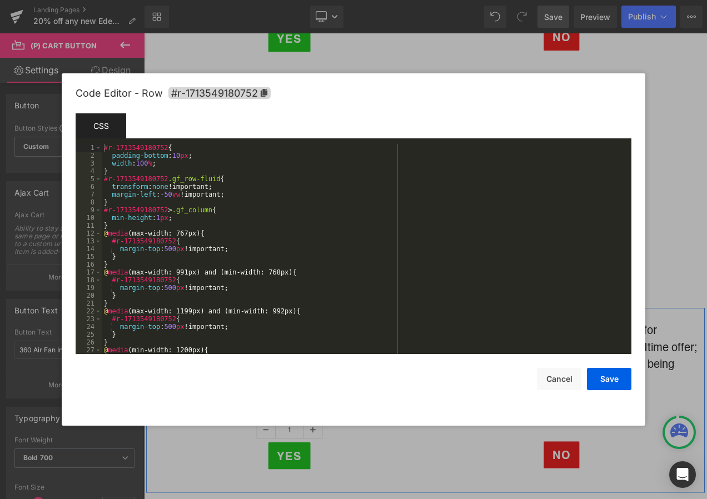
click at [173, 0] on div "(P) Cart Button You are previewing how the will restyle your page. You can not …" at bounding box center [353, 0] width 707 height 0
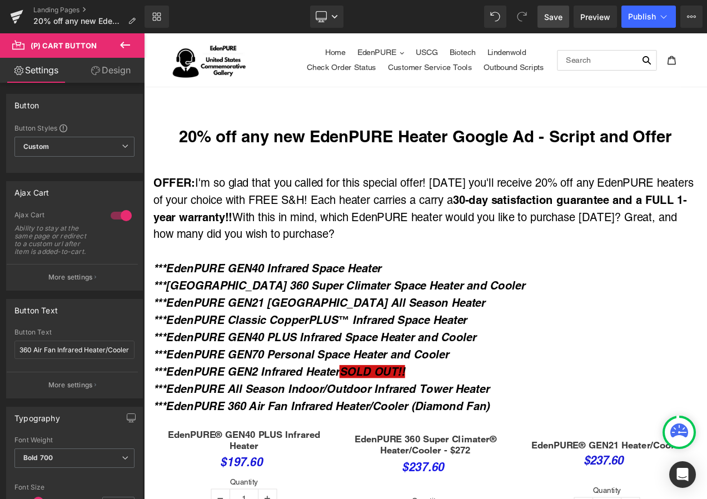
scroll to position [278, 0]
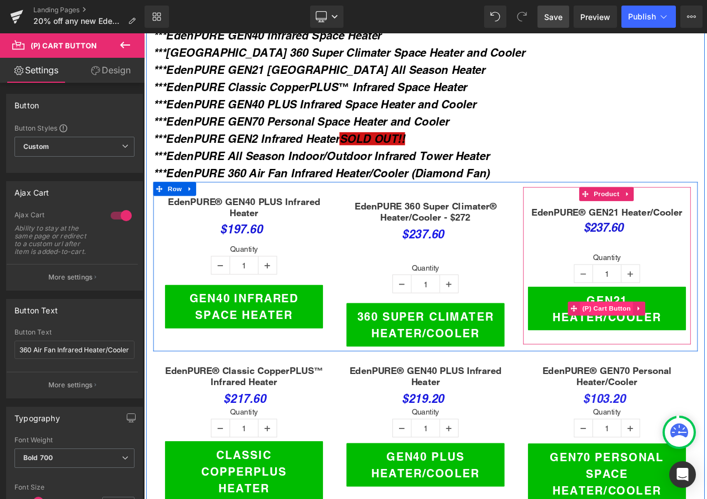
click at [692, 355] on span "(P) Cart Button" at bounding box center [696, 362] width 63 height 17
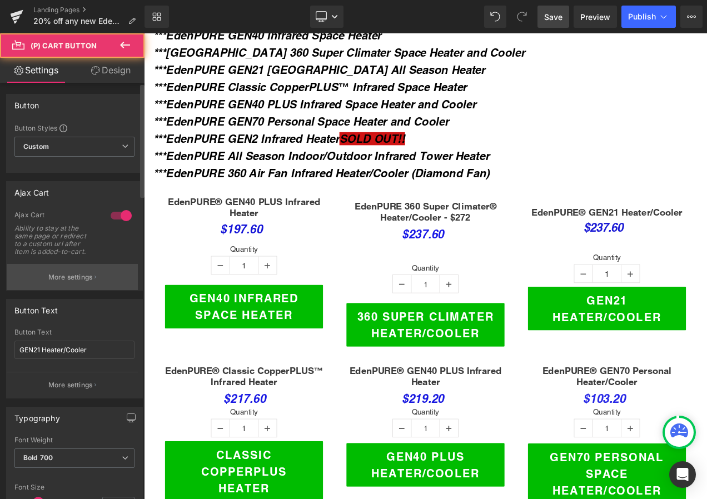
click at [78, 278] on p "More settings" at bounding box center [70, 277] width 44 height 10
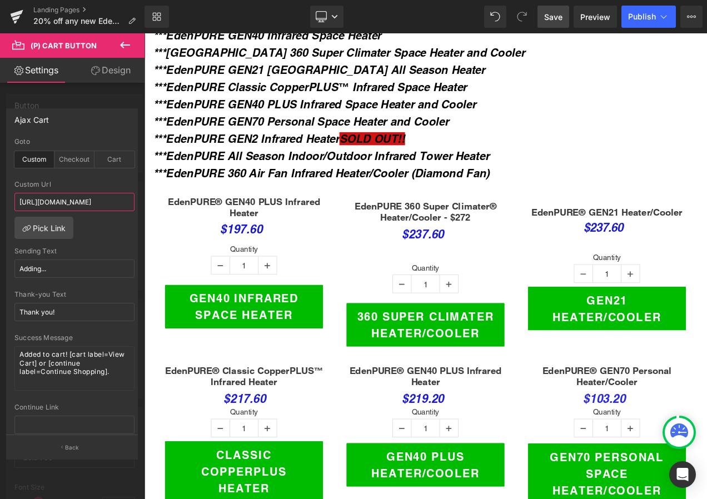
scroll to position [0, 234]
drag, startPoint x: 227, startPoint y: 235, endPoint x: 163, endPoint y: 243, distance: 64.5
click at [83, 201] on input "https://shopsecurenow.com/pages/edenpure-heater-50-off-tv-ad?utm_medium=TV$50/#…" at bounding box center [74, 202] width 120 height 18
click at [549, 11] on span "Save" at bounding box center [553, 17] width 18 height 12
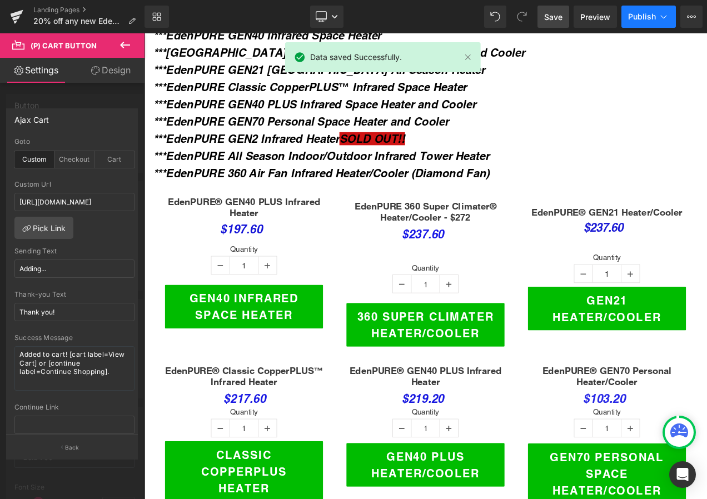
click at [642, 14] on span "Publish" at bounding box center [642, 16] width 28 height 9
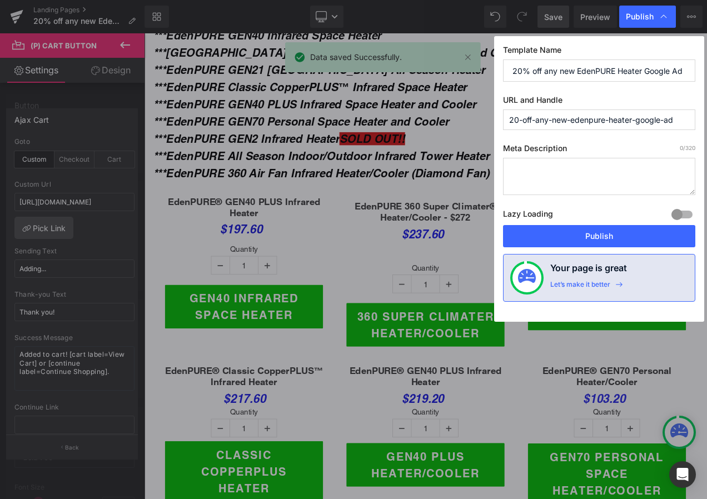
click at [574, 217] on div "Lazy Loading Build Upgrade plan to unlock" at bounding box center [599, 216] width 192 height 18
click at [576, 232] on button "Publish" at bounding box center [599, 236] width 192 height 22
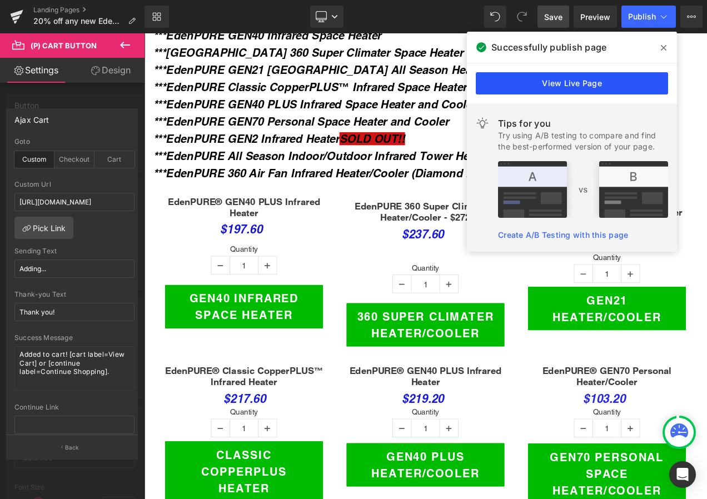
click at [534, 87] on link "View Live Page" at bounding box center [572, 83] width 192 height 22
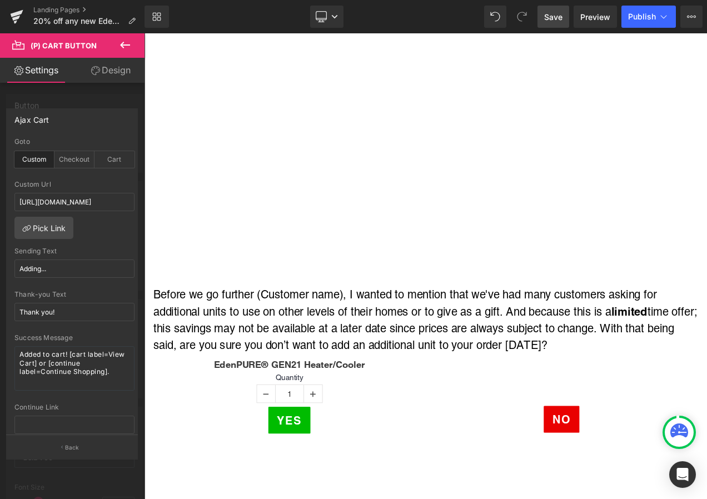
scroll to position [2724, 0]
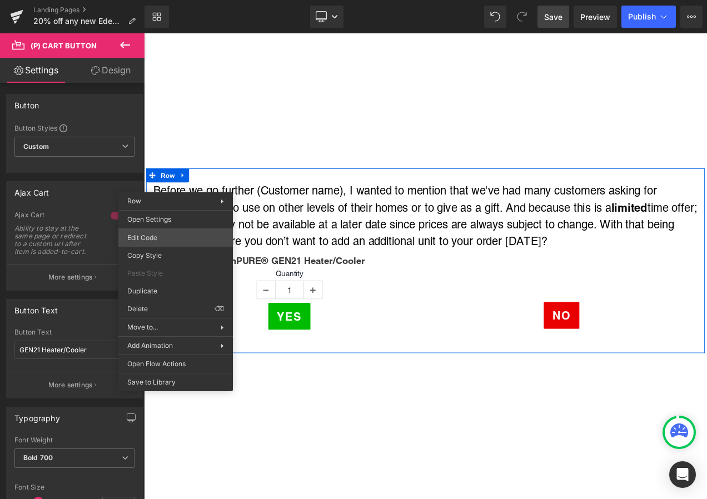
click at [172, 0] on div "(P) Cart Button You are previewing how the will restyle your page. You can not …" at bounding box center [353, 0] width 707 height 0
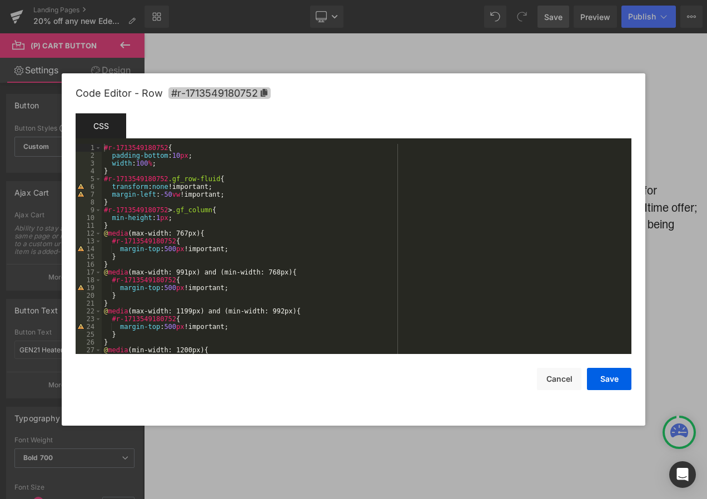
click at [263, 93] on icon at bounding box center [264, 93] width 7 height 8
click at [557, 379] on button "Cancel" at bounding box center [559, 379] width 44 height 22
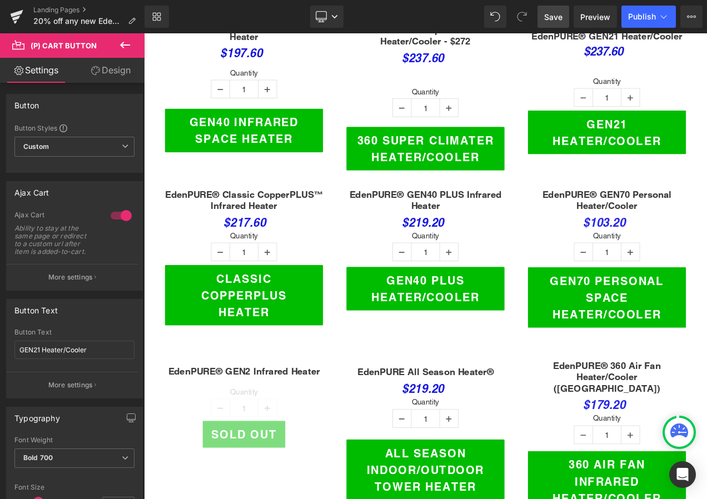
scroll to position [334, 0]
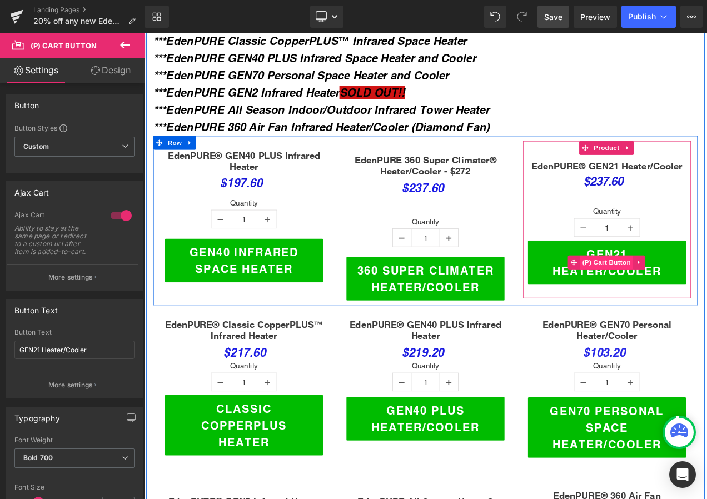
click at [682, 294] on div "GEN21 Heater/Cooler (P) Cart Button" at bounding box center [697, 307] width 189 height 52
drag, startPoint x: 688, startPoint y: 294, endPoint x: 646, endPoint y: 289, distance: 42.1
click at [688, 299] on span "(P) Cart Button" at bounding box center [696, 307] width 63 height 17
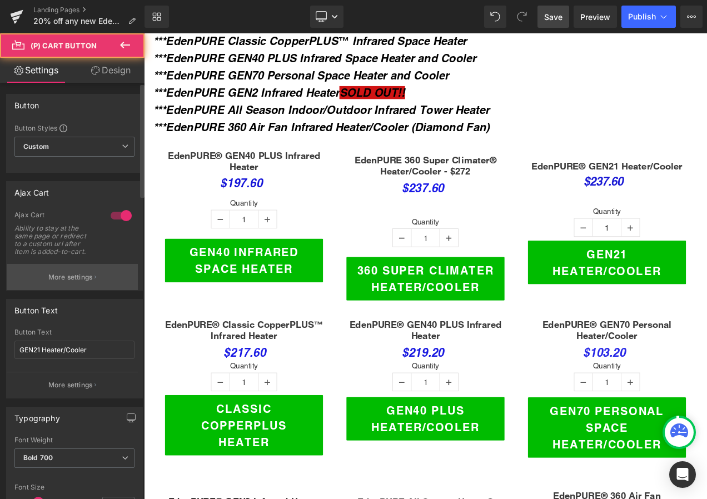
click at [82, 274] on p "More settings" at bounding box center [70, 277] width 44 height 10
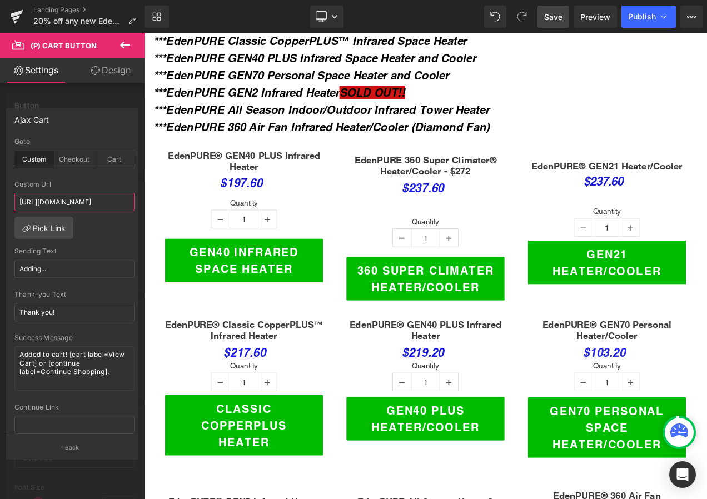
scroll to position [0, 234]
drag, startPoint x: 162, startPoint y: 235, endPoint x: 170, endPoint y: 232, distance: 8.3
paste input "20-off-any-new-edenpure-heater-google-ad?utm_campaign=HEAT22"
type input "[URL][DOMAIN_NAME]"
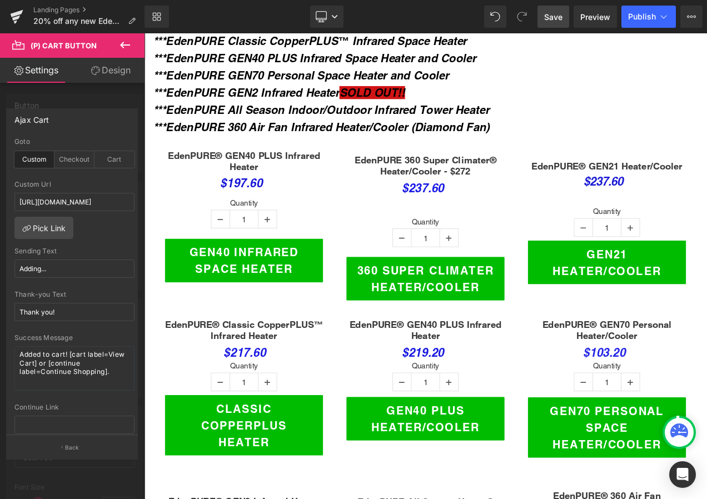
scroll to position [0, 0]
click at [555, 17] on span "Save" at bounding box center [553, 17] width 18 height 12
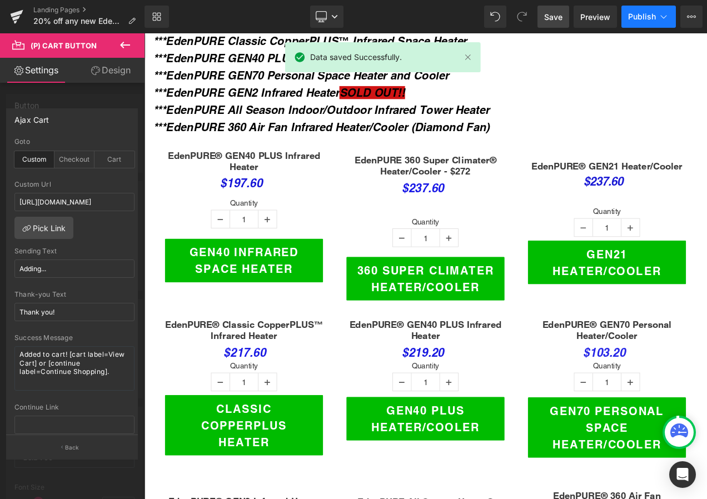
click at [645, 14] on span "Publish" at bounding box center [642, 16] width 28 height 9
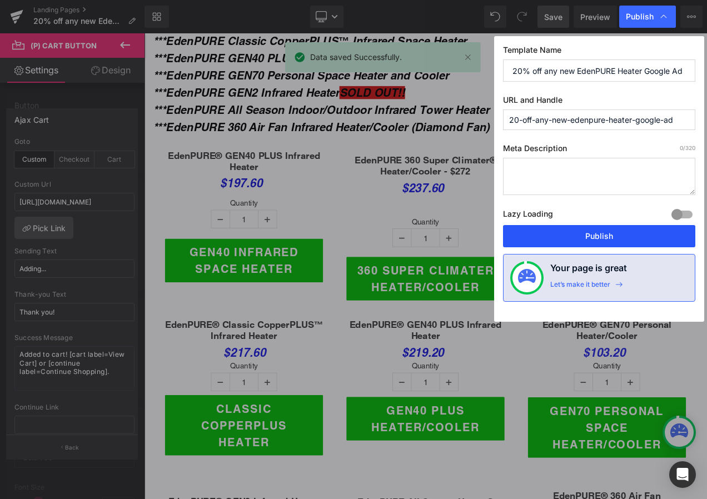
click at [634, 236] on button "Publish" at bounding box center [599, 236] width 192 height 22
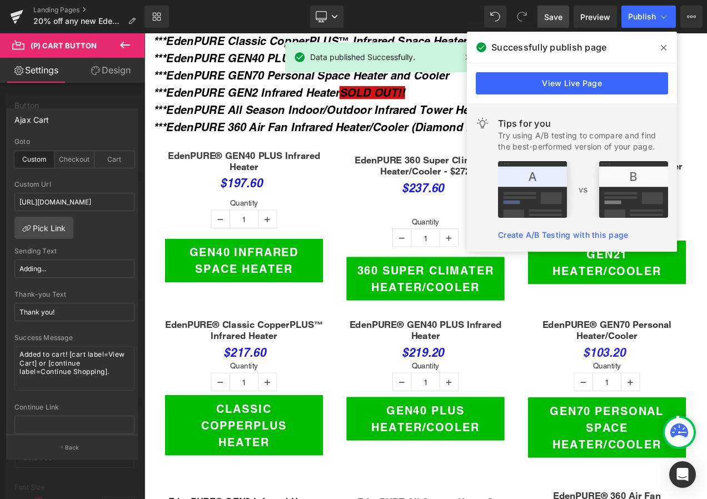
click at [667, 48] on span at bounding box center [664, 48] width 18 height 18
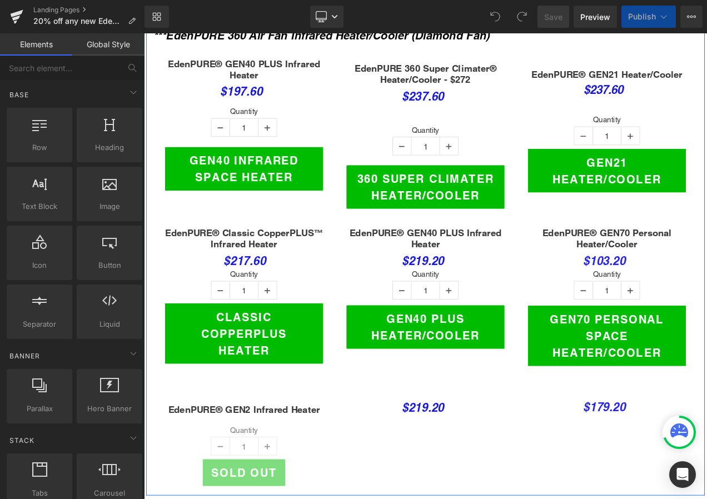
scroll to position [445, 0]
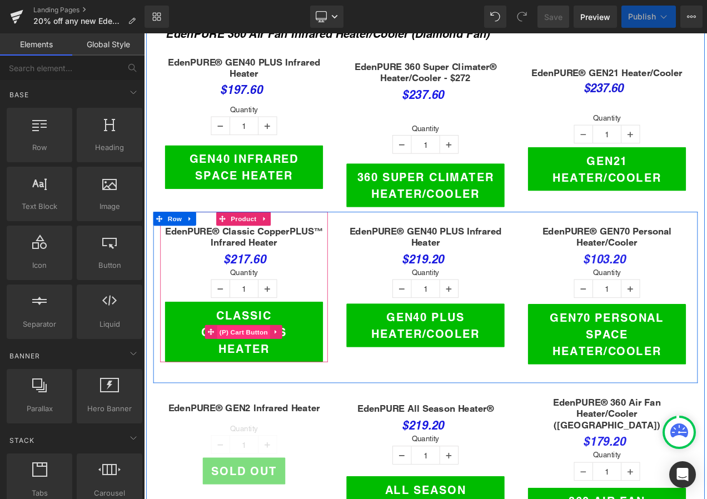
click at [259, 383] on span "(P) Cart Button" at bounding box center [262, 391] width 63 height 17
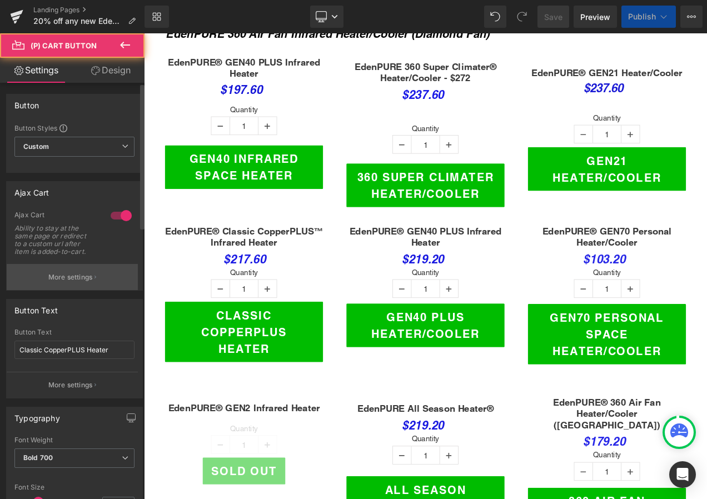
click at [80, 278] on p "More settings" at bounding box center [70, 277] width 44 height 10
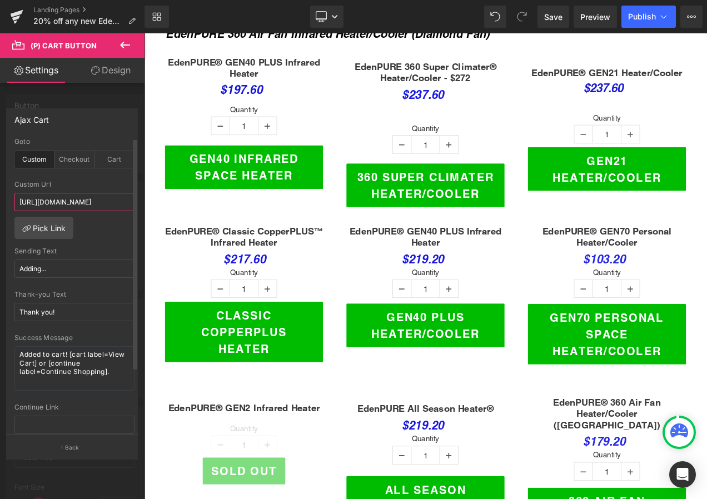
scroll to position [0, 292]
drag, startPoint x: 19, startPoint y: 201, endPoint x: 130, endPoint y: 198, distance: 110.1
click at [130, 198] on input "[URL][DOMAIN_NAME]" at bounding box center [74, 202] width 120 height 18
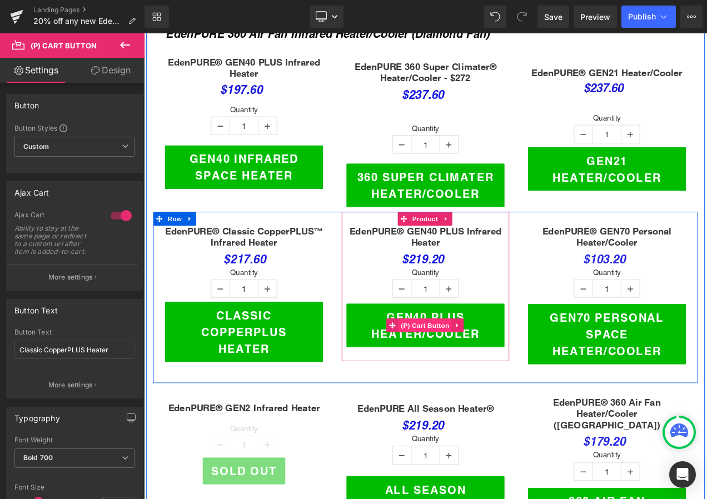
click at [479, 374] on span "(P) Cart Button" at bounding box center [479, 382] width 63 height 17
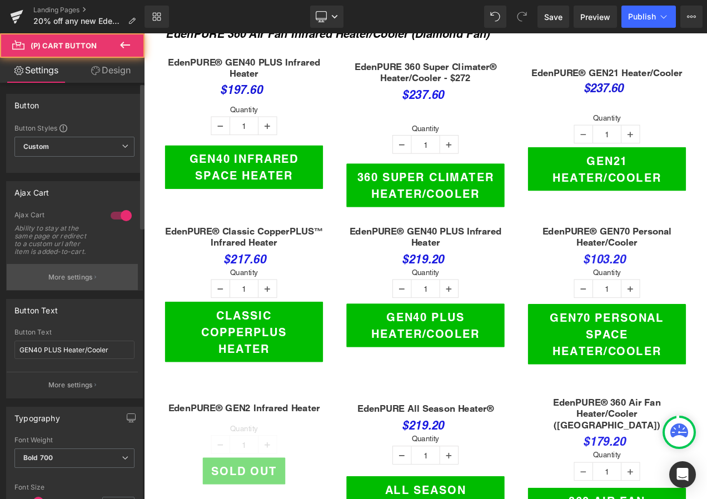
click at [56, 267] on button "More settings" at bounding box center [72, 277] width 131 height 26
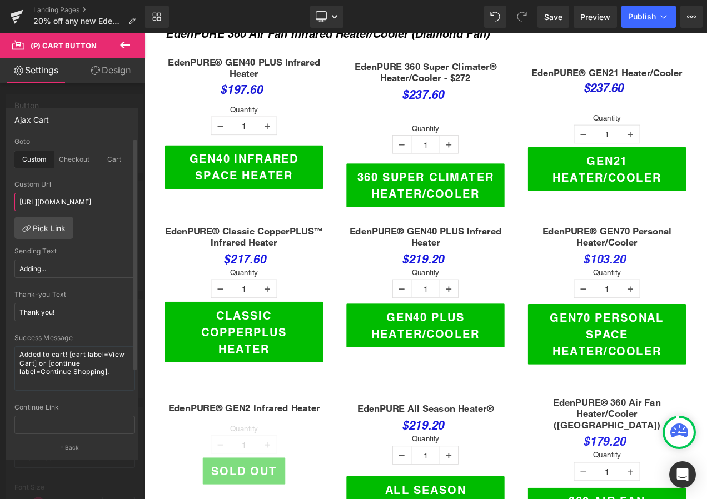
scroll to position [0, 235]
drag, startPoint x: 21, startPoint y: 202, endPoint x: 126, endPoint y: 205, distance: 105.7
click at [126, 205] on input "https://shopsecurenow.com/pages/edenpure-heater-50-off-tv-ad?utm_medium=TV$50/#…" at bounding box center [74, 202] width 120 height 18
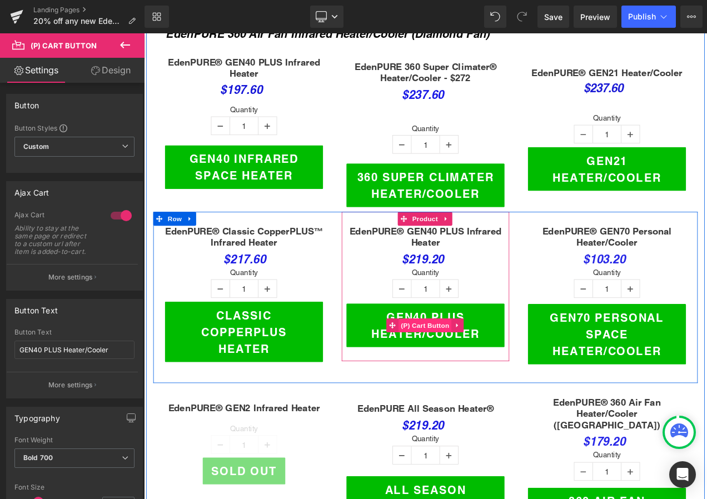
click at [463, 380] on span "(P) Cart Button" at bounding box center [479, 382] width 63 height 17
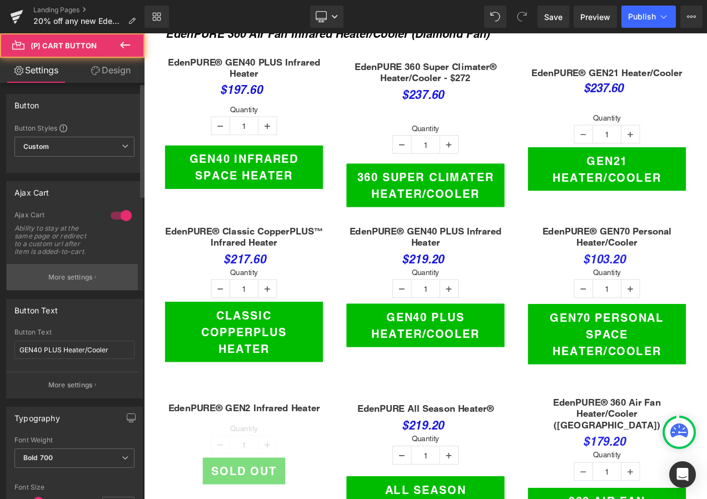
click at [82, 277] on p "More settings" at bounding box center [70, 277] width 44 height 10
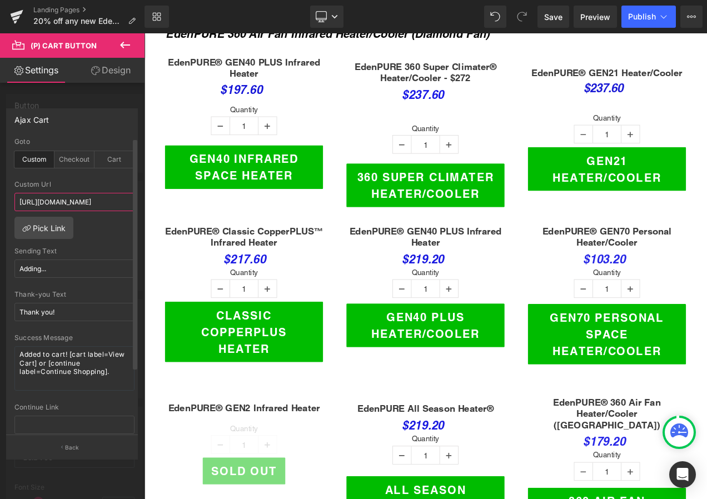
click at [41, 205] on input "https://shopsecurenow.com/pages/edenpure-heater-50-off-tv-ad?utm_medium=TV$50/#…" at bounding box center [74, 202] width 120 height 18
click at [19, 201] on input "https://shopsecurenow.com/pages/edenpure-heater-50-off-tv-ad?utm_medium=TV$50/#…" at bounding box center [74, 202] width 120 height 18
click at [101, 244] on div "custom Goto Custom Checkout Cart https://shopsecurenow.com/pages/edenpure-heate…" at bounding box center [75, 286] width 136 height 297
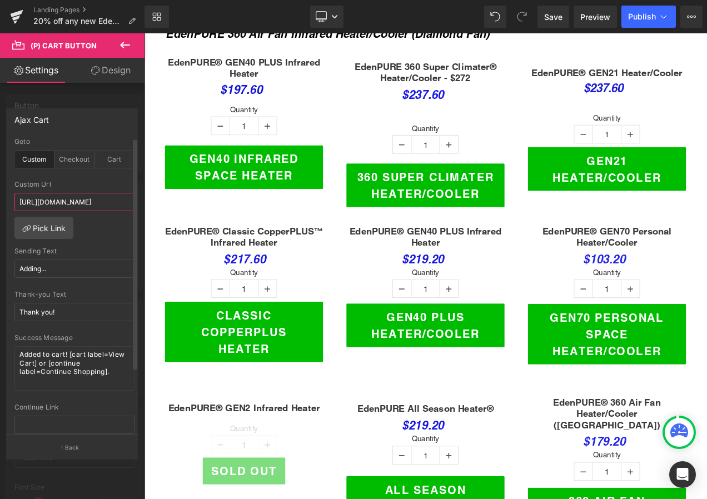
drag, startPoint x: 19, startPoint y: 201, endPoint x: 63, endPoint y: 205, distance: 43.5
click at [63, 205] on input "https://shopsecurenow.com/pages/edenpure-heater-50-off-tv-ad?utm_medium=TV$50/#…" at bounding box center [74, 202] width 120 height 18
paste input "20-off-any-new-edenpure-heater-google-ad?utm_campaign=HEAT22"
type input "[URL][DOMAIN_NAME]"
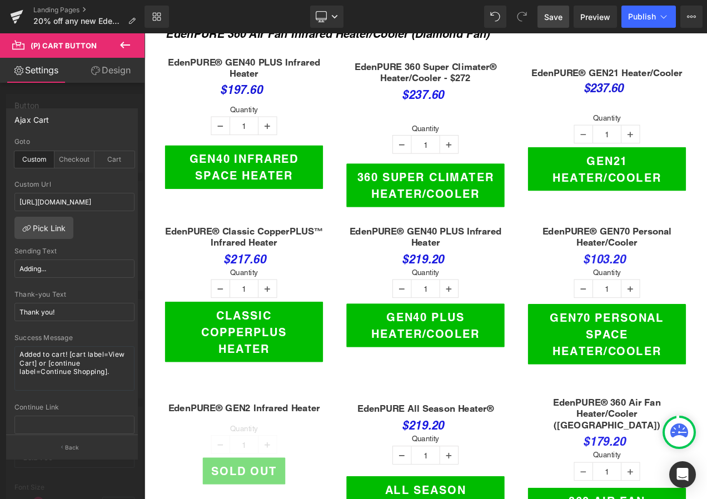
click at [555, 18] on span "Save" at bounding box center [553, 17] width 18 height 12
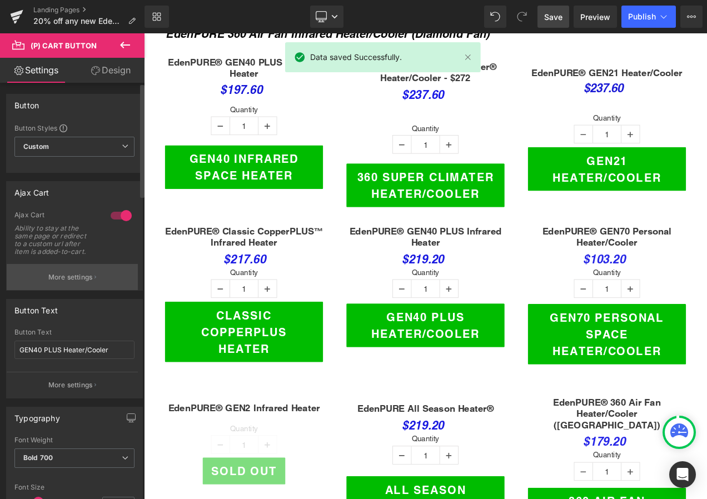
click at [87, 279] on p "More settings" at bounding box center [70, 277] width 44 height 10
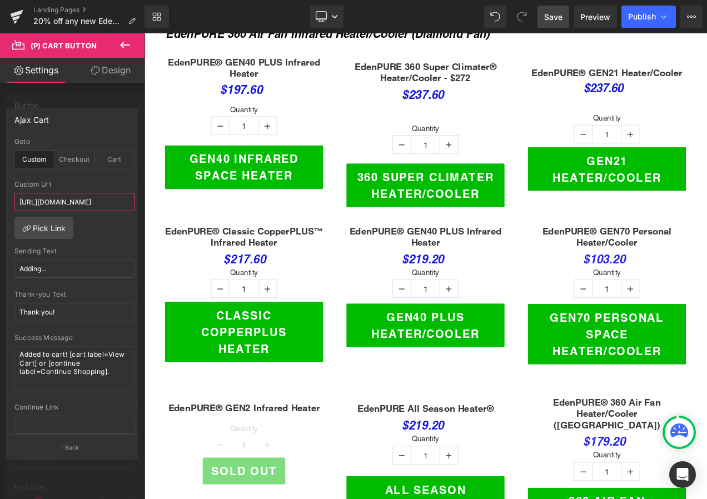
scroll to position [0, 291]
drag, startPoint x: 17, startPoint y: 200, endPoint x: 120, endPoint y: 208, distance: 103.1
click at [120, 208] on input "[URL][DOMAIN_NAME]" at bounding box center [74, 202] width 120 height 18
click at [552, 20] on span "Save" at bounding box center [553, 17] width 18 height 12
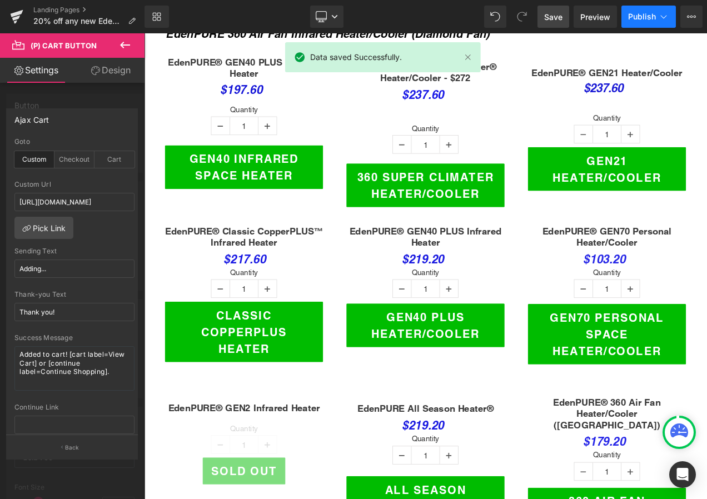
click at [638, 14] on span "Publish" at bounding box center [642, 16] width 28 height 9
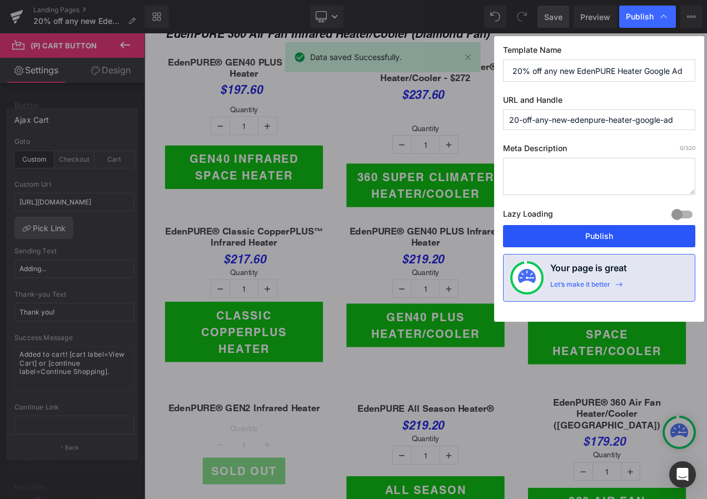
click at [604, 238] on button "Publish" at bounding box center [599, 236] width 192 height 22
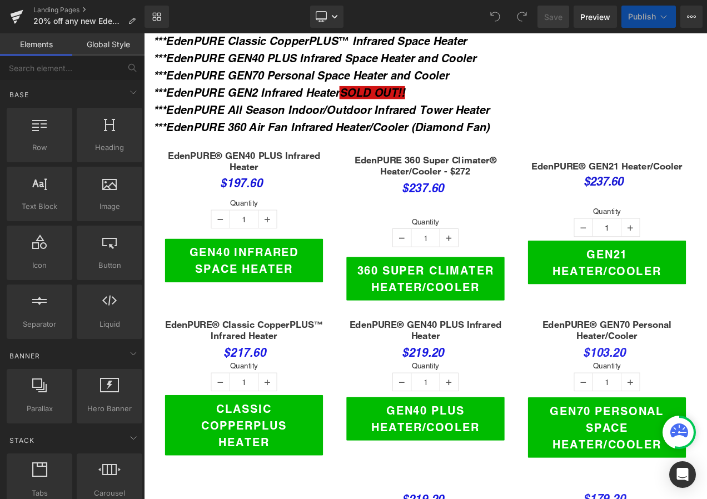
scroll to position [389, 0]
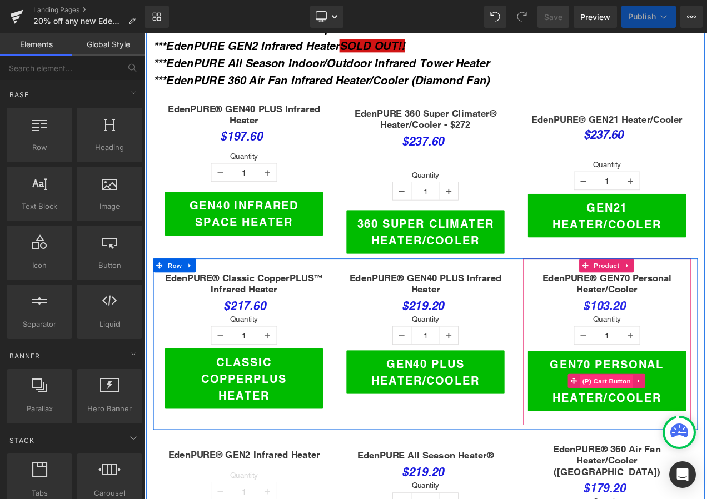
click at [685, 441] on span "(P) Cart Button" at bounding box center [696, 449] width 63 height 17
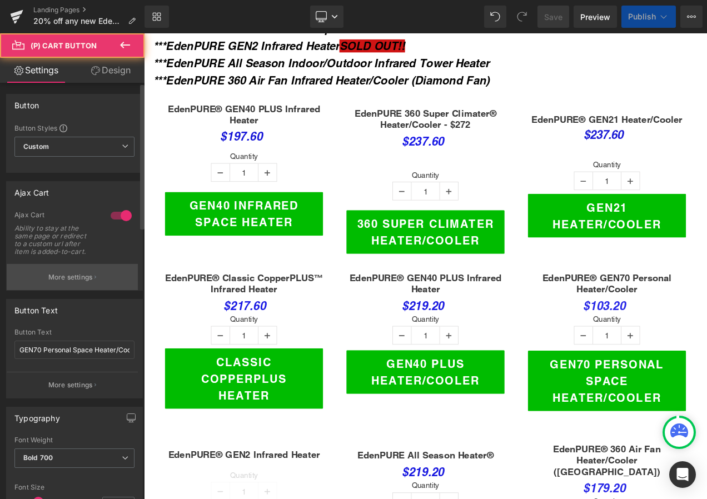
click at [62, 267] on button "More settings" at bounding box center [72, 277] width 131 height 26
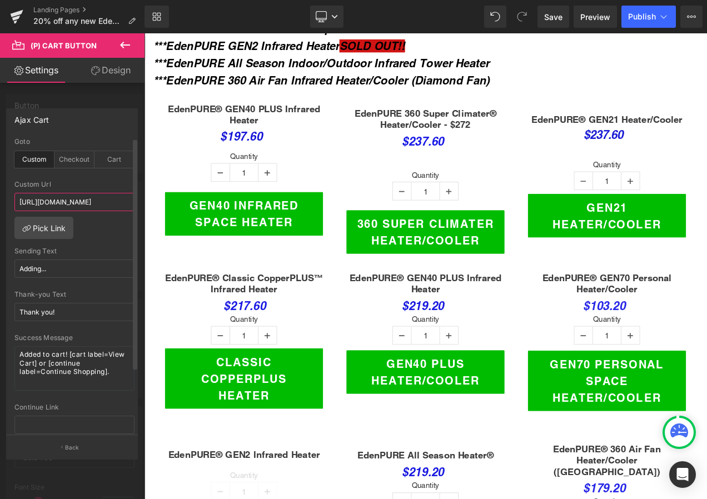
scroll to position [0, 293]
drag, startPoint x: 19, startPoint y: 201, endPoint x: 106, endPoint y: 199, distance: 87.3
click at [106, 199] on input "[URL][DOMAIN_NAME]" at bounding box center [74, 202] width 120 height 18
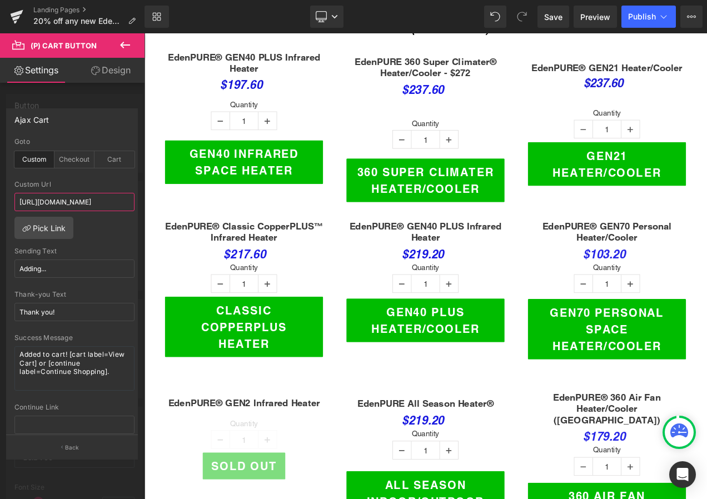
scroll to position [556, 0]
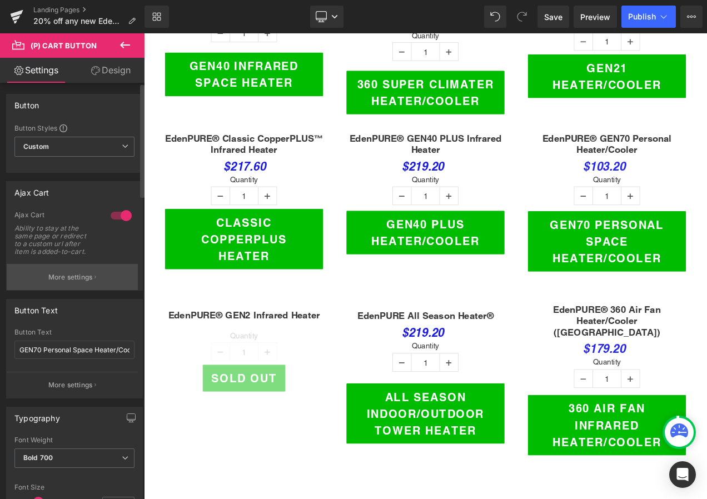
click at [62, 283] on button "More settings" at bounding box center [72, 277] width 131 height 26
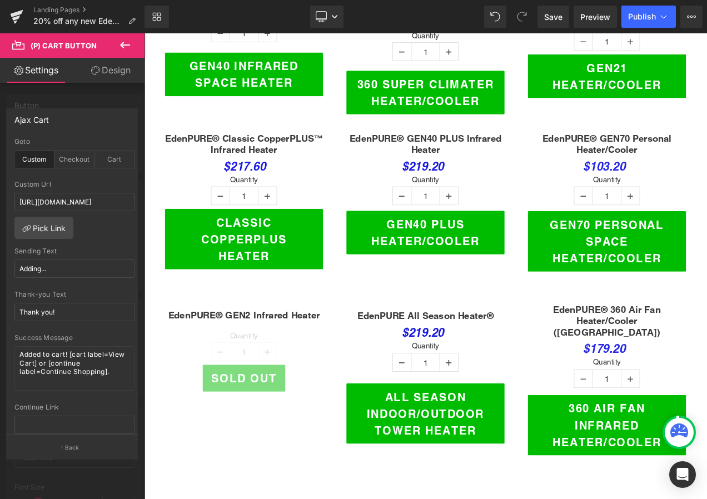
drag, startPoint x: 277, startPoint y: 279, endPoint x: 257, endPoint y: 277, distance: 20.6
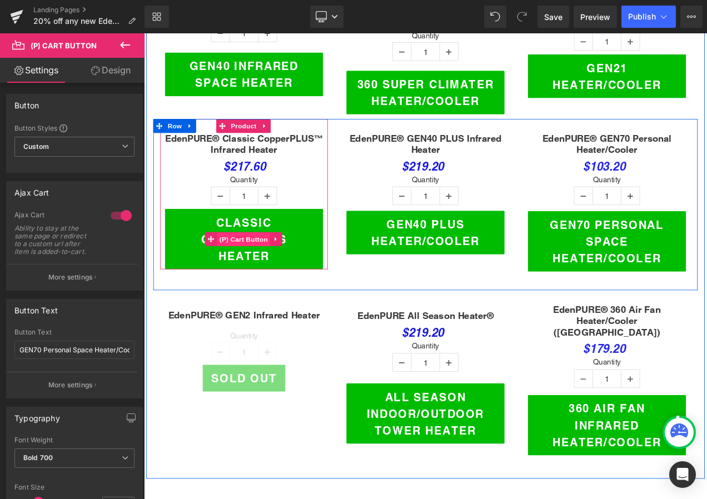
click at [247, 271] on span "(P) Cart Button" at bounding box center [262, 279] width 63 height 17
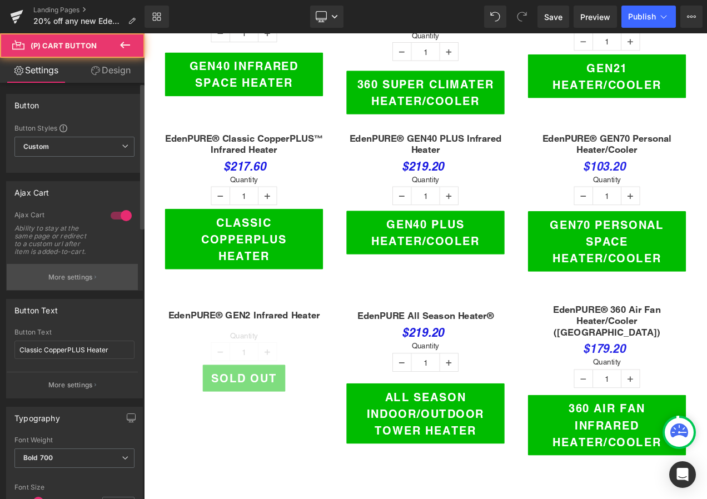
click at [32, 272] on button "More settings" at bounding box center [72, 277] width 131 height 26
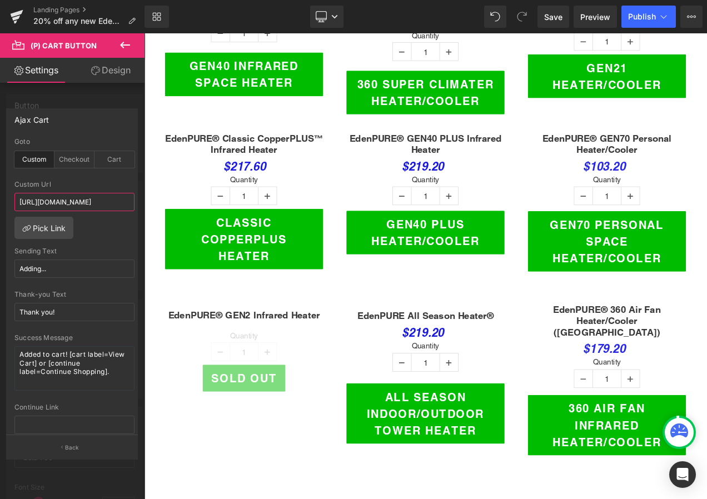
scroll to position [0, 292]
drag, startPoint x: 17, startPoint y: 200, endPoint x: 117, endPoint y: 201, distance: 99.5
click at [117, 201] on input "[URL][DOMAIN_NAME]" at bounding box center [74, 202] width 120 height 18
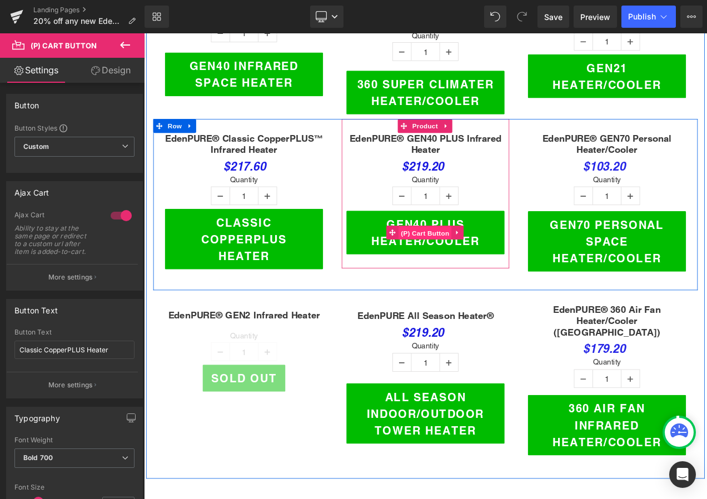
click at [481, 264] on span "(P) Cart Button" at bounding box center [479, 272] width 63 height 17
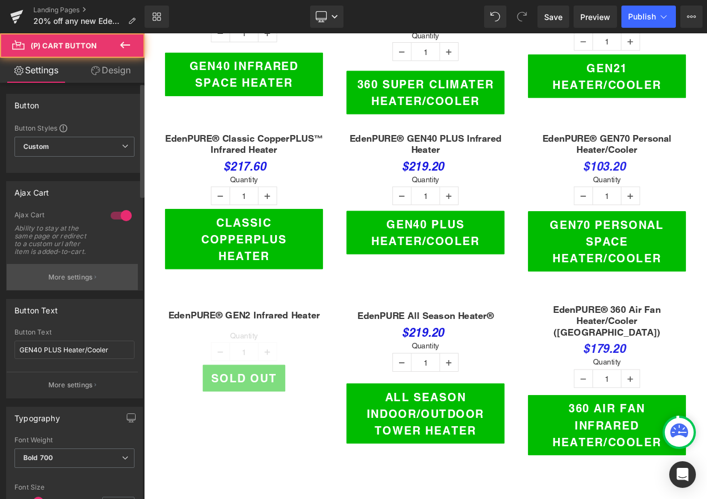
click at [61, 273] on p "More settings" at bounding box center [70, 277] width 44 height 10
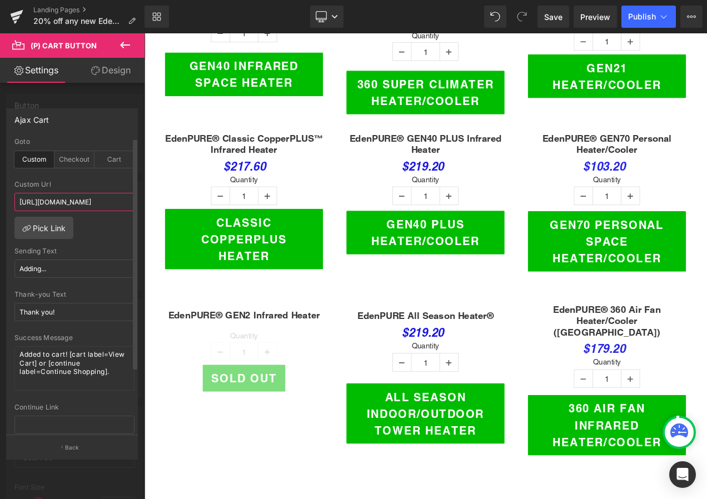
scroll to position [0, 291]
drag, startPoint x: 18, startPoint y: 202, endPoint x: 110, endPoint y: 202, distance: 91.7
click at [110, 202] on input "[URL][DOMAIN_NAME]" at bounding box center [74, 202] width 120 height 18
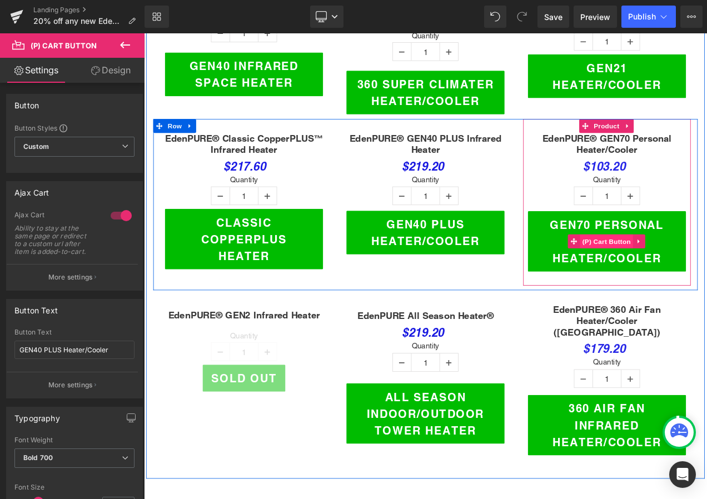
click at [693, 274] on link "(P) Cart Button" at bounding box center [689, 282] width 78 height 17
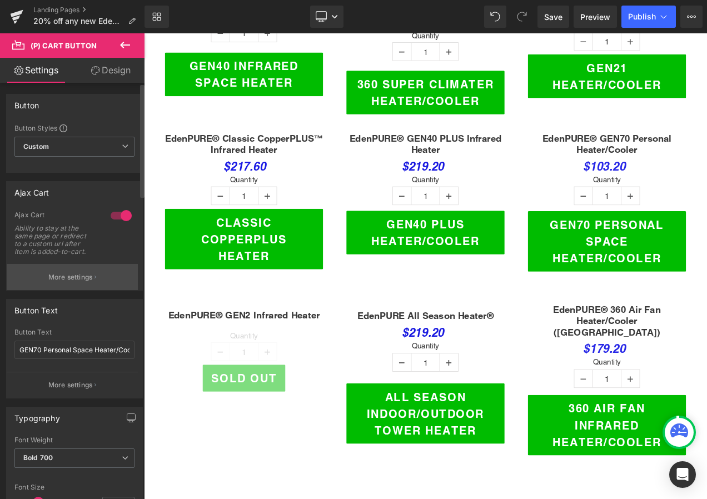
click at [58, 279] on p "More settings" at bounding box center [70, 277] width 44 height 10
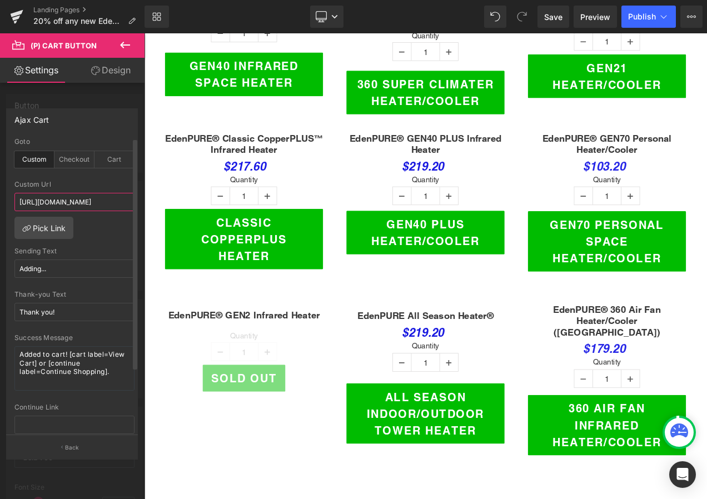
scroll to position [0, 293]
drag, startPoint x: 18, startPoint y: 200, endPoint x: 116, endPoint y: 202, distance: 97.9
click at [116, 202] on input "[URL][DOMAIN_NAME]" at bounding box center [74, 202] width 120 height 18
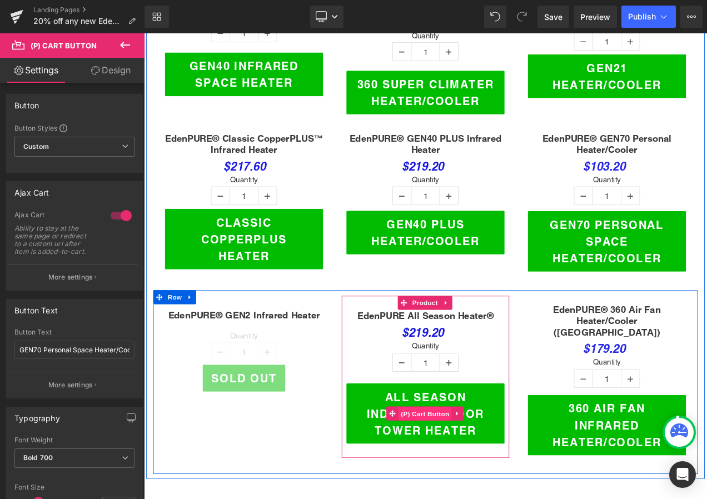
click at [476, 480] on span "(P) Cart Button" at bounding box center [479, 488] width 63 height 17
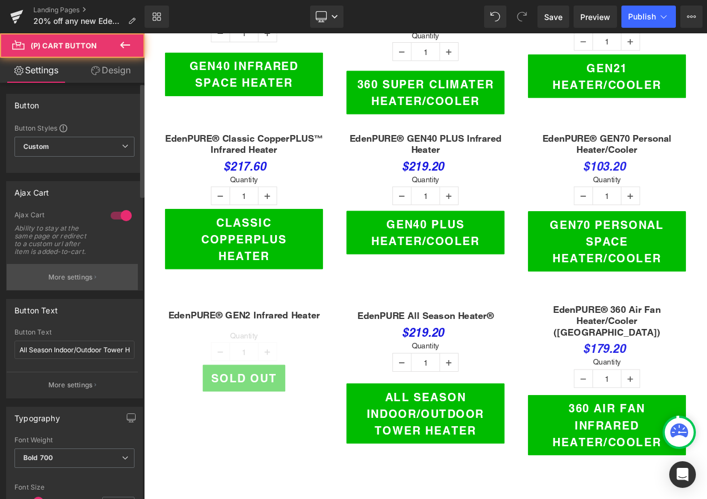
click at [51, 276] on p "More settings" at bounding box center [70, 277] width 44 height 10
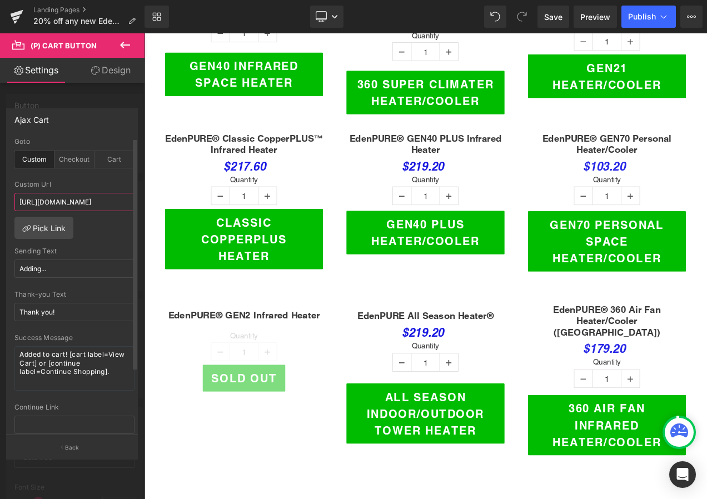
scroll to position [0, 237]
drag, startPoint x: 19, startPoint y: 201, endPoint x: 111, endPoint y: 201, distance: 91.7
click at [111, 201] on input "[URL][DOMAIN_NAME]" at bounding box center [74, 202] width 120 height 18
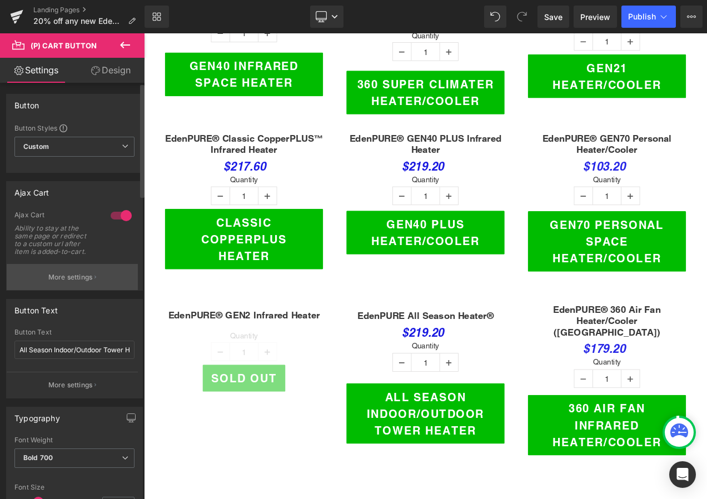
click at [56, 265] on button "More settings" at bounding box center [72, 277] width 131 height 26
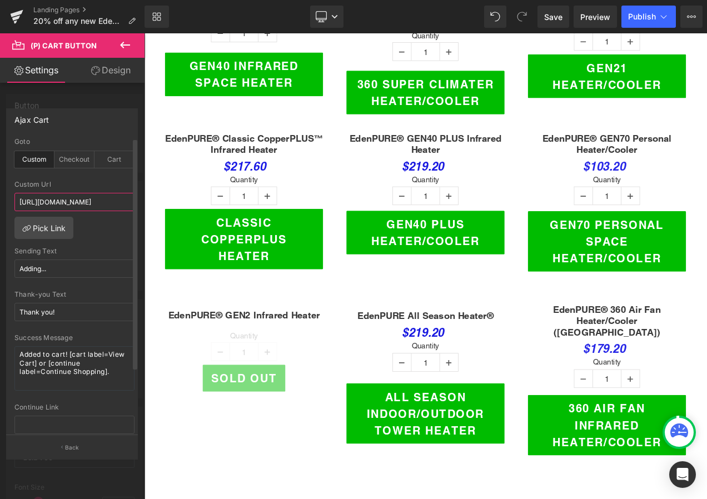
click at [60, 198] on input "[URL][DOMAIN_NAME]" at bounding box center [74, 202] width 120 height 18
drag, startPoint x: 18, startPoint y: 200, endPoint x: 61, endPoint y: 205, distance: 43.0
click at [61, 205] on input "[URL][DOMAIN_NAME]" at bounding box center [74, 202] width 120 height 18
paste input "20-off-any-new-edenpure-heater-google-ad?utm_campaign=HEAT22"
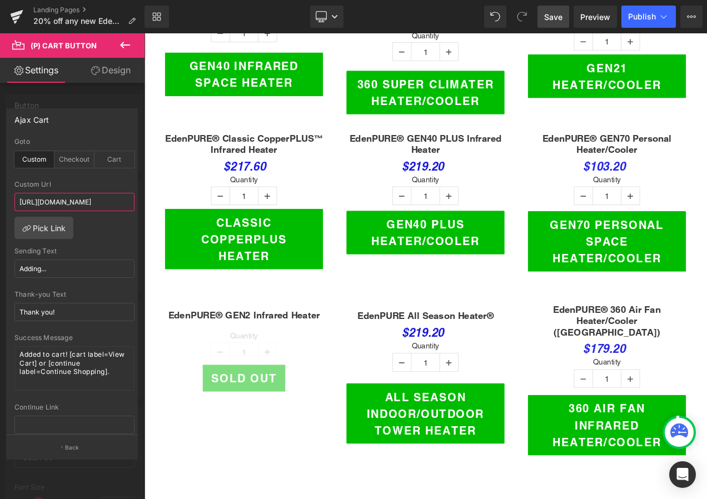
type input "[URL][DOMAIN_NAME]"
click at [547, 11] on span "Save" at bounding box center [553, 17] width 18 height 12
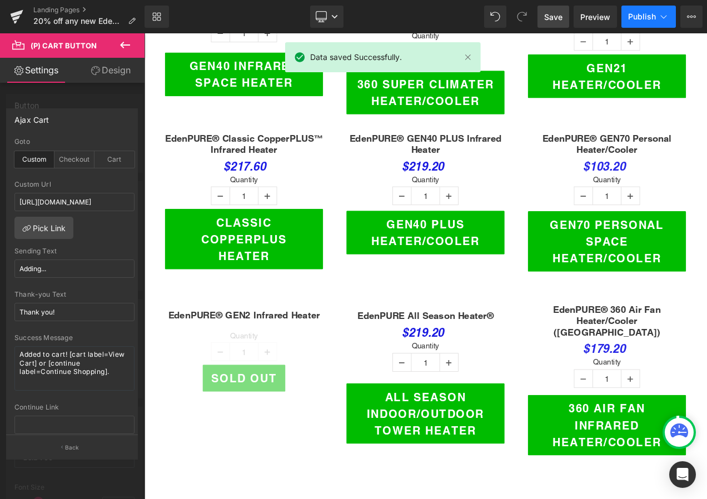
click at [654, 17] on span "Publish" at bounding box center [642, 16] width 28 height 9
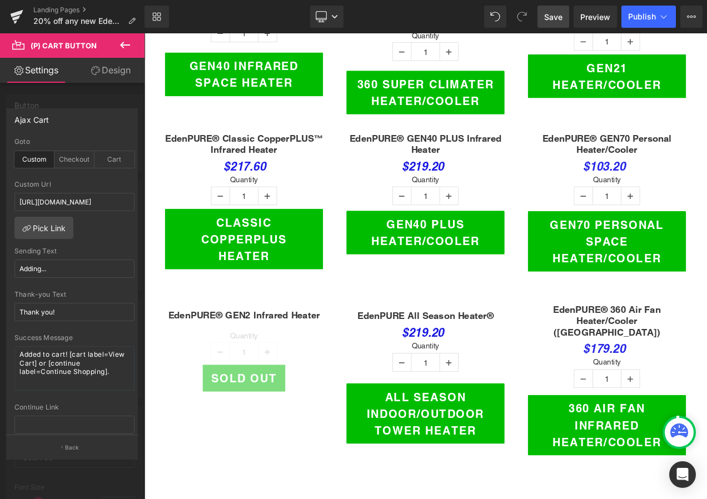
click at [545, 12] on span "Save" at bounding box center [553, 17] width 18 height 12
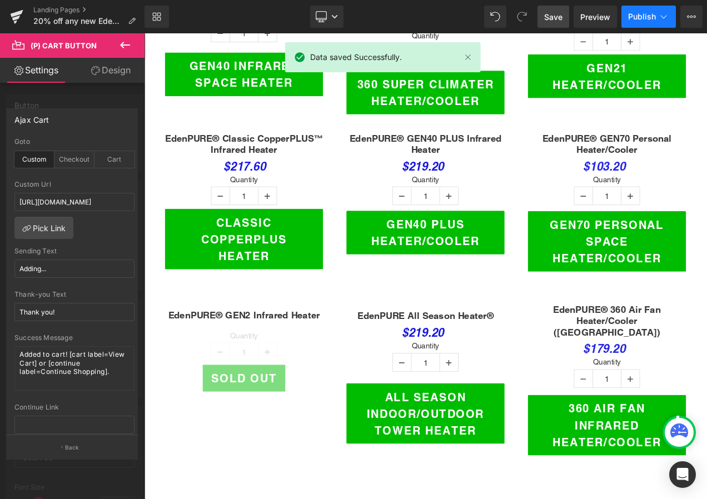
click at [635, 14] on span "Publish" at bounding box center [642, 16] width 28 height 9
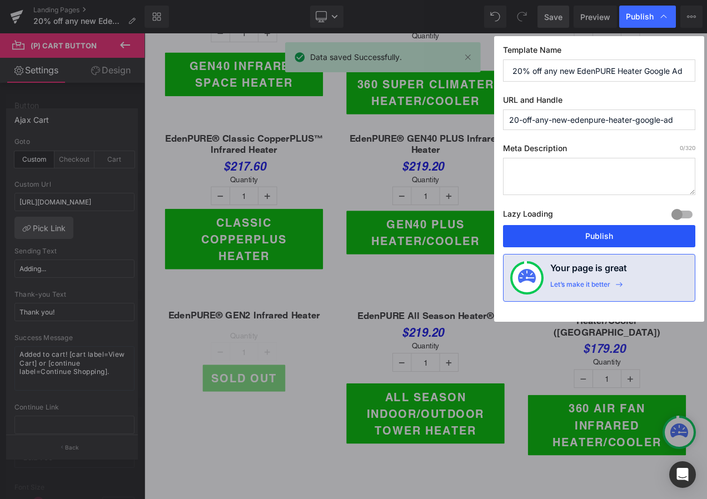
click at [0, 0] on button "Publish" at bounding box center [0, 0] width 0 height 0
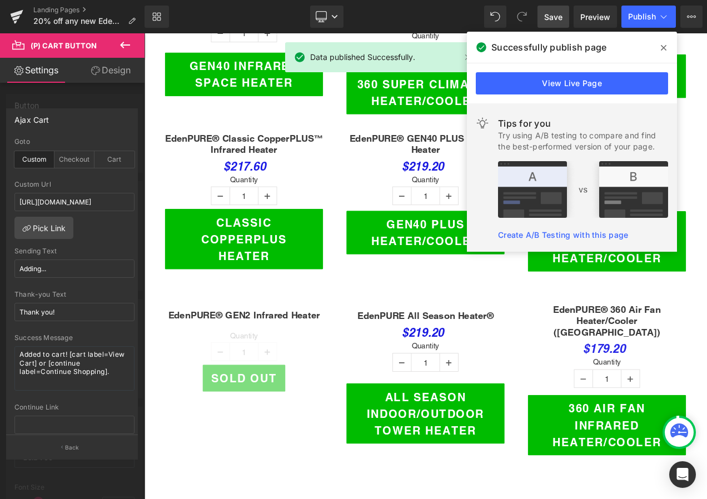
click at [0, 0] on icon at bounding box center [0, 0] width 0 height 0
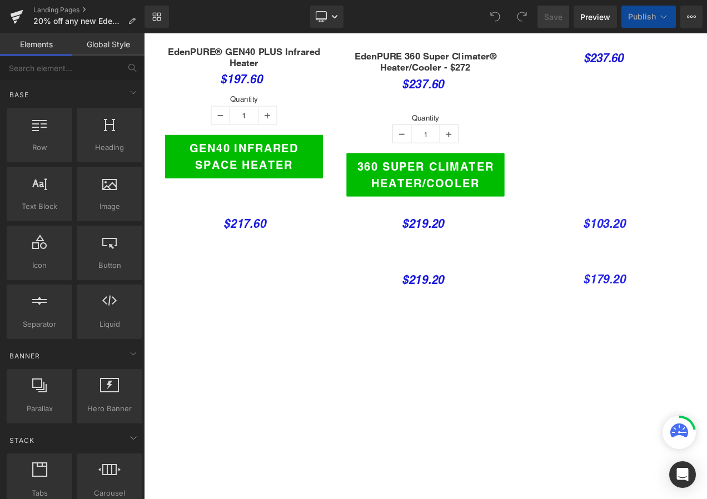
scroll to position [612, 0]
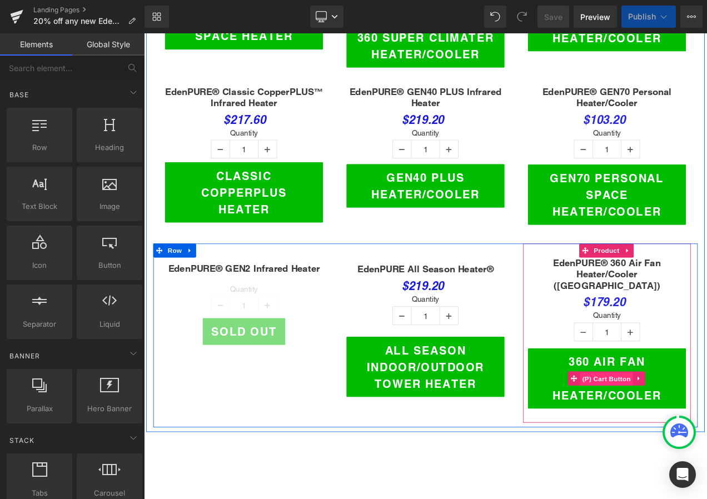
click at [697, 438] on span "(P) Cart Button" at bounding box center [696, 446] width 63 height 17
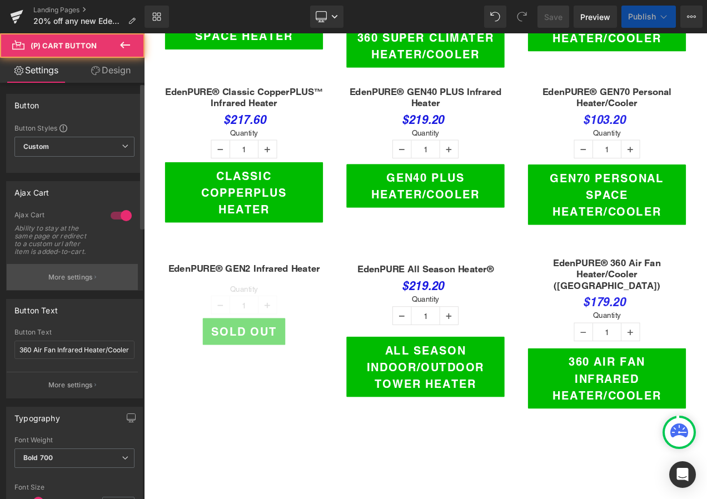
click at [75, 280] on p "More settings" at bounding box center [70, 277] width 44 height 10
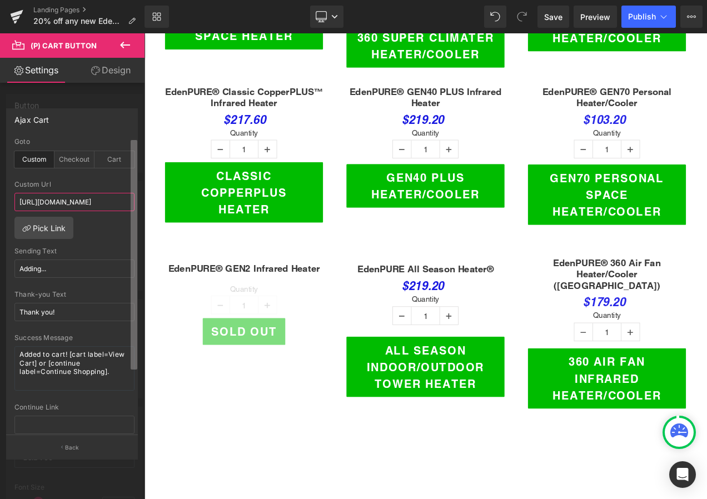
scroll to position [0, 289]
drag, startPoint x: 18, startPoint y: 198, endPoint x: 98, endPoint y: 201, distance: 80.1
click at [98, 201] on input "https://shopsecurenow.com/pages/20-off-any-new-edenpure-heater-google-ad?utm_ca…" at bounding box center [74, 202] width 120 height 18
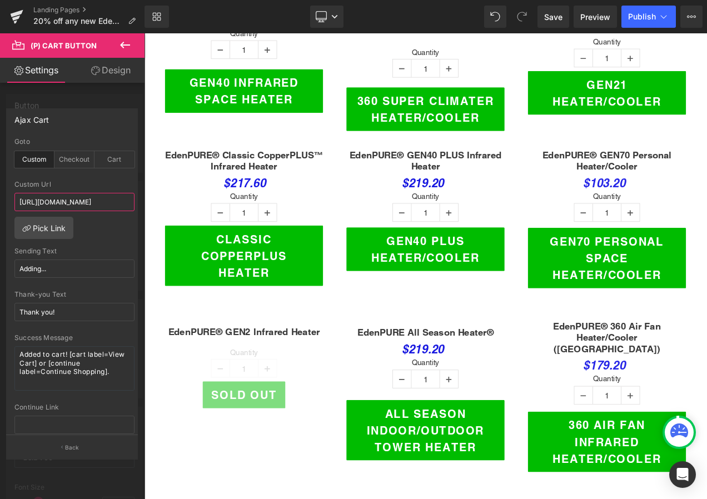
scroll to position [389, 0]
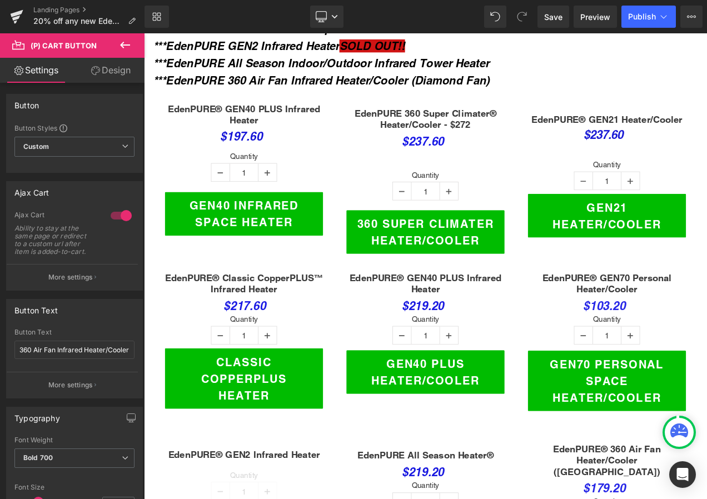
click at [87, 277] on p "More settings" at bounding box center [70, 277] width 44 height 10
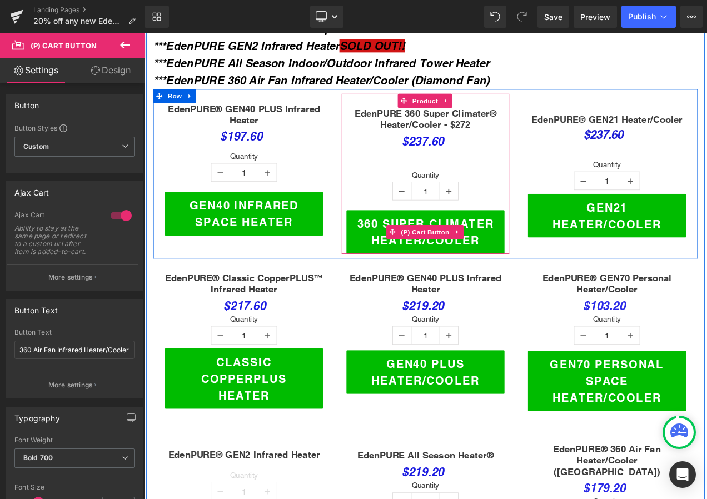
click at [470, 263] on span "(P) Cart Button" at bounding box center [479, 270] width 63 height 17
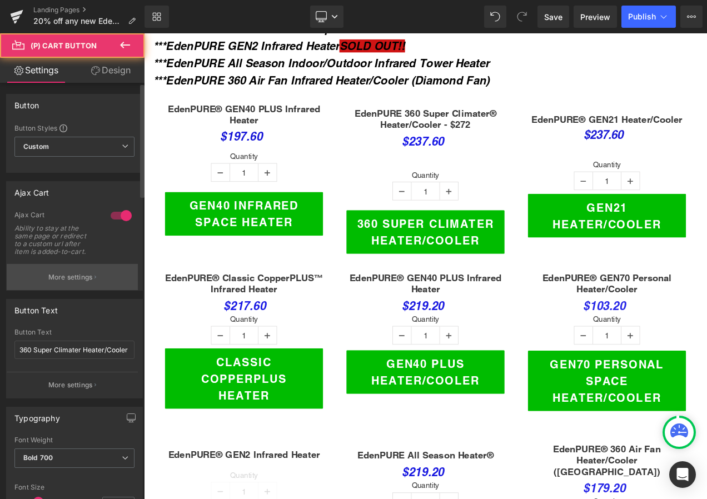
click at [58, 272] on p "More settings" at bounding box center [70, 277] width 44 height 10
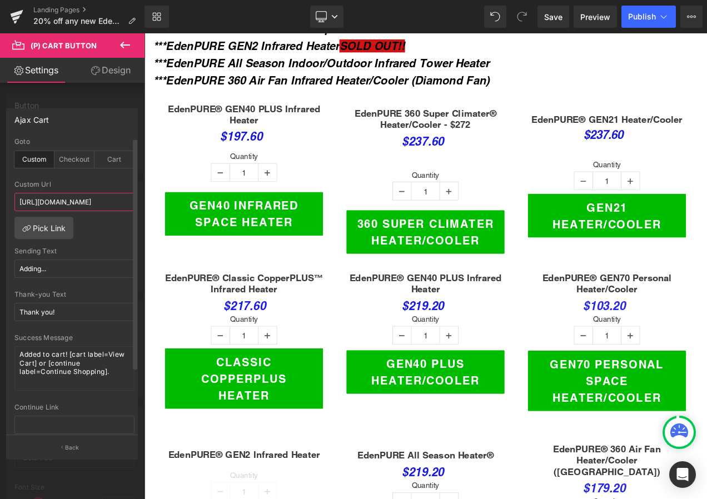
scroll to position [0, 288]
drag, startPoint x: 19, startPoint y: 198, endPoint x: 124, endPoint y: 197, distance: 104.5
click at [124, 197] on input "https://shopsecurenow.com/pages/20-off-any-new-edenpure-heater-google-ad?utm_ca…" at bounding box center [74, 202] width 120 height 18
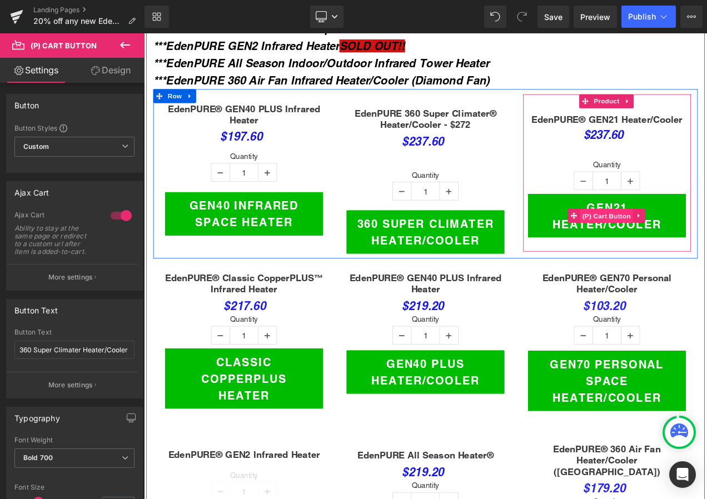
click at [694, 244] on span "(P) Cart Button" at bounding box center [696, 252] width 63 height 17
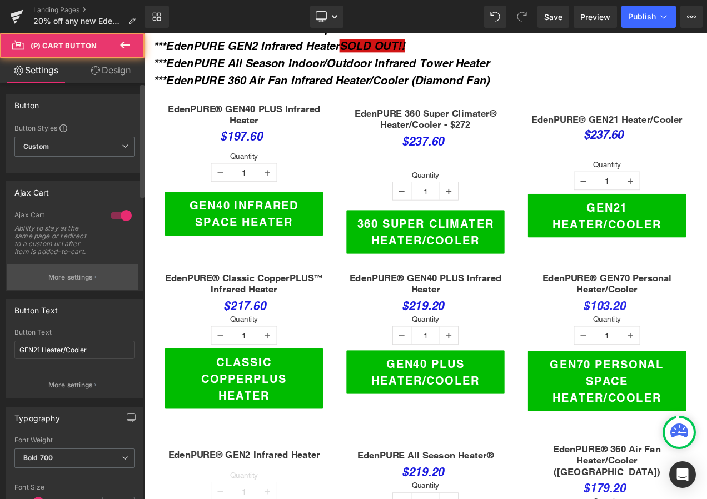
click at [66, 269] on button "More settings" at bounding box center [72, 277] width 131 height 26
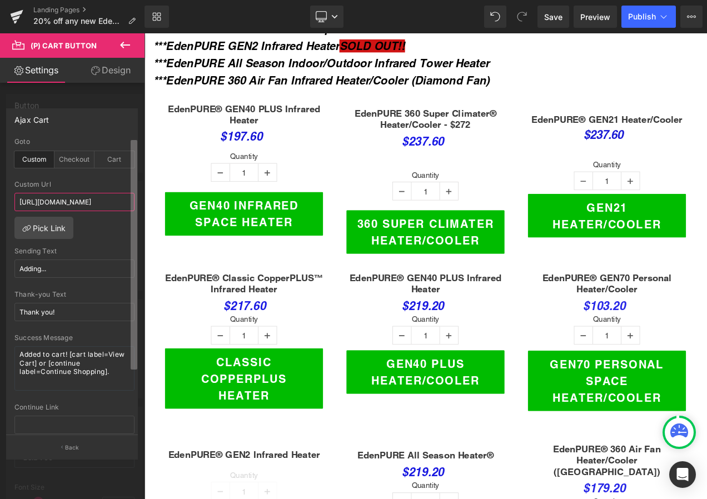
scroll to position [0, 290]
drag, startPoint x: 18, startPoint y: 201, endPoint x: 110, endPoint y: 202, distance: 91.2
click at [110, 202] on input "https://shopsecurenow.com/pages/20-off-any-new-edenpure-heater-google-ad?utm_ca…" at bounding box center [74, 202] width 120 height 18
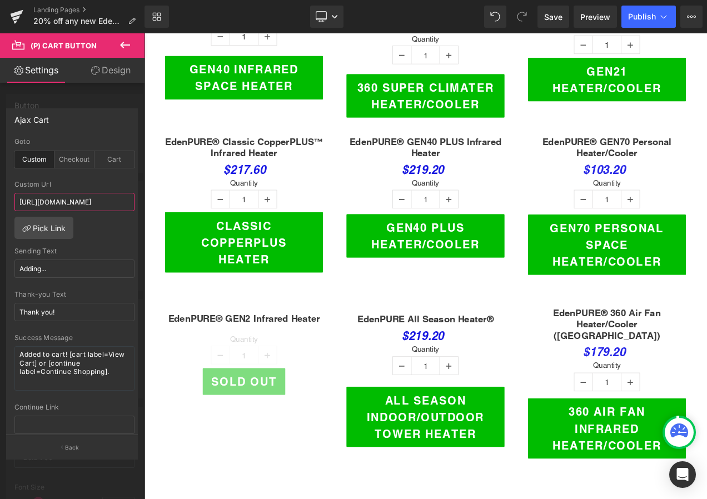
scroll to position [556, 0]
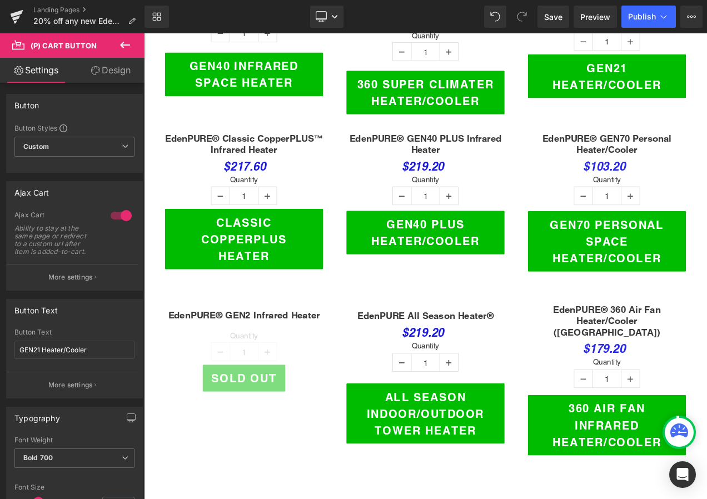
click at [83, 285] on button "More settings" at bounding box center [72, 277] width 131 height 26
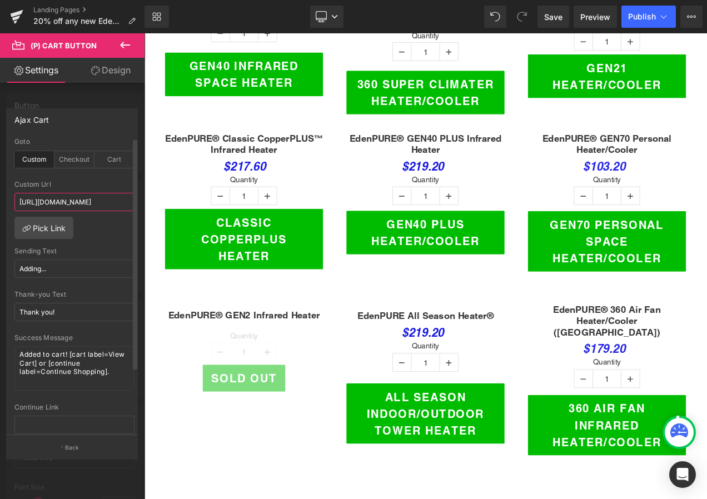
click at [21, 200] on input "https://shopsecurenow.com/pages/20-off-any-new-edenpure-heater-google-ad?utm_ca…" at bounding box center [74, 202] width 120 height 18
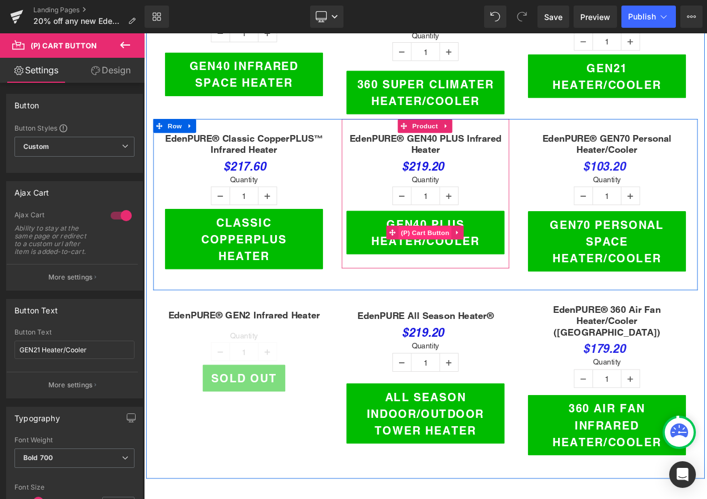
click at [469, 265] on span "(P) Cart Button" at bounding box center [479, 271] width 63 height 17
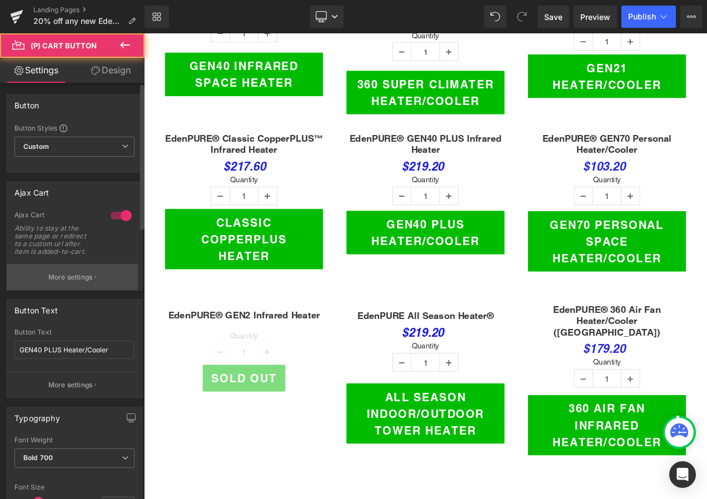
click at [84, 280] on p "More settings" at bounding box center [70, 277] width 44 height 10
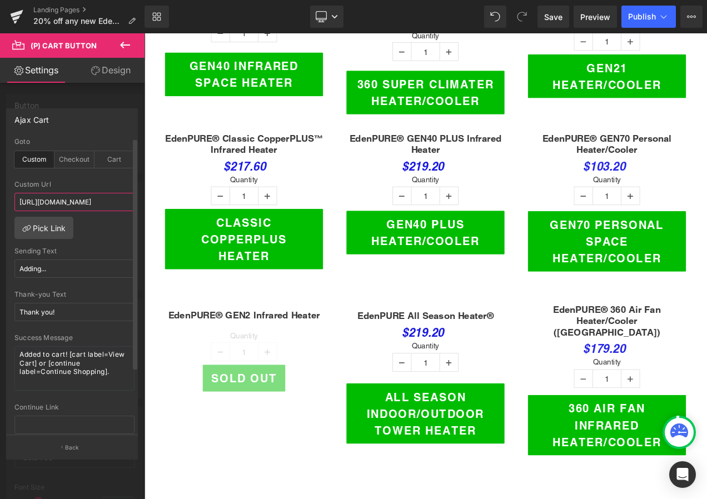
scroll to position [0, 291]
drag, startPoint x: 17, startPoint y: 199, endPoint x: 111, endPoint y: 201, distance: 94.0
click at [111, 201] on input "https://shopsecurenow.com/pages/20-off-any-new-edenpure-heater-google-ad?utm_ca…" at bounding box center [74, 202] width 120 height 18
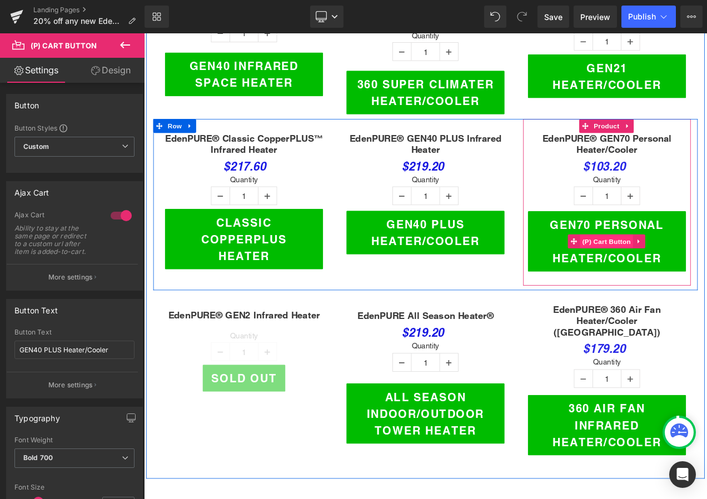
click at [679, 274] on span "(P) Cart Button" at bounding box center [696, 282] width 63 height 17
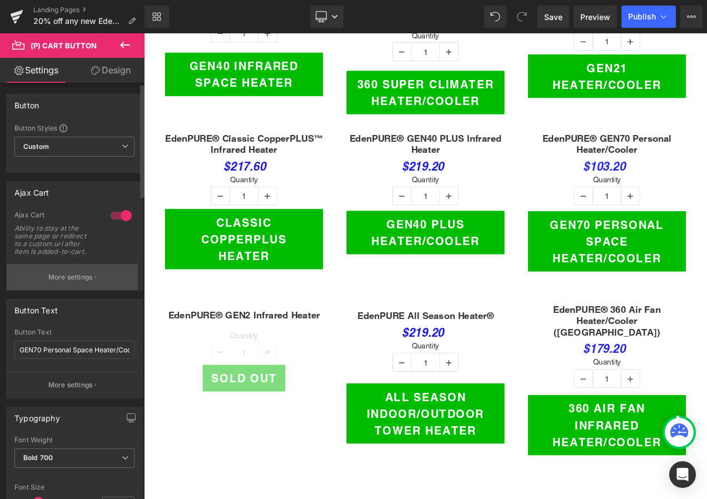
click at [63, 276] on p "More settings" at bounding box center [70, 277] width 44 height 10
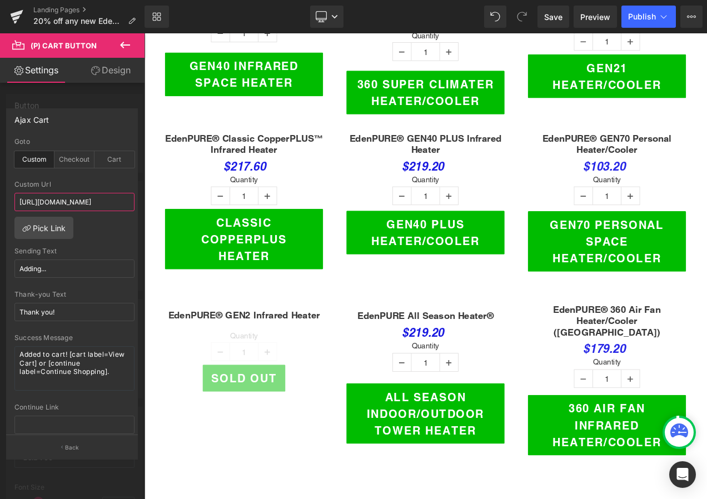
scroll to position [0, 293]
drag, startPoint x: 18, startPoint y: 202, endPoint x: 126, endPoint y: 206, distance: 107.9
click at [126, 206] on input "https://shopsecurenow.com/pages/20-off-any-new-edenpure-heater-google-ad?utm_ca…" at bounding box center [74, 202] width 120 height 18
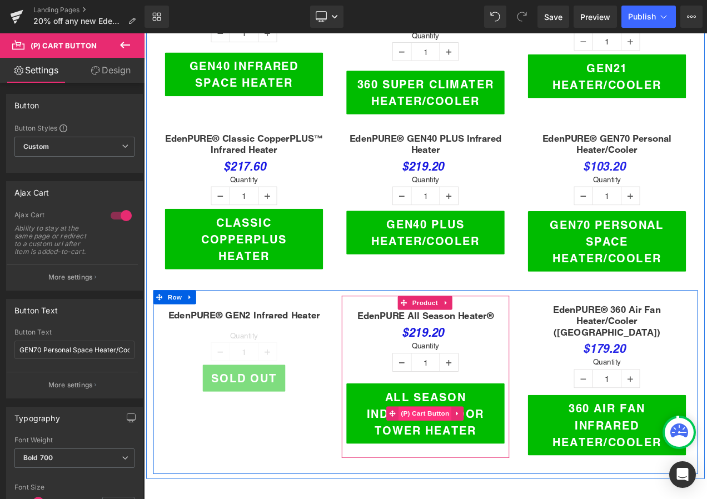
click at [476, 479] on span "(P) Cart Button" at bounding box center [479, 487] width 63 height 17
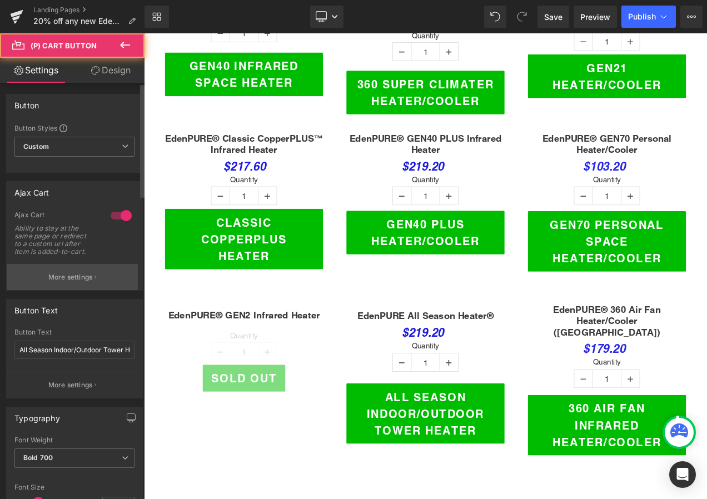
click at [79, 274] on p "More settings" at bounding box center [70, 277] width 44 height 10
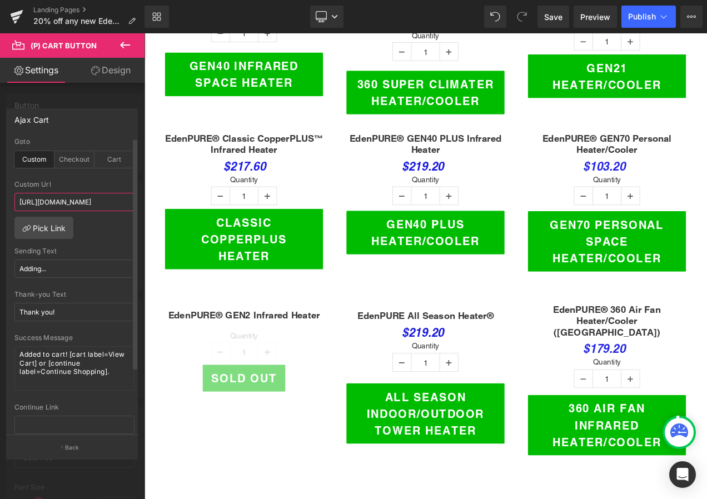
drag, startPoint x: 20, startPoint y: 202, endPoint x: 107, endPoint y: 203, distance: 87.3
click at [107, 203] on input "https://shopsecurenow.com/pages/20-off-any-new-edenpure-heater-google-ad?utm_ca…" at bounding box center [74, 202] width 120 height 18
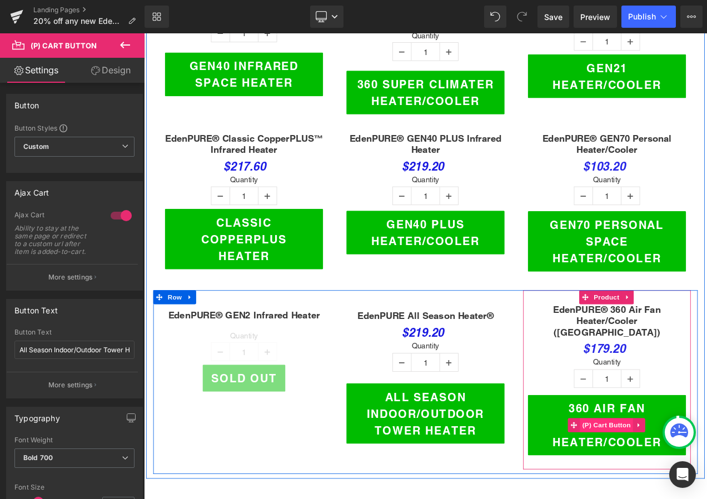
click at [686, 493] on span "(P) Cart Button" at bounding box center [696, 501] width 63 height 17
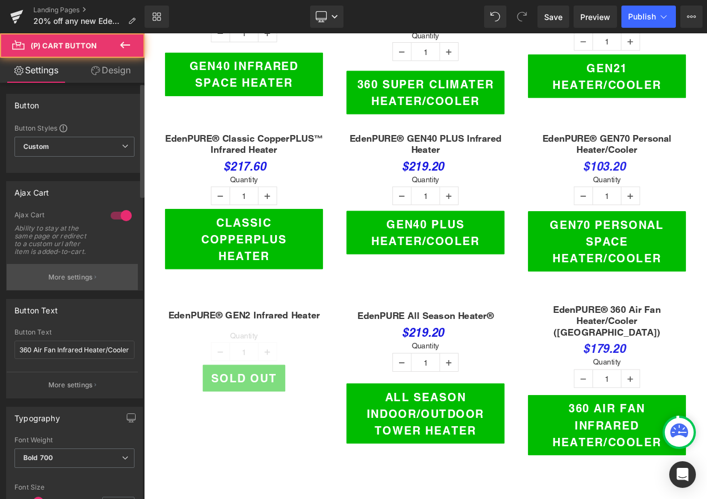
click at [46, 269] on button "More settings" at bounding box center [72, 277] width 131 height 26
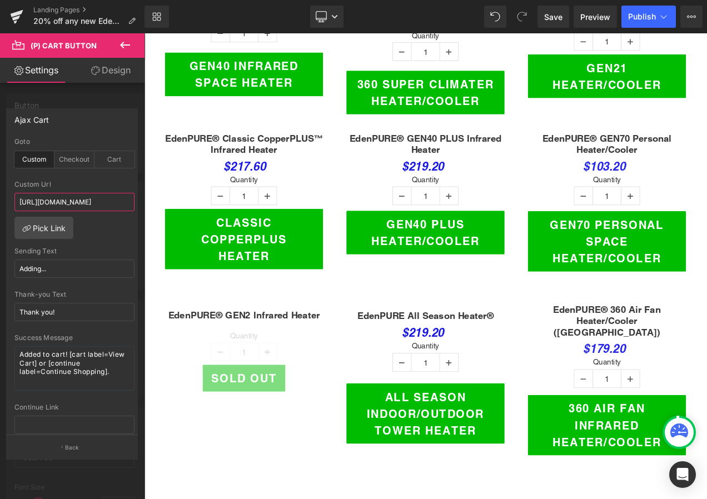
scroll to position [0, 289]
drag, startPoint x: 19, startPoint y: 202, endPoint x: 101, endPoint y: 209, distance: 81.5
click at [101, 209] on input "https://shopsecurenow.com/pages/20-off-any-new-edenpure-heater-google-ad?utm_ca…" at bounding box center [74, 202] width 120 height 18
click at [554, 12] on span "Save" at bounding box center [553, 17] width 18 height 12
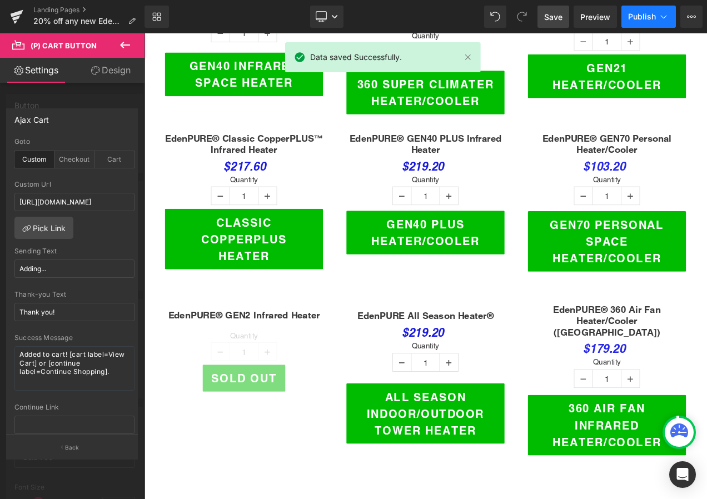
click at [662, 11] on button "Publish" at bounding box center [649, 17] width 54 height 22
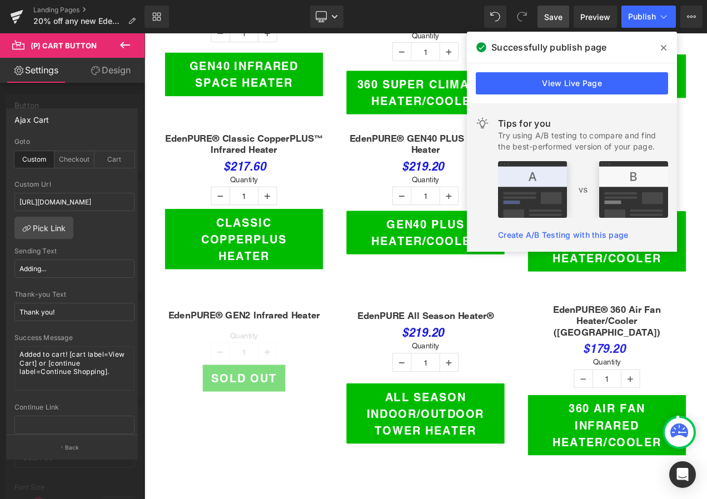
click at [0, 0] on span at bounding box center [0, 0] width 0 height 0
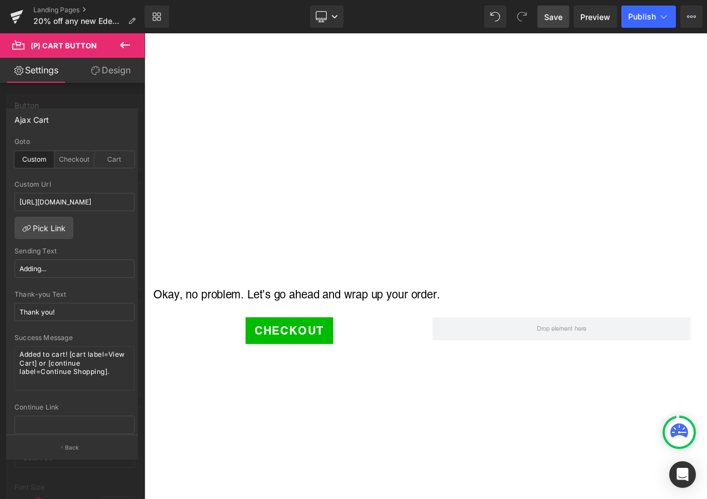
scroll to position [7950, 0]
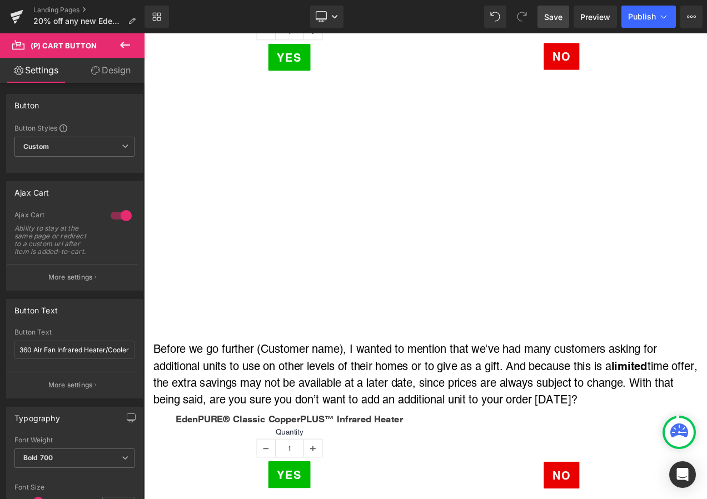
scroll to position [2780, 0]
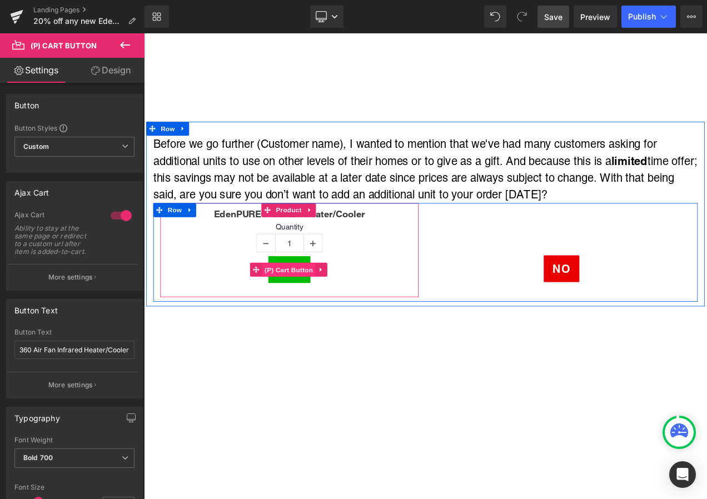
click at [310, 308] on span "(P) Cart Button" at bounding box center [316, 316] width 63 height 17
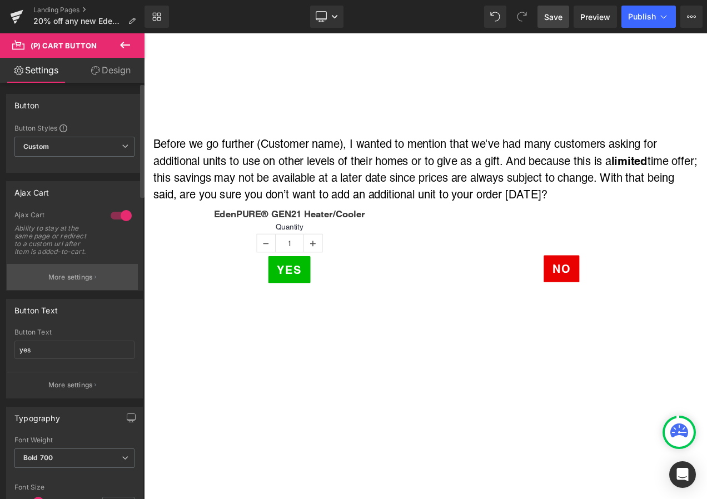
click at [74, 275] on p "More settings" at bounding box center [70, 277] width 44 height 10
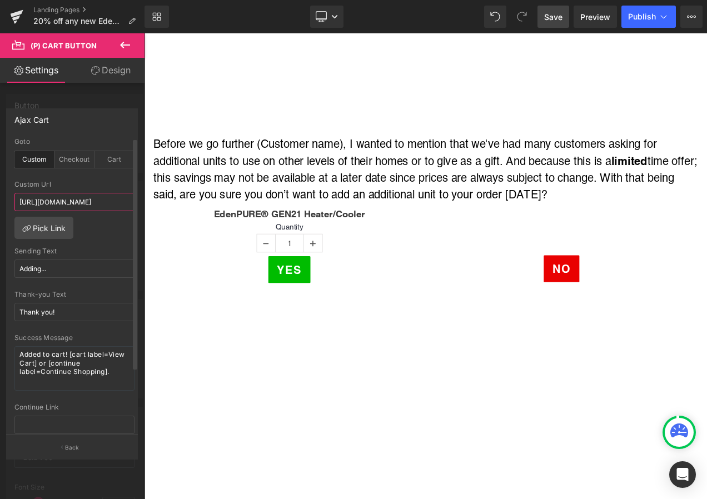
scroll to position [0, 234]
drag, startPoint x: 19, startPoint y: 201, endPoint x: 103, endPoint y: 202, distance: 84.0
click at [103, 202] on input "https://shopsecurenow.com/pages/edenpure-heater-50-off-tv-ad?utm_medium=TV$50/#…" at bounding box center [74, 202] width 120 height 18
click at [44, 203] on input "https://shopsecurenow.com/pages/edenpure-heater-50-off-tv-ad?utm_medium=TV$50/#…" at bounding box center [74, 202] width 120 height 18
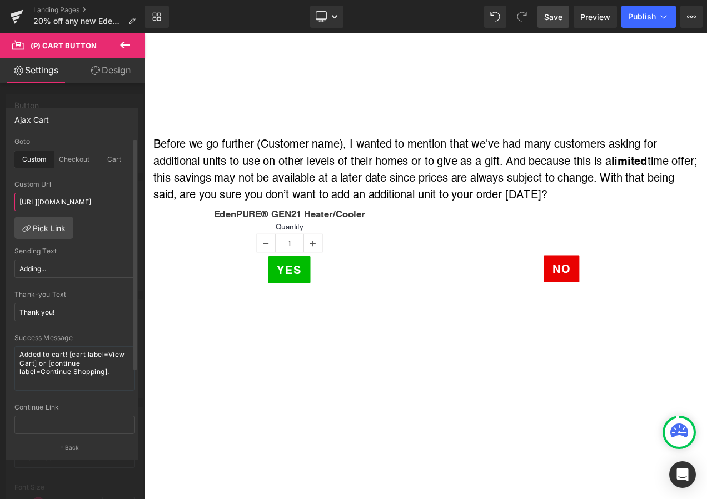
scroll to position [0, 234]
drag, startPoint x: 17, startPoint y: 201, endPoint x: 64, endPoint y: 203, distance: 47.3
click at [64, 203] on input "https://shopsecurenow.com/pages/edenpure-heater-50-off-tv-ad?utm_medium=TV$50/#…" at bounding box center [74, 202] width 120 height 18
paste input "20-off-any-new-edenpure-heater-google-ad?utm_campaign=HEAT22"
type input "https://shopsecurenow.com/pages/20-off-any-new-edenpure-heater-google-ad?utm_ca…"
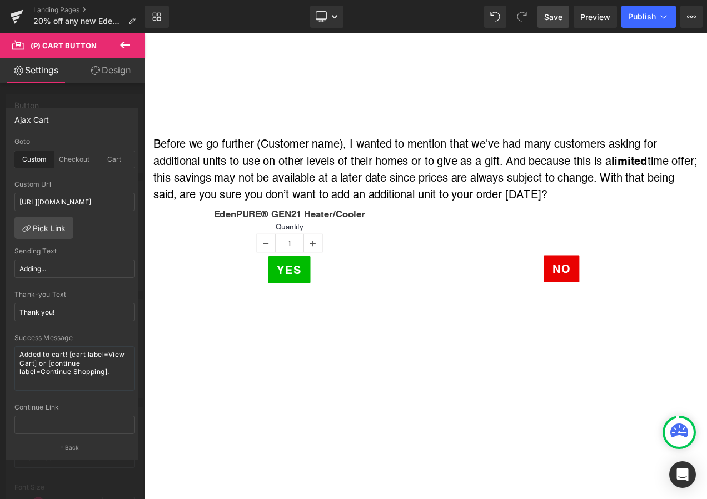
scroll to position [0, 0]
click at [549, 15] on span "Save" at bounding box center [553, 17] width 18 height 12
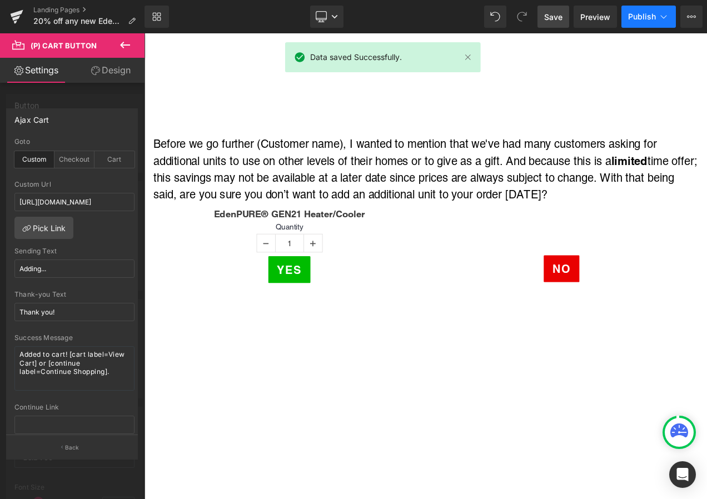
click at [638, 12] on span "Publish" at bounding box center [642, 16] width 28 height 9
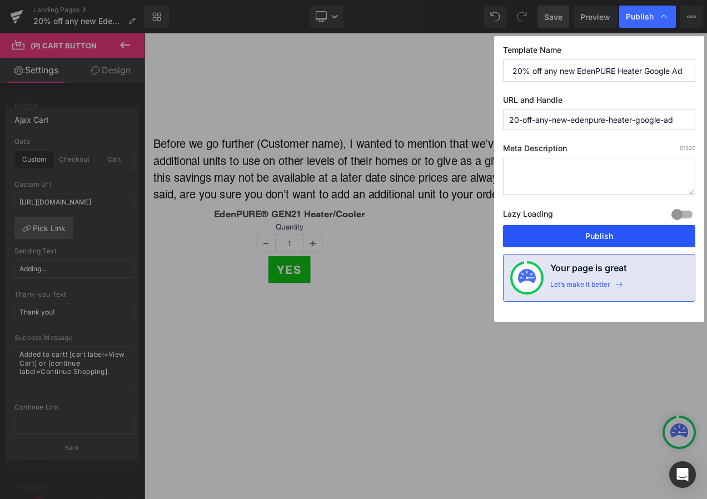
click at [625, 232] on button "Publish" at bounding box center [599, 236] width 192 height 22
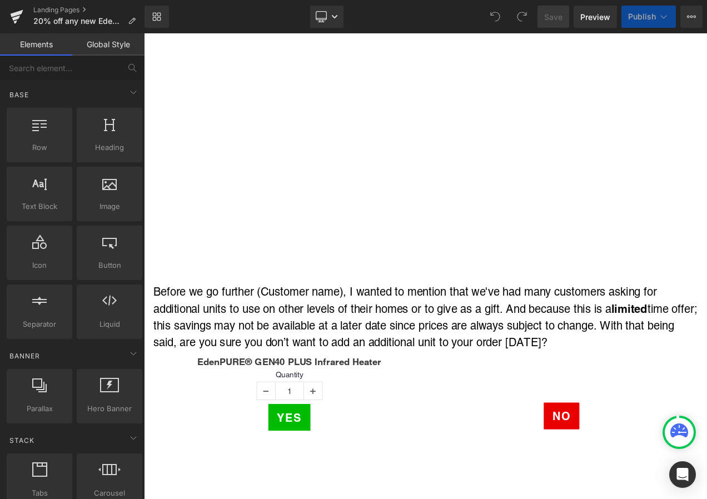
scroll to position [1168, 0]
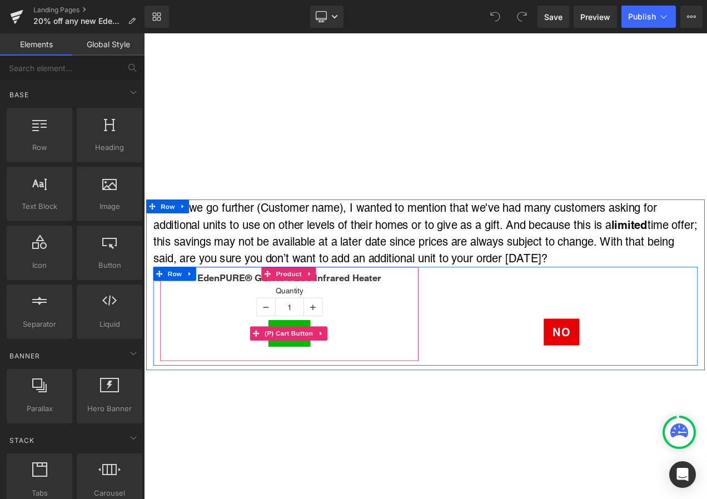
drag, startPoint x: 309, startPoint y: 370, endPoint x: 210, endPoint y: 350, distance: 101.0
click at [309, 384] on span "(P) Cart Button" at bounding box center [316, 392] width 63 height 17
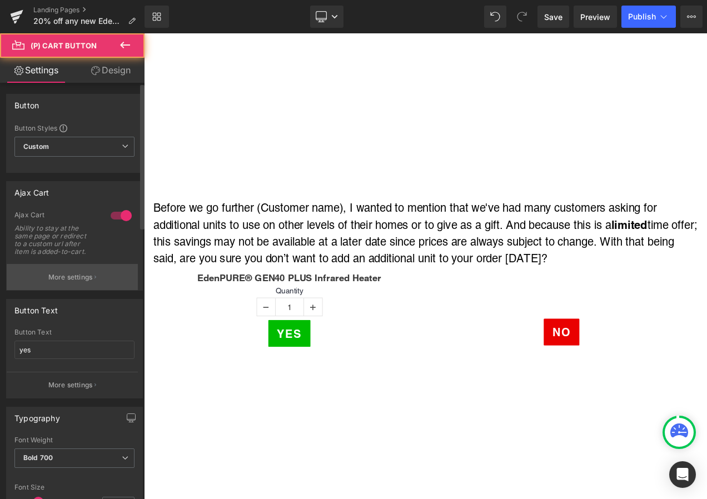
click at [60, 273] on p "More settings" at bounding box center [70, 277] width 44 height 10
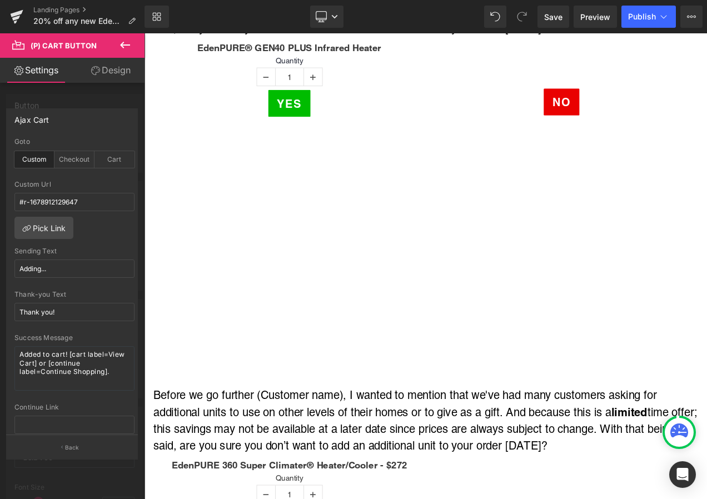
scroll to position [1612, 0]
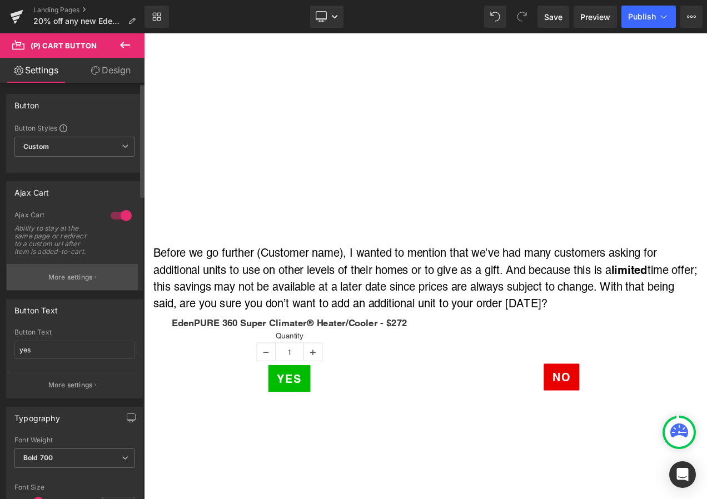
click at [49, 282] on p "More settings" at bounding box center [70, 277] width 44 height 10
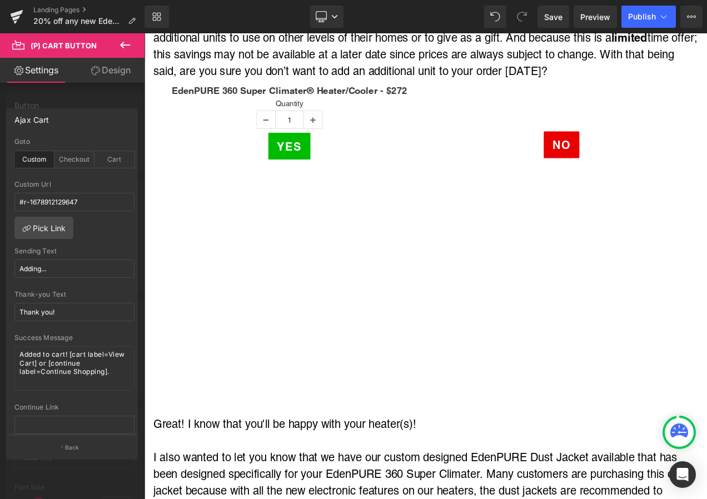
scroll to position [2168, 0]
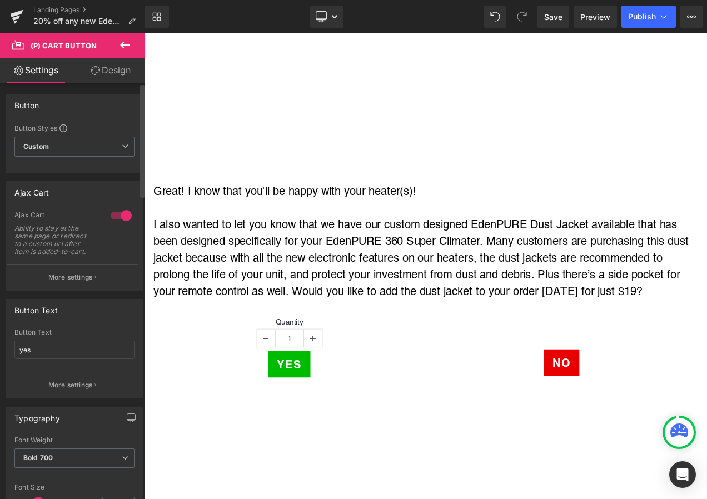
click at [47, 262] on div "Ajax Cart Ability to stay at the same page or redirect to a custom url after it…" at bounding box center [74, 237] width 120 height 53
click at [56, 271] on button "More settings" at bounding box center [72, 277] width 131 height 26
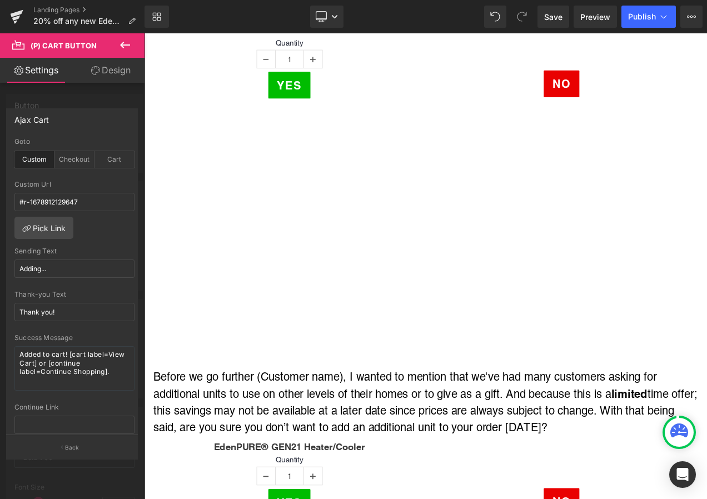
scroll to position [2724, 0]
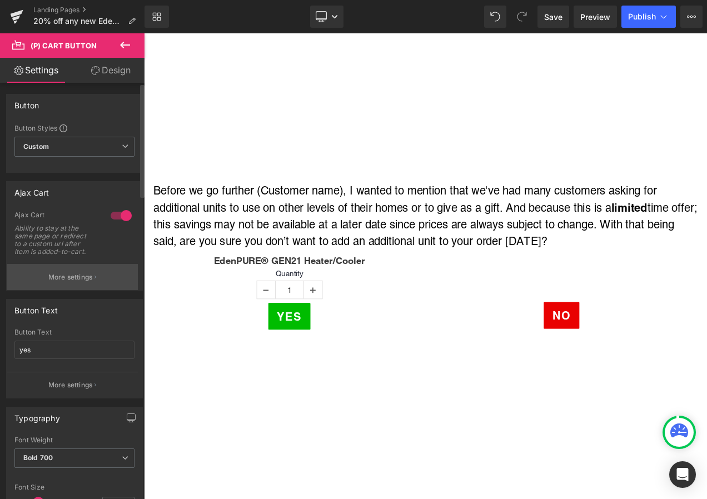
click at [76, 267] on button "More settings" at bounding box center [72, 277] width 131 height 26
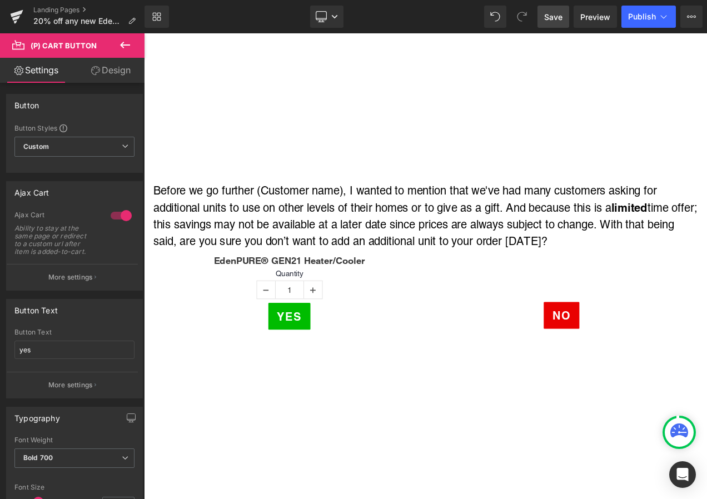
click at [544, 13] on link "Save" at bounding box center [554, 17] width 32 height 22
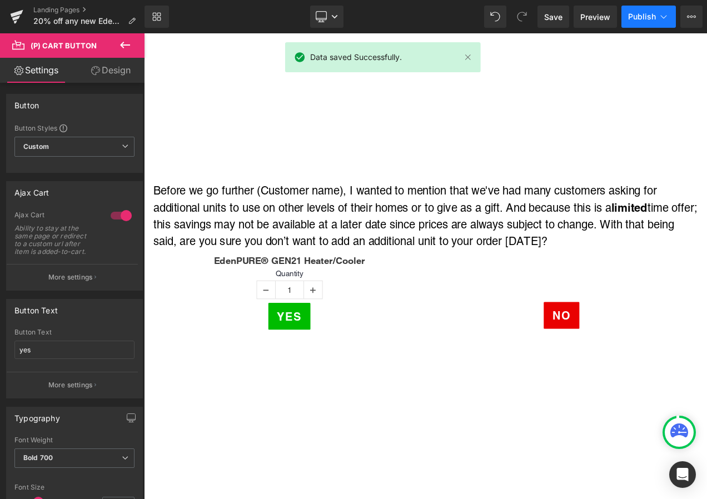
click at [653, 17] on span "Publish" at bounding box center [642, 16] width 28 height 9
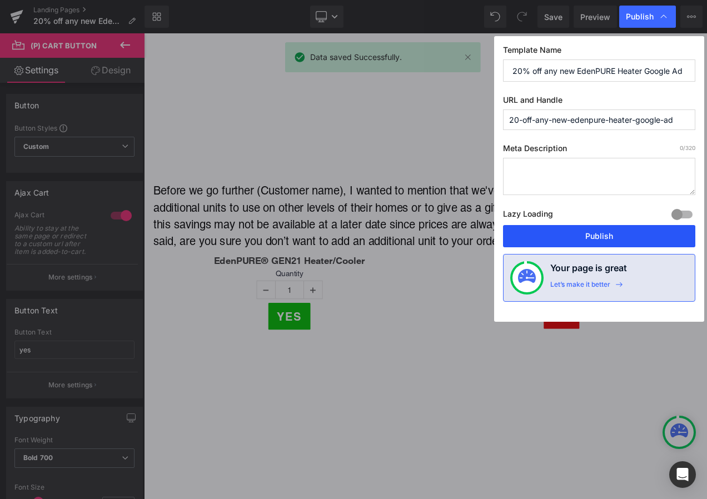
click at [0, 0] on button "Publish" at bounding box center [0, 0] width 0 height 0
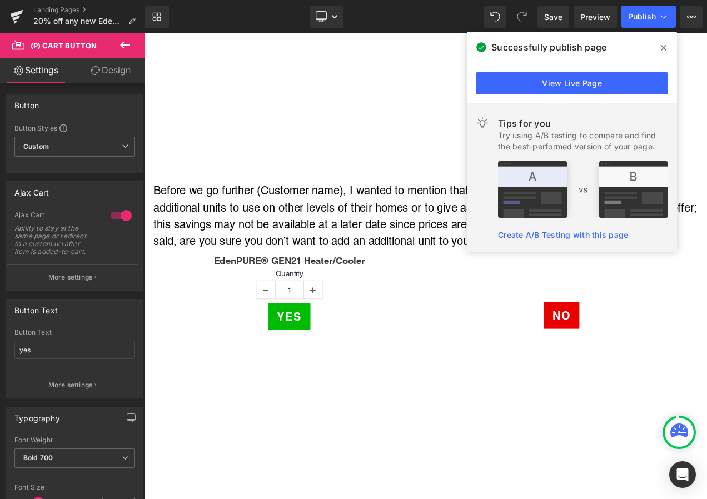
click at [661, 46] on span at bounding box center [664, 48] width 18 height 18
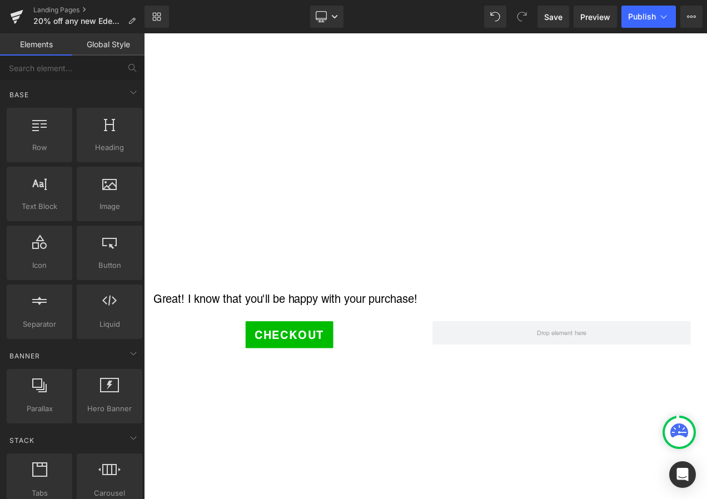
scroll to position [7339, 0]
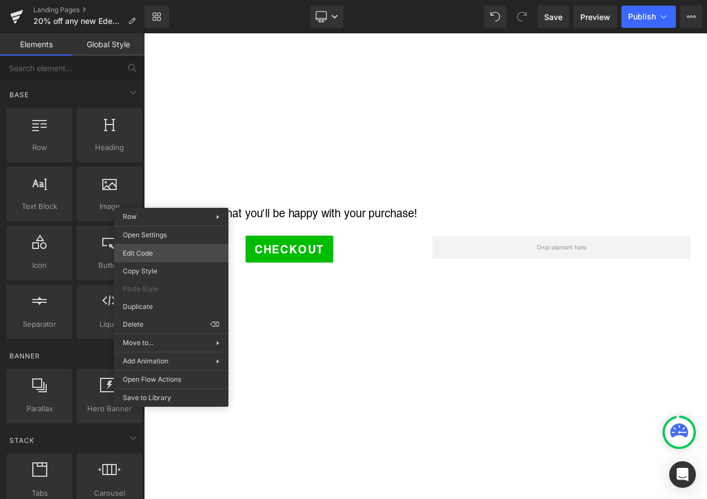
click at [157, 0] on div "(P) Cart Button You are previewing how the will restyle your page. You can not …" at bounding box center [353, 0] width 707 height 0
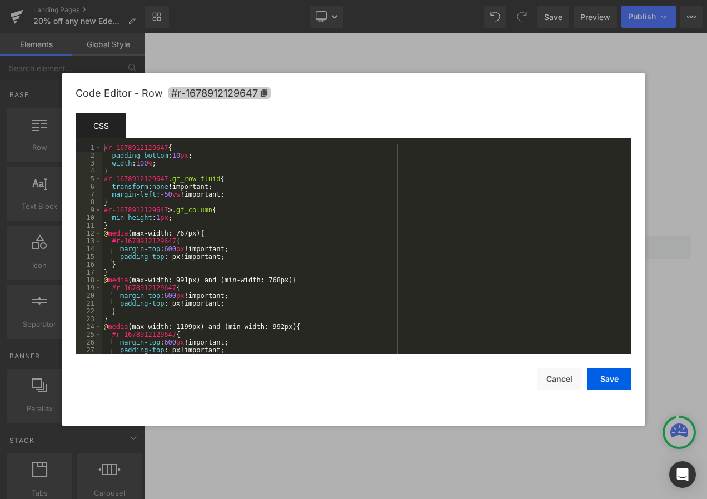
click at [265, 92] on icon at bounding box center [264, 93] width 7 height 8
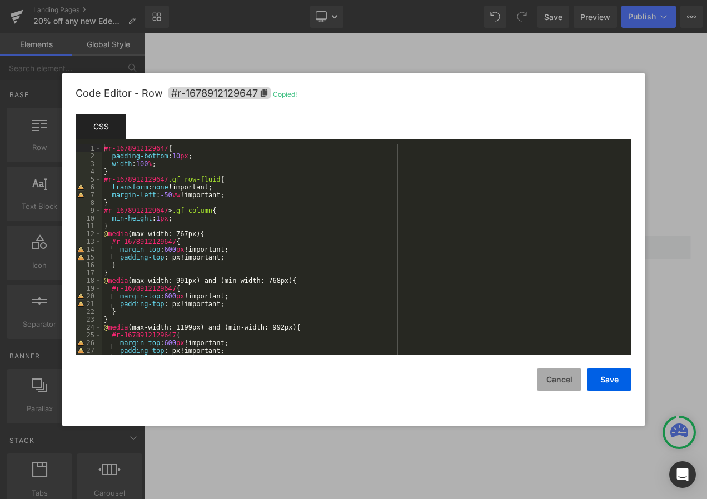
click at [568, 384] on button "Cancel" at bounding box center [559, 380] width 44 height 22
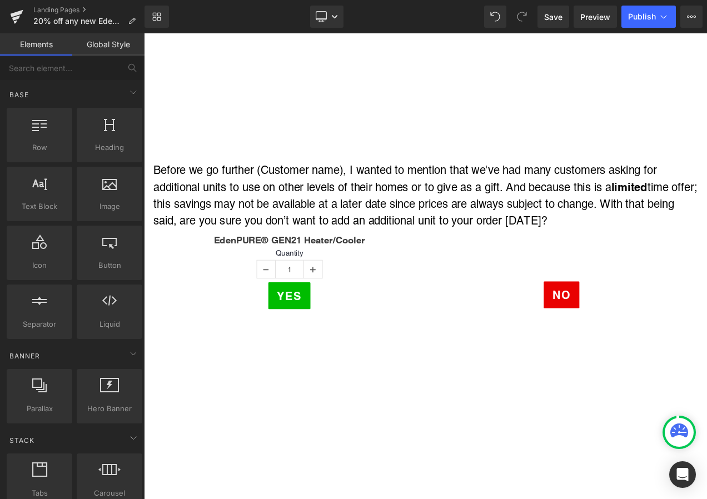
scroll to position [2724, 0]
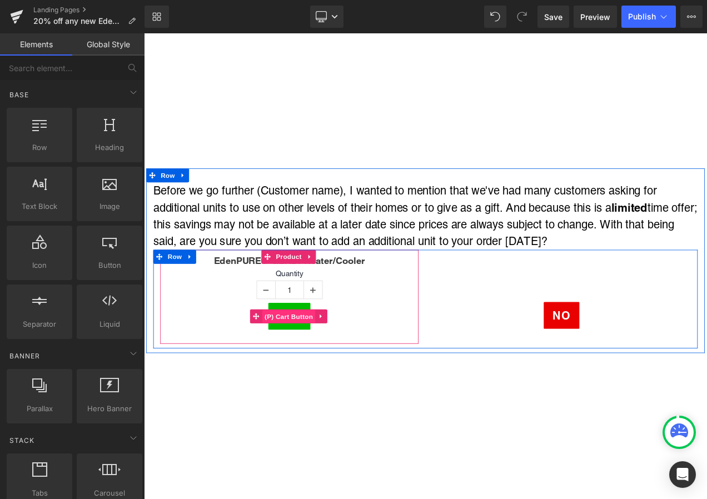
click at [320, 364] on span "(P) Cart Button" at bounding box center [316, 372] width 63 height 17
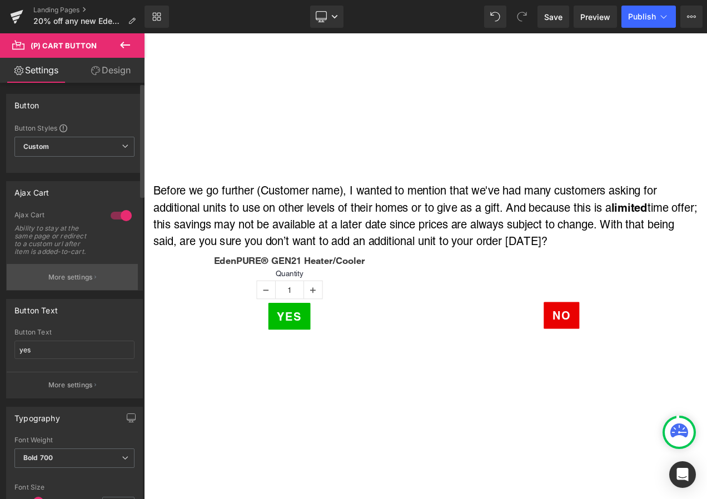
click at [72, 282] on button "More settings" at bounding box center [72, 277] width 131 height 26
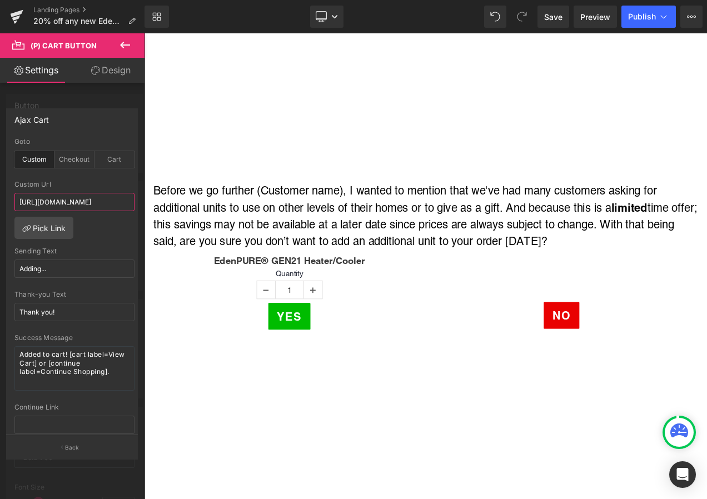
scroll to position [0, 290]
drag, startPoint x: 61, startPoint y: 197, endPoint x: 56, endPoint y: 192, distance: 7.9
click at [57, 192] on div "Custom Url https://shopsecurenow.com/pages/20-off-any-new-edenpure-heater-googl…" at bounding box center [74, 199] width 120 height 36
drag, startPoint x: 67, startPoint y: 200, endPoint x: 123, endPoint y: 200, distance: 56.2
click at [123, 200] on input "https://shopsecurenow.com/pages/20-off-any-new-edenpure-heater-google-ad?utm_ca…" at bounding box center [74, 202] width 120 height 18
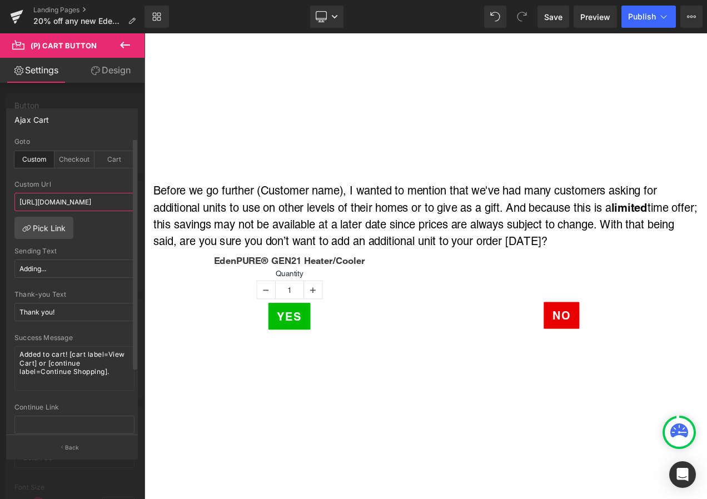
paste input "129647"
type input "https://shopsecurenow.com/pages/20-off-any-new-edenpure-heater-google-ad?utm_ca…"
click at [554, 13] on span "Save" at bounding box center [553, 17] width 18 height 12
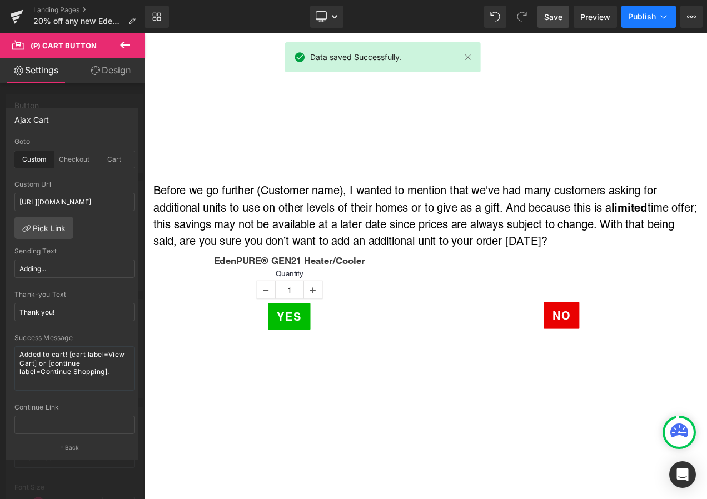
click at [649, 22] on button "Publish" at bounding box center [649, 17] width 54 height 22
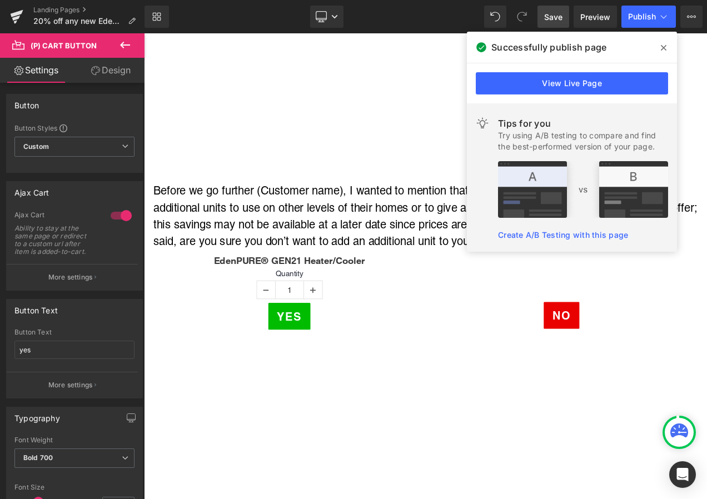
click at [0, 0] on icon at bounding box center [0, 0] width 0 height 0
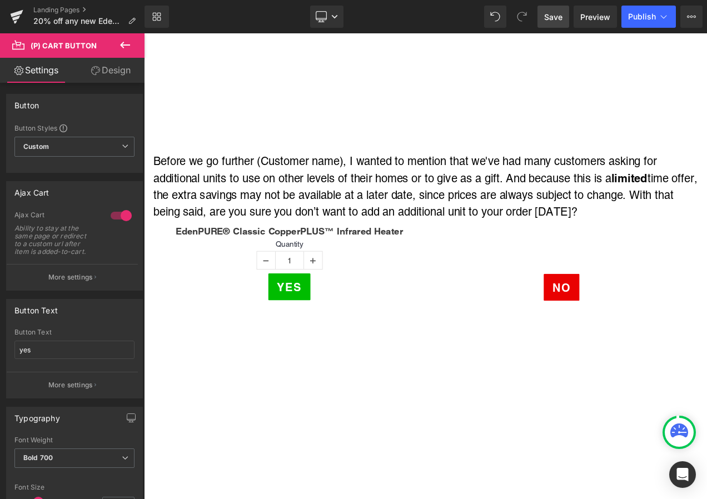
scroll to position [3280, 0]
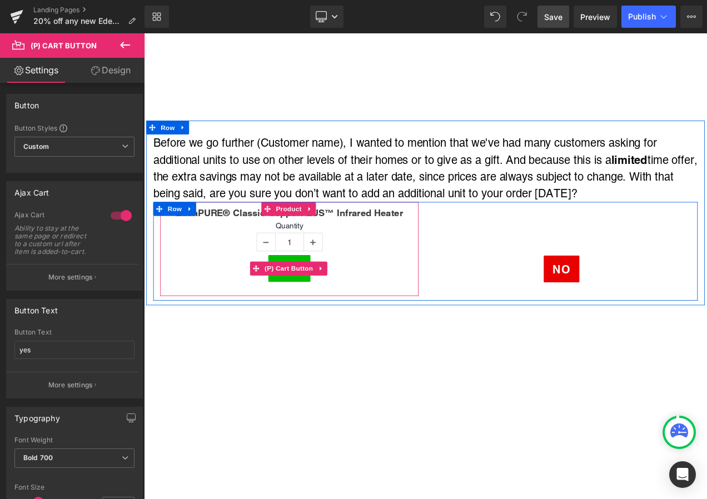
click at [314, 306] on span "(P) Cart Button" at bounding box center [316, 314] width 63 height 17
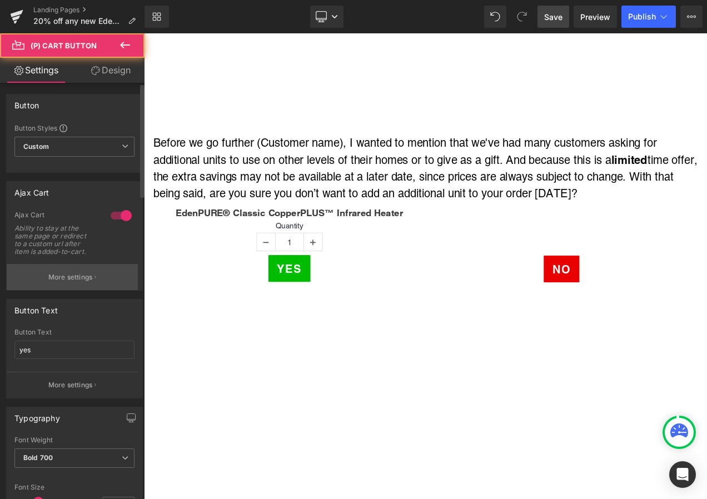
click at [73, 279] on p "More settings" at bounding box center [70, 277] width 44 height 10
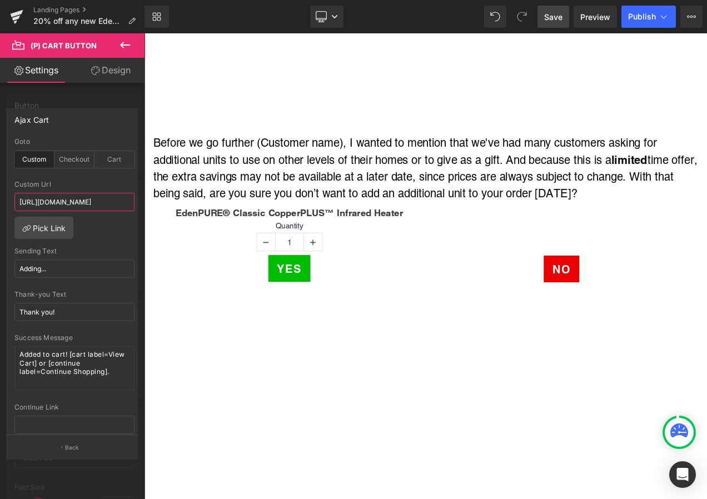
scroll to position [0, 232]
drag, startPoint x: 83, startPoint y: 200, endPoint x: 93, endPoint y: 197, distance: 10.3
click at [117, 202] on input "https://shopsecurenow.com/pages/edenpure-heater-50-off-tv-ad?utm_medium=TV$50/#…" at bounding box center [74, 202] width 120 height 18
click at [77, 196] on input "https://shopsecurenow.com/pages/edenpure-heater-50-off-tv-ad?utm_medium=TV$50/#…" at bounding box center [74, 202] width 120 height 18
click at [68, 205] on input "https://shopsecurenow.com/pages/edenpure-heater-50-off-tv-ad?utm_medium=TV$50/#…" at bounding box center [74, 202] width 120 height 18
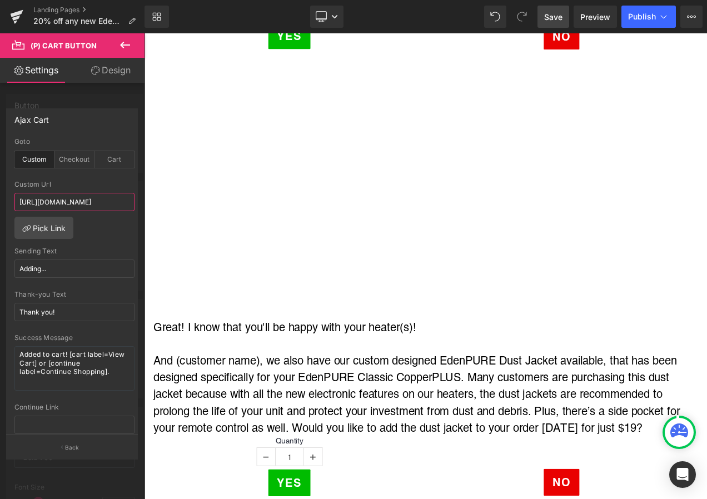
scroll to position [3781, 0]
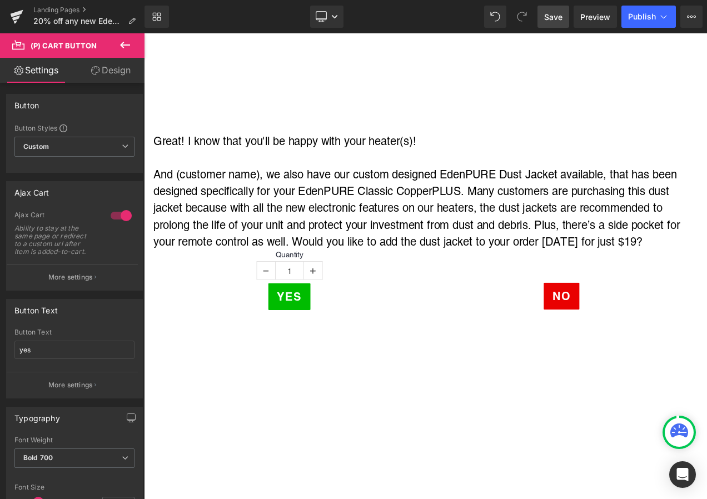
click at [91, 280] on p "More settings" at bounding box center [70, 277] width 44 height 10
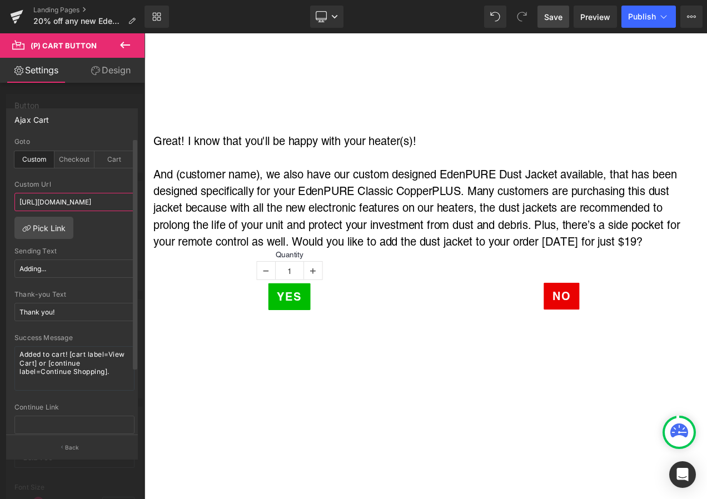
scroll to position [0, 232]
drag, startPoint x: 72, startPoint y: 203, endPoint x: 127, endPoint y: 205, distance: 54.5
click at [127, 205] on input "https://shopsecurenow.com/pages/edenpure-heater-50-off-tv-ad?utm_medium=TV$50/#…" at bounding box center [74, 202] width 120 height 18
paste input "678912129647"
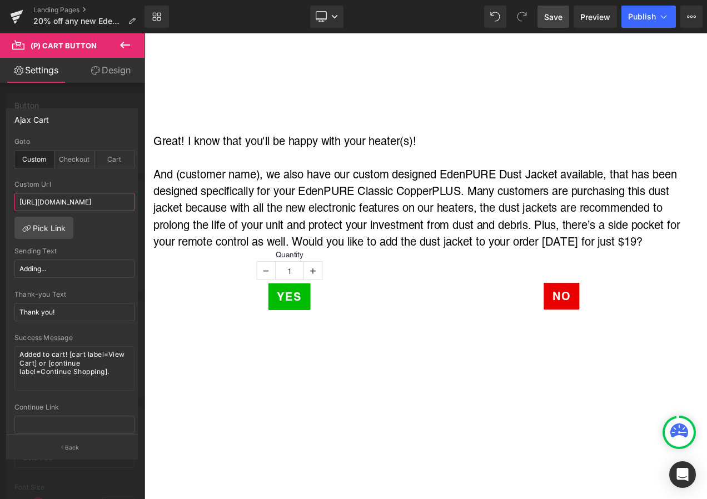
drag, startPoint x: 20, startPoint y: 201, endPoint x: -2, endPoint y: 197, distance: 22.6
click at [0, 197] on html "(P) Cart Button You are previewing how the will restyle your page. You can not …" at bounding box center [353, 249] width 707 height 499
drag, startPoint x: 19, startPoint y: 201, endPoint x: 63, endPoint y: 200, distance: 43.4
click at [63, 200] on input "https://shopsecurenow.com/pages/edenpure-heater-50-off-tv-ad?utm_medium=TV$50/#…" at bounding box center [74, 202] width 120 height 18
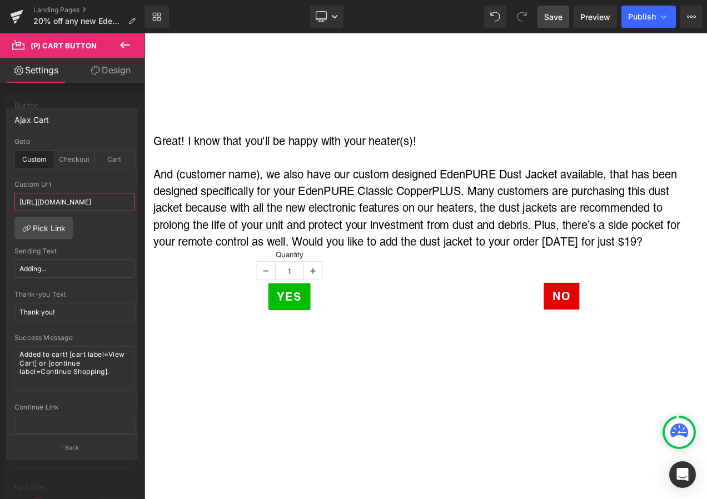
paste input "20-off-any-new-edenpure-heater-google-ad?utm_campaign=HEAT22"
type input "https://shopsecurenow.com/pages/20-off-any-new-edenpure-heater-google-ad?utm_ca…"
click at [553, 16] on span "Save" at bounding box center [553, 17] width 18 height 12
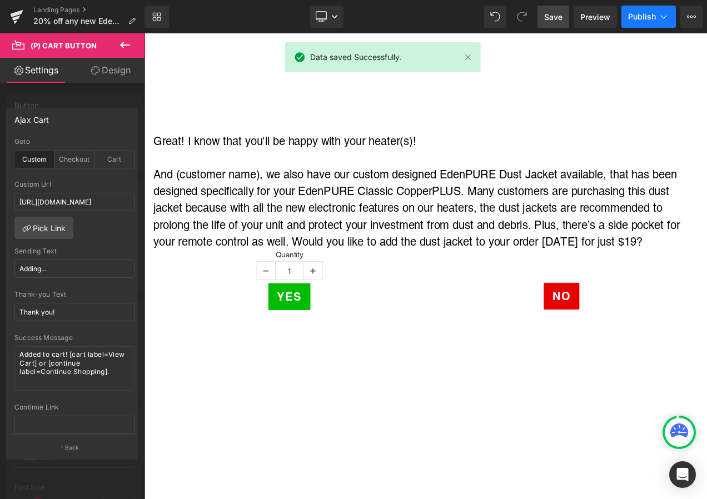
click at [647, 15] on span "Publish" at bounding box center [642, 16] width 28 height 9
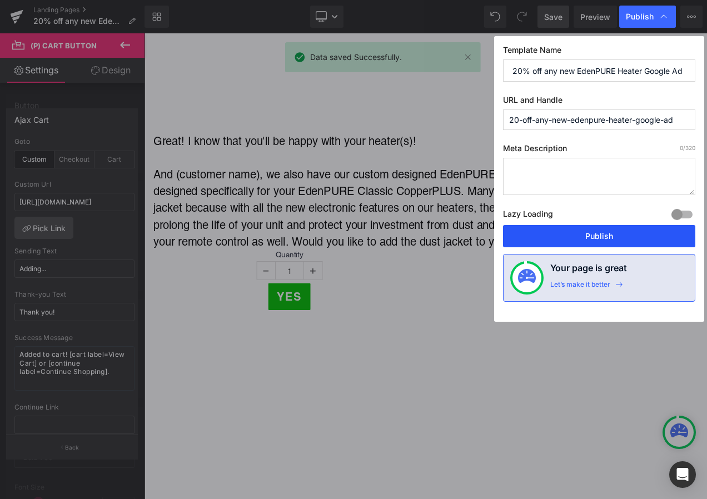
click at [0, 0] on button "Publish" at bounding box center [0, 0] width 0 height 0
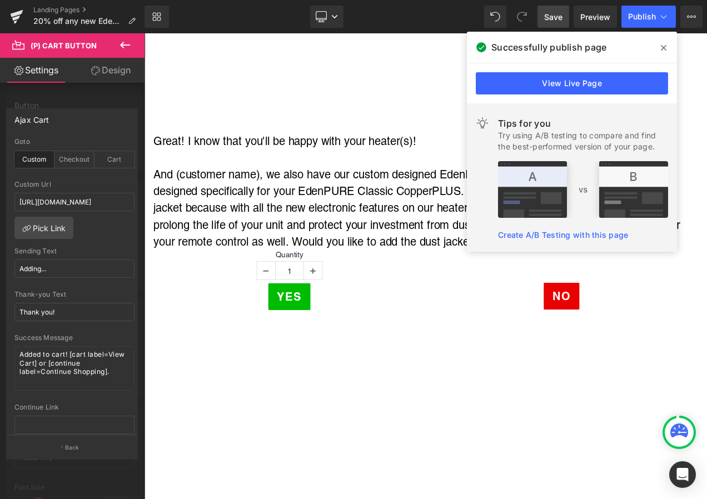
drag, startPoint x: 500, startPoint y: 472, endPoint x: 648, endPoint y: 245, distance: 270.8
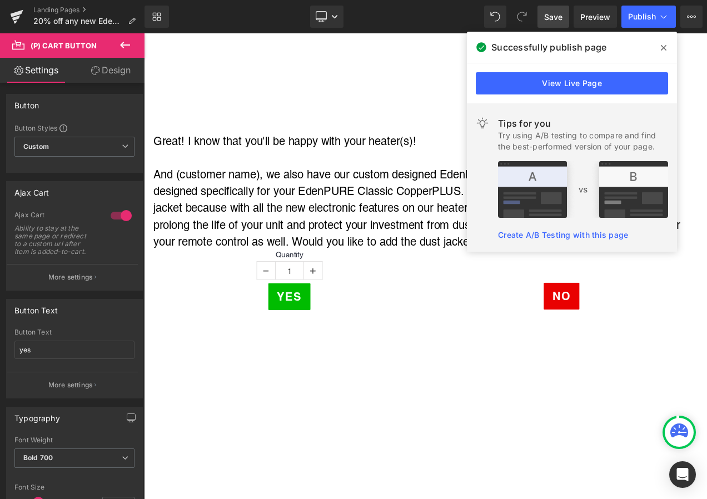
click at [660, 49] on span at bounding box center [664, 48] width 18 height 18
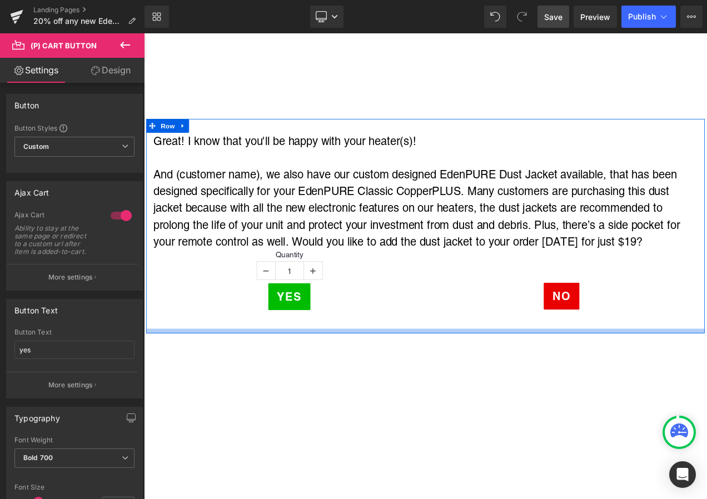
click at [435, 386] on div at bounding box center [480, 389] width 667 height 6
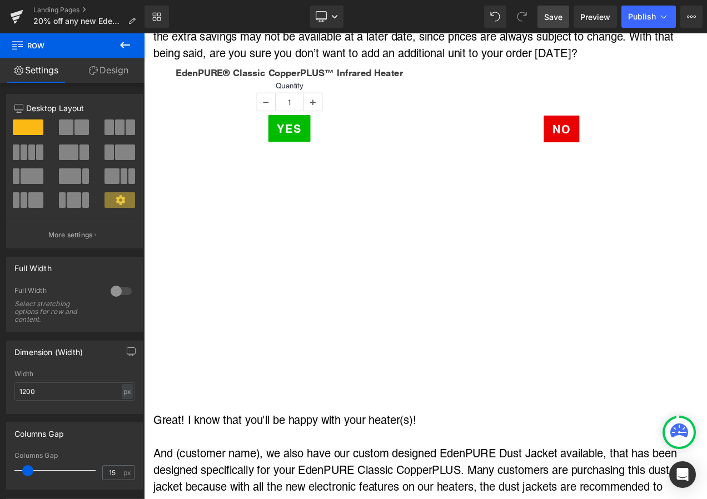
scroll to position [3169, 0]
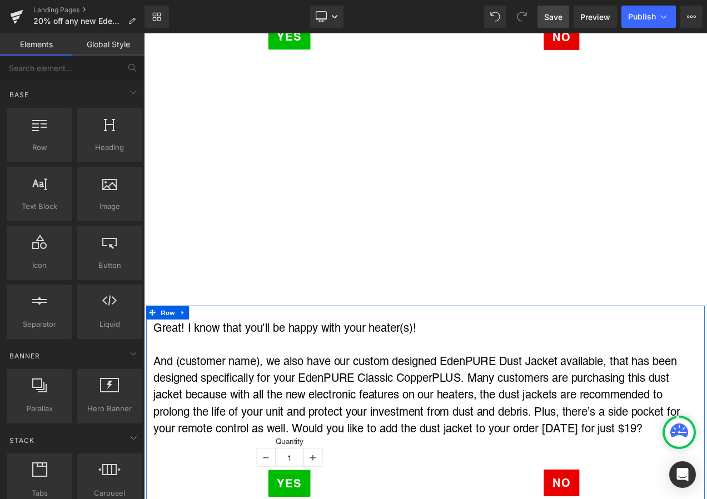
scroll to position [3558, 0]
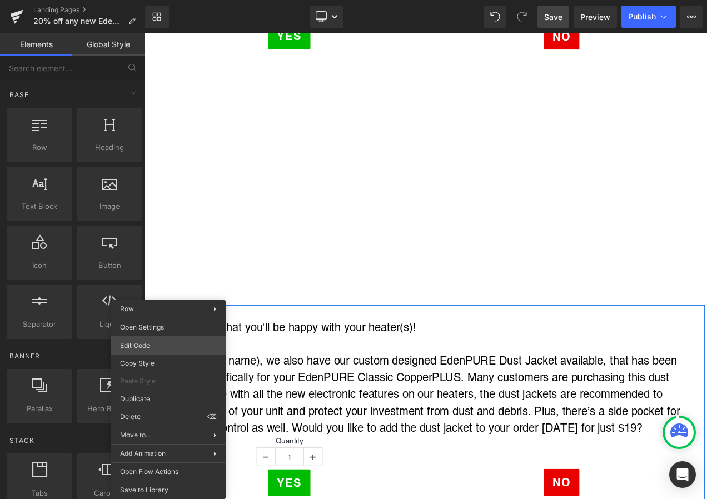
click at [160, 0] on div "(P) Cart Button You are previewing how the will restyle your page. You can not …" at bounding box center [353, 0] width 707 height 0
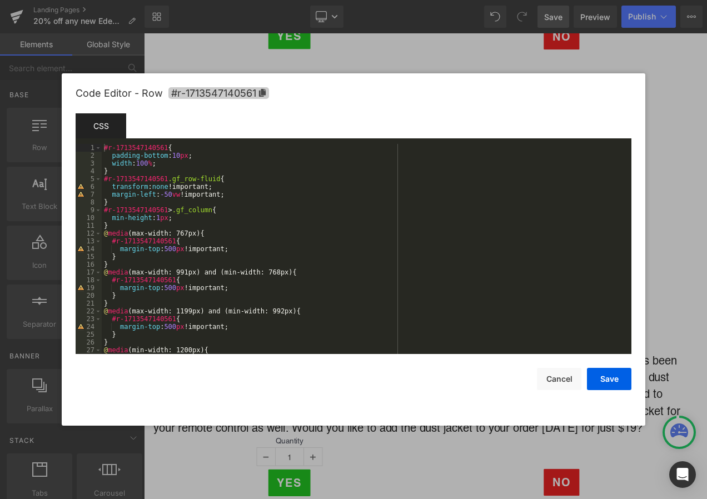
click at [0, 0] on icon at bounding box center [0, 0] width 0 height 0
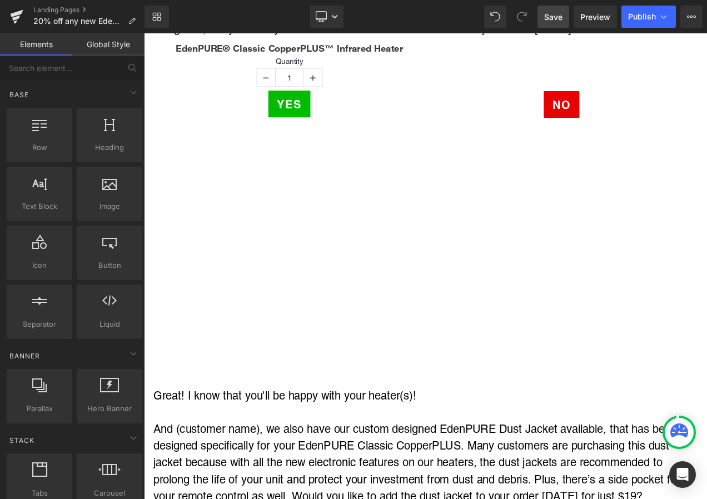
scroll to position [3336, 0]
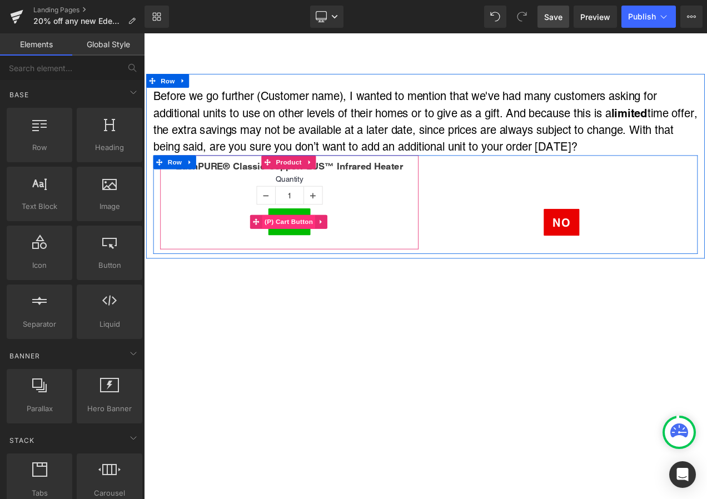
click at [314, 250] on span "(P) Cart Button" at bounding box center [316, 258] width 63 height 17
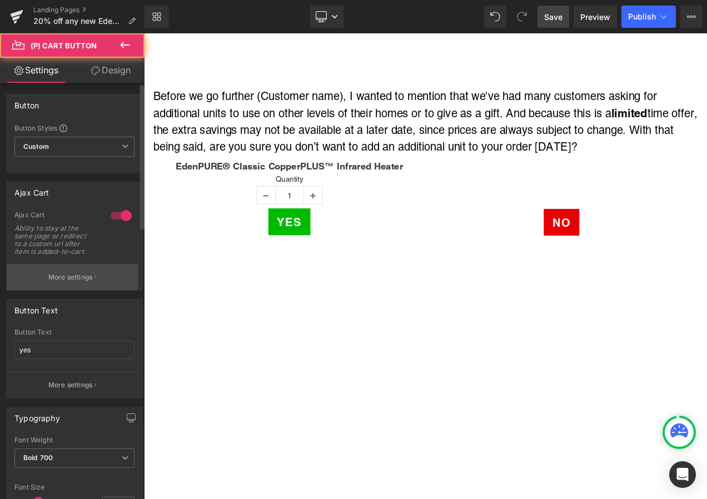
click at [97, 272] on button "More settings" at bounding box center [72, 277] width 131 height 26
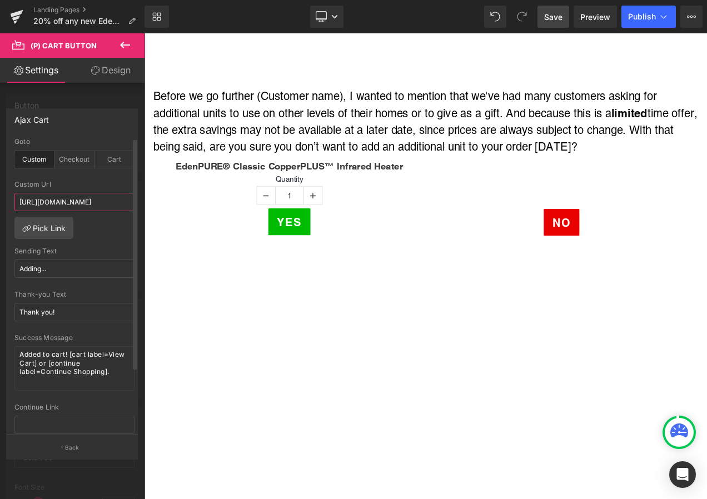
scroll to position [0, 290]
drag, startPoint x: 18, startPoint y: 201, endPoint x: 114, endPoint y: 208, distance: 95.9
click at [114, 208] on input "https://shopsecurenow.com/pages/20-off-any-new-edenpure-heater-google-ad?utm_ca…" at bounding box center [74, 202] width 120 height 18
click at [67, 202] on input "https://shopsecurenow.com/pages/20-off-any-new-edenpure-heater-google-ad?utm_ca…" at bounding box center [74, 202] width 120 height 18
drag, startPoint x: 67, startPoint y: 202, endPoint x: 124, endPoint y: 203, distance: 56.7
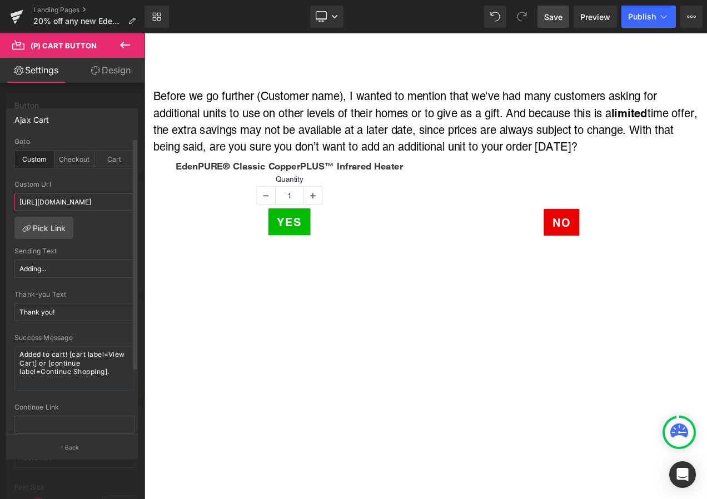
click at [124, 203] on input "https://shopsecurenow.com/pages/20-off-any-new-edenpure-heater-google-ad?utm_ca…" at bounding box center [74, 202] width 120 height 18
paste input "713547140561"
type input "https://shopsecurenow.com/pages/20-off-any-new-edenpure-heater-google-ad?utm_ca…"
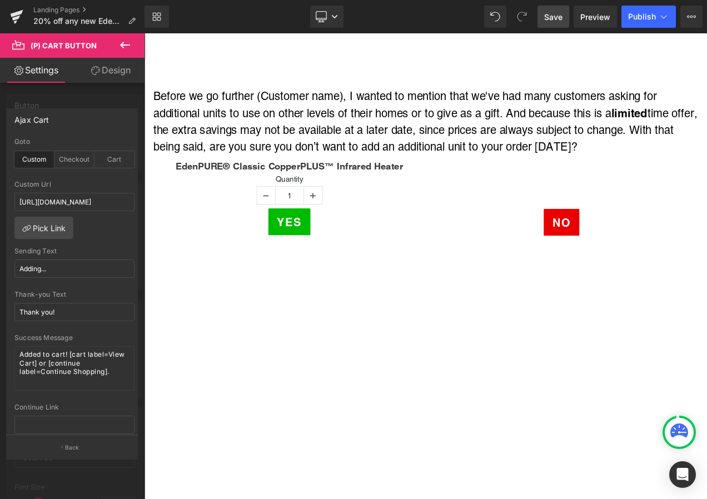
click at [549, 13] on span "Save" at bounding box center [553, 17] width 18 height 12
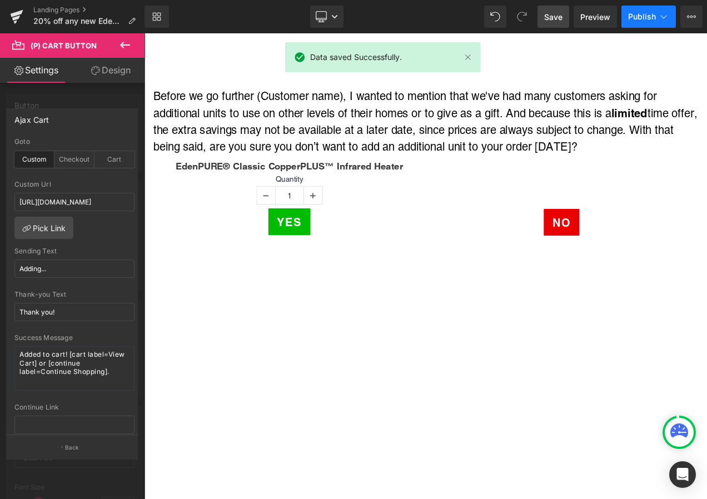
click at [651, 16] on span "Publish" at bounding box center [642, 16] width 28 height 9
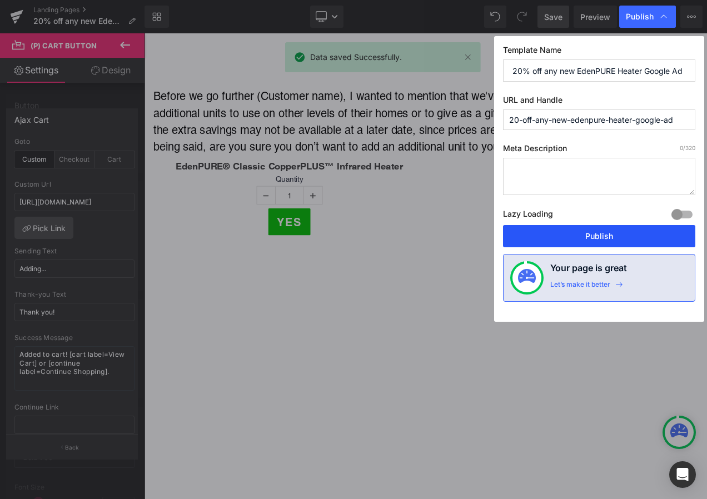
drag, startPoint x: 580, startPoint y: 231, endPoint x: 672, endPoint y: 301, distance: 115.4
click at [580, 231] on button "Publish" at bounding box center [599, 236] width 192 height 22
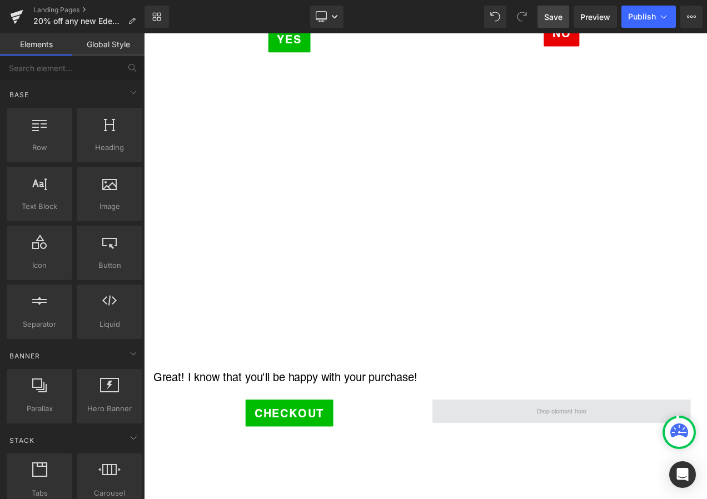
scroll to position [7228, 0]
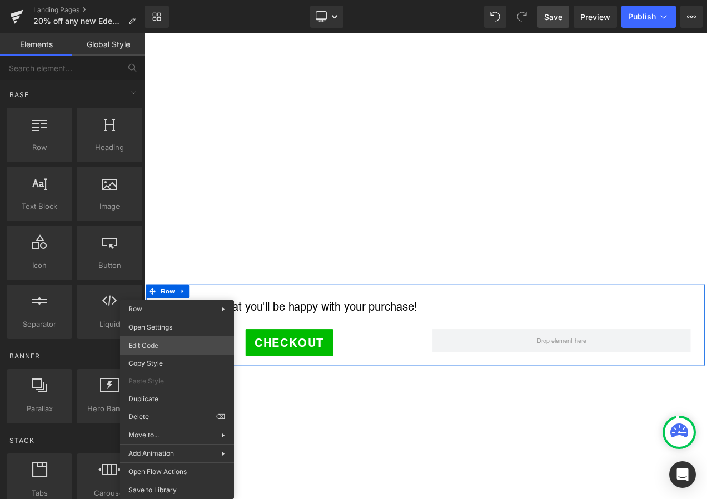
click at [168, 0] on div "(P) Cart Button You are previewing how the will restyle your page. You can not …" at bounding box center [353, 0] width 707 height 0
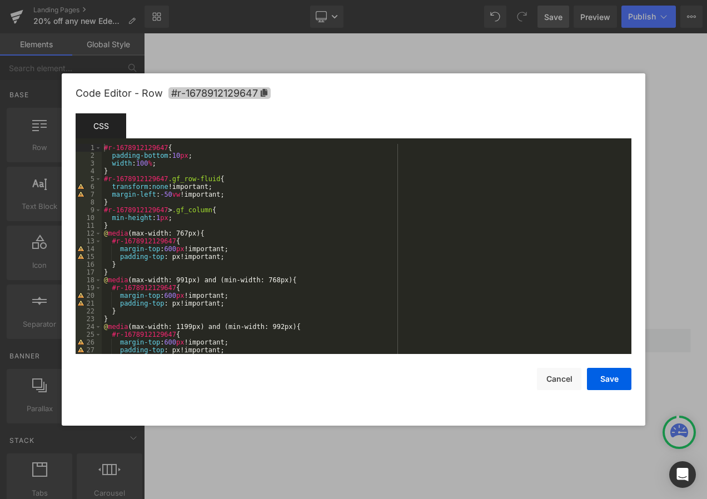
click at [263, 95] on icon at bounding box center [264, 93] width 7 height 8
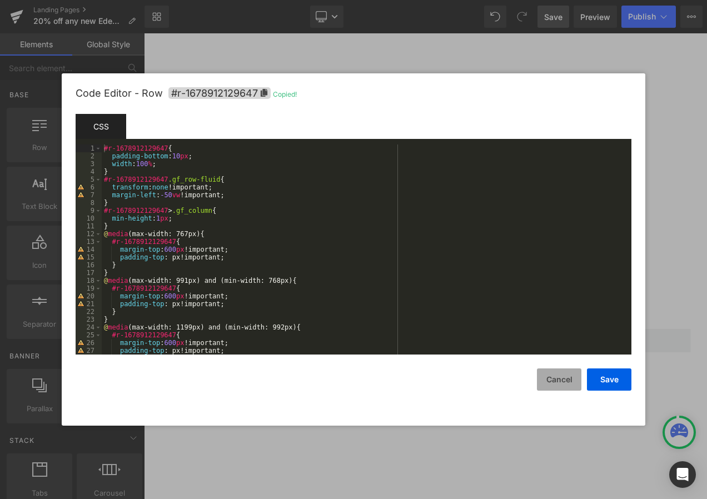
click at [557, 382] on button "Cancel" at bounding box center [559, 380] width 44 height 22
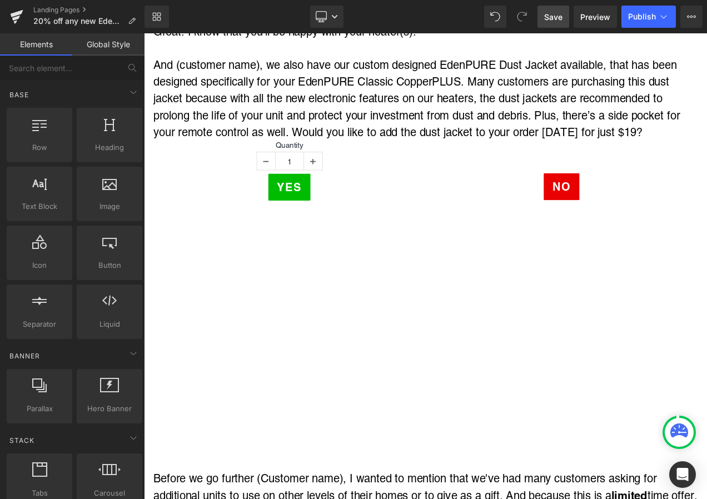
scroll to position [3781, 0]
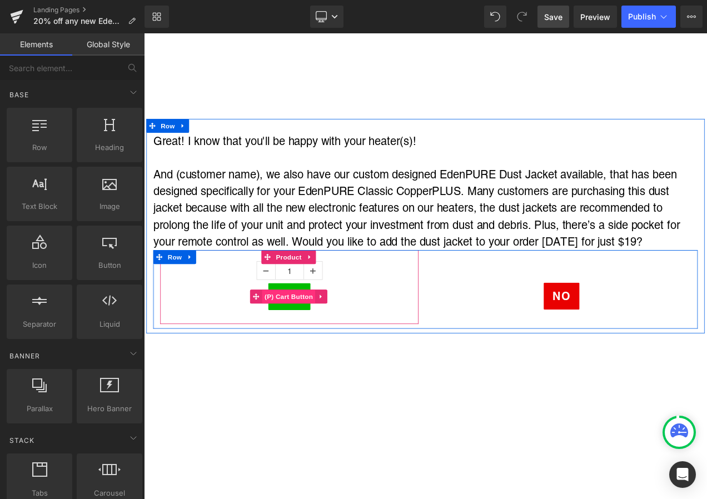
click at [316, 340] on span "(P) Cart Button" at bounding box center [316, 348] width 63 height 17
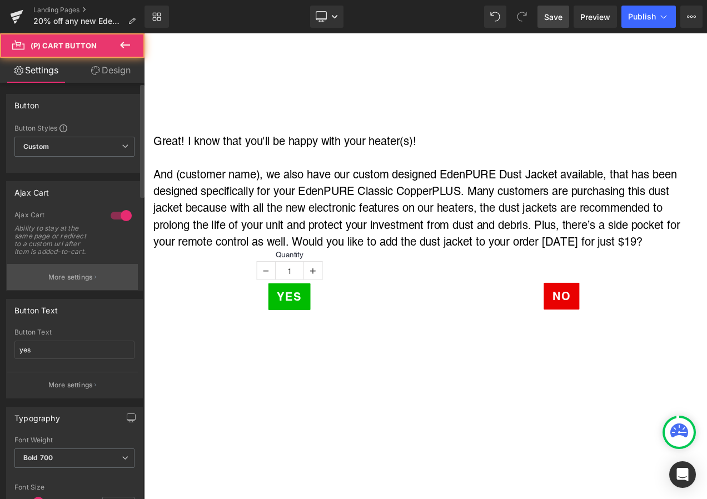
click at [81, 269] on button "More settings" at bounding box center [72, 277] width 131 height 26
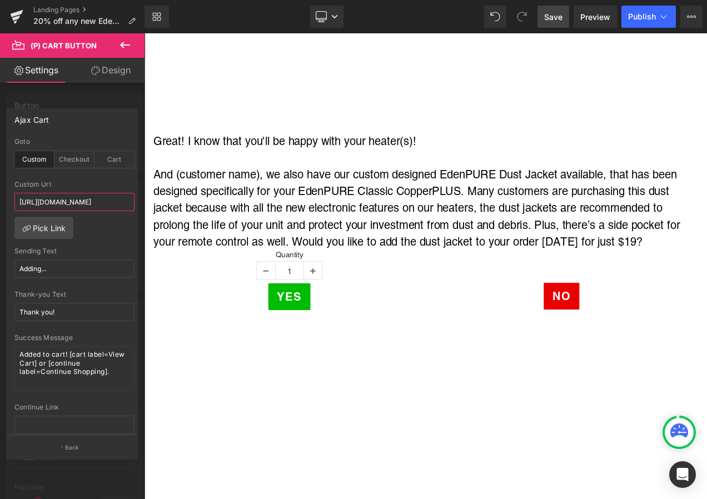
scroll to position [0, 234]
drag, startPoint x: 18, startPoint y: 201, endPoint x: 133, endPoint y: 201, distance: 115.6
click at [133, 201] on div "custom Goto Custom Checkout Cart https://shopsecurenow.com/pages/edenpure-heate…" at bounding box center [72, 286] width 131 height 297
click at [91, 205] on input "https://shopsecurenow.com/pages/edenpure-heater-50-off-tv-ad?utm_medium=TV$50/#…" at bounding box center [74, 202] width 120 height 18
drag, startPoint x: 68, startPoint y: 203, endPoint x: 124, endPoint y: 202, distance: 56.2
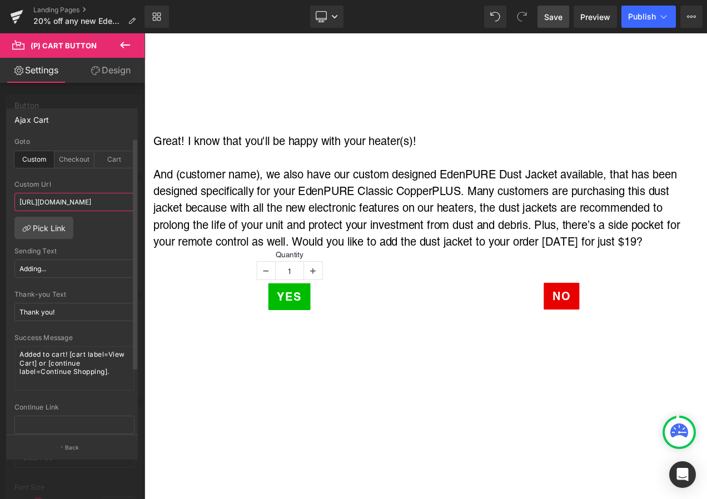
click at [124, 202] on input "https://shopsecurenow.com/pages/edenpure-heater-50-off-tv-ad?utm_medium=TV$50/#…" at bounding box center [74, 202] width 120 height 18
paste input "129647"
drag, startPoint x: 18, startPoint y: 202, endPoint x: 63, endPoint y: 202, distance: 45.6
click at [63, 202] on input "https://shopsecurenow.com/pages/edenpure-heater-50-off-tv-ad?utm_medium=TV$50/#…" at bounding box center [74, 202] width 120 height 18
paste input "20-off-any-new-edenpure-heater-google-ad?utm_campaign=HEAT22"
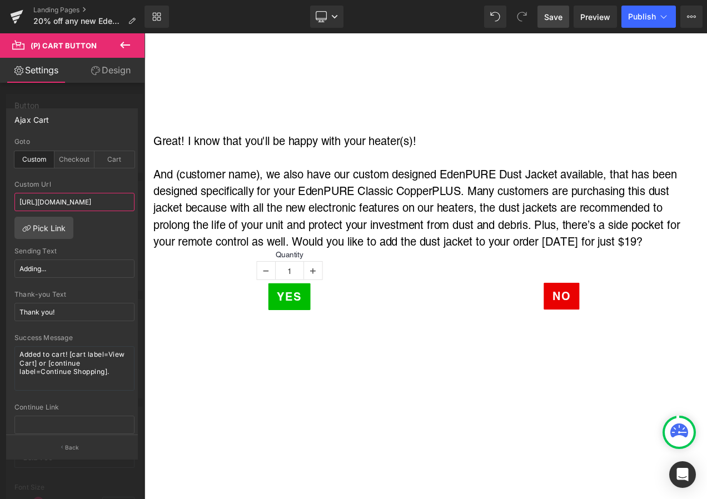
type input "https://shopsecurenow.com/pages/20-off-any-new-edenpure-heater-google-ad?utm_ca…"
click at [549, 22] on span "Save" at bounding box center [553, 17] width 18 height 12
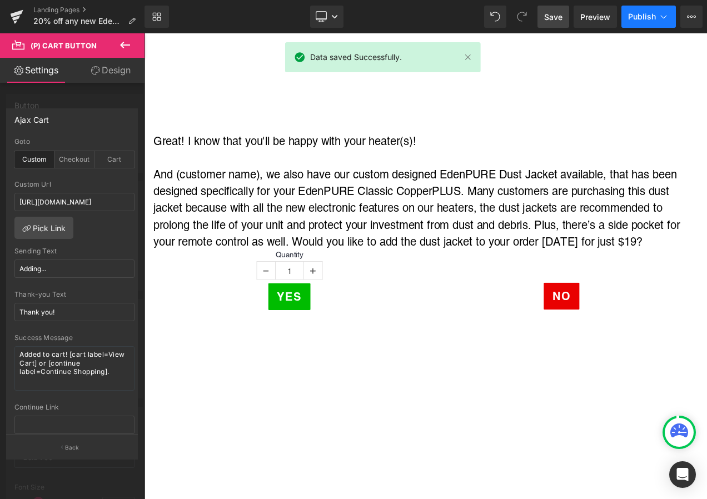
click at [648, 14] on span "Publish" at bounding box center [642, 16] width 28 height 9
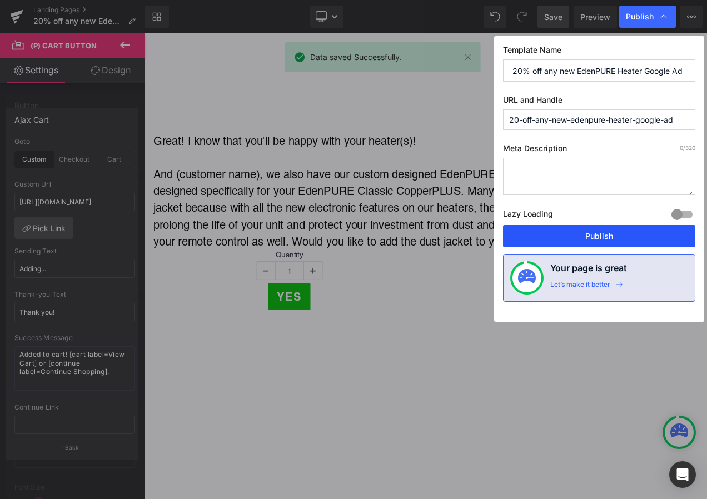
drag, startPoint x: 589, startPoint y: 239, endPoint x: 641, endPoint y: 280, distance: 66.5
click at [589, 239] on button "Publish" at bounding box center [599, 236] width 192 height 22
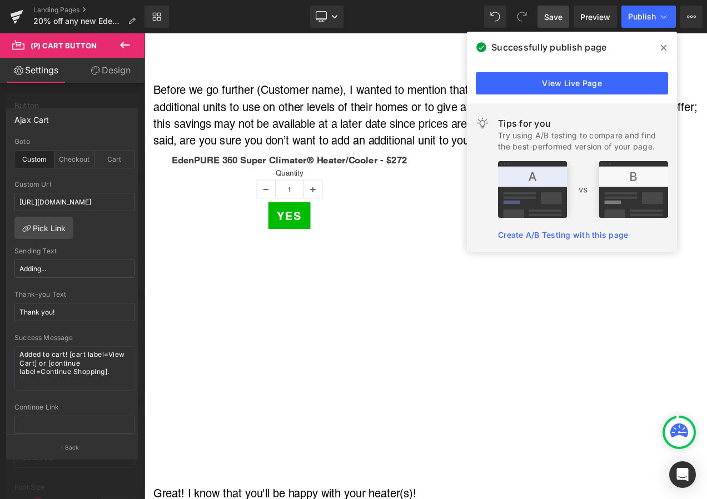
scroll to position [1724, 0]
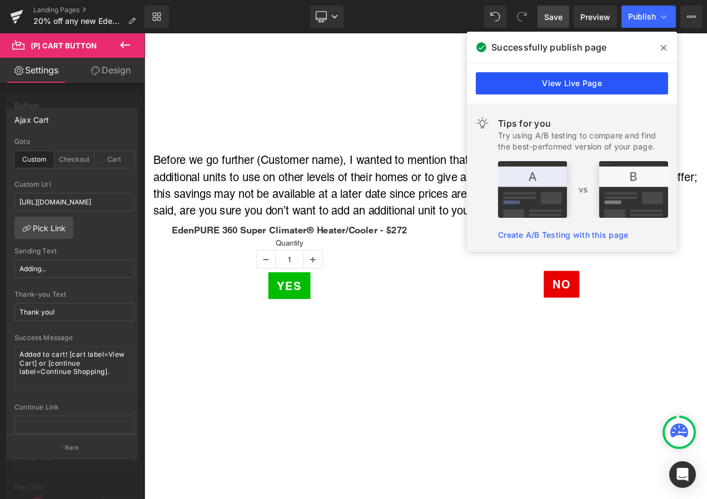
click at [585, 83] on link "View Live Page" at bounding box center [572, 83] width 192 height 22
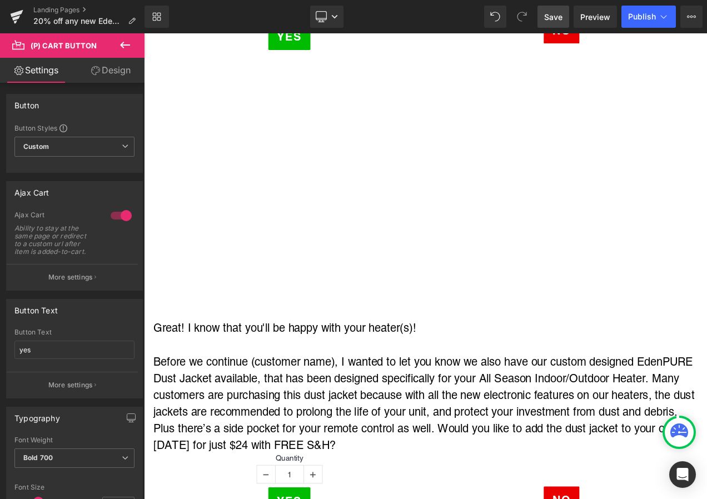
scroll to position [6116, 0]
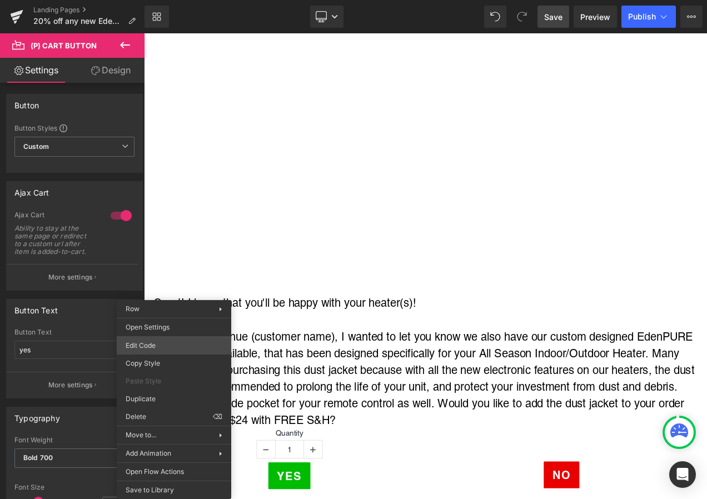
click at [155, 0] on div "(P) Cart Button You are previewing how the will restyle your page. You can not …" at bounding box center [353, 0] width 707 height 0
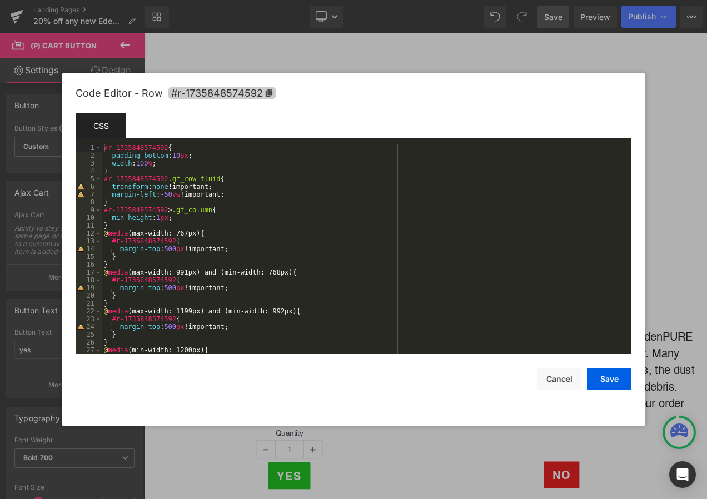
click at [266, 95] on icon at bounding box center [269, 93] width 8 height 8
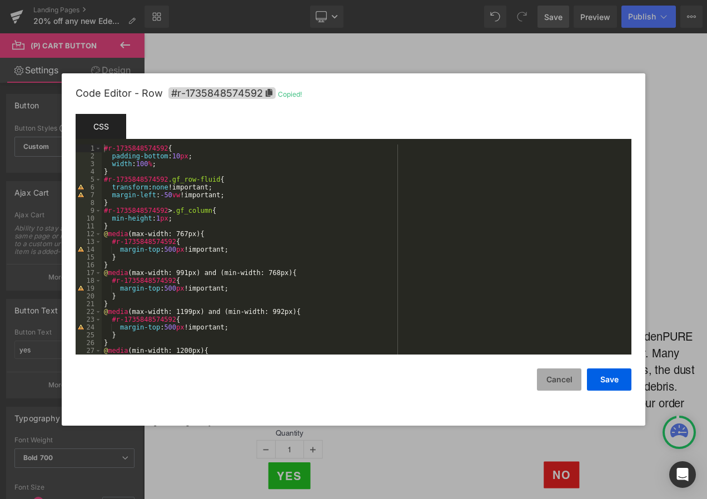
click at [556, 380] on button "Cancel" at bounding box center [559, 380] width 44 height 22
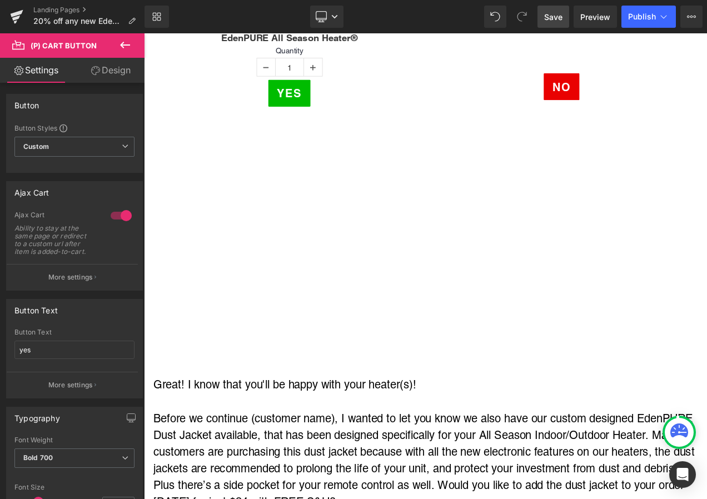
scroll to position [5838, 0]
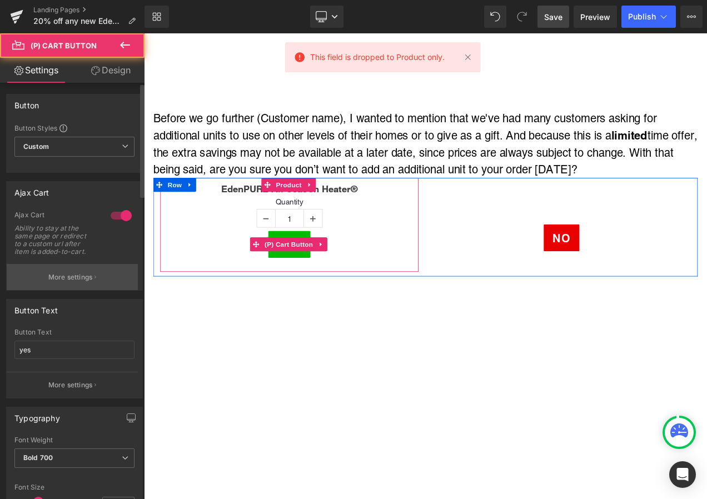
click at [85, 275] on p "More settings" at bounding box center [70, 277] width 44 height 10
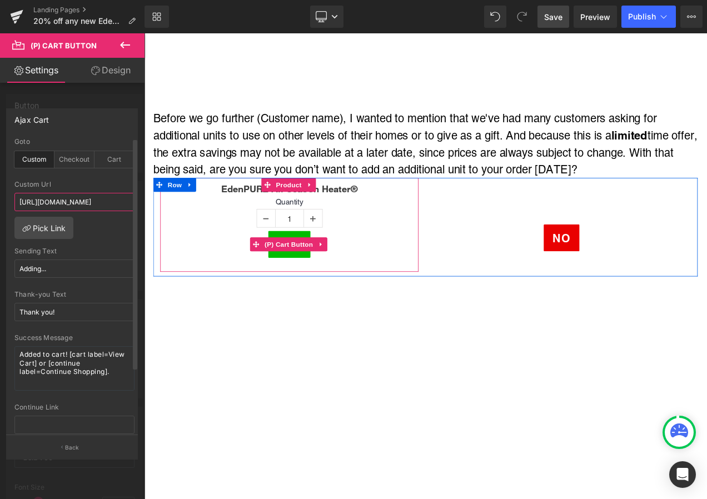
scroll to position [0, 236]
drag, startPoint x: 19, startPoint y: 201, endPoint x: 108, endPoint y: 200, distance: 89.0
click at [108, 200] on input "https://shopsecurenow.com/pages/edenpure-heater-50-off-tv-ad?utm_medium=TV$50/#…" at bounding box center [74, 202] width 120 height 18
click at [92, 201] on input "https://shopsecurenow.com/pages/edenpure-heater-50-off-tv-ad?utm_medium=TV$50/#…" at bounding box center [74, 202] width 120 height 18
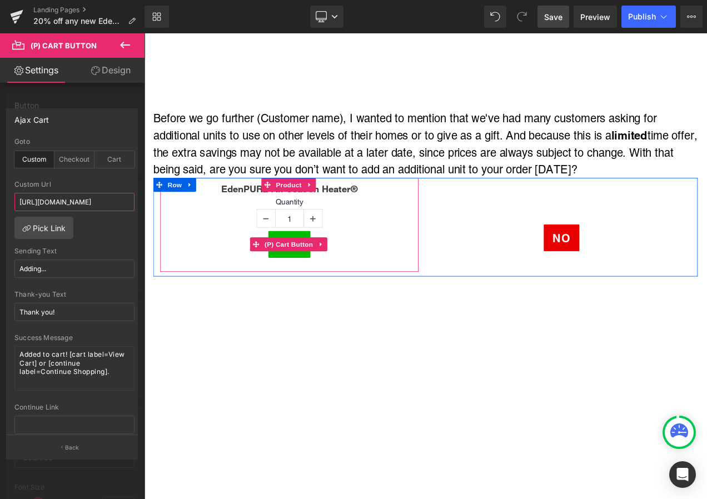
scroll to position [0, 236]
drag, startPoint x: 19, startPoint y: 200, endPoint x: 61, endPoint y: 202, distance: 41.8
click at [61, 202] on input "https://shopsecurenow.com/pages/edenpure-heater-50-off-tv-ad?utm_medium=TV$50/#…" at bounding box center [74, 202] width 120 height 18
paste input "20-off-any-new-edenpure-heater-google-ad?utm_campaign=HEAT22"
type input "https://shopsecurenow.com/pages/20-off-any-new-edenpure-heater-google-ad?utm_ca…"
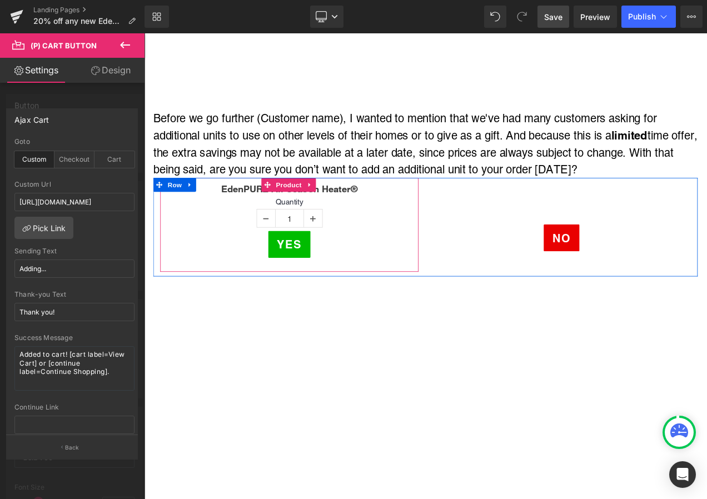
scroll to position [0, 0]
click at [559, 16] on span "Save" at bounding box center [553, 17] width 18 height 12
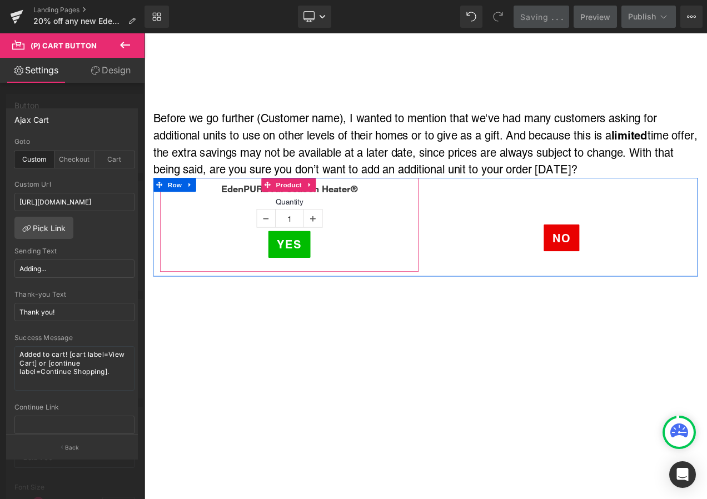
scroll to position [6116, 0]
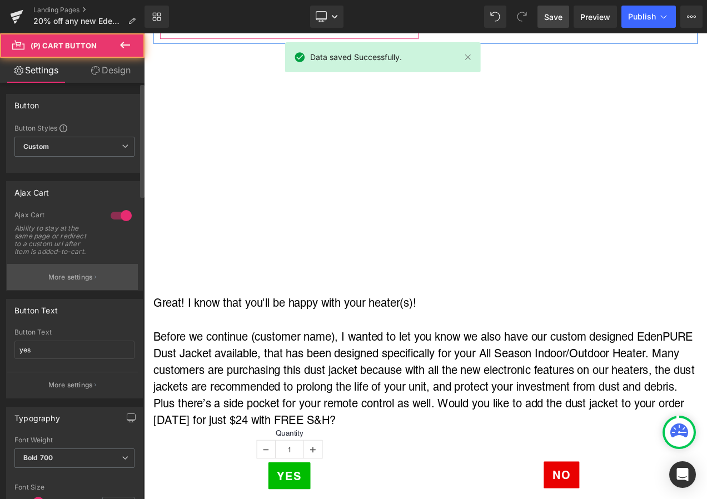
click at [71, 265] on button "More settings" at bounding box center [72, 277] width 131 height 26
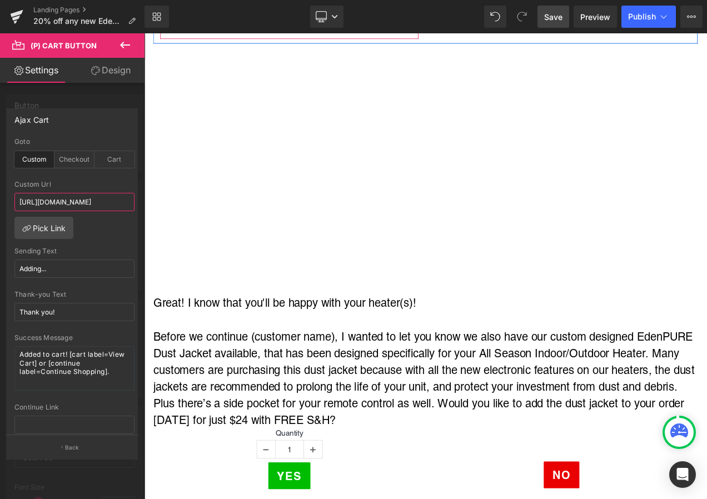
scroll to position [0, 234]
drag, startPoint x: 20, startPoint y: 198, endPoint x: 62, endPoint y: 203, distance: 42.5
click at [62, 203] on input "https://shopsecurenow.com/pages/edenpure-heater-50-off-tv-ad?utm_medium=TV$50/#…" at bounding box center [74, 202] width 120 height 18
paste input "20-off-any-new-edenpure-heater-google-ad?utm_campaign=HEAT22"
type input "https://shopsecurenow.com/pages/20-off-any-new-edenpure-heater-google-ad?utm_ca…"
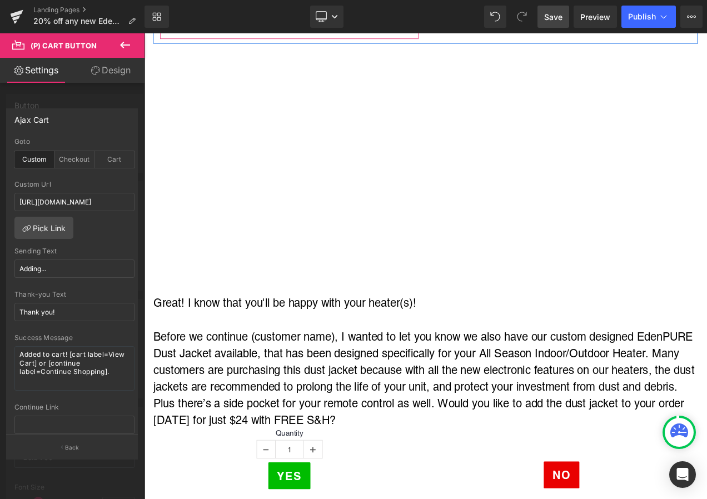
scroll to position [0, 0]
click at [553, 21] on span "Save" at bounding box center [553, 17] width 18 height 12
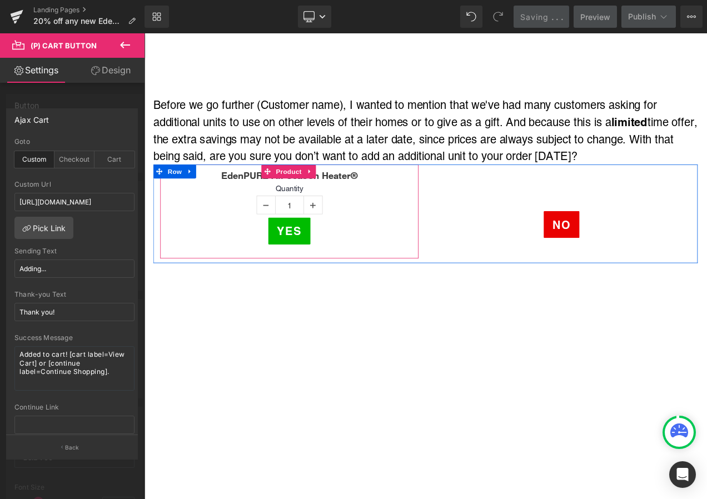
scroll to position [5838, 0]
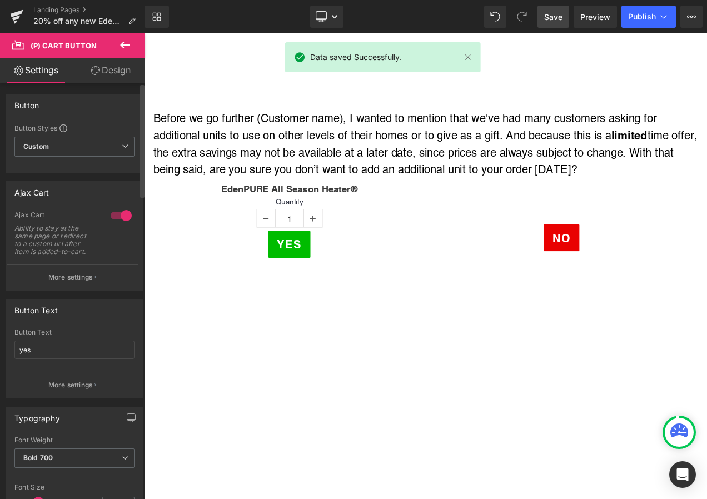
click at [63, 259] on div "Ajax Cart Ability to stay at the same page or redirect to a custom url after it…" at bounding box center [74, 237] width 120 height 53
click at [63, 267] on button "More settings" at bounding box center [72, 277] width 131 height 26
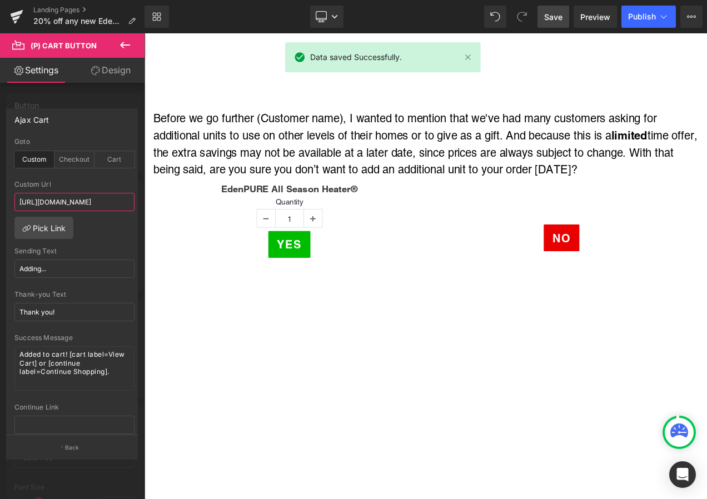
scroll to position [0, 290]
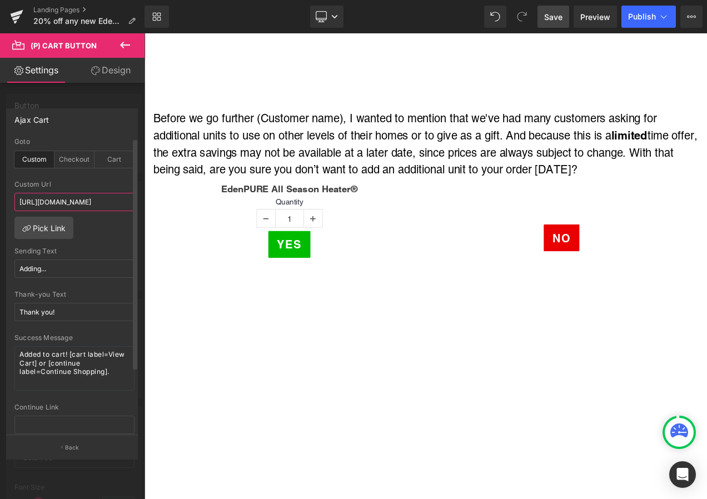
drag, startPoint x: 21, startPoint y: 201, endPoint x: 121, endPoint y: 198, distance: 99.6
click at [121, 198] on input "https://shopsecurenow.com/pages/20-off-any-new-edenpure-heater-google-ad?utm_ca…" at bounding box center [74, 202] width 120 height 18
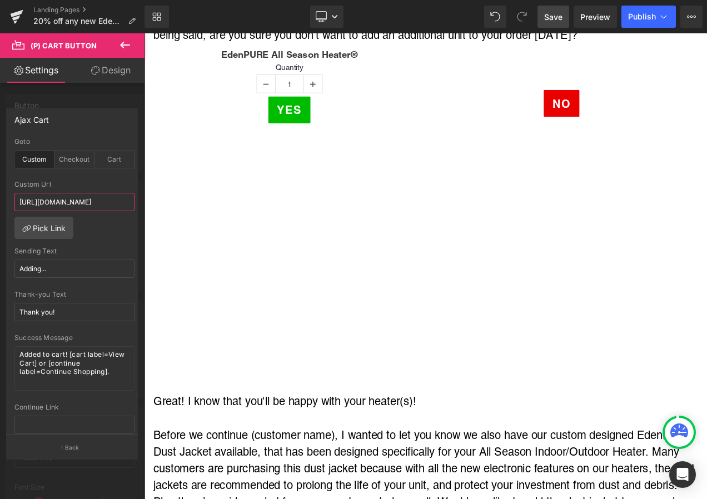
scroll to position [6060, 0]
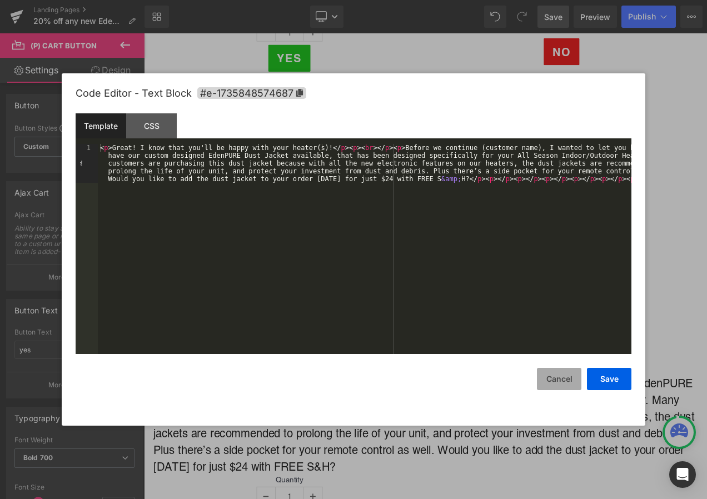
drag, startPoint x: 153, startPoint y: 348, endPoint x: 548, endPoint y: 381, distance: 396.1
click at [548, 381] on button "Cancel" at bounding box center [559, 379] width 44 height 22
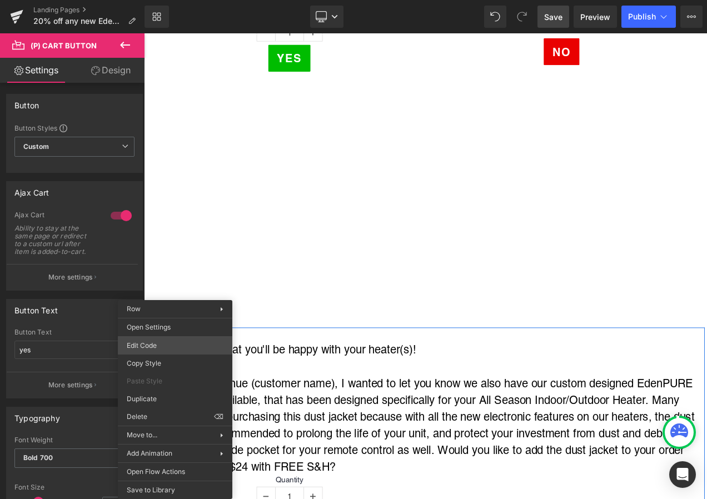
click at [162, 0] on div "(P) Cart Button You are previewing how the will restyle your page. You can not …" at bounding box center [353, 0] width 707 height 0
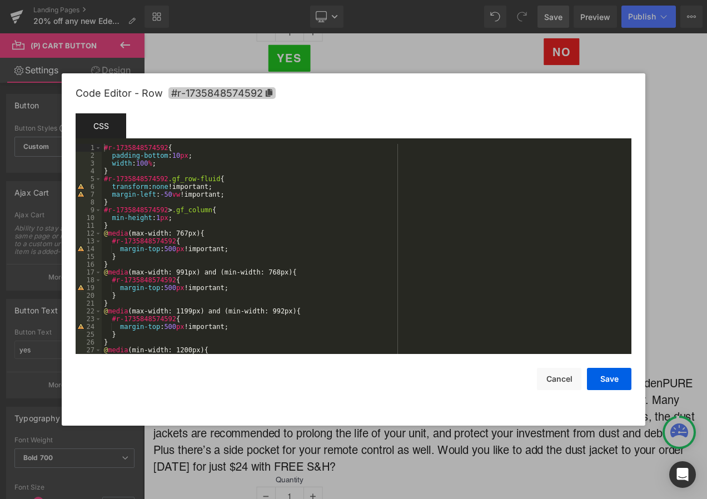
click at [269, 96] on icon at bounding box center [269, 93] width 7 height 8
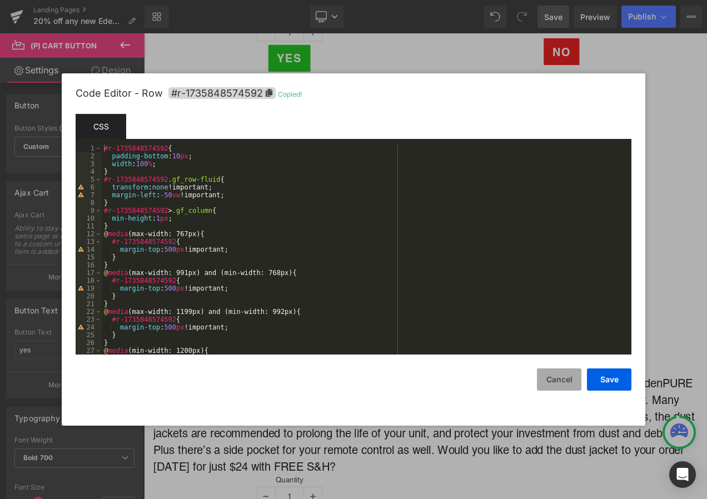
click at [568, 376] on button "Cancel" at bounding box center [559, 380] width 44 height 22
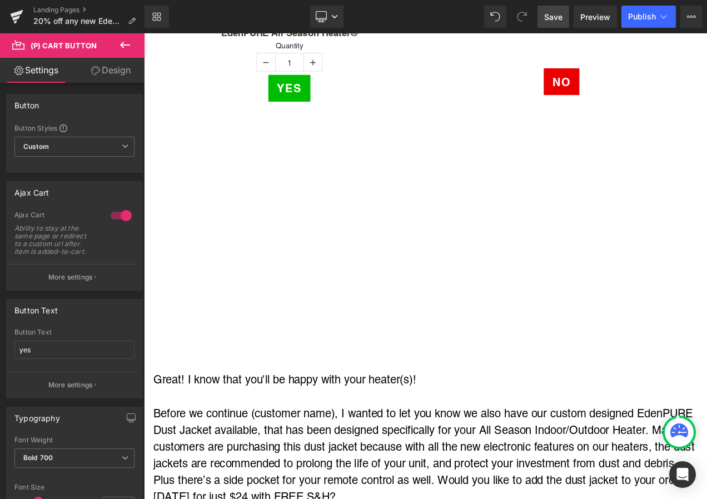
scroll to position [6004, 0]
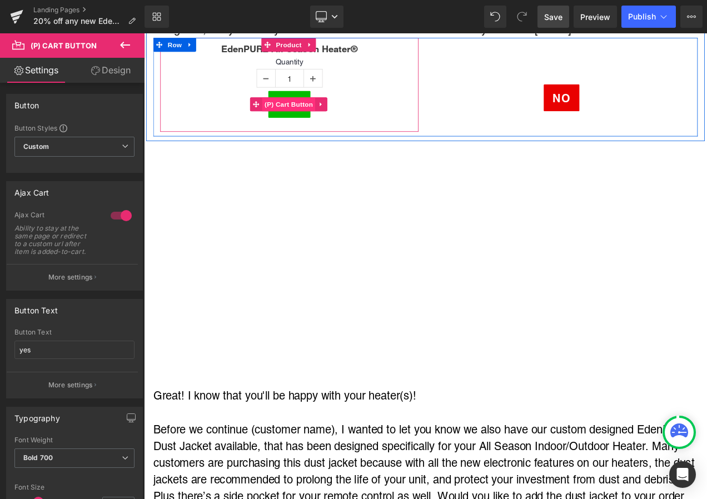
click at [311, 110] on span "(P) Cart Button" at bounding box center [316, 118] width 63 height 17
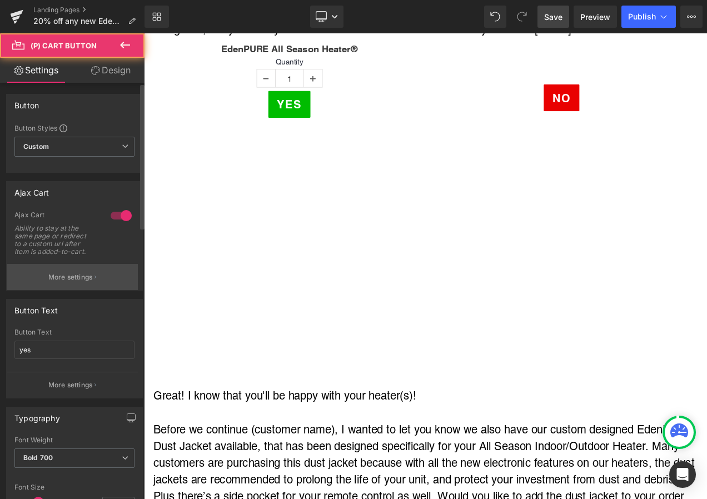
click at [73, 269] on button "More settings" at bounding box center [72, 277] width 131 height 26
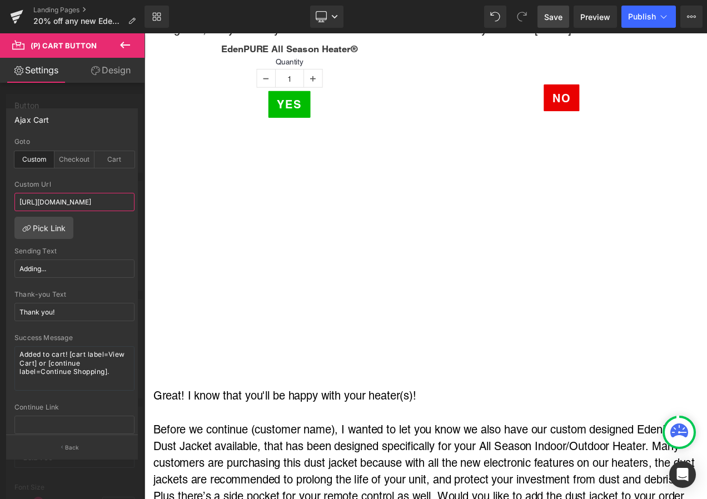
scroll to position [0, 292]
drag, startPoint x: 235, startPoint y: 231, endPoint x: 153, endPoint y: 239, distance: 82.2
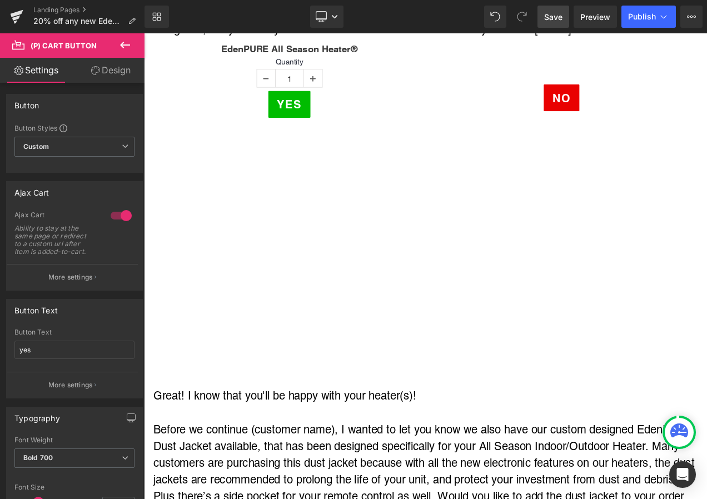
click at [554, 21] on span "Save" at bounding box center [553, 17] width 18 height 12
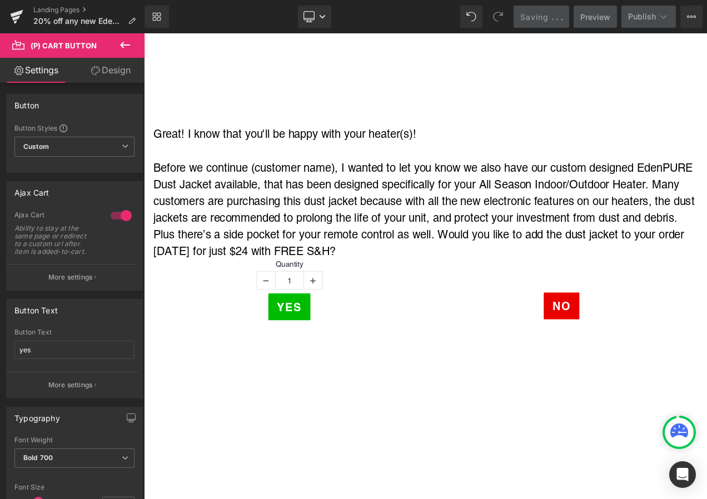
scroll to position [6394, 0]
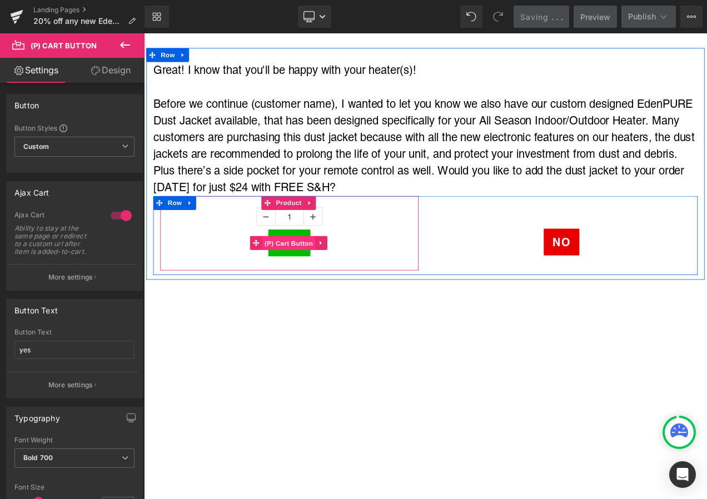
click at [316, 276] on span "(P) Cart Button" at bounding box center [316, 284] width 63 height 17
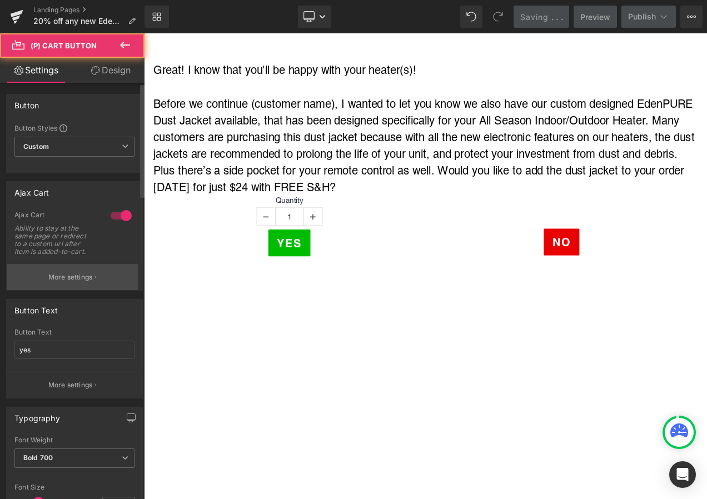
click at [49, 272] on p "More settings" at bounding box center [70, 277] width 44 height 10
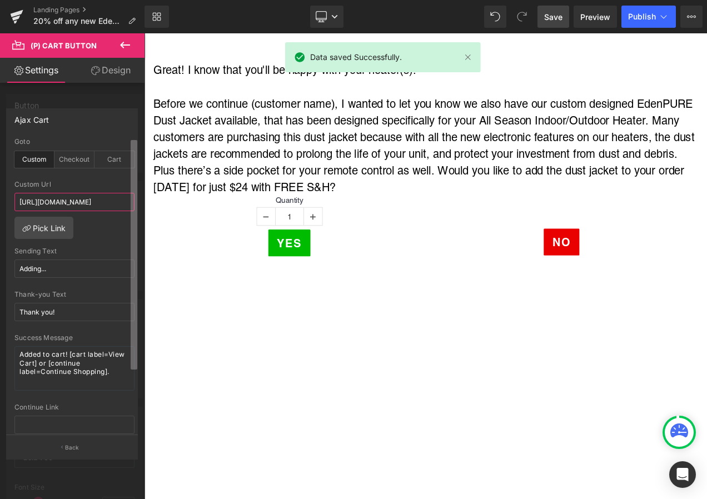
scroll to position [0, 290]
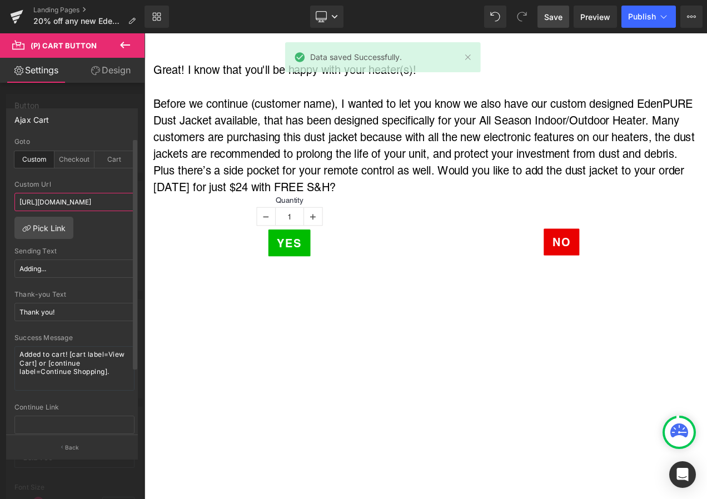
drag, startPoint x: 18, startPoint y: 200, endPoint x: 132, endPoint y: 205, distance: 114.1
click at [132, 205] on div "custom Goto Custom Checkout Cart https://shopsecurenow.com/pages/20-off-any-new…" at bounding box center [75, 286] width 136 height 297
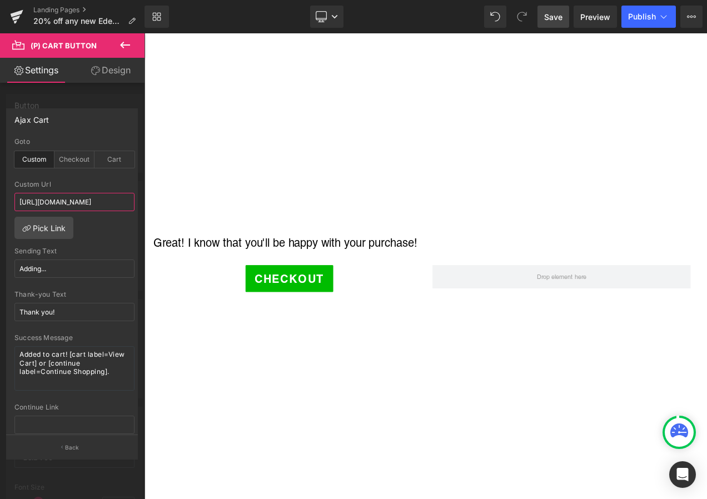
scroll to position [7394, 0]
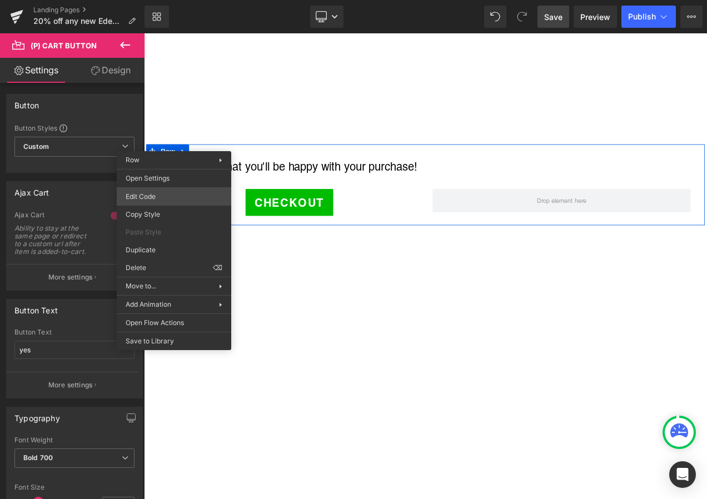
click at [154, 0] on div "(P) Cart Button You are previewing how the will restyle your page. You can not …" at bounding box center [353, 0] width 707 height 0
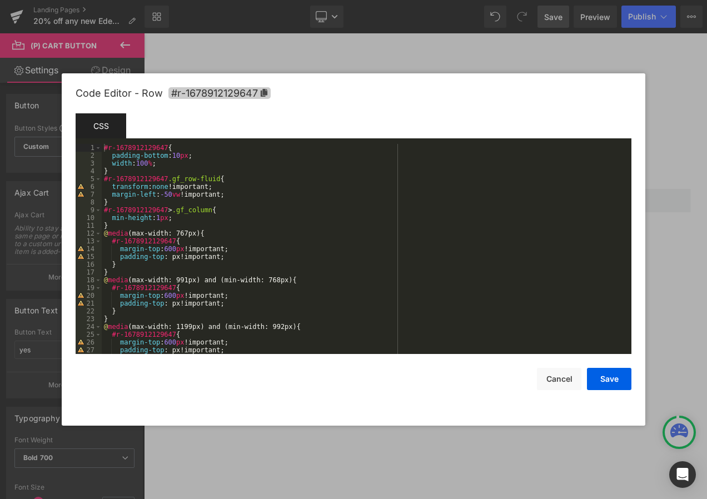
click at [263, 91] on icon at bounding box center [264, 93] width 7 height 8
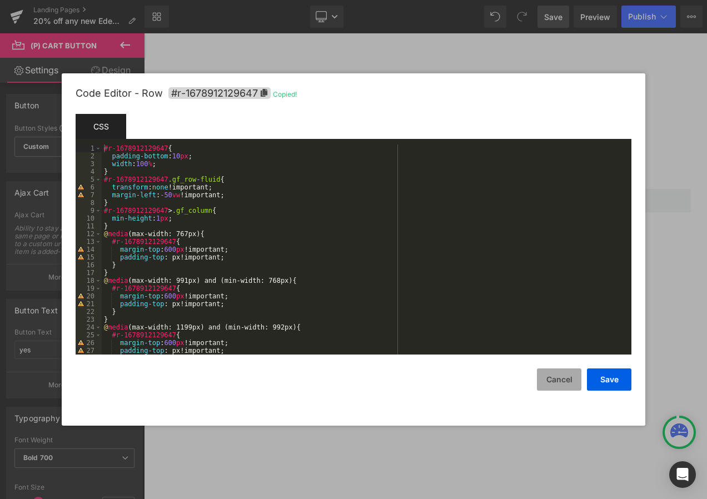
click at [559, 377] on button "Cancel" at bounding box center [559, 380] width 44 height 22
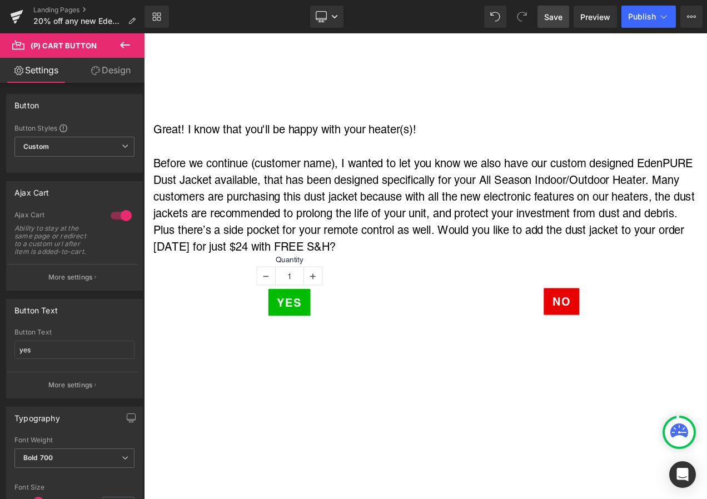
scroll to position [6282, 0]
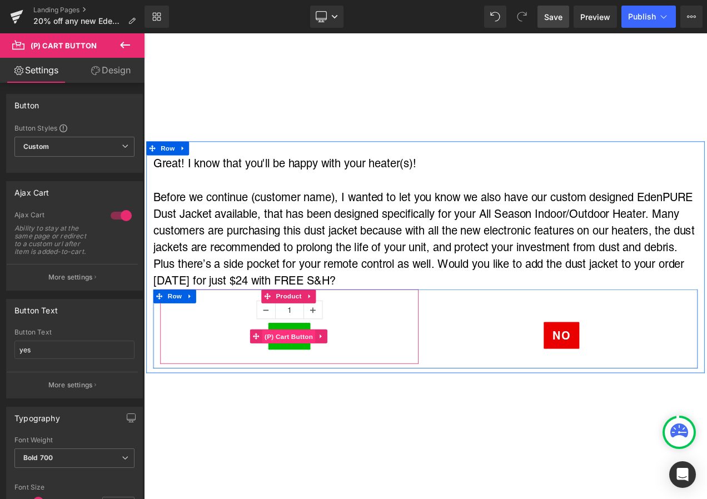
click at [315, 388] on span "(P) Cart Button" at bounding box center [316, 396] width 63 height 17
drag, startPoint x: 320, startPoint y: 369, endPoint x: 286, endPoint y: 324, distance: 56.5
click at [320, 388] on span "(P) Cart Button" at bounding box center [316, 396] width 63 height 17
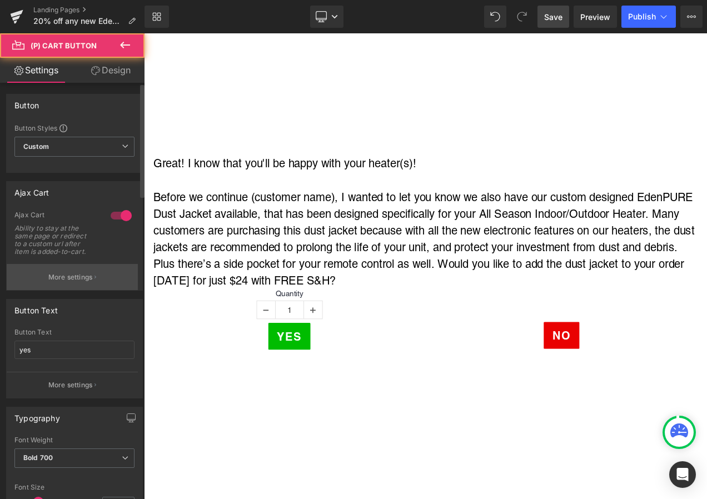
click at [93, 276] on p "More settings" at bounding box center [70, 277] width 44 height 10
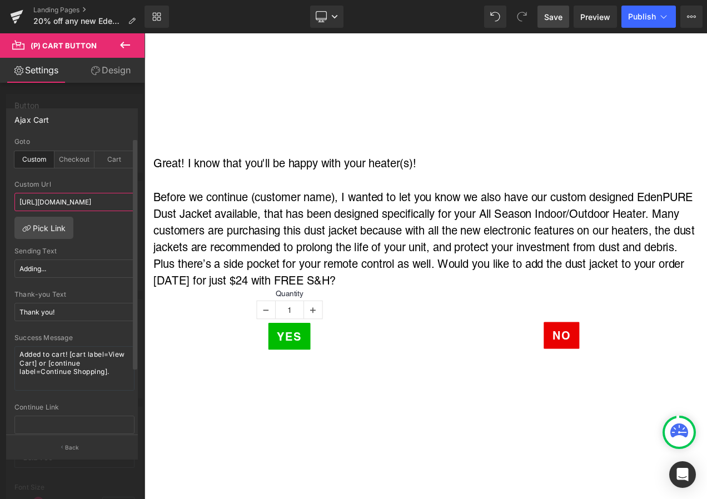
scroll to position [0, 290]
drag, startPoint x: 92, startPoint y: 200, endPoint x: 118, endPoint y: 206, distance: 26.8
click at [118, 206] on input "https://shopsecurenow.com/pages/20-off-any-new-edenpure-heater-google-ad?utm_ca…" at bounding box center [74, 202] width 120 height 18
drag, startPoint x: 67, startPoint y: 202, endPoint x: 126, endPoint y: 203, distance: 58.9
click at [126, 203] on input "https://shopsecurenow.com/pages/20-off-any-new-edenpure-heater-google-ad?utm_ca…" at bounding box center [74, 202] width 120 height 18
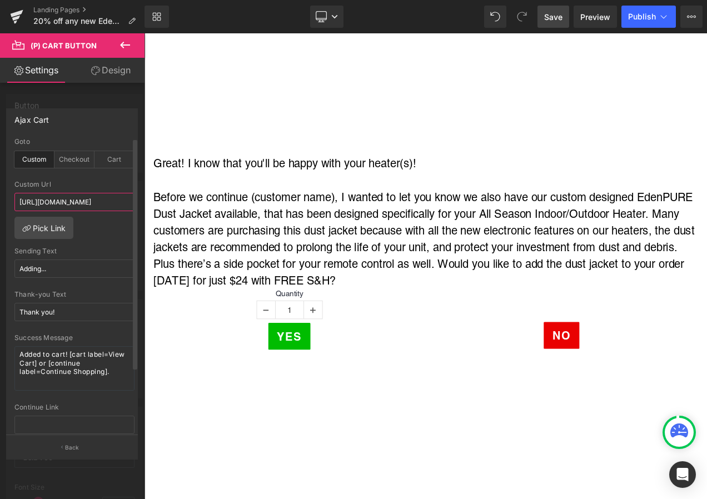
paste input "129647"
type input "https://shopsecurenow.com/pages/20-off-any-new-edenpure-heater-google-ad?utm_ca…"
click at [548, 19] on span "Save" at bounding box center [553, 17] width 18 height 12
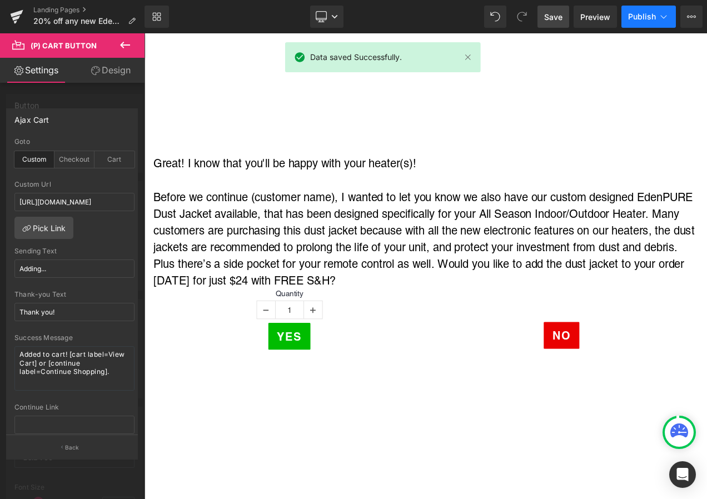
click at [657, 17] on button "Publish" at bounding box center [649, 17] width 54 height 22
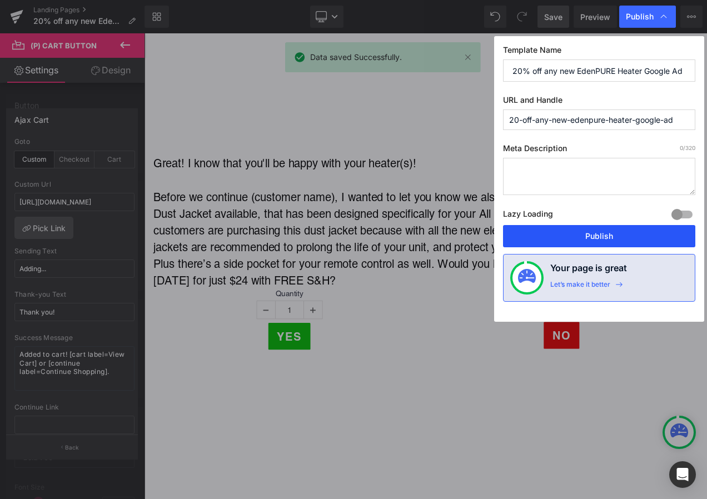
click at [625, 237] on button "Publish" at bounding box center [599, 236] width 192 height 22
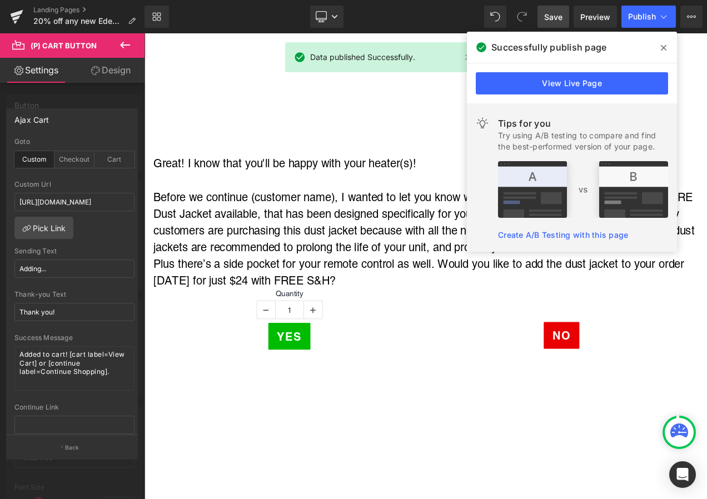
click at [76, 5] on div "Landing Pages 20% off any new EdenPURE Heater Google Ad" at bounding box center [72, 16] width 145 height 33
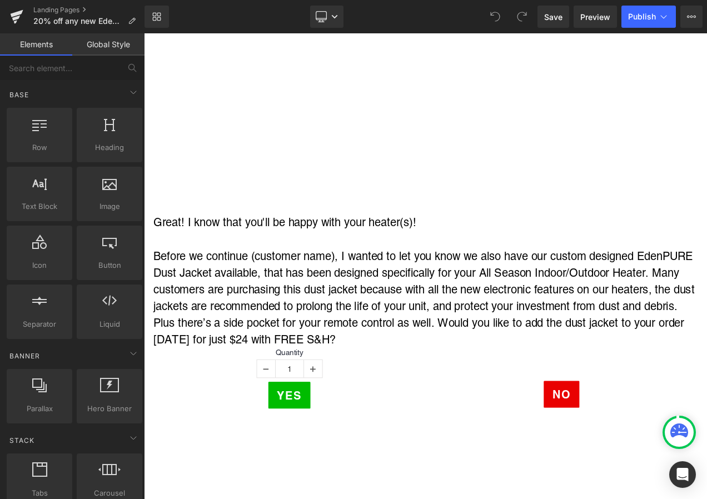
scroll to position [6282, 0]
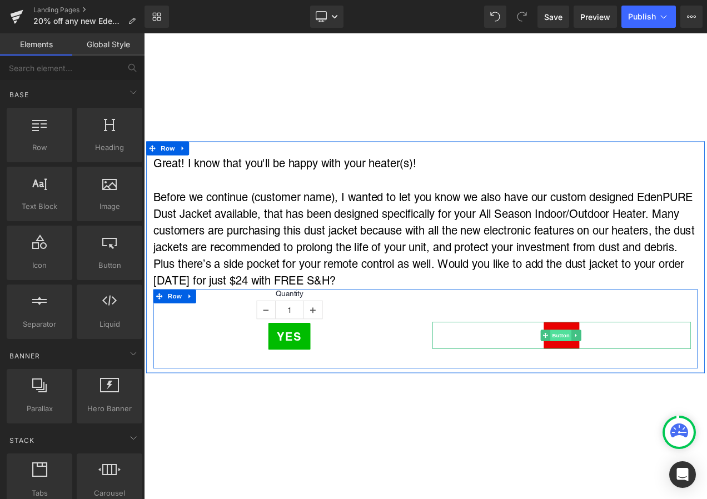
click at [638, 388] on span "Button" at bounding box center [642, 394] width 26 height 13
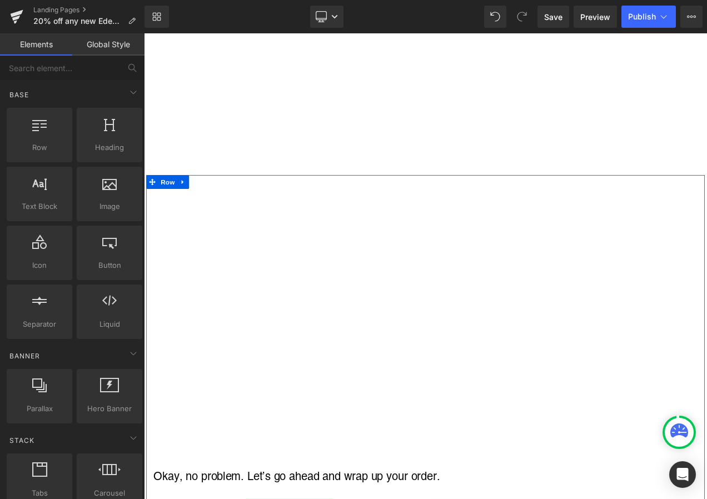
scroll to position [7728, 0]
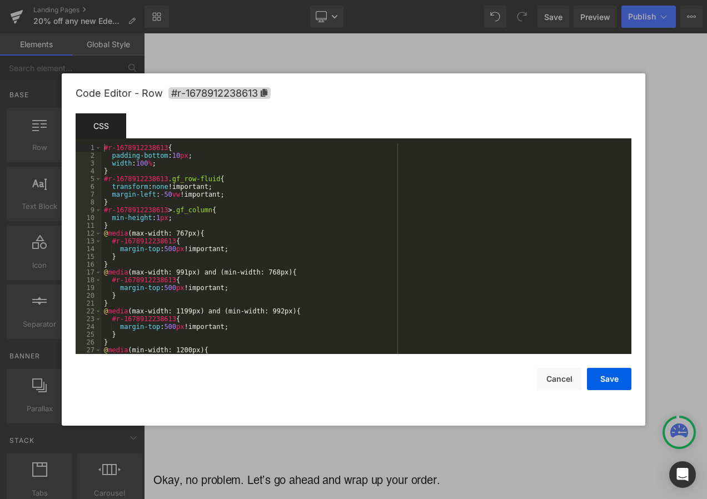
click at [166, 0] on div "Button You are previewing how the will restyle your page. You can not edit Elem…" at bounding box center [353, 0] width 707 height 0
click at [556, 390] on button "Cancel" at bounding box center [559, 379] width 44 height 22
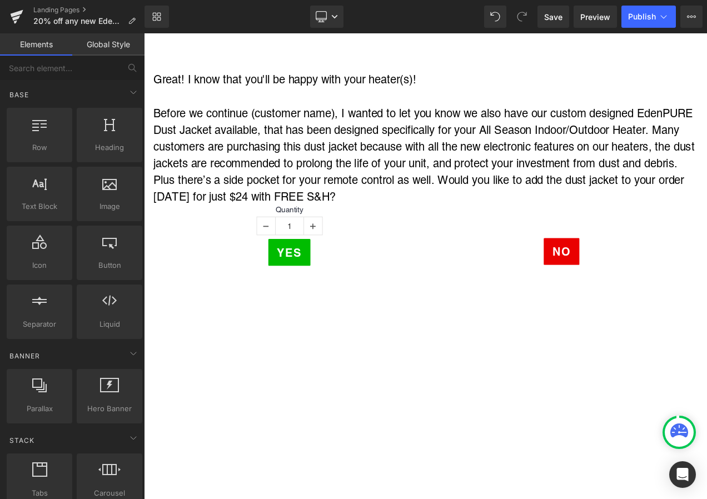
scroll to position [6282, 0]
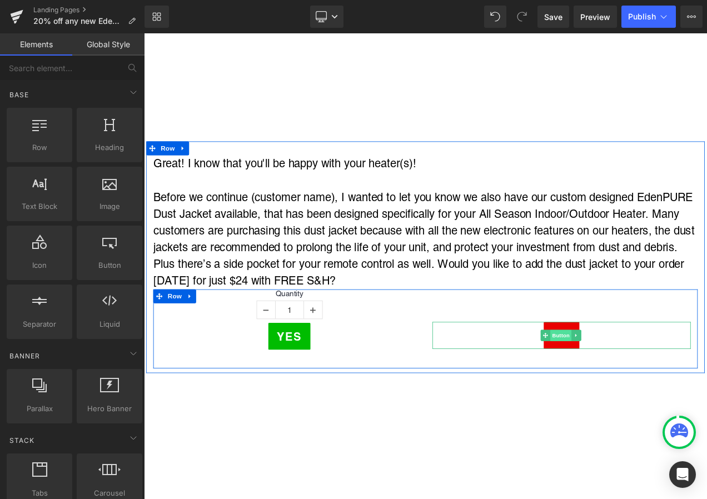
click at [638, 388] on span "Button" at bounding box center [642, 394] width 26 height 13
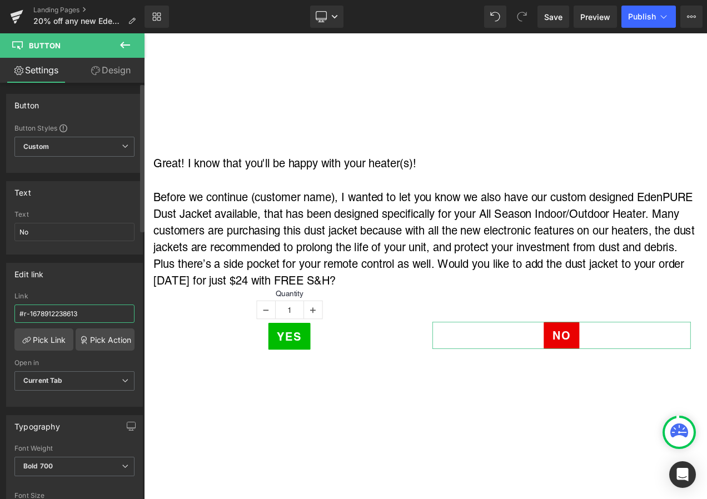
click at [21, 311] on input "#r-1678912238613" at bounding box center [74, 314] width 120 height 18
paste input "[URL][DOMAIN_NAME]"
type input "[URL][DOMAIN_NAME]"
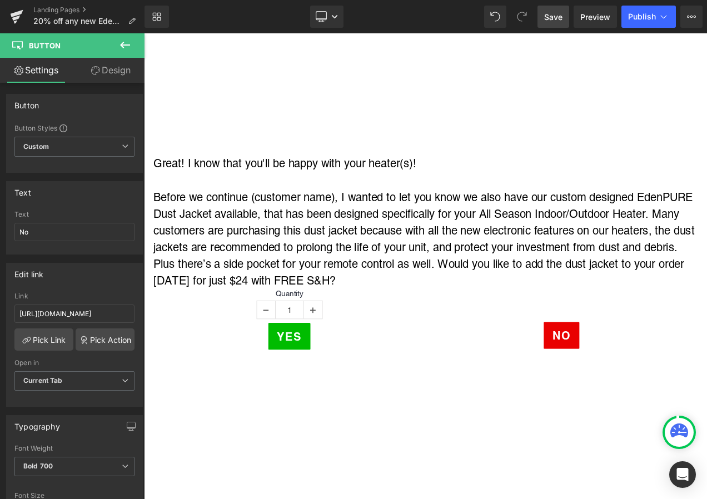
click at [558, 18] on span "Save" at bounding box center [553, 17] width 18 height 12
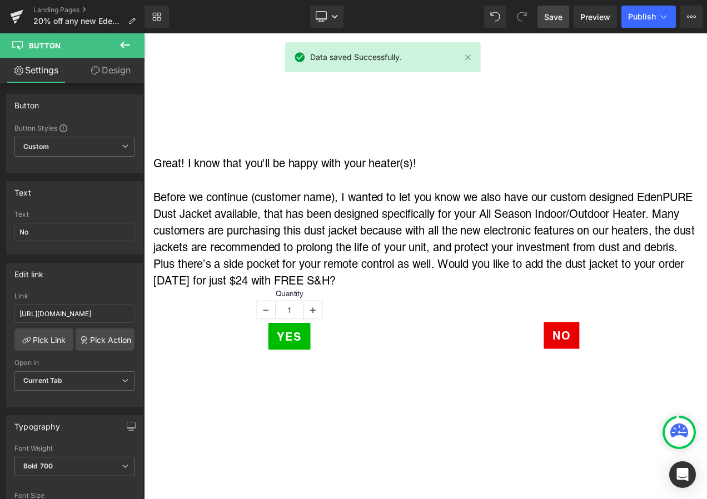
click at [652, 3] on div "Library Desktop Desktop Laptop Tablet Mobile Save Preview Publish Scheduled Vie…" at bounding box center [426, 16] width 563 height 33
click at [650, 13] on span "Publish" at bounding box center [642, 16] width 28 height 9
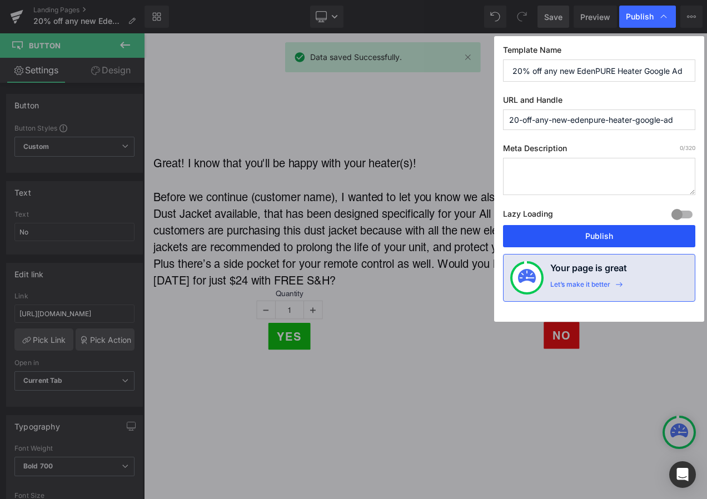
click at [569, 232] on button "Publish" at bounding box center [599, 236] width 192 height 22
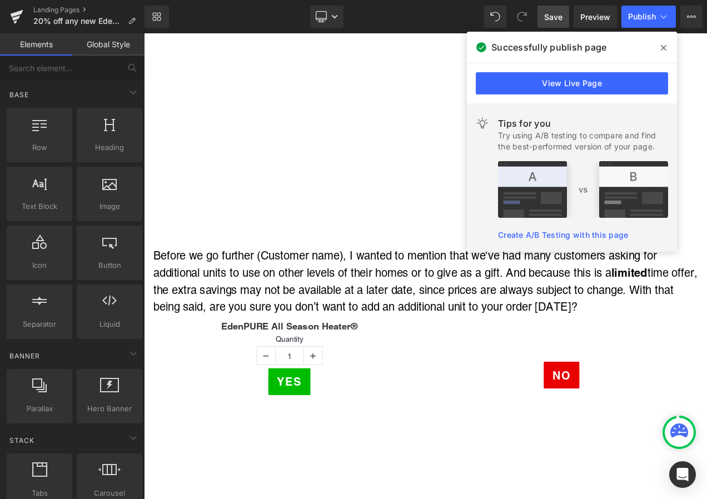
scroll to position [5671, 0]
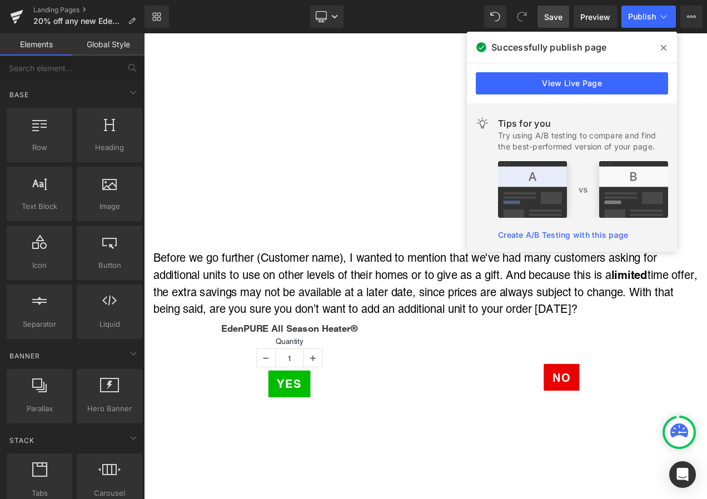
click at [664, 51] on icon at bounding box center [664, 47] width 6 height 9
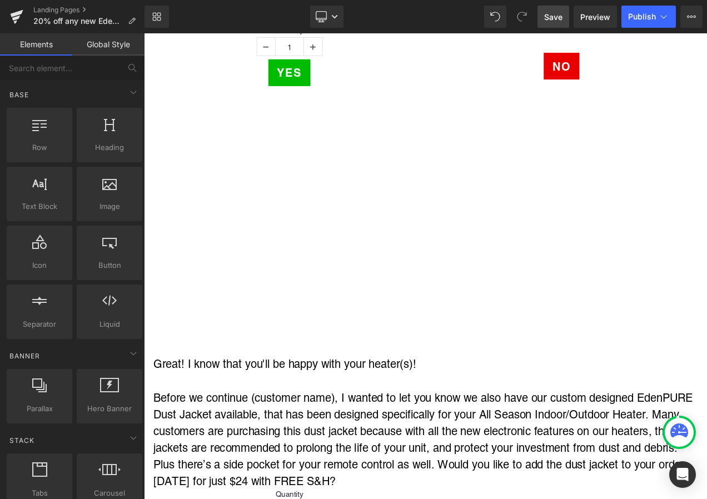
scroll to position [6116, 0]
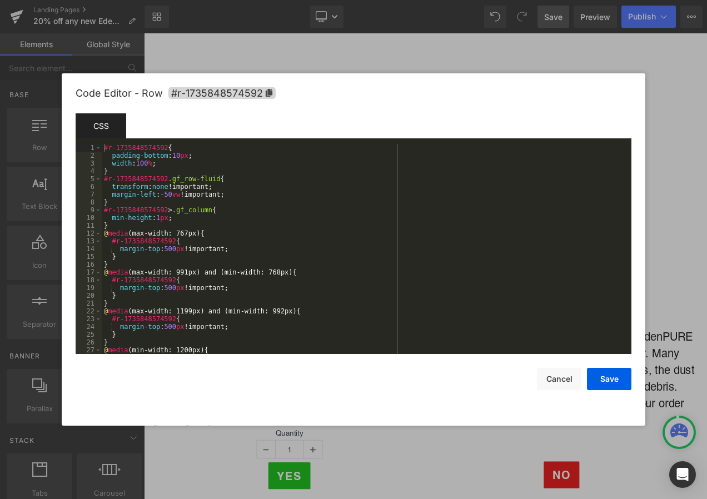
click at [160, 0] on div "Button You are previewing how the will restyle your page. You can not edit Elem…" at bounding box center [353, 0] width 707 height 0
click at [267, 93] on icon at bounding box center [269, 93] width 7 height 8
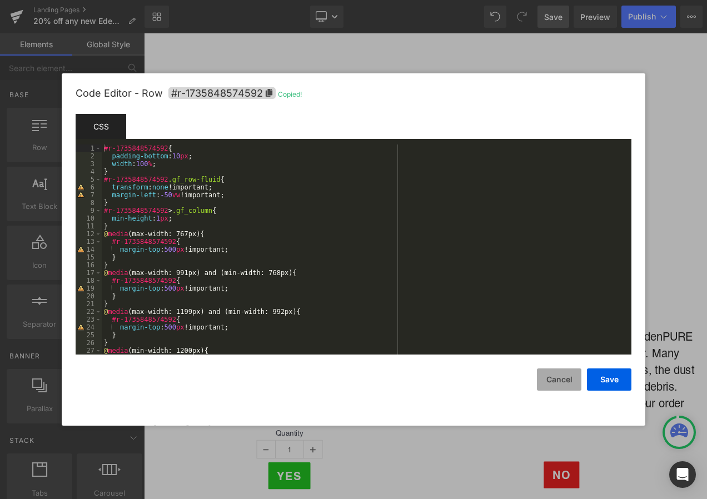
click at [558, 378] on button "Cancel" at bounding box center [559, 380] width 44 height 22
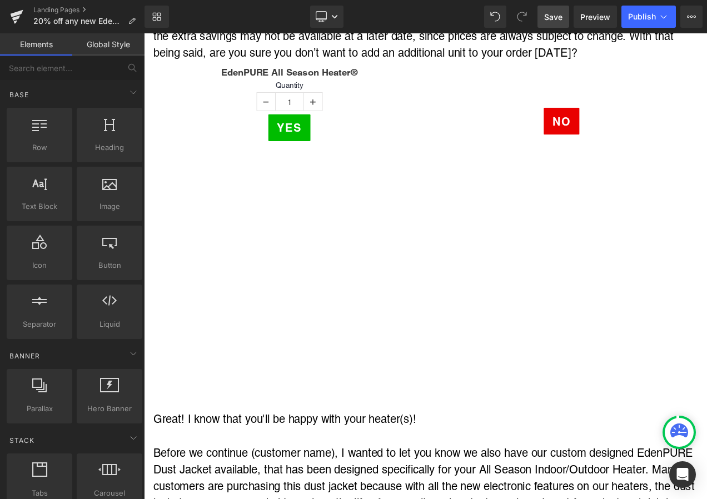
scroll to position [5893, 0]
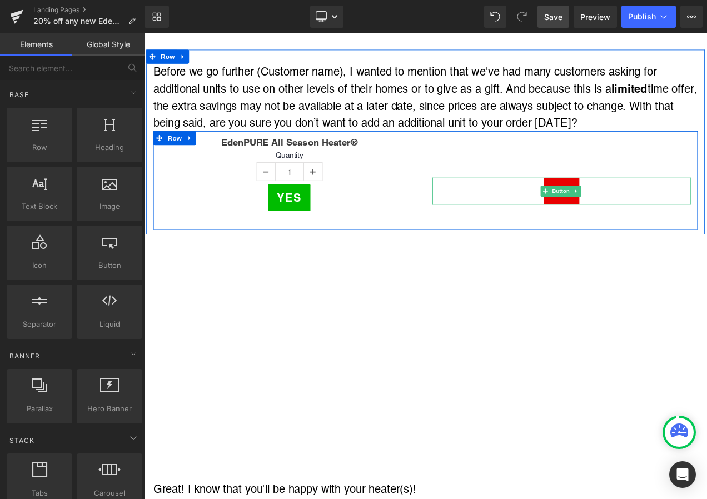
click at [643, 212] on span "No" at bounding box center [643, 222] width 22 height 20
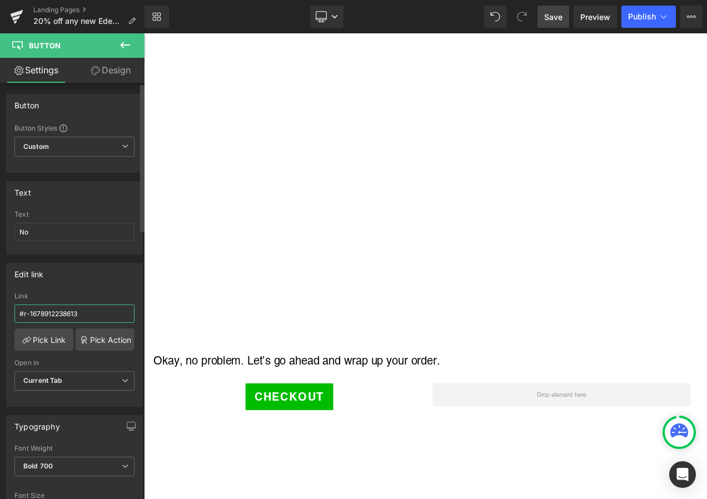
click at [95, 312] on input "#r-1678912238613" at bounding box center [74, 314] width 120 height 18
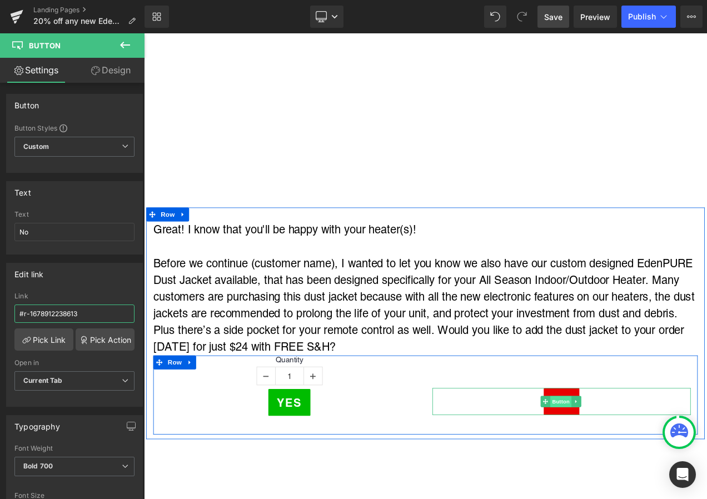
scroll to position [5869, 0]
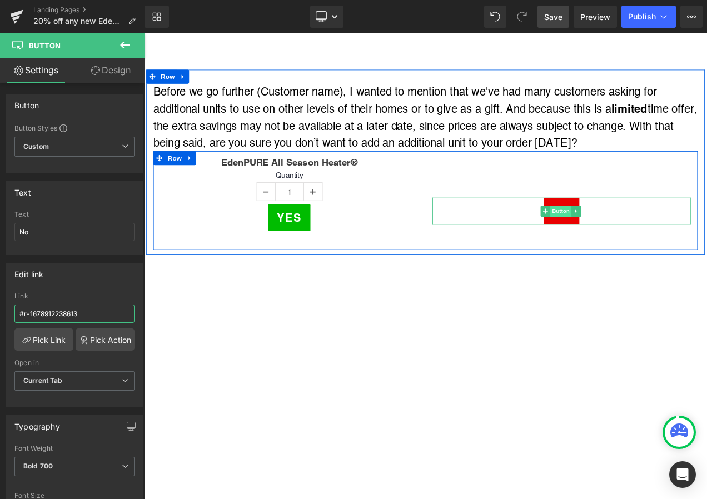
click at [635, 239] on span "Button" at bounding box center [642, 245] width 26 height 13
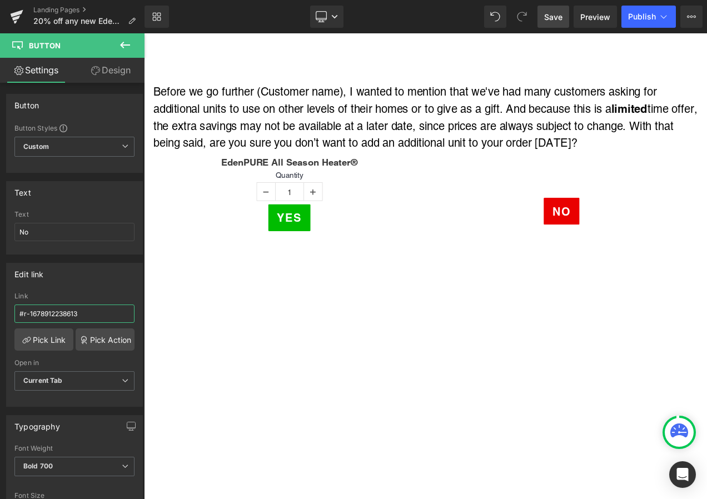
drag, startPoint x: 108, startPoint y: 311, endPoint x: -2, endPoint y: 303, distance: 110.4
click at [0, 303] on html "Button You are previewing how the will restyle your page. You can not edit Elem…" at bounding box center [353, 249] width 707 height 499
paste input "735848574592"
type input "#r-1735848574592"
click at [552, 21] on span "Save" at bounding box center [553, 17] width 18 height 12
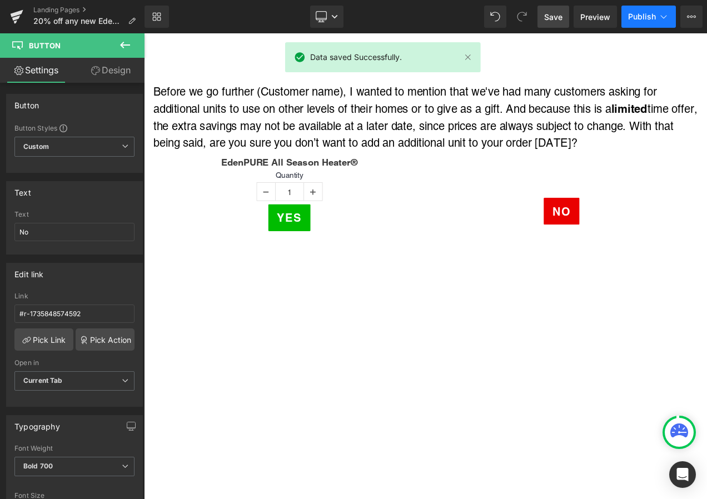
click at [655, 16] on span "Publish" at bounding box center [642, 16] width 28 height 9
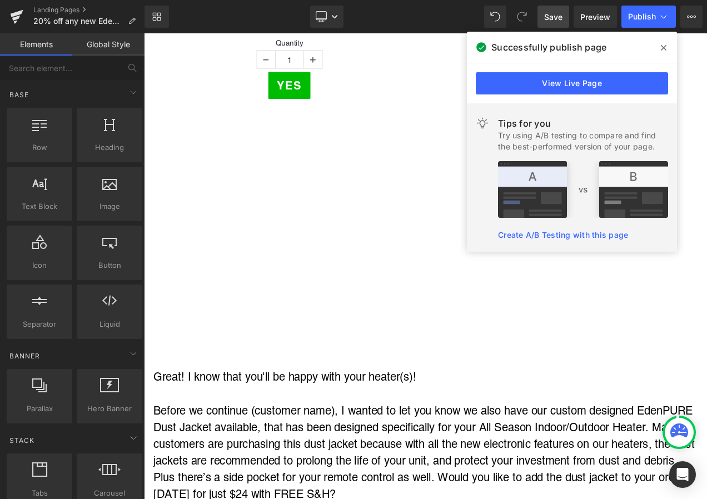
scroll to position [6203, 0]
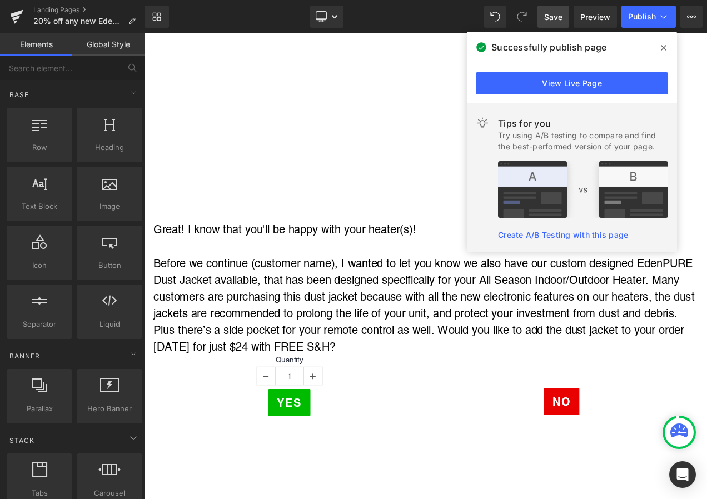
click at [659, 44] on span at bounding box center [664, 48] width 18 height 18
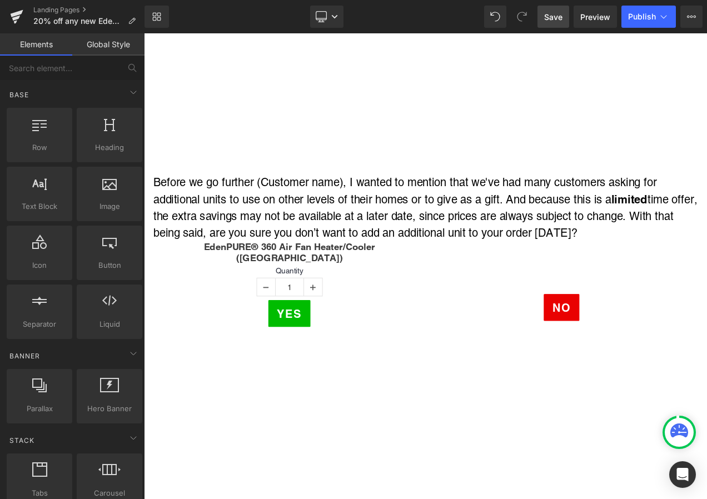
scroll to position [6815, 0]
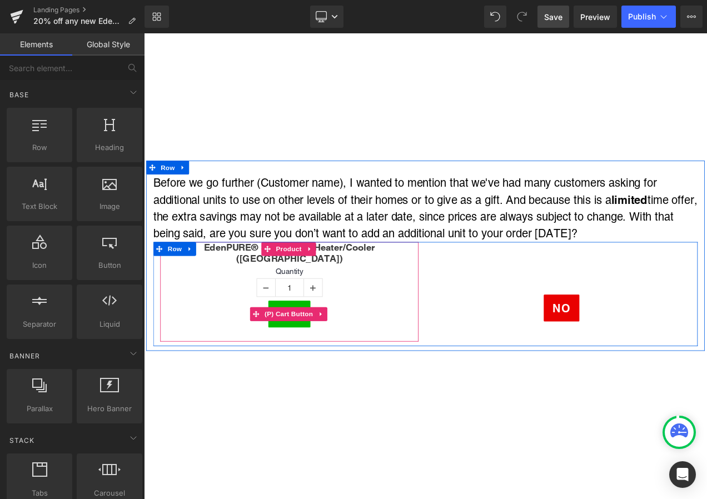
click at [319, 360] on span "(P) Cart Button" at bounding box center [316, 368] width 63 height 17
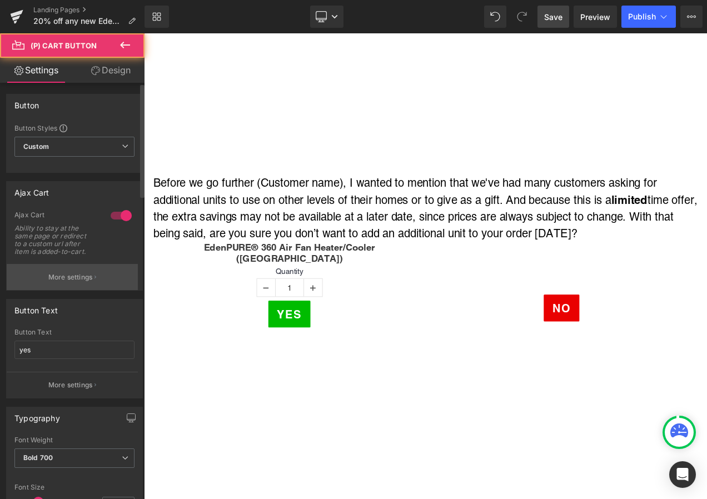
click at [76, 272] on button "More settings" at bounding box center [72, 277] width 131 height 26
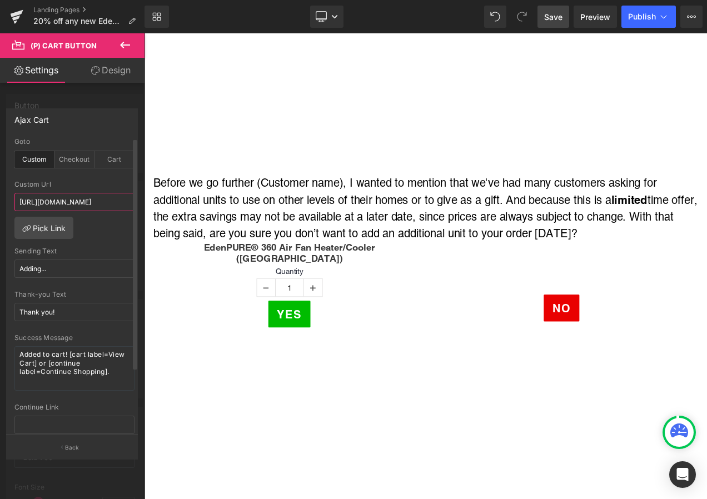
scroll to position [0, 234]
drag, startPoint x: 18, startPoint y: 201, endPoint x: 99, endPoint y: 201, distance: 80.6
click at [99, 201] on input "[URL][DOMAIN_NAME]" at bounding box center [74, 202] width 120 height 18
click at [51, 196] on input "[URL][DOMAIN_NAME]" at bounding box center [74, 202] width 120 height 18
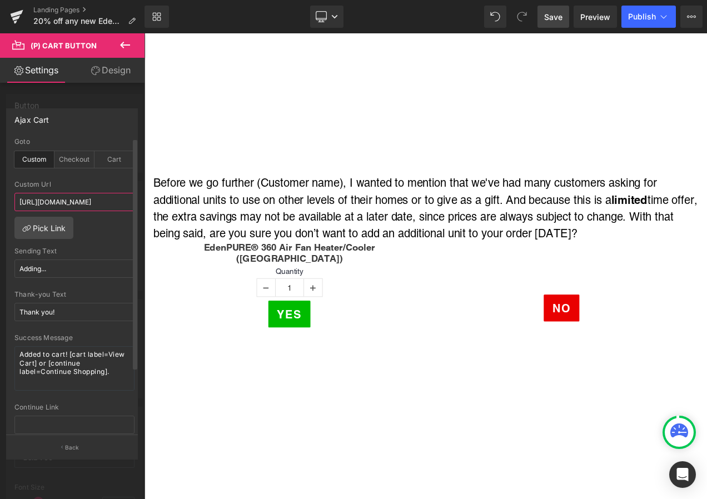
scroll to position [0, 234]
drag, startPoint x: 17, startPoint y: 202, endPoint x: 63, endPoint y: 199, distance: 46.2
click at [63, 199] on input "[URL][DOMAIN_NAME]" at bounding box center [74, 202] width 120 height 18
paste input "20-off-any-new-edenpure-heater-google-ad?utm_campaign=HEAT22"
type input "[URL][DOMAIN_NAME]"
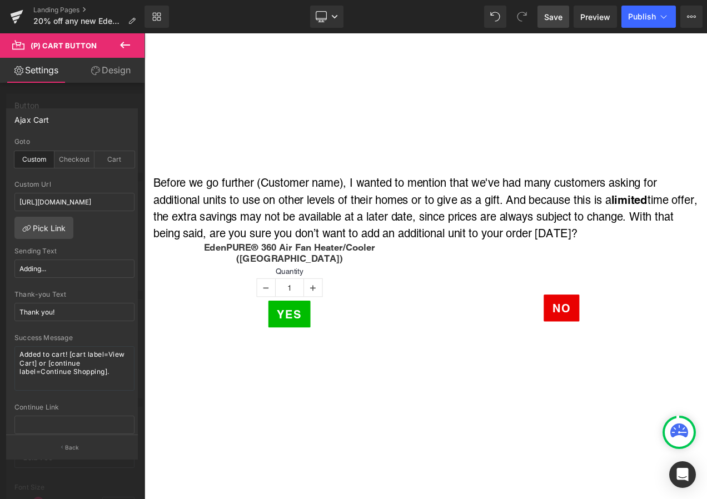
scroll to position [0, 0]
drag, startPoint x: 550, startPoint y: 17, endPoint x: 490, endPoint y: 302, distance: 290.9
click at [550, 17] on span "Save" at bounding box center [553, 17] width 18 height 12
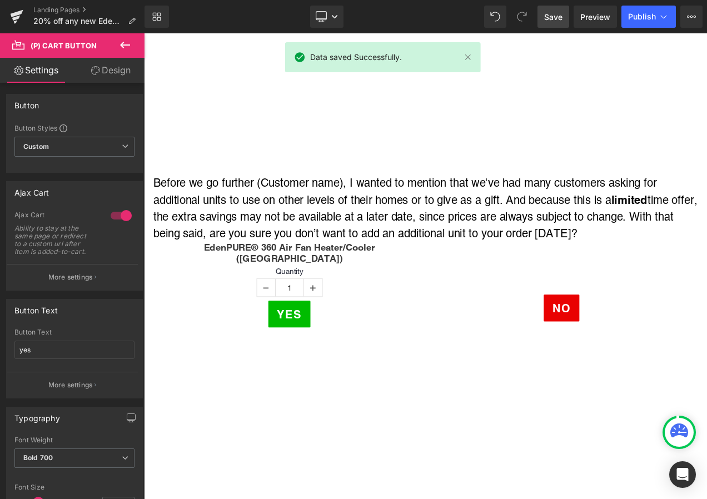
click at [61, 276] on p "More settings" at bounding box center [70, 277] width 44 height 10
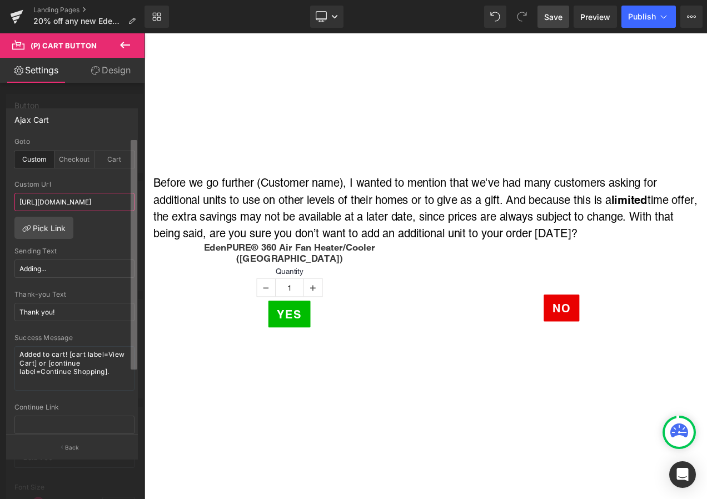
scroll to position [0, 290]
drag, startPoint x: 29, startPoint y: 196, endPoint x: 80, endPoint y: 196, distance: 50.0
click at [80, 196] on input "[URL][DOMAIN_NAME]" at bounding box center [74, 202] width 120 height 18
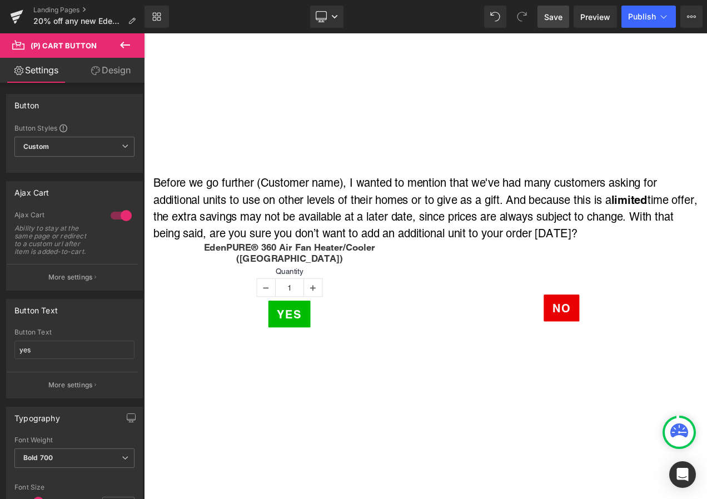
click at [554, 19] on span "Save" at bounding box center [553, 17] width 18 height 12
click at [647, 16] on span "Publish" at bounding box center [642, 16] width 28 height 9
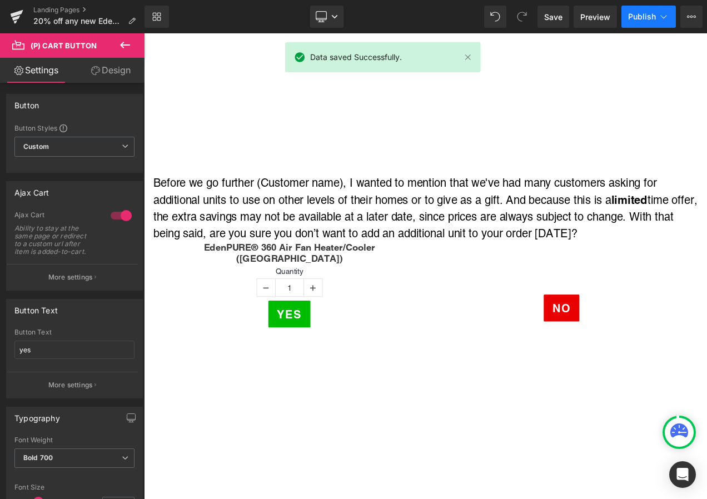
click at [647, 16] on span "Publish" at bounding box center [642, 16] width 28 height 9
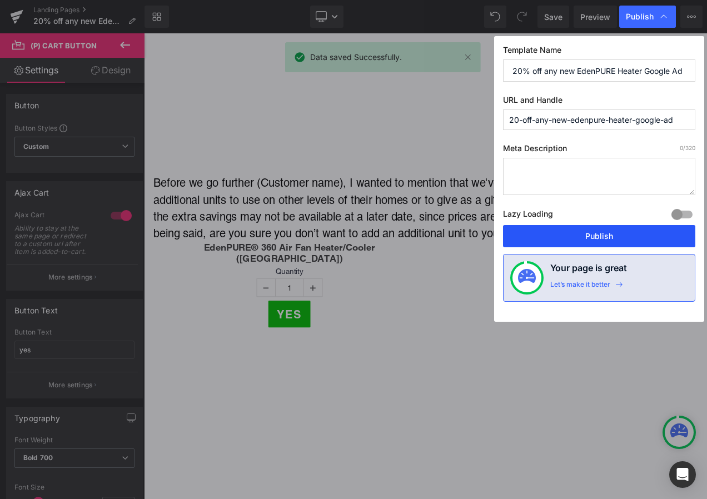
click at [0, 0] on button "Publish" at bounding box center [0, 0] width 0 height 0
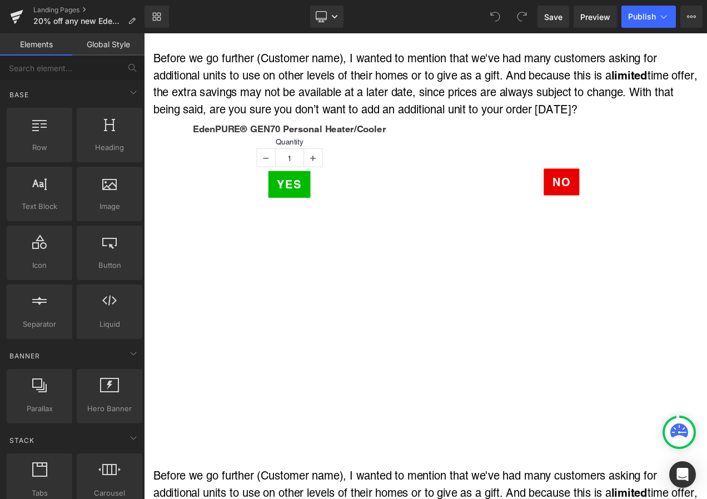
scroll to position [4738, 0]
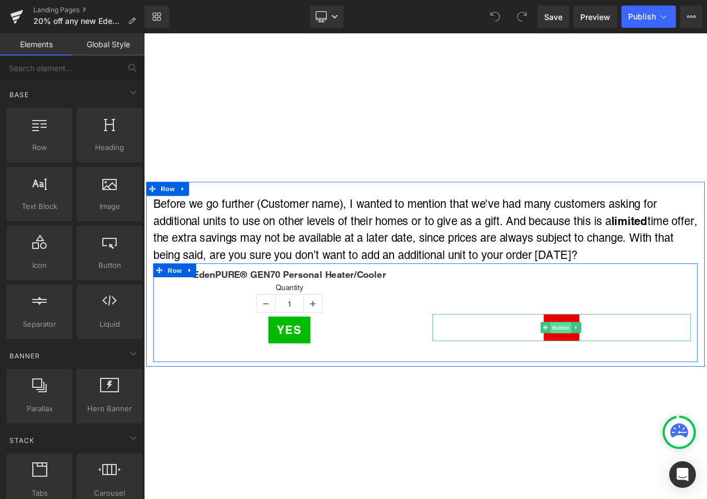
click at [630, 379] on span "Button" at bounding box center [642, 385] width 26 height 13
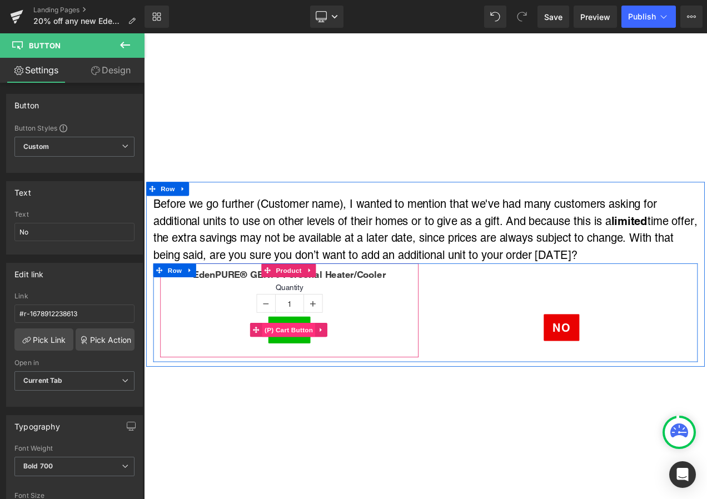
click at [309, 380] on span "(P) Cart Button" at bounding box center [316, 388] width 63 height 17
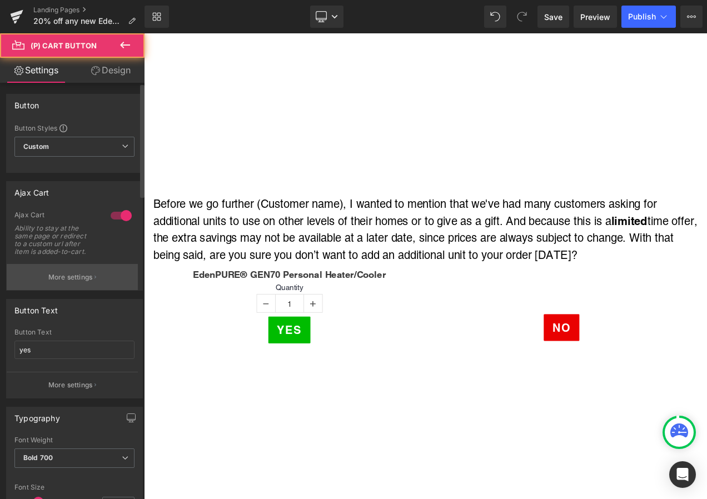
click at [53, 265] on button "More settings" at bounding box center [72, 277] width 131 height 26
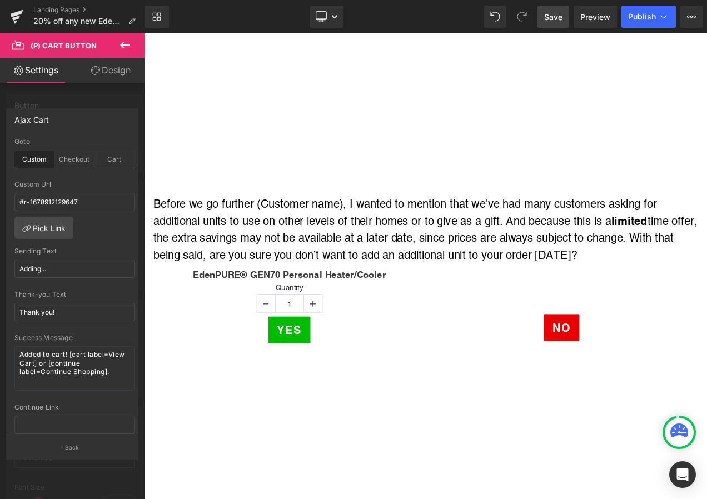
click at [554, 13] on span "Save" at bounding box center [553, 17] width 18 height 12
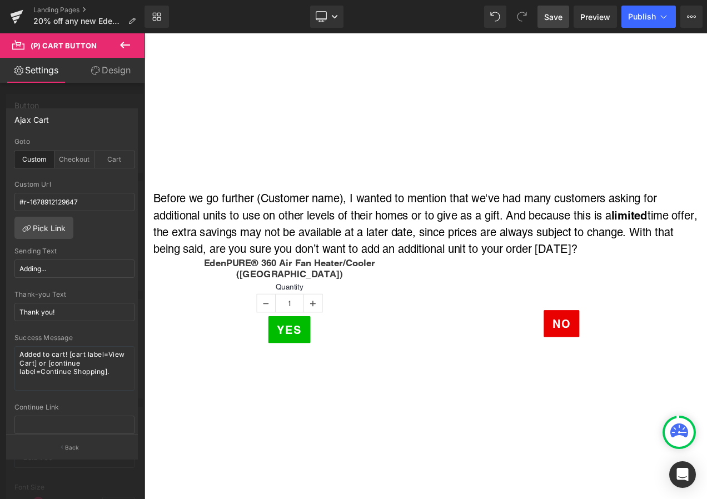
scroll to position [6962, 0]
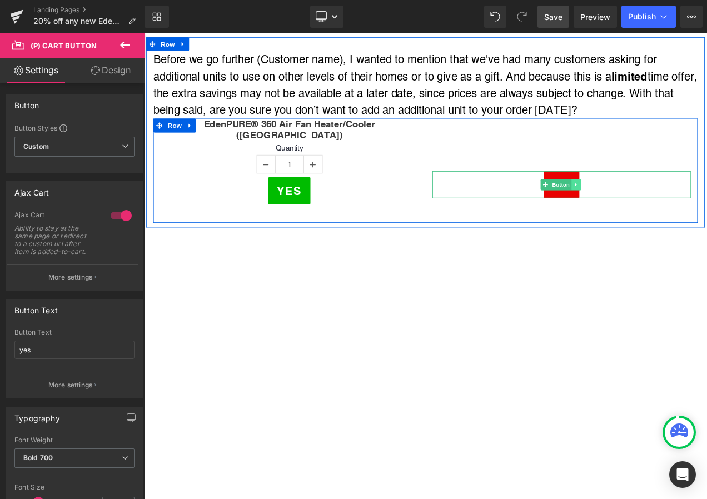
click at [655, 207] on link at bounding box center [661, 213] width 12 height 13
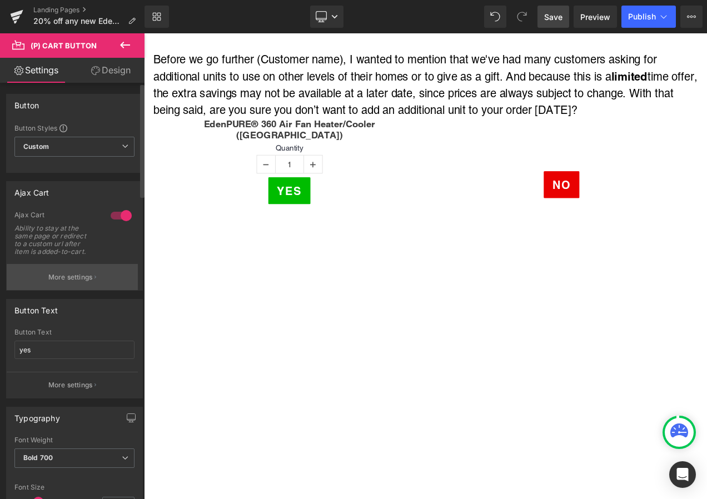
click at [94, 277] on button "More settings" at bounding box center [72, 277] width 131 height 26
click at [71, 267] on button "More settings" at bounding box center [72, 277] width 131 height 26
